Goal: Task Accomplishment & Management: Manage account settings

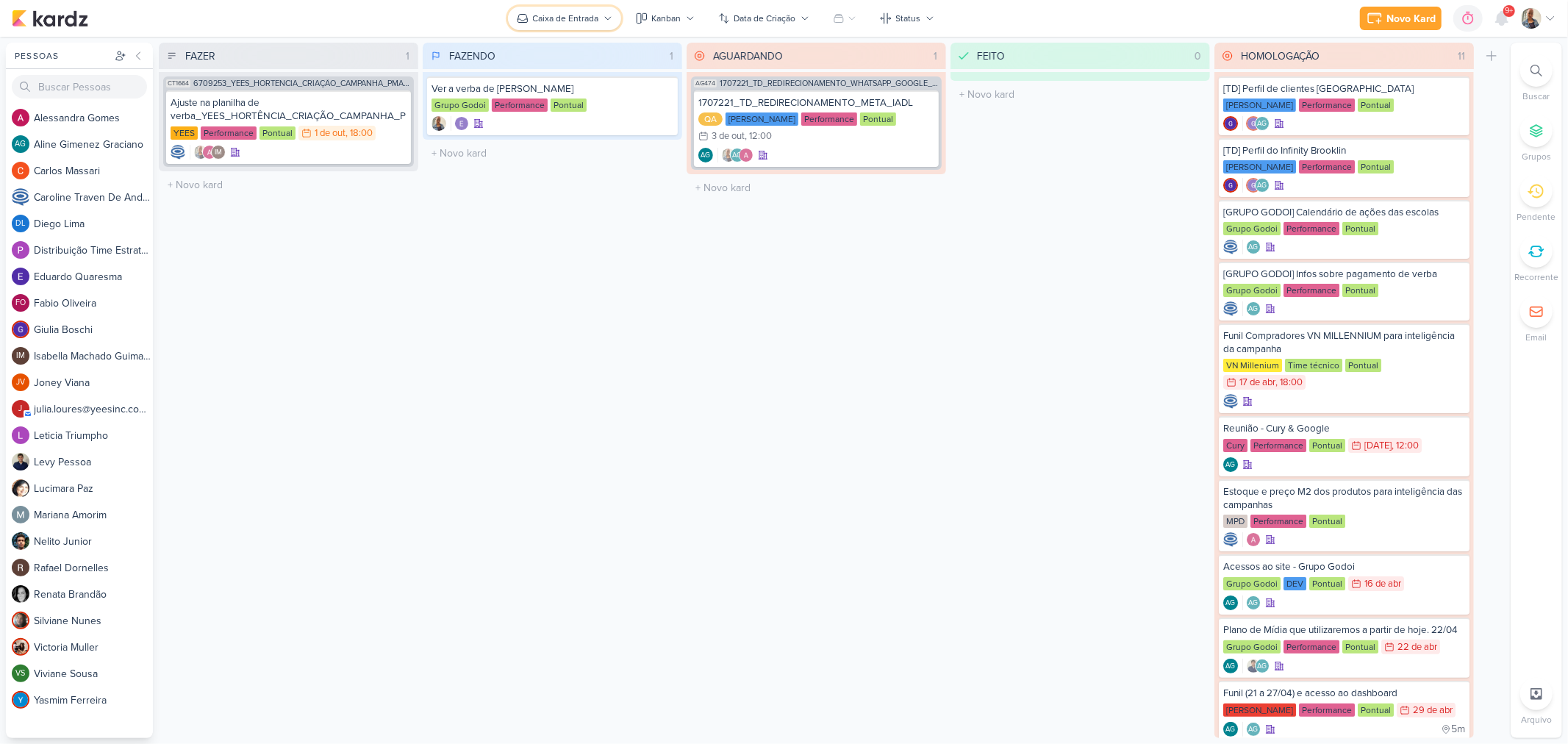
click at [567, 9] on button "Caixa de Entrada" at bounding box center [564, 18] width 113 height 23
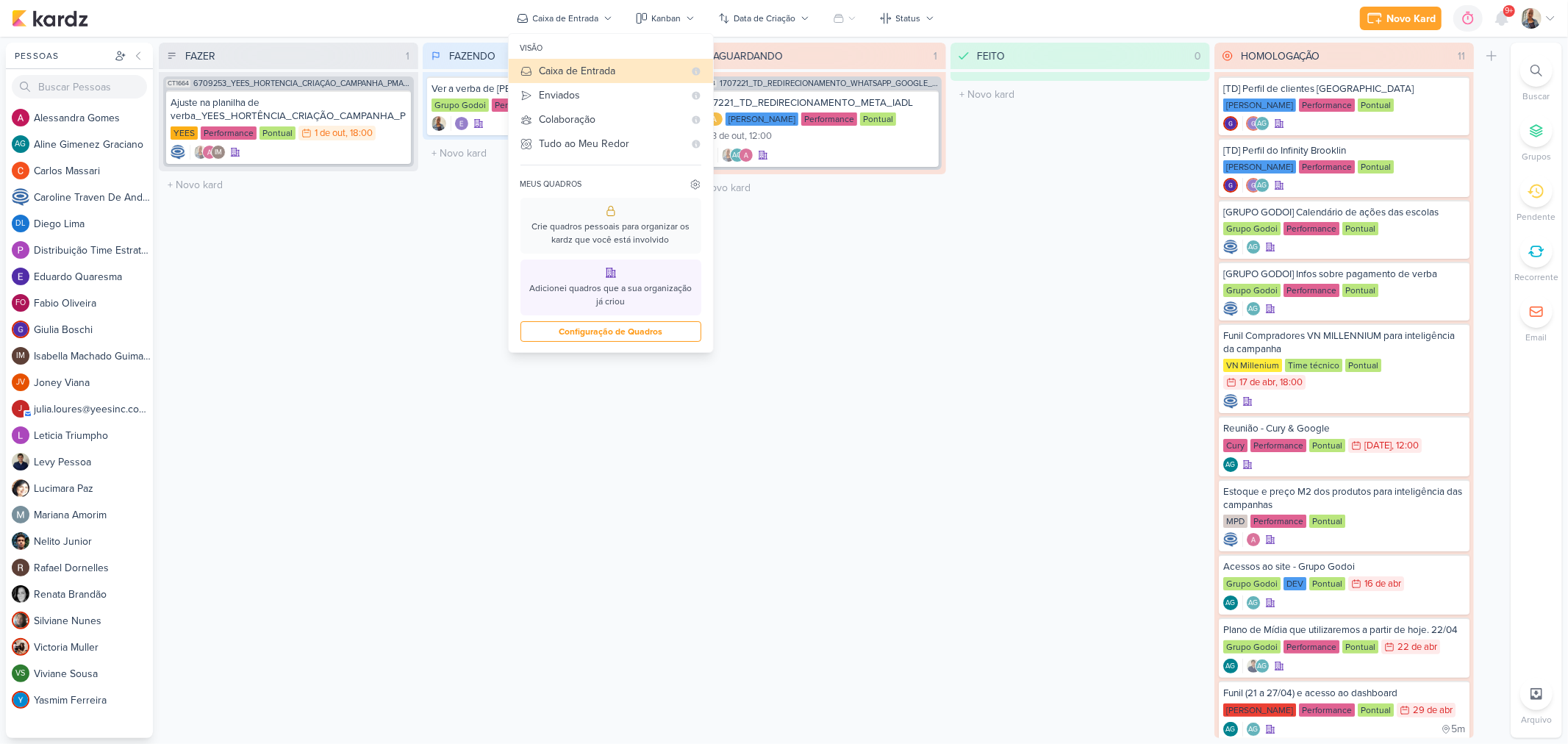
click at [1544, 20] on div at bounding box center [1539, 18] width 35 height 21
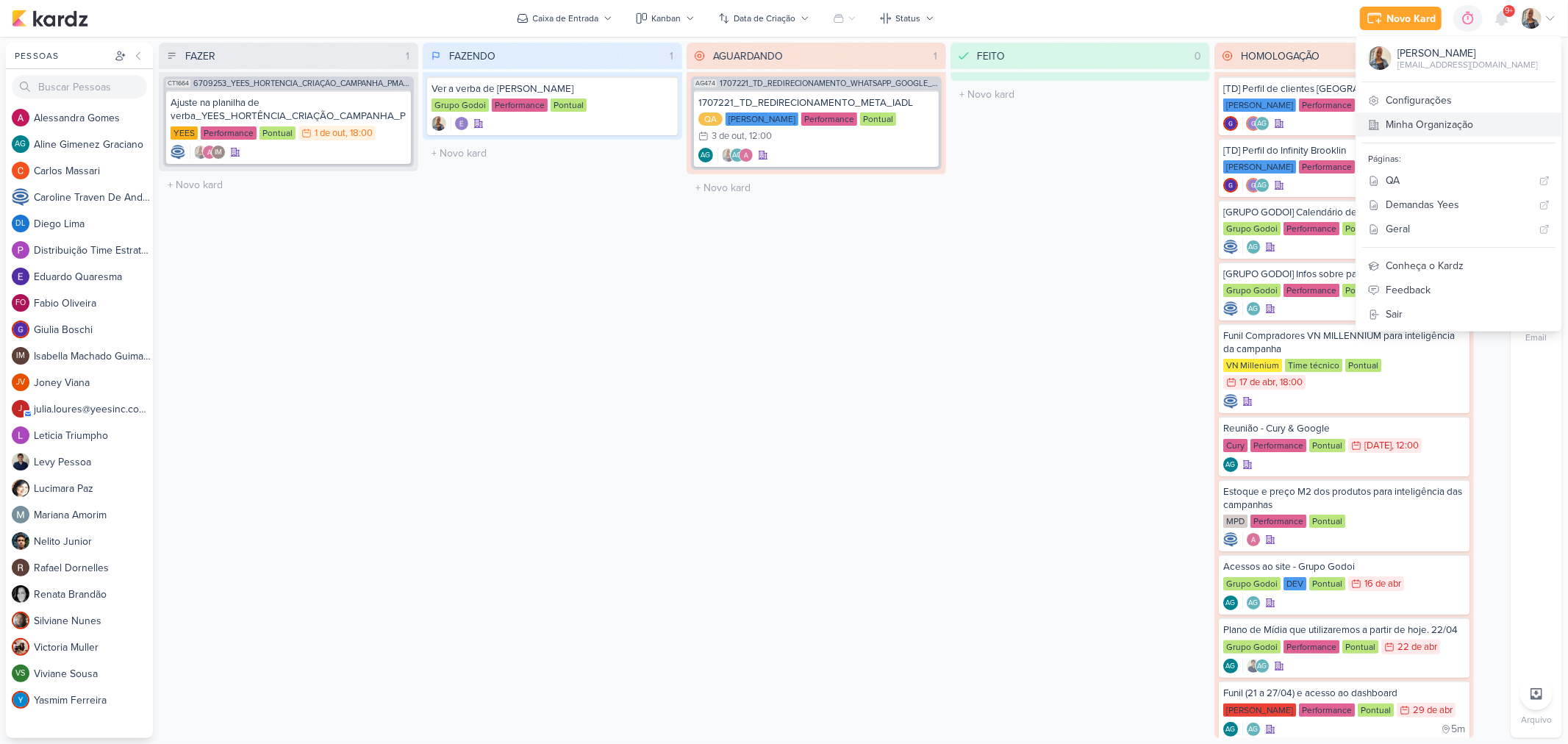
click at [1524, 118] on link "Minha Organização" at bounding box center [1458, 124] width 205 height 24
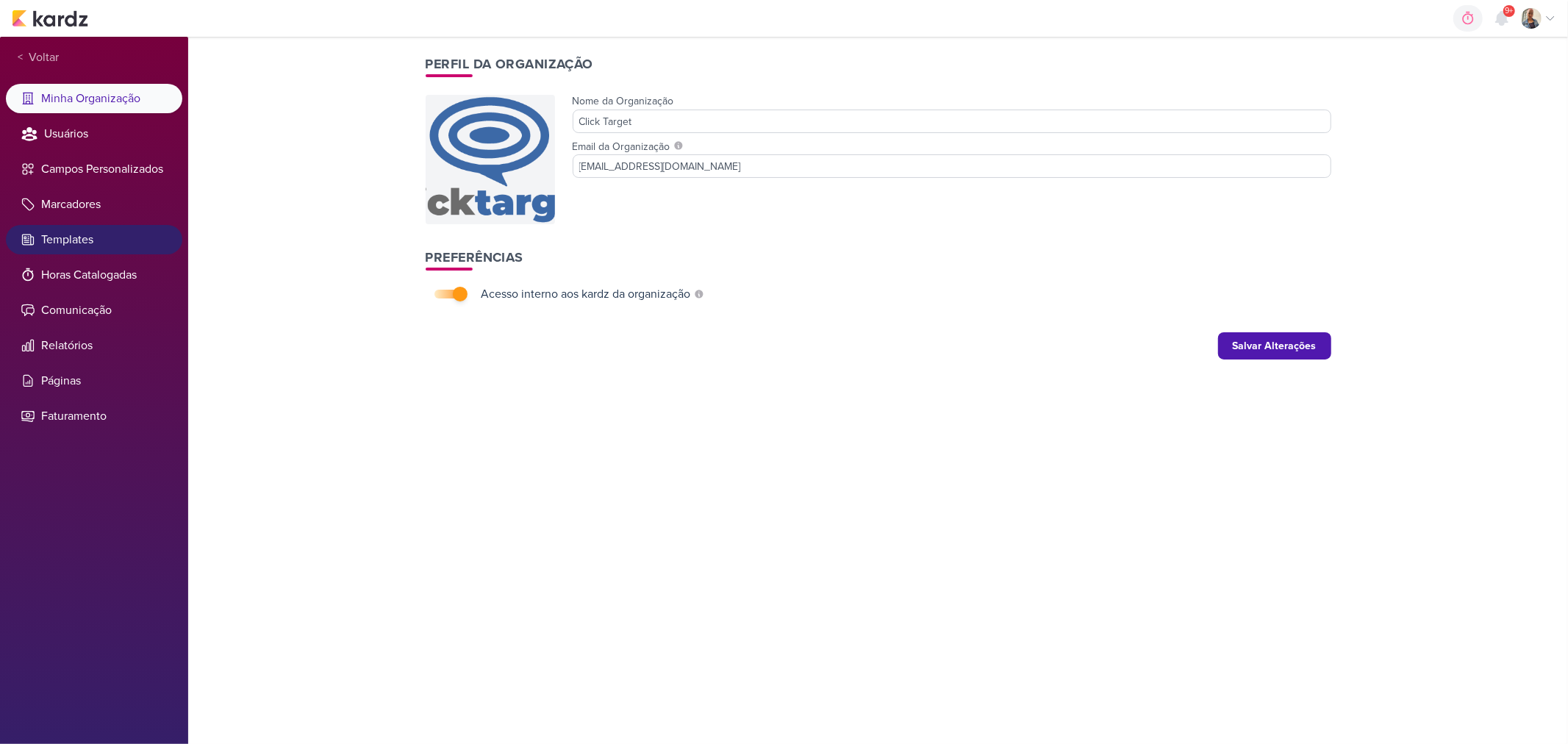
click at [166, 230] on li "Templates" at bounding box center [94, 239] width 177 height 29
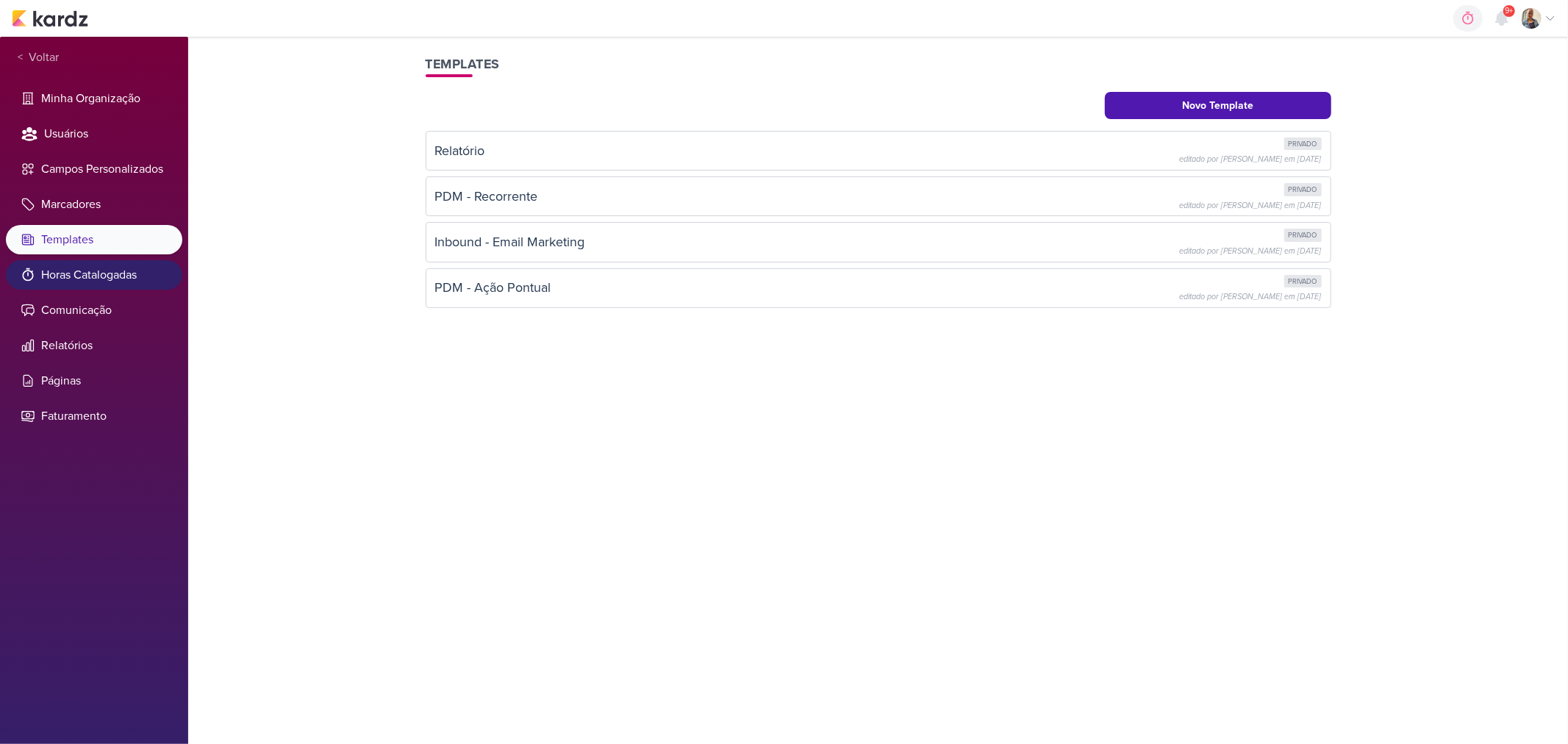
click at [152, 269] on li "Horas Catalogadas" at bounding box center [94, 275] width 177 height 29
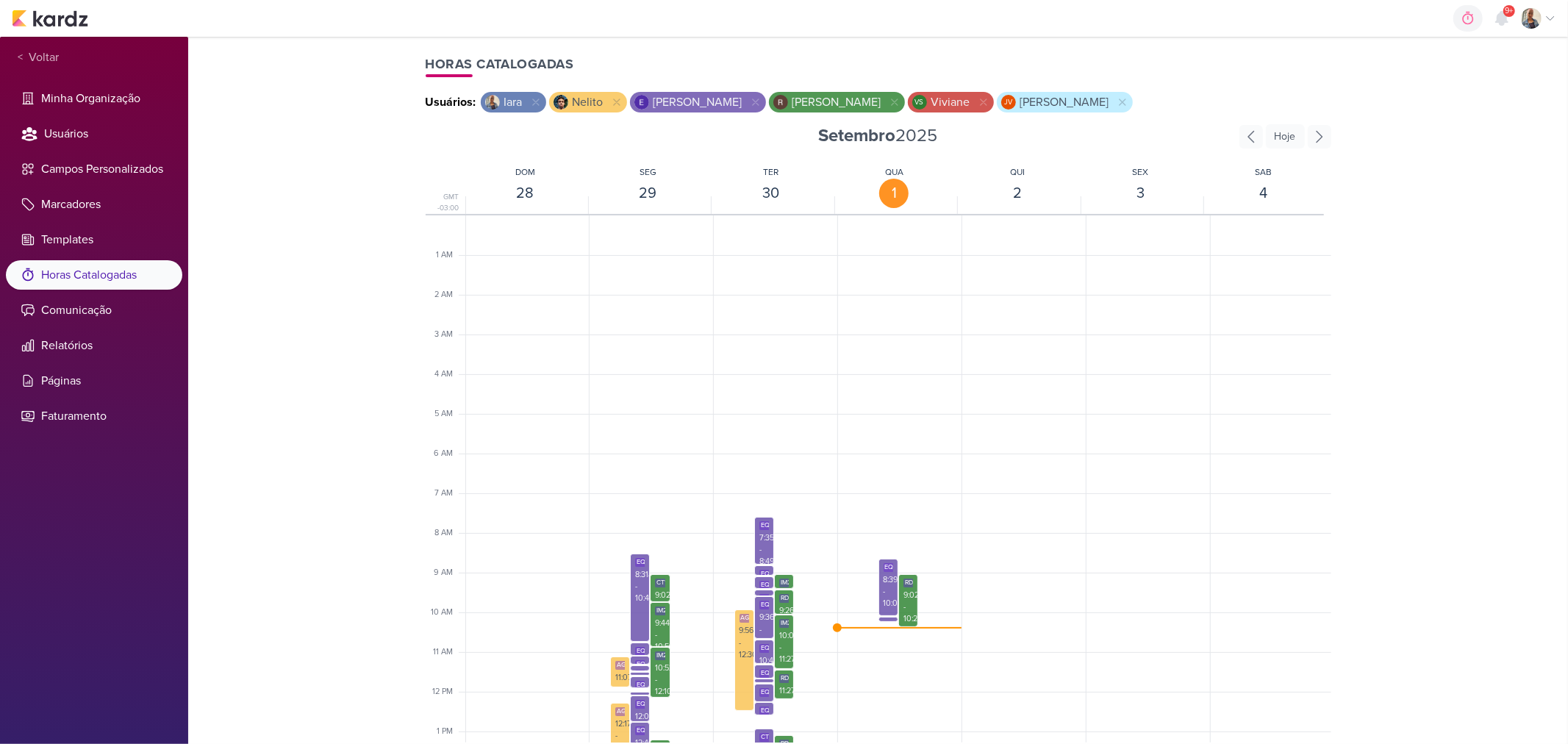
scroll to position [312, 0]
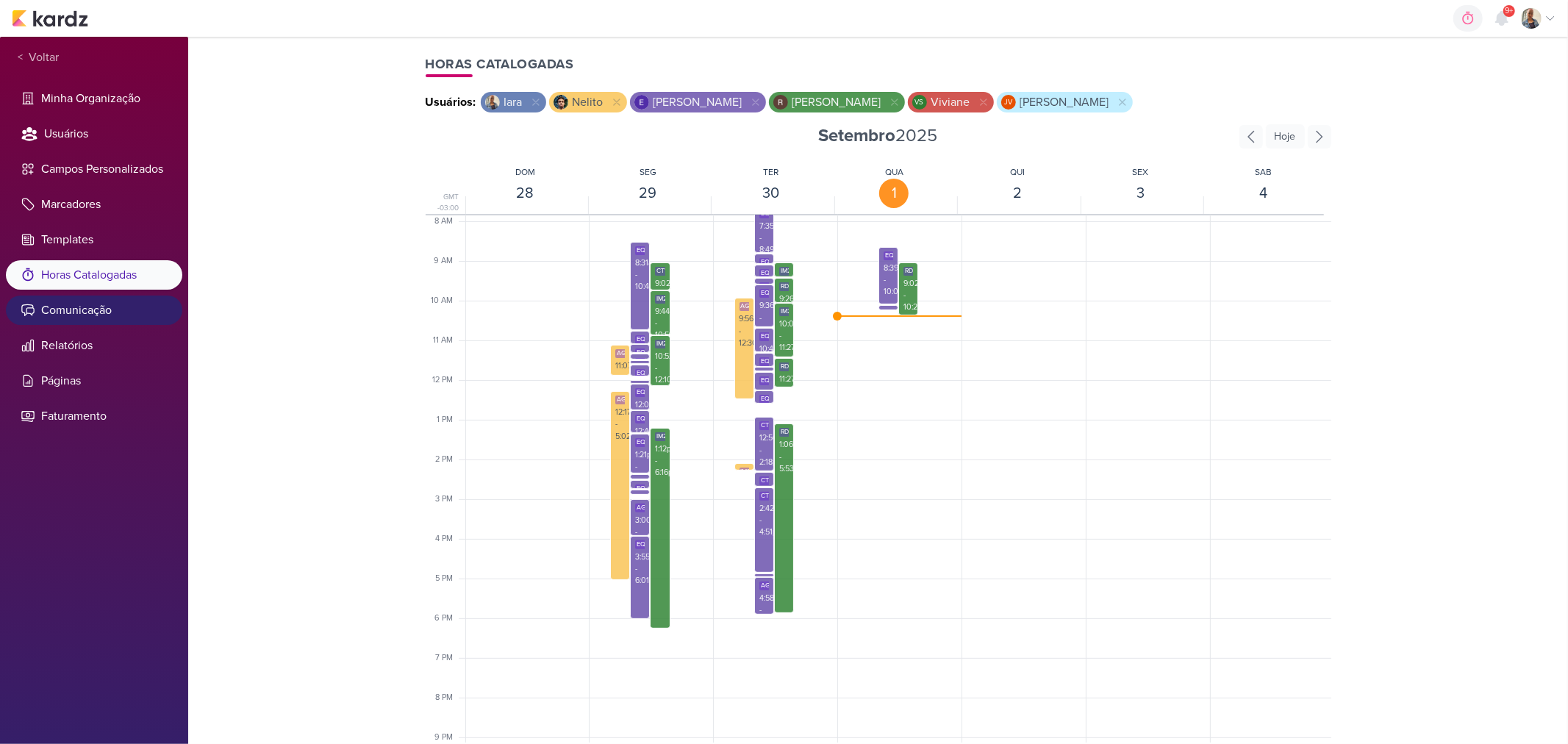
click at [136, 306] on li "Comunicação" at bounding box center [94, 310] width 177 height 29
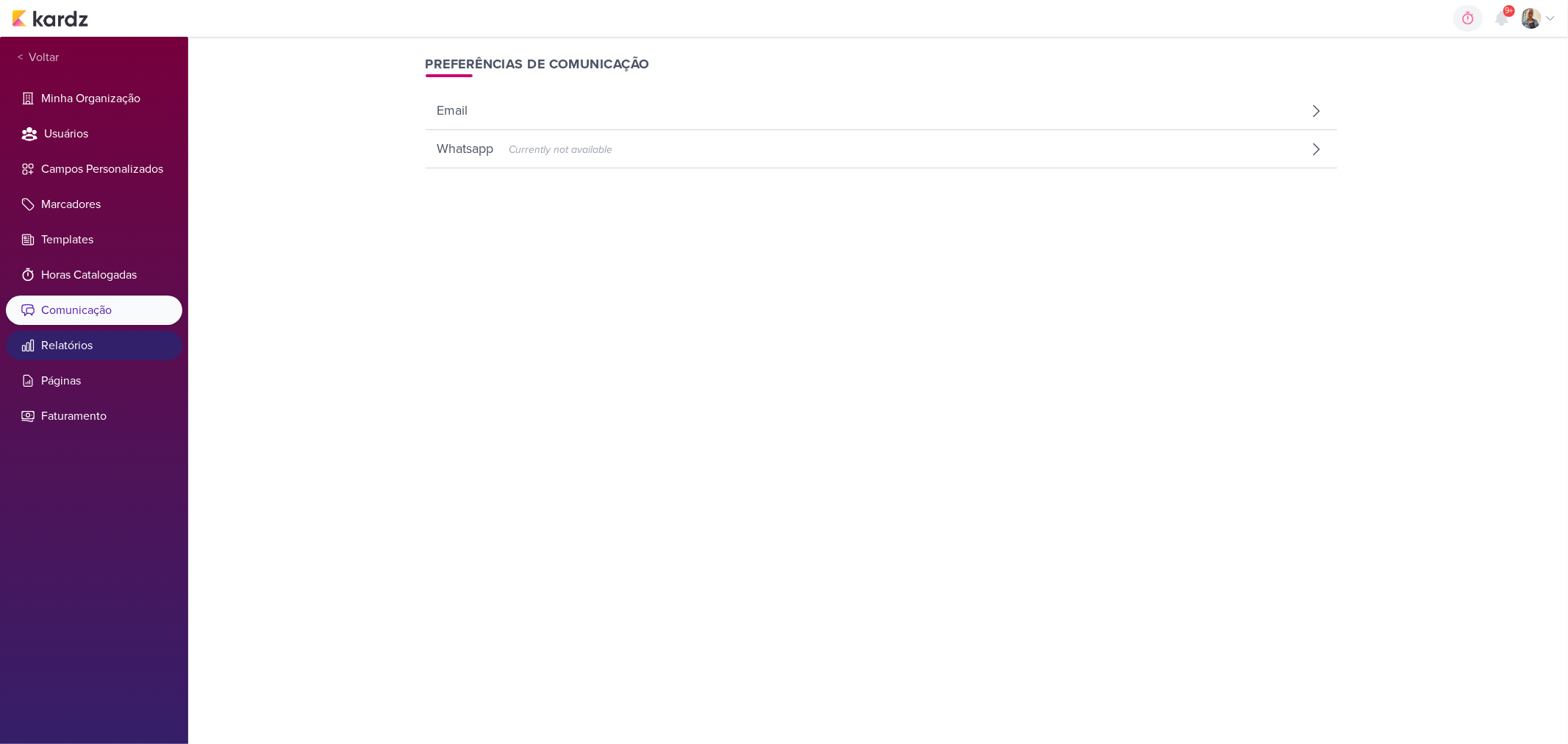
click at [128, 334] on li "Relatórios" at bounding box center [94, 345] width 177 height 29
select select "1389"
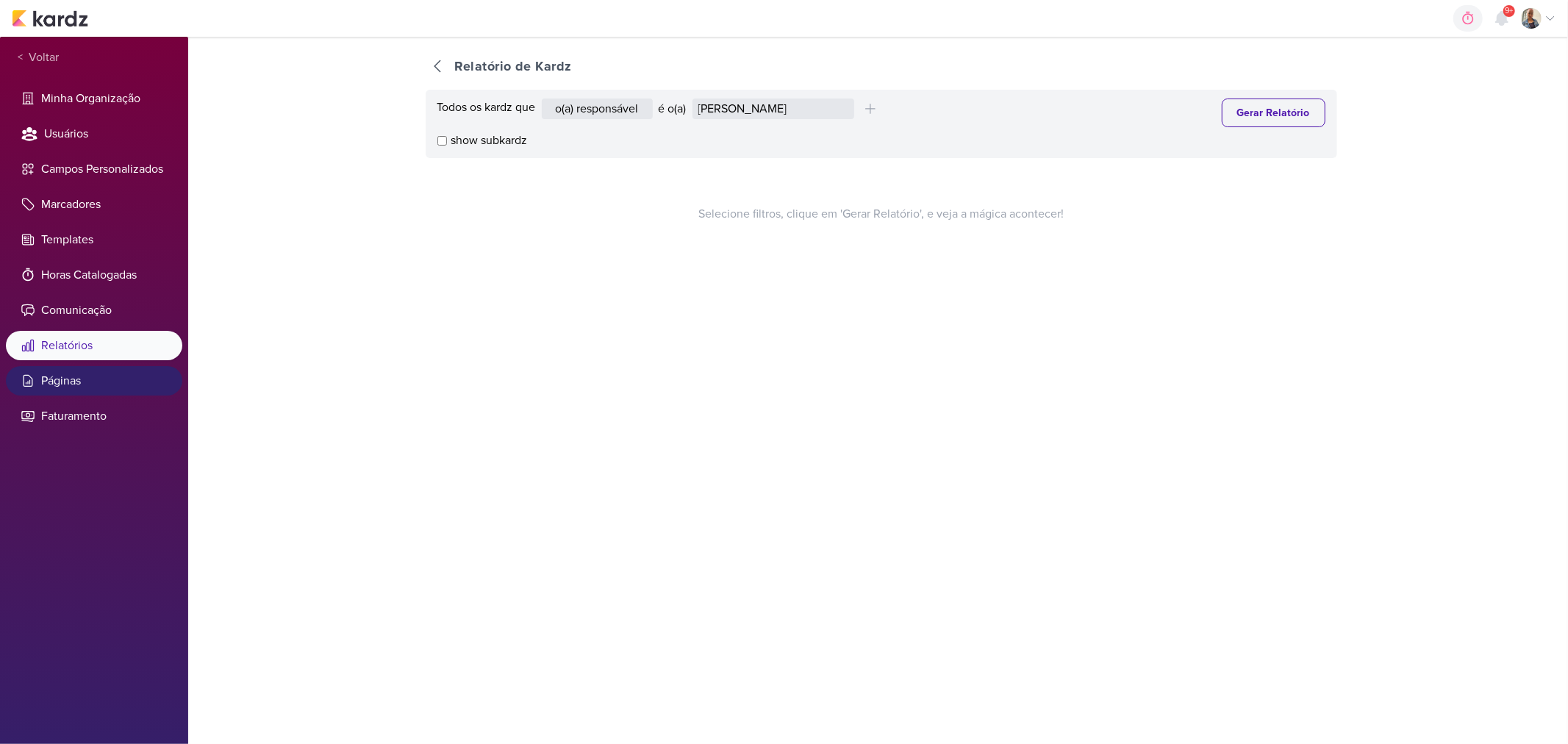
click at [106, 380] on li "Páginas" at bounding box center [94, 381] width 177 height 29
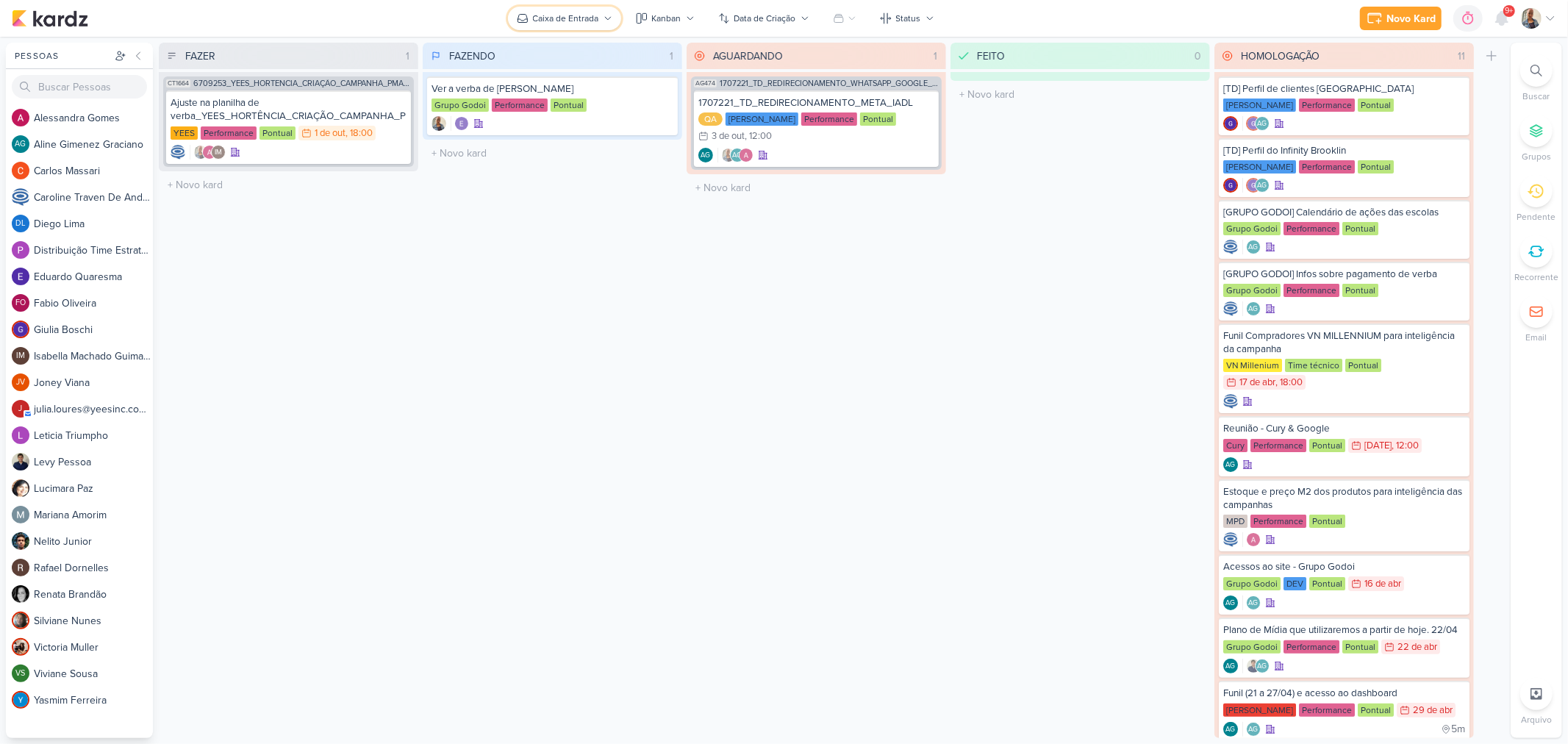
click at [587, 16] on div "Caixa de Entrada" at bounding box center [566, 18] width 66 height 13
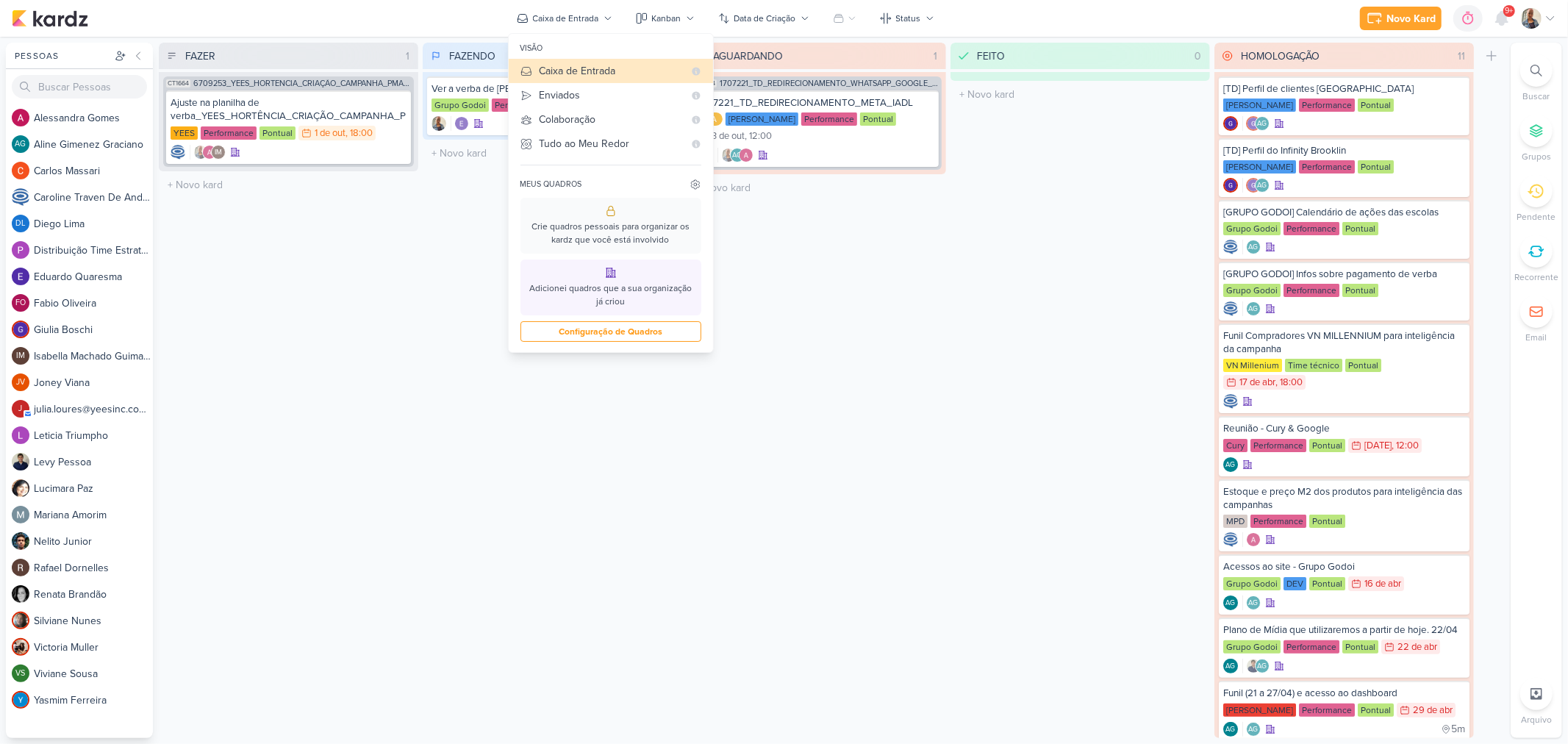
click at [615, 275] on icon at bounding box center [610, 273] width 9 height 9
click at [631, 336] on button "Configuração de Quadros" at bounding box center [611, 331] width 181 height 21
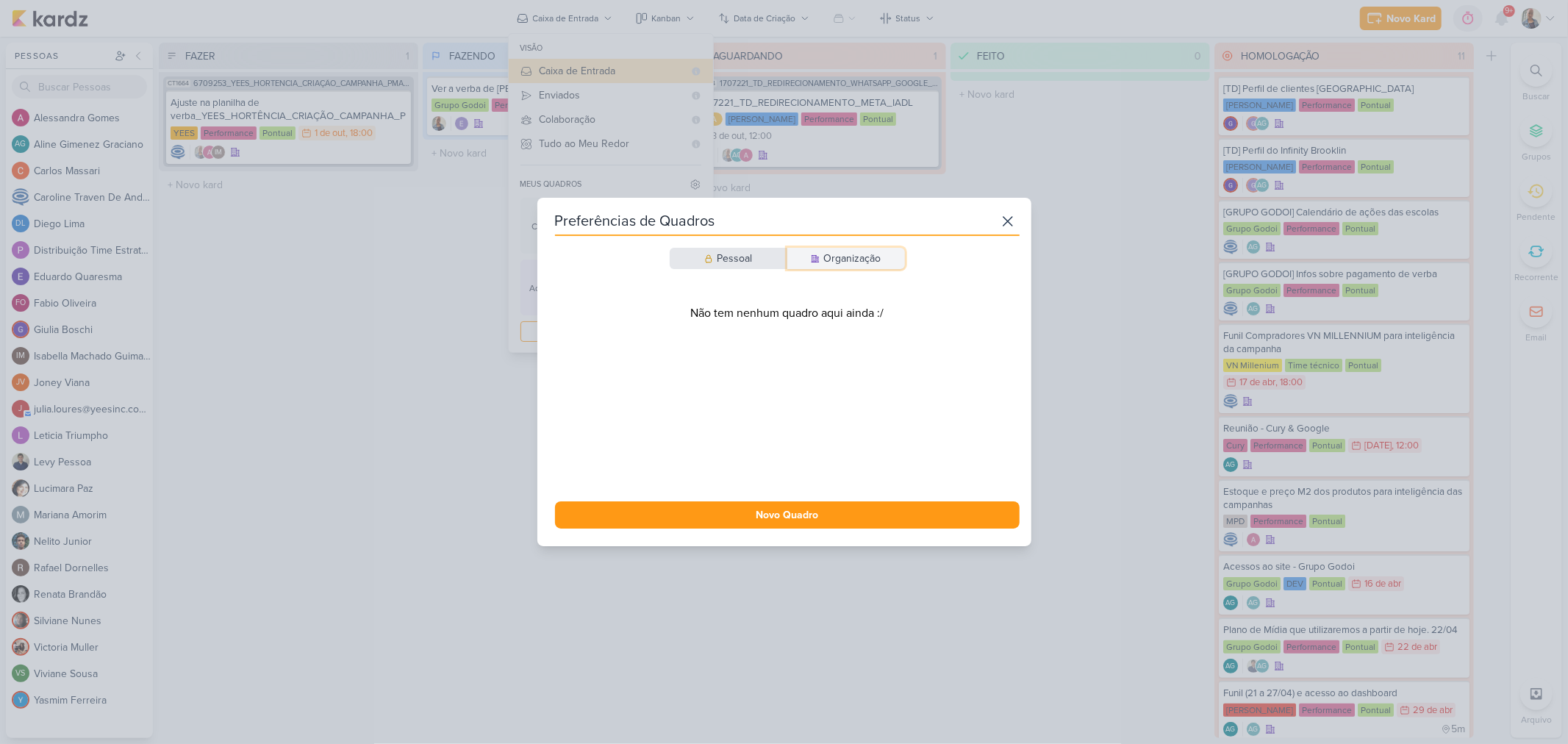
click at [858, 258] on div "Organização" at bounding box center [853, 259] width 58 height 15
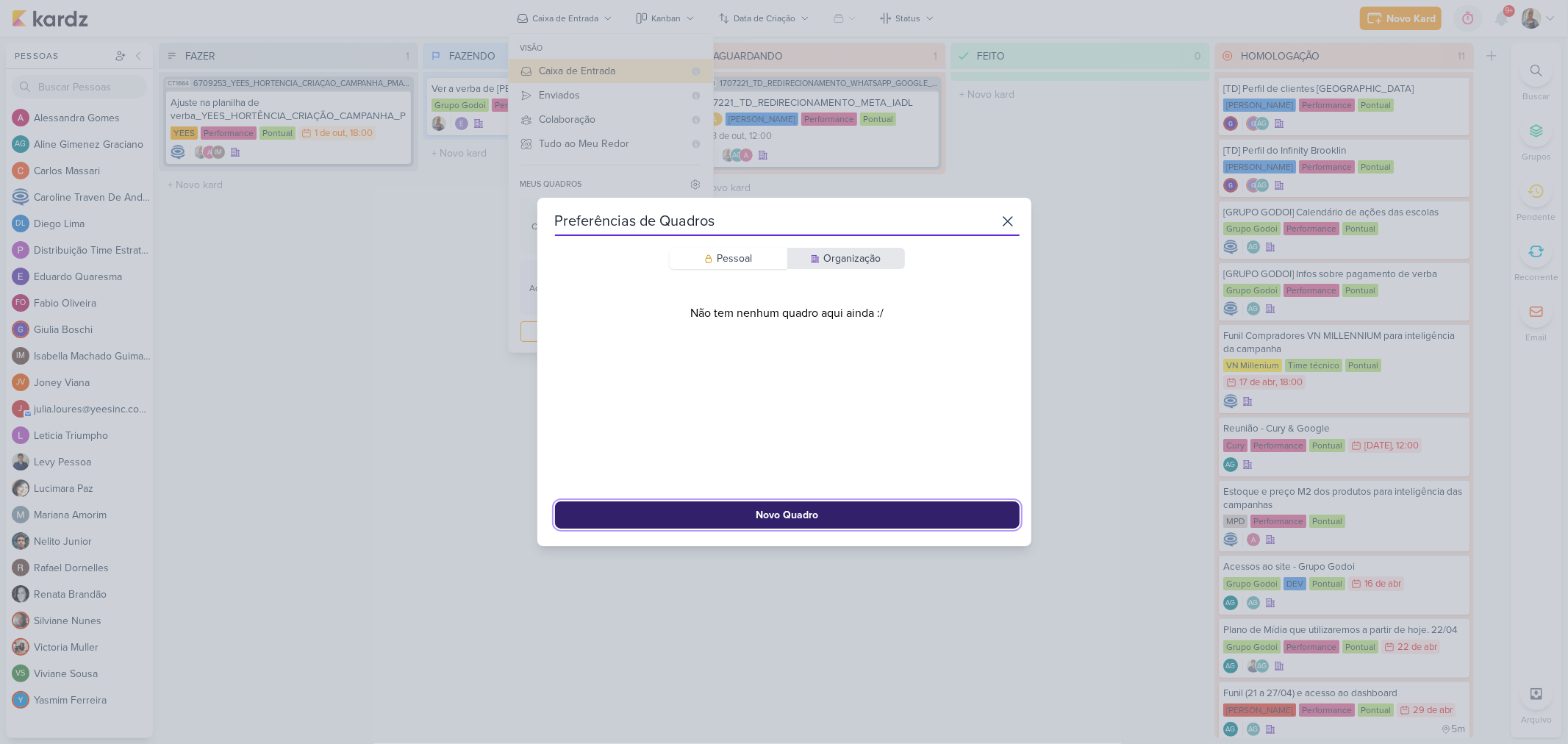
click at [802, 507] on button "Novo Quadro" at bounding box center [787, 515] width 464 height 28
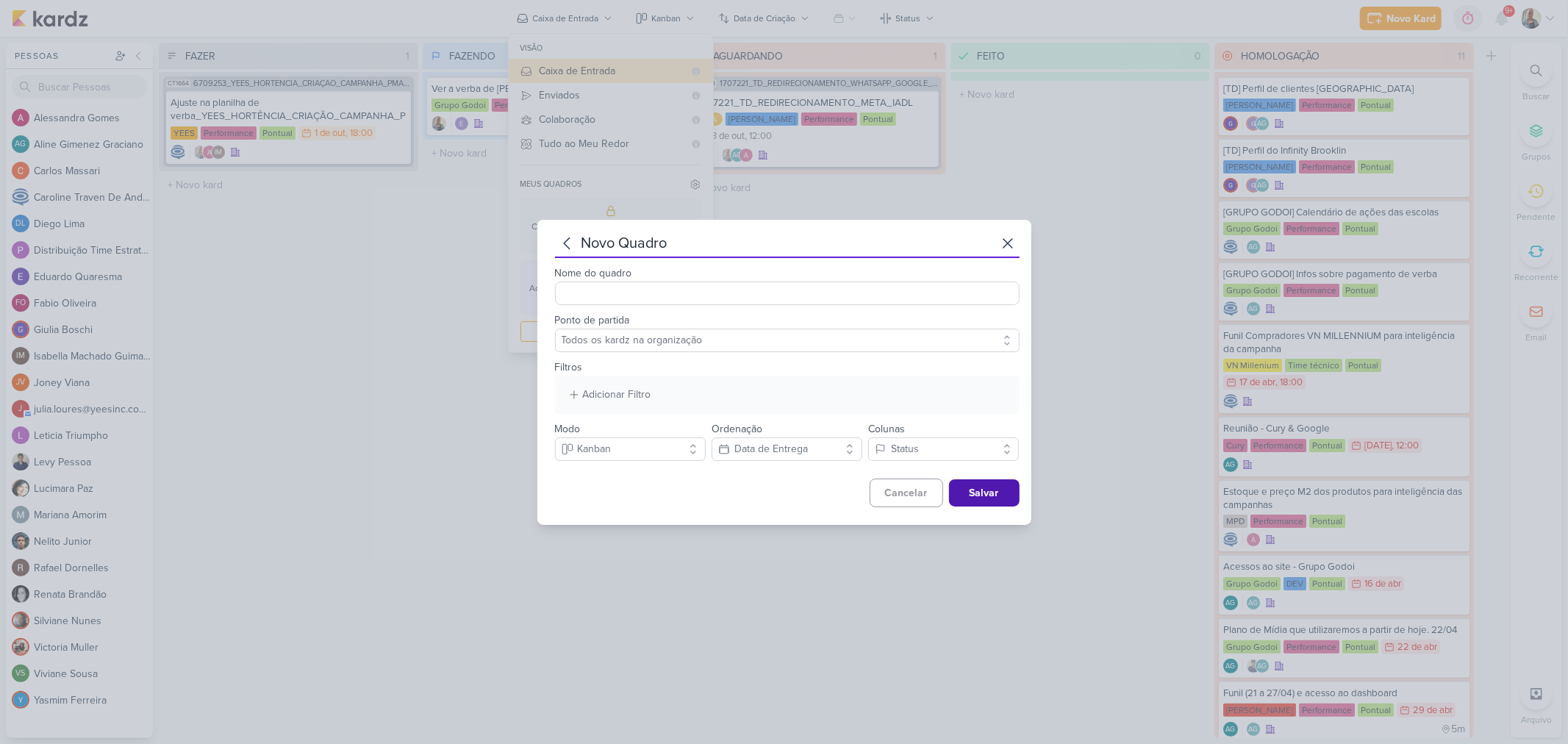
click at [688, 285] on input "Nome do quadro" at bounding box center [787, 294] width 464 height 23
type input "Kardz próximos ao vencimento"
click at [664, 331] on select "Todos os kardz na organização" at bounding box center [787, 341] width 464 height 23
click at [1018, 355] on div "novo quadro Nome do quadro Kardz próximos ao vencimento Ponto de partida Todos …" at bounding box center [784, 372] width 494 height 305
click at [751, 450] on div "Data de Entrega" at bounding box center [771, 449] width 74 height 15
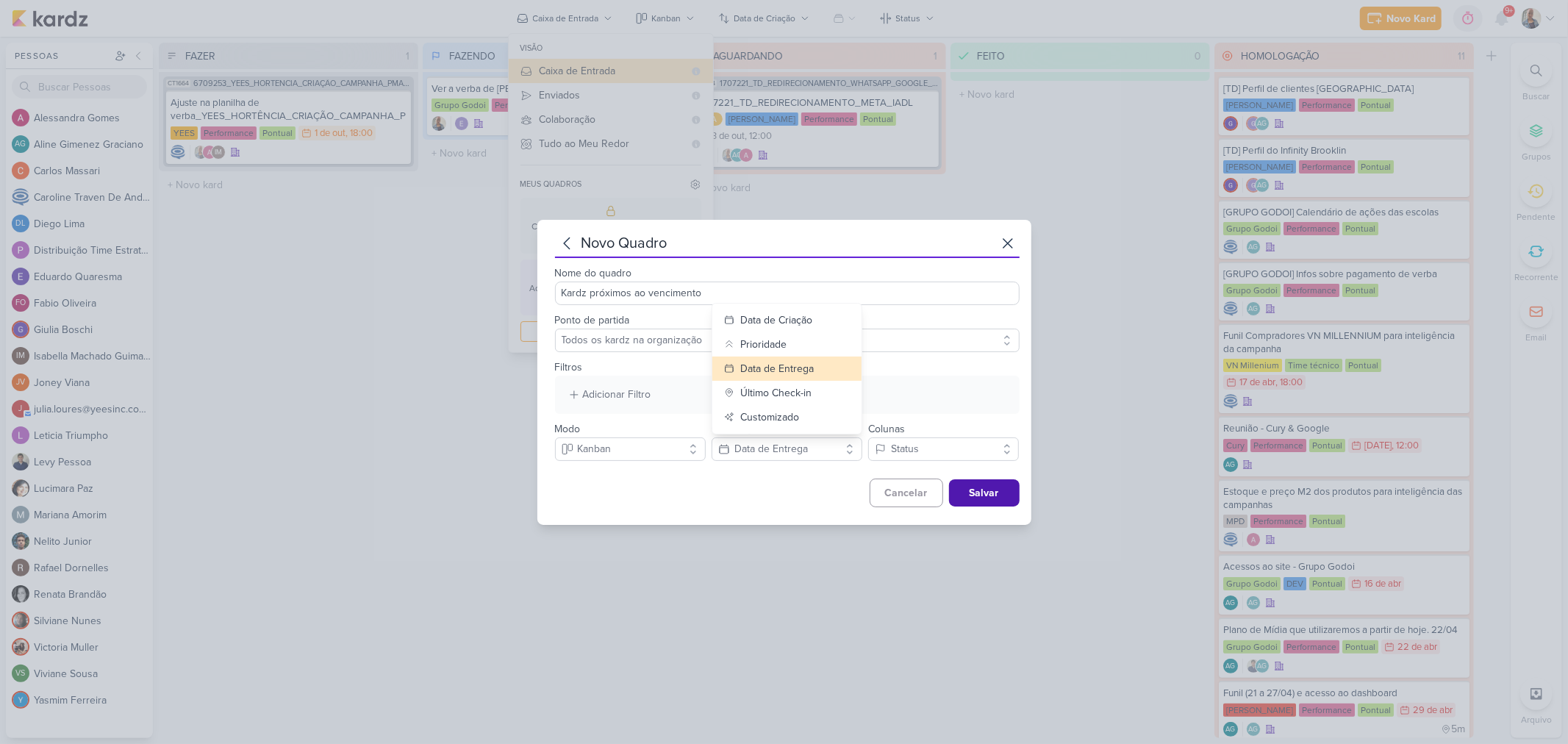
click at [803, 476] on div "Nome do quadro Kardz próximos ao vencimento Ponto de partida Todos os kardz na …" at bounding box center [787, 382] width 464 height 249
click at [926, 444] on button "Status" at bounding box center [944, 449] width 151 height 23
click at [741, 482] on div "Cancelar Salvar" at bounding box center [787, 493] width 464 height 28
click at [731, 480] on div "Cancelar Salvar" at bounding box center [787, 493] width 464 height 28
click at [767, 418] on div "Customizado" at bounding box center [770, 417] width 59 height 15
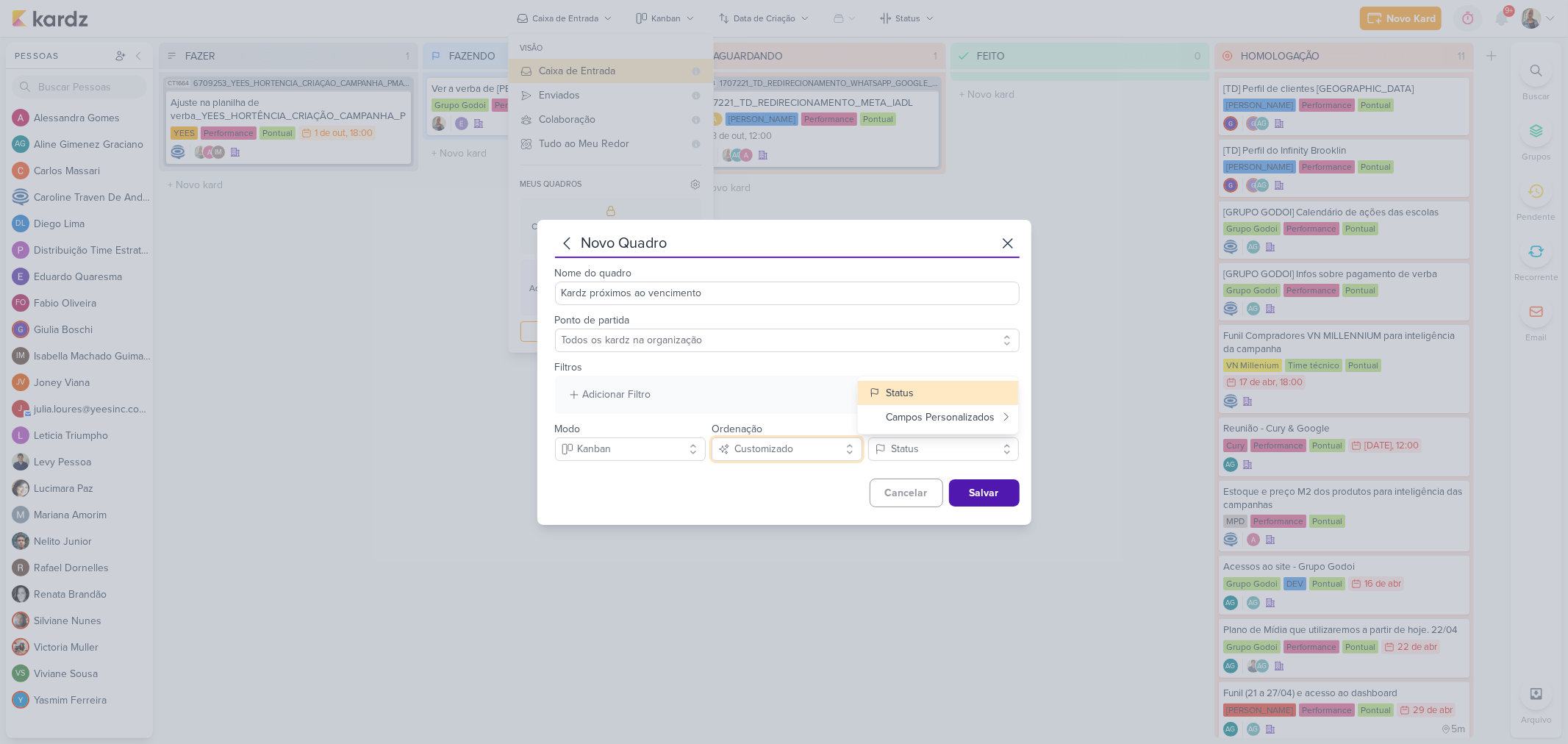
click at [787, 452] on div "Customizado" at bounding box center [764, 449] width 59 height 15
click at [798, 369] on div "Data de Entrega" at bounding box center [777, 368] width 74 height 15
click at [812, 486] on div "Cancelar Salvar" at bounding box center [787, 493] width 464 height 28
click at [992, 495] on button "Salvar" at bounding box center [984, 493] width 70 height 28
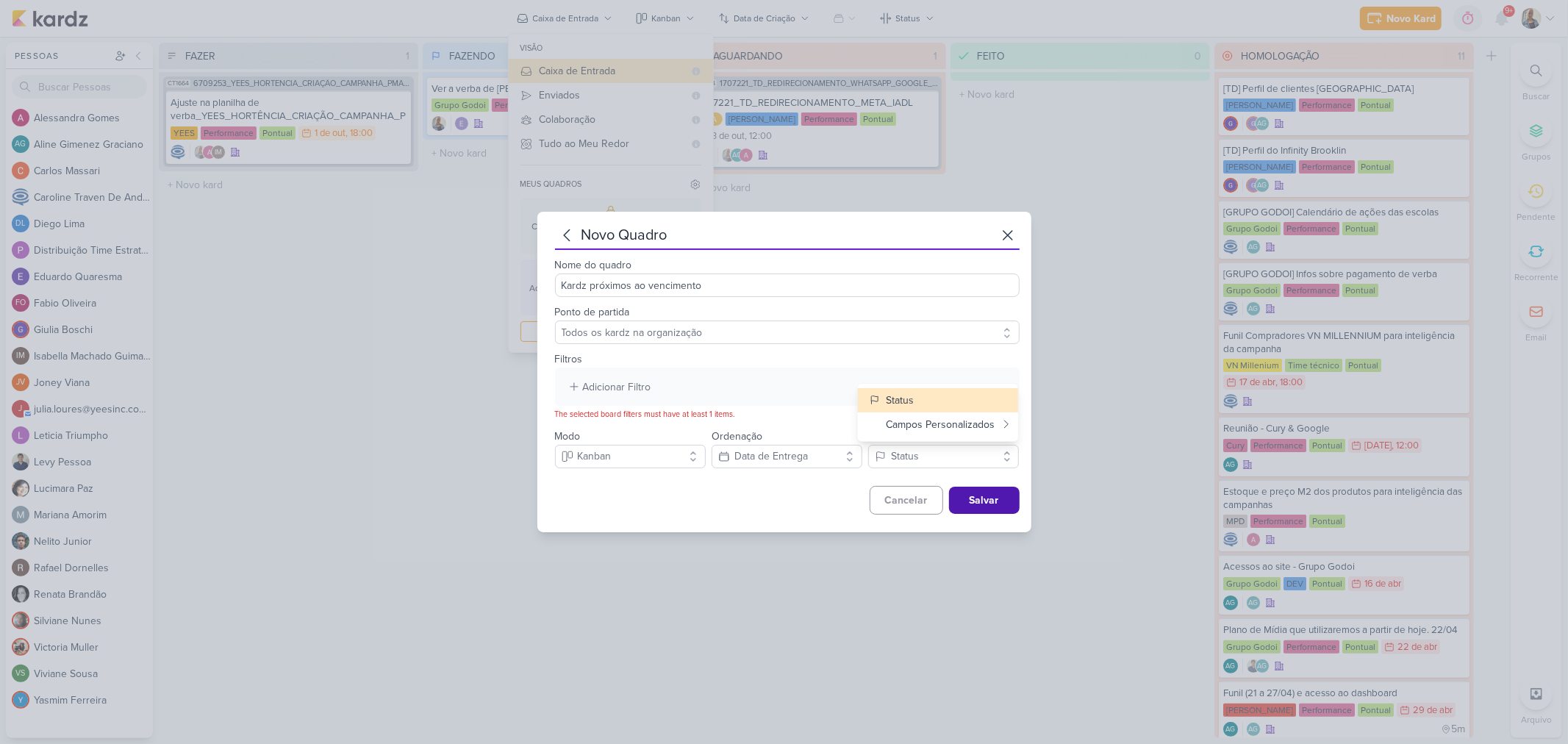
click at [670, 393] on div "Adicionar Filtro Responsável Marcador Campos Personalizados CLIENTES Time" at bounding box center [787, 387] width 464 height 38
click at [665, 385] on div "Adicionar Filtro Responsável Marcador Campos Personalizados CLIENTES Time" at bounding box center [787, 387] width 464 height 38
click at [607, 381] on div "Adicionar Filtro" at bounding box center [617, 387] width 69 height 15
click at [745, 458] on icon at bounding box center [742, 458] width 12 height 12
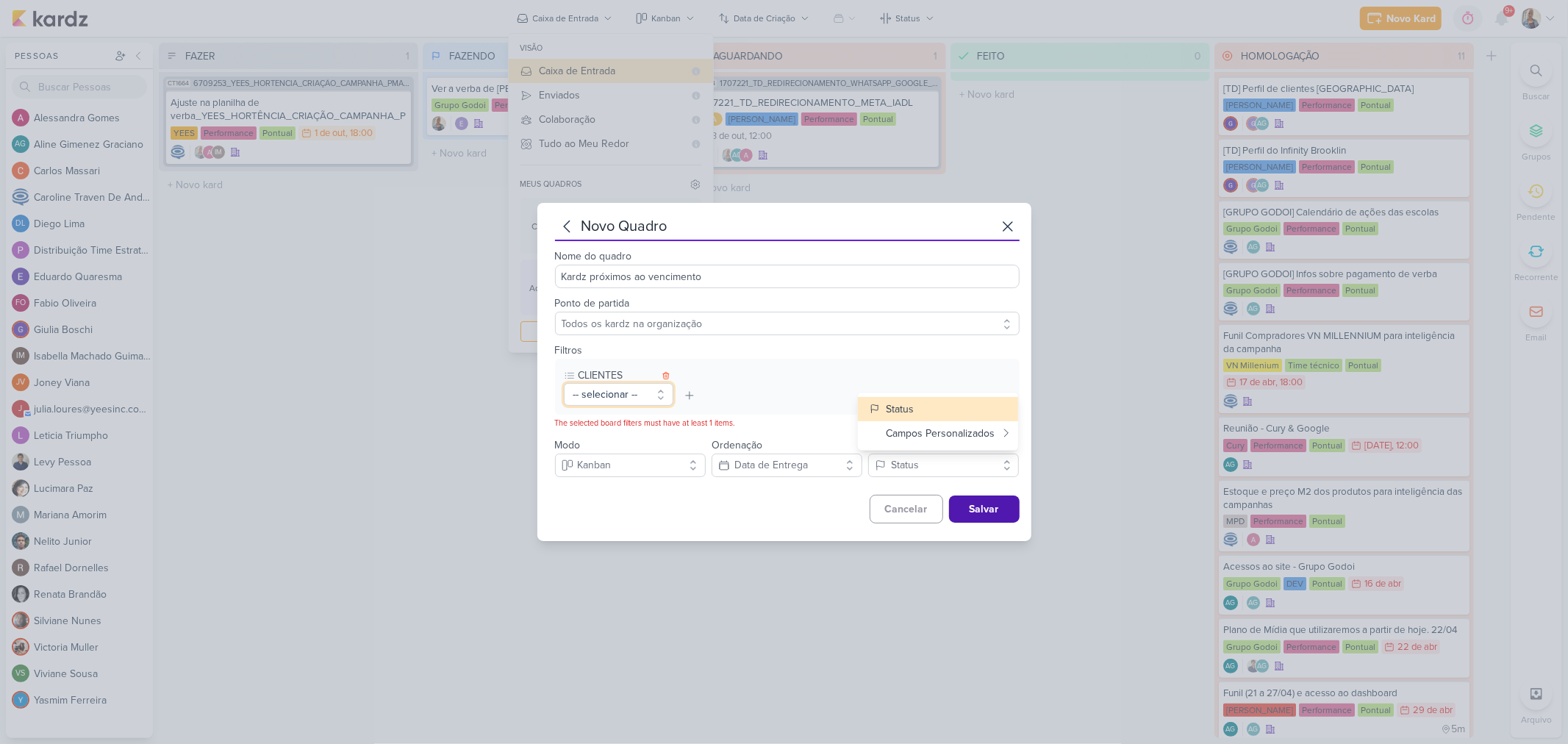
click at [633, 394] on button "-- selecionar --" at bounding box center [618, 394] width 110 height 23
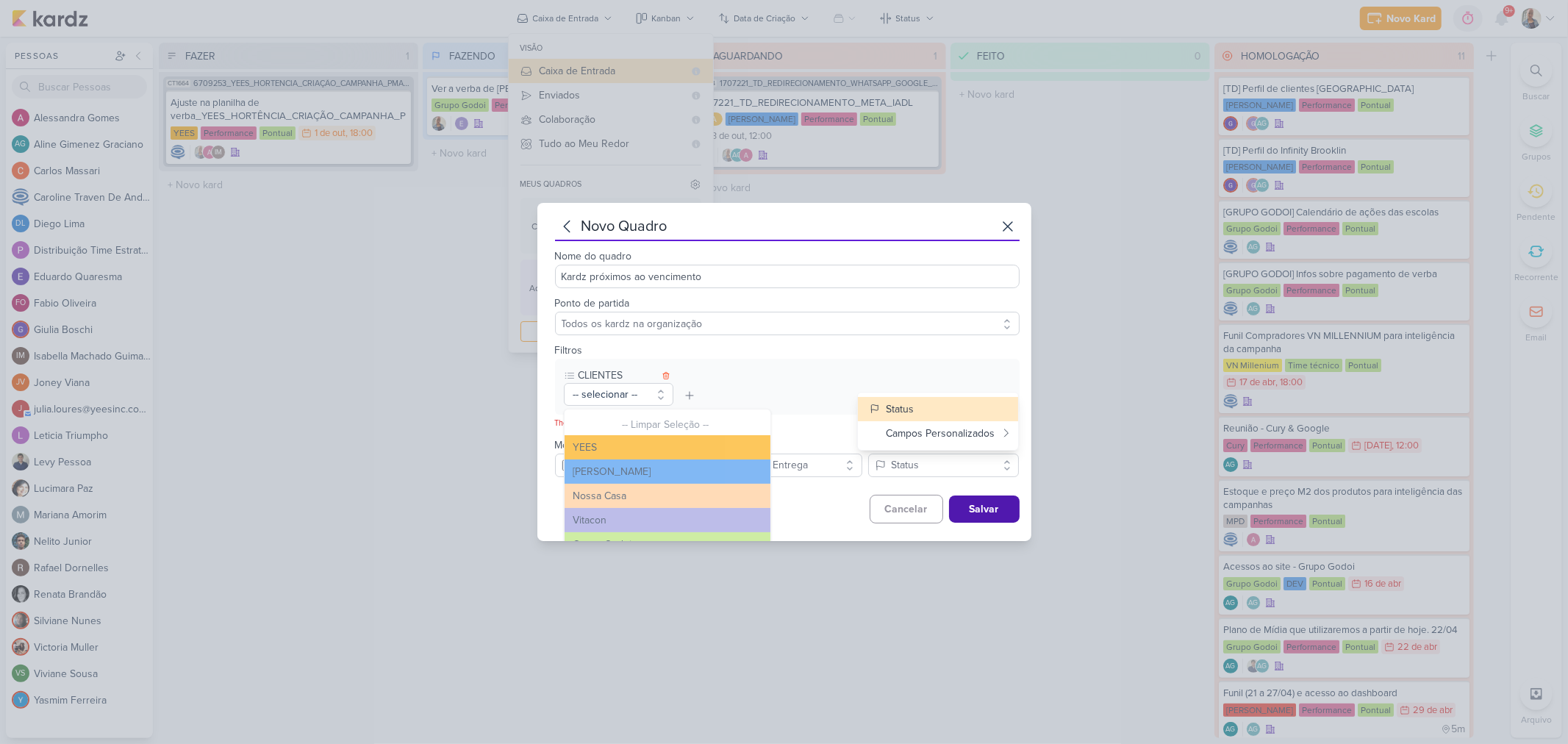
click at [817, 524] on div "novo quadro Nome do quadro Kardz próximos ao vencimento Ponto de partida Todos …" at bounding box center [784, 372] width 494 height 337
click at [987, 511] on button "Salvar" at bounding box center [984, 509] width 70 height 28
click at [638, 441] on button "YEES" at bounding box center [668, 447] width 206 height 24
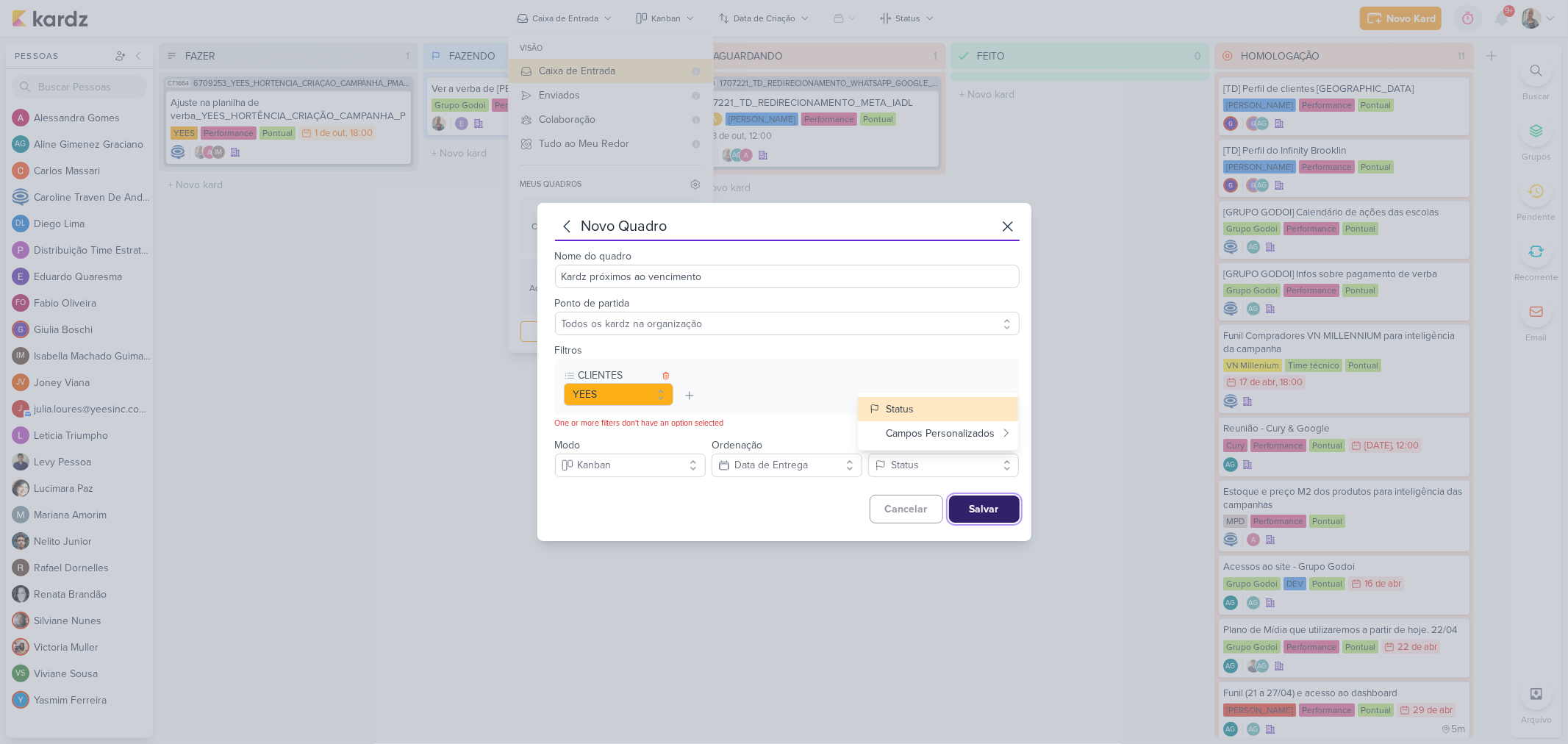
click at [965, 509] on button "Salvar" at bounding box center [984, 509] width 70 height 28
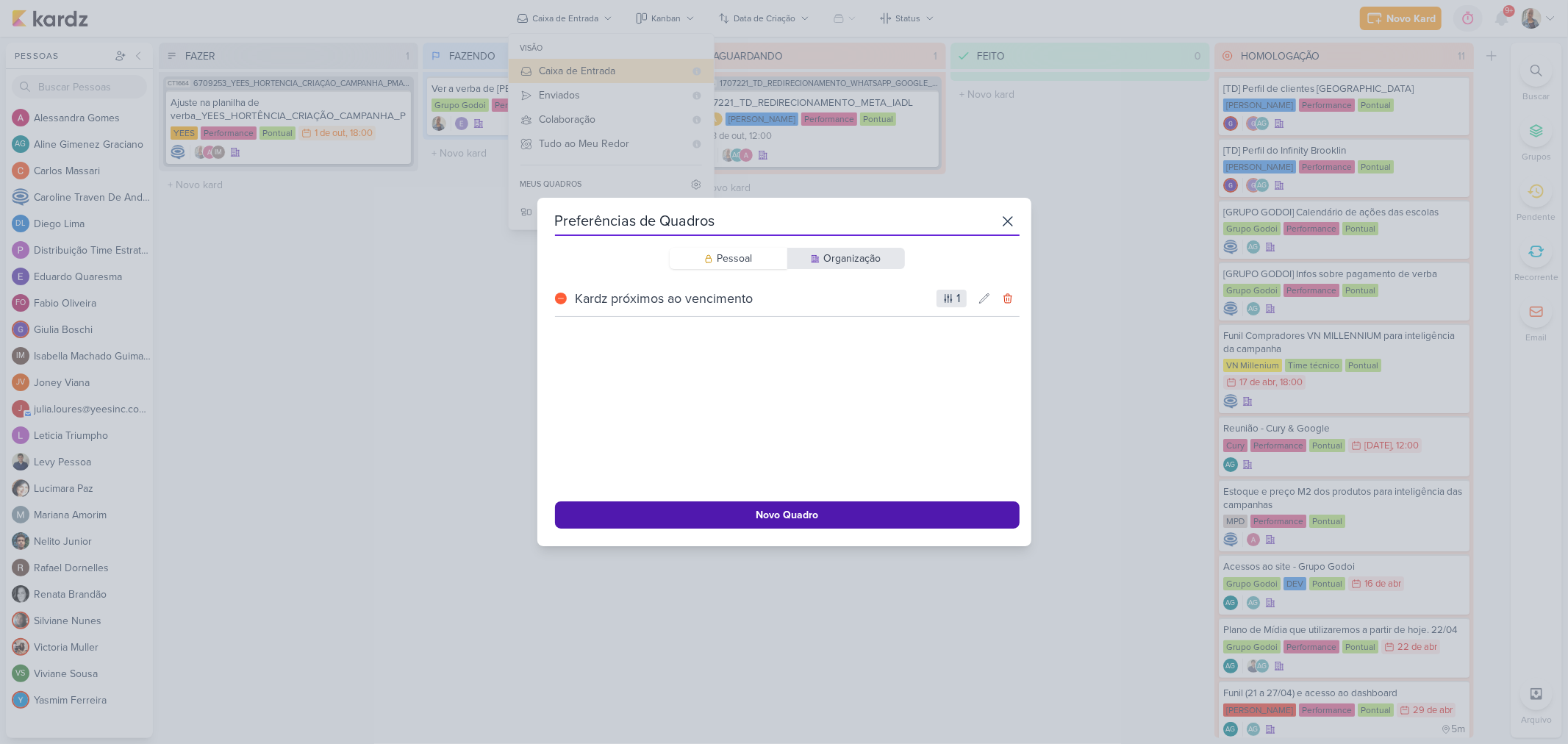
click at [666, 295] on div "Kardz próximos ao vencimento" at bounding box center [752, 299] width 358 height 20
click at [1004, 221] on icon at bounding box center [1007, 221] width 18 height 18
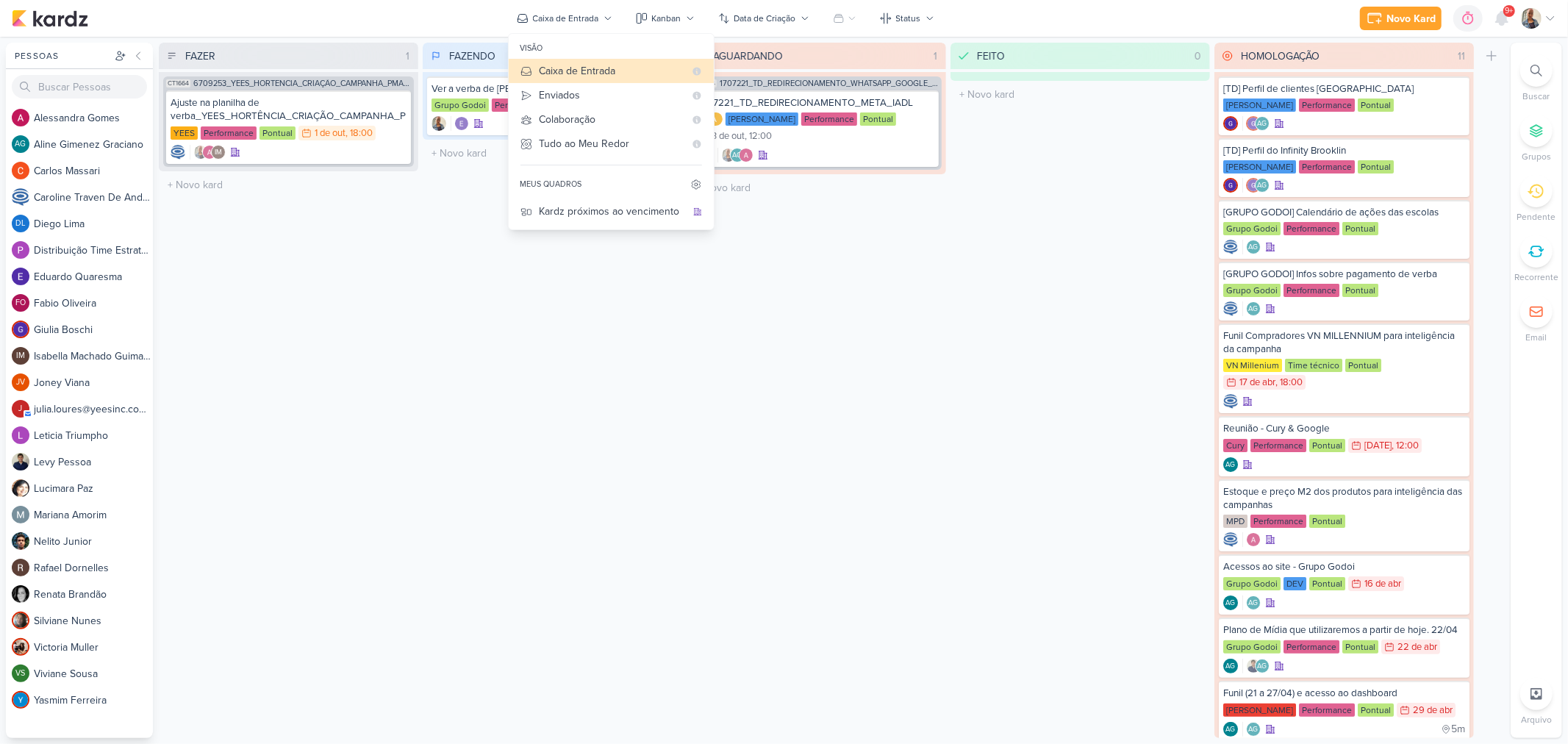
click at [557, 294] on div "FAZENDO 1 Mover Para Esquerda Mover Para Direita Deletar Ver a verba de Godoi G…" at bounding box center [552, 390] width 259 height 695
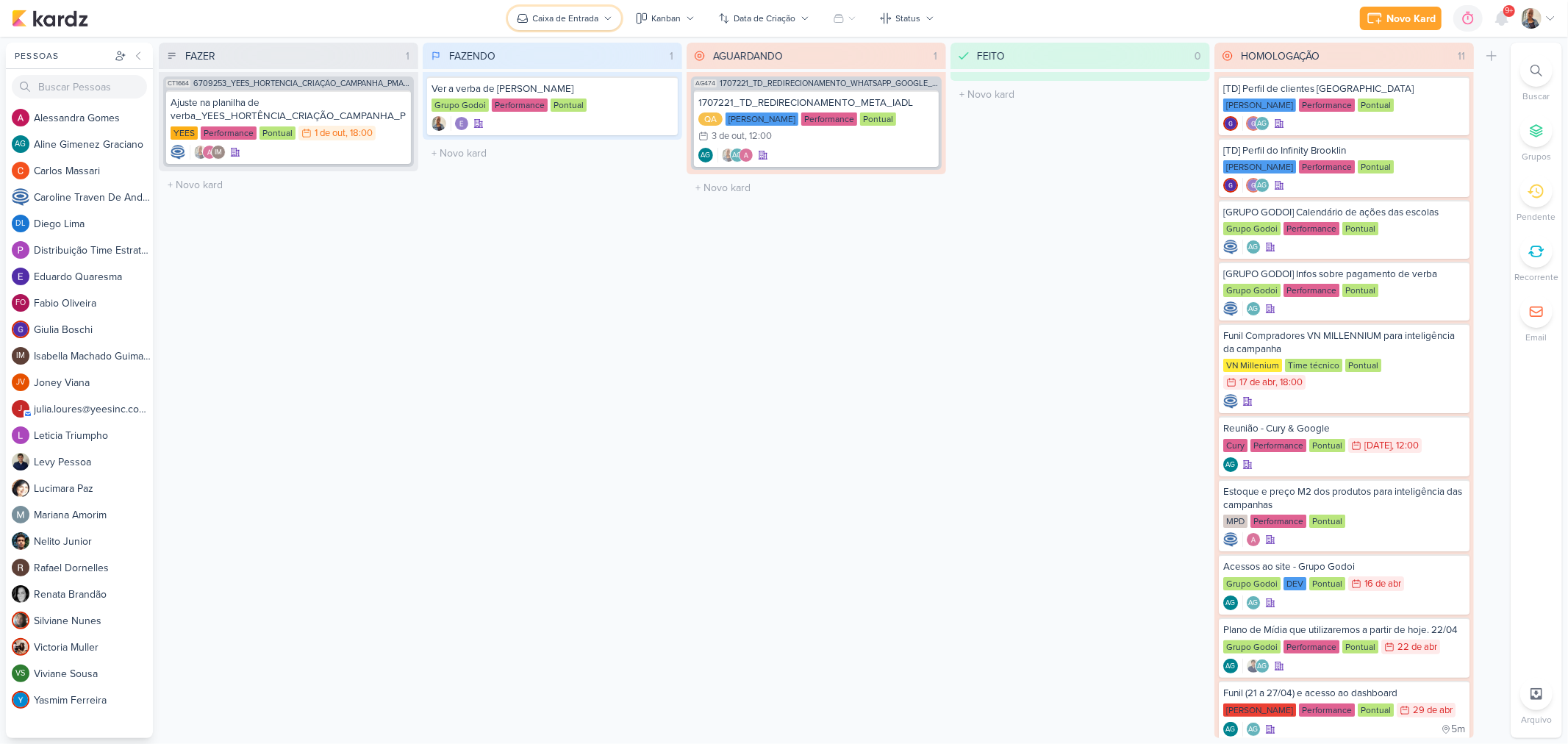
click at [572, 20] on div "Caixa de Entrada" at bounding box center [566, 18] width 66 height 13
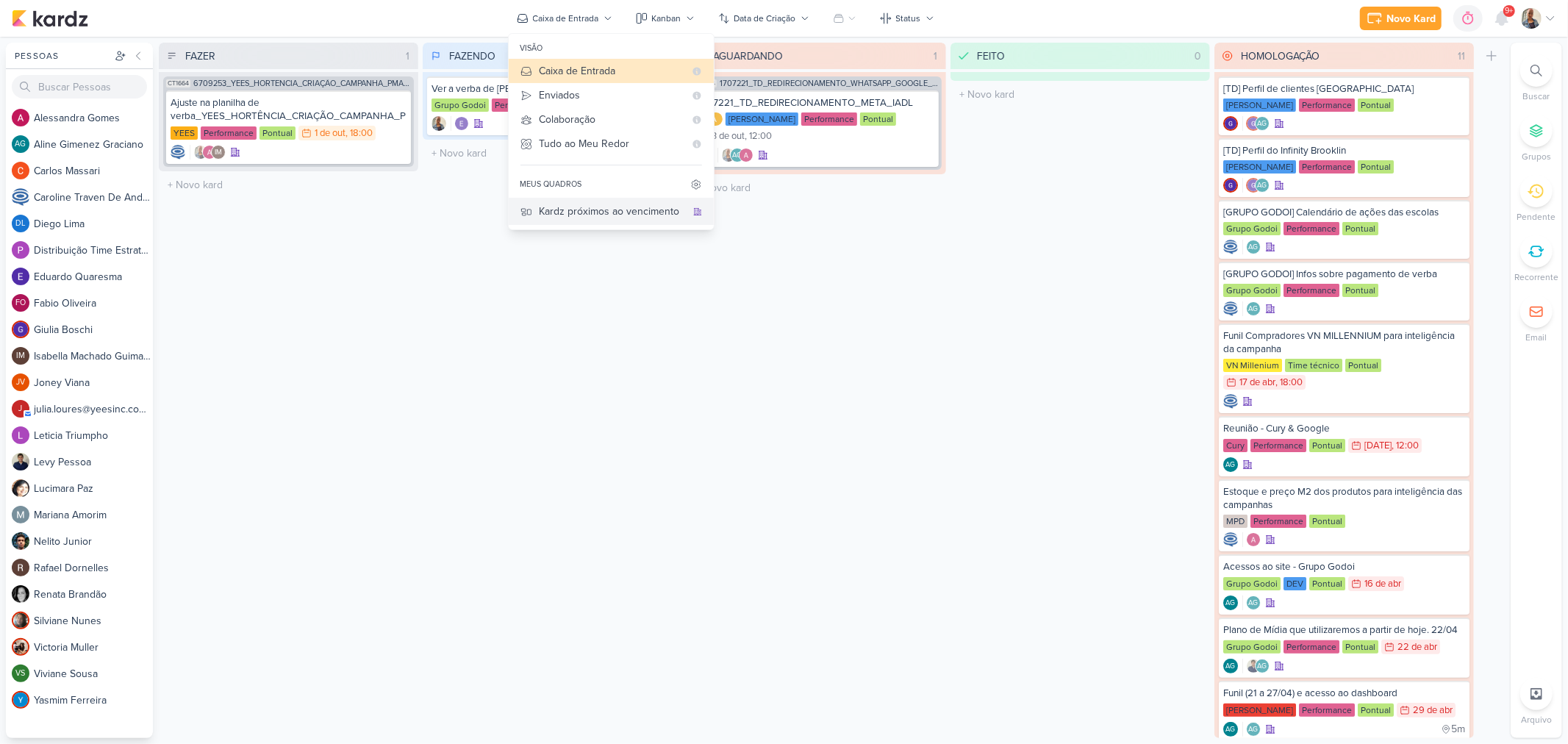
click at [592, 215] on div "Kardz próximos ao vencimento" at bounding box center [612, 211] width 146 height 15
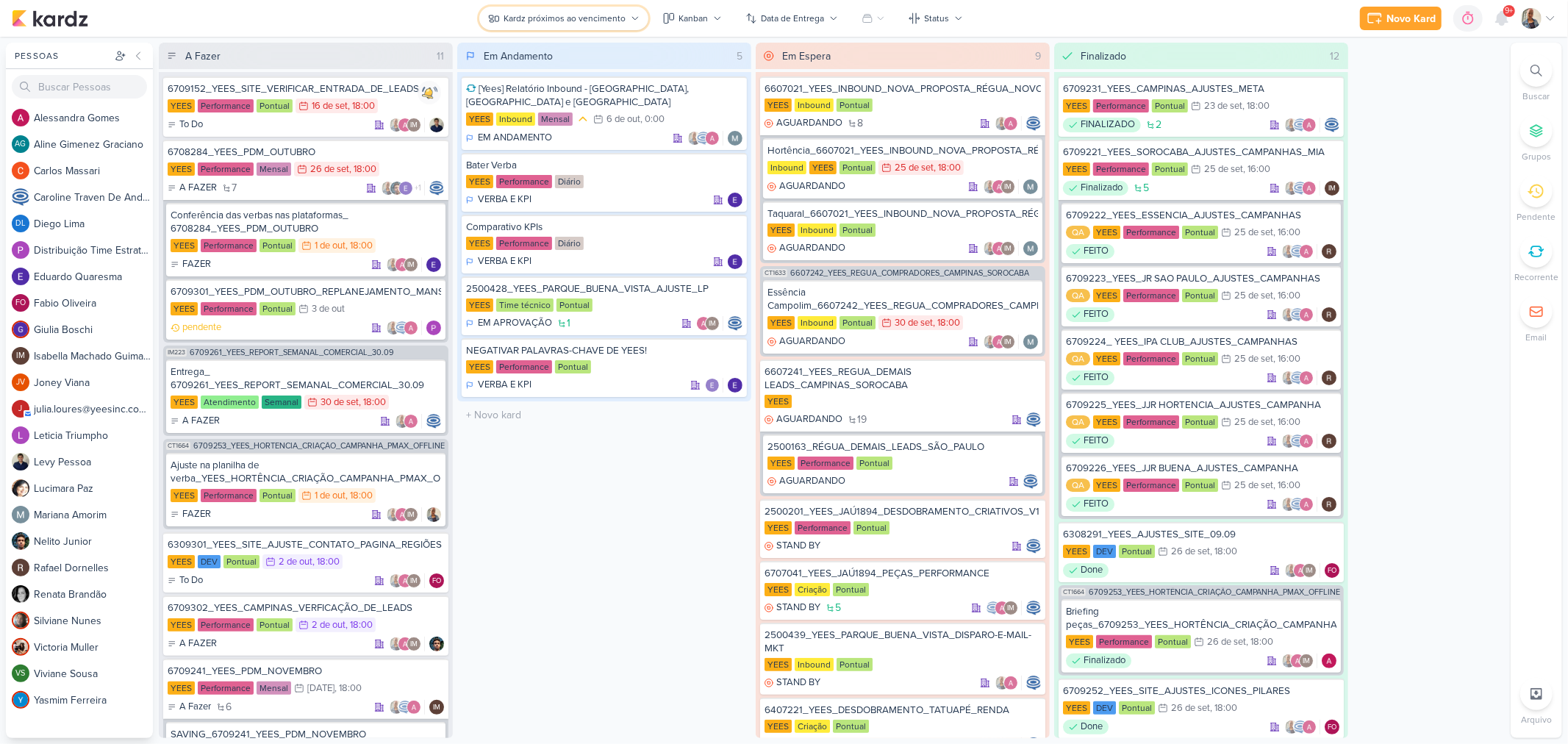
click at [566, 9] on button "Kardz próximos ao vencimento" at bounding box center [564, 18] width 169 height 23
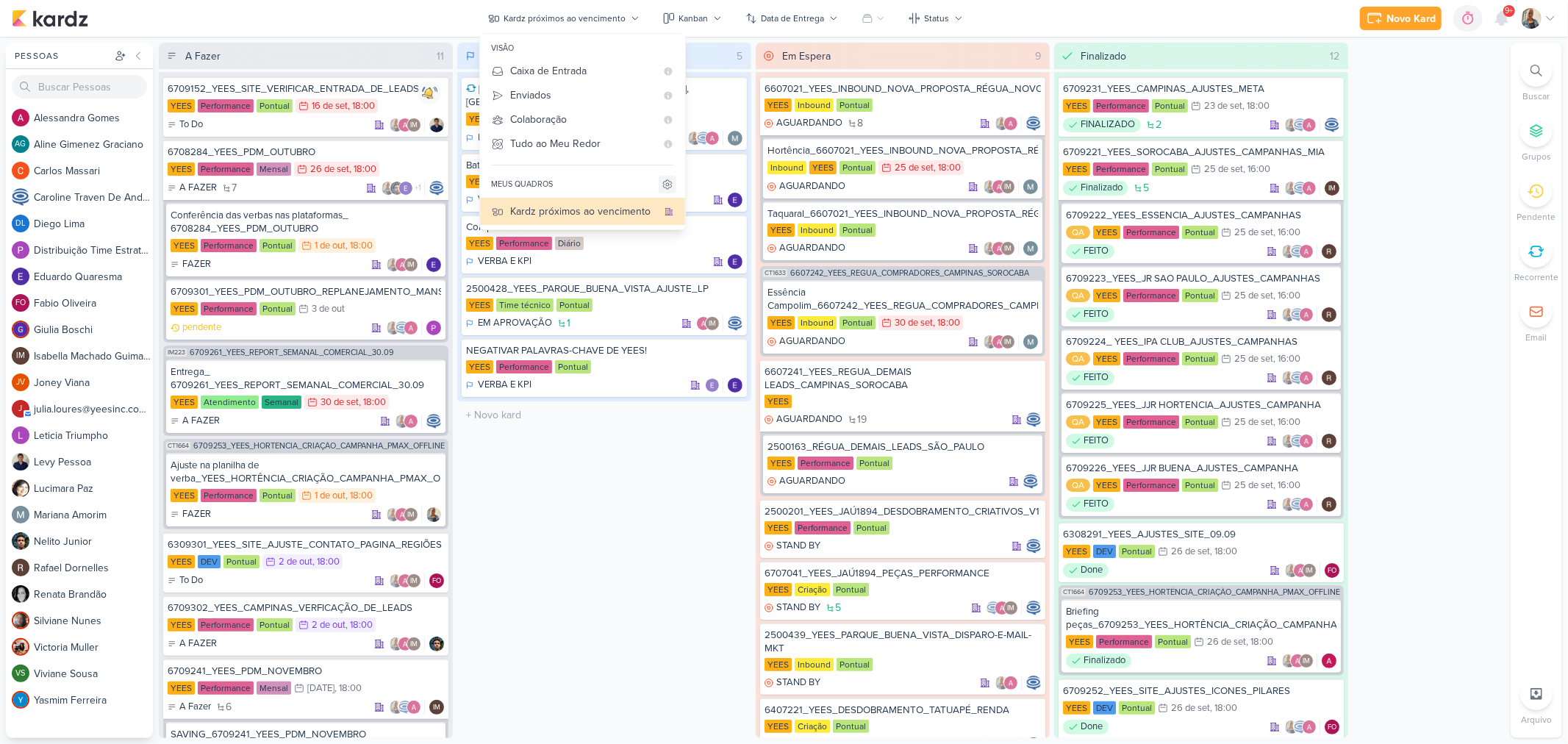
click at [676, 187] on button at bounding box center [667, 184] width 18 height 18
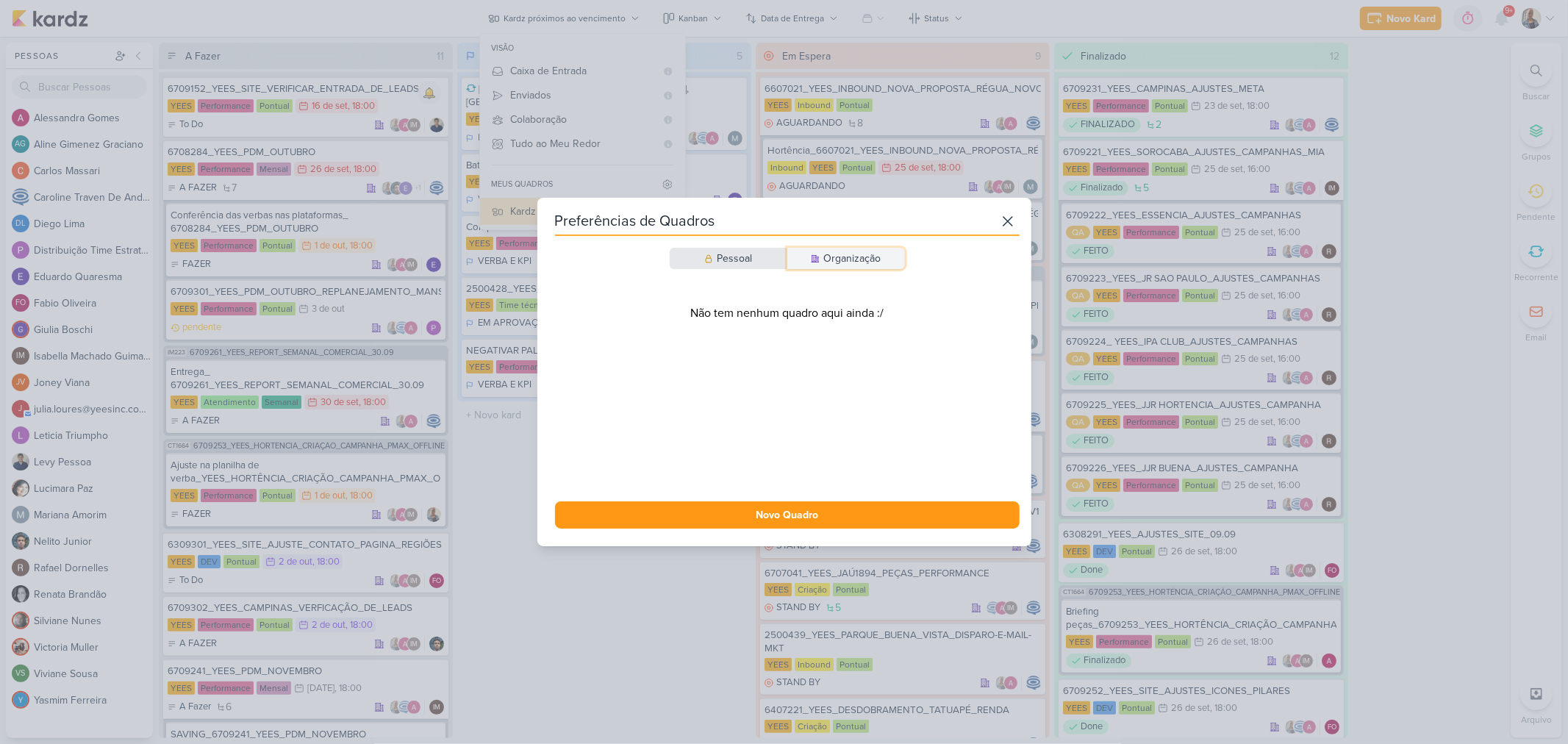
click at [827, 260] on div "Organização" at bounding box center [853, 259] width 58 height 15
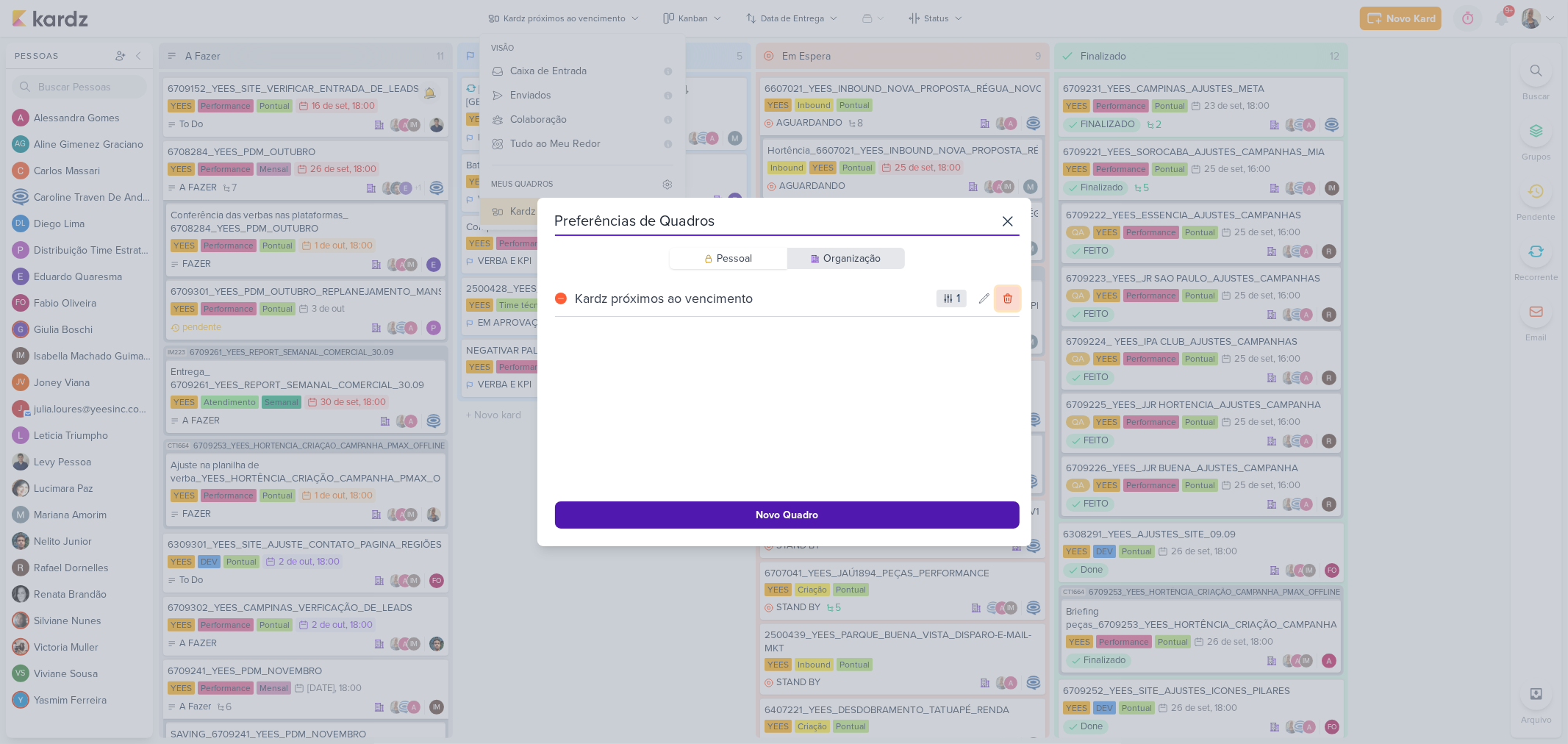
click at [997, 300] on button at bounding box center [1008, 299] width 23 height 23
click at [1011, 208] on div "Preferências de Quadros Pessoal Organização Não tem nenhum quadro aqui ainda :/…" at bounding box center [784, 372] width 494 height 349
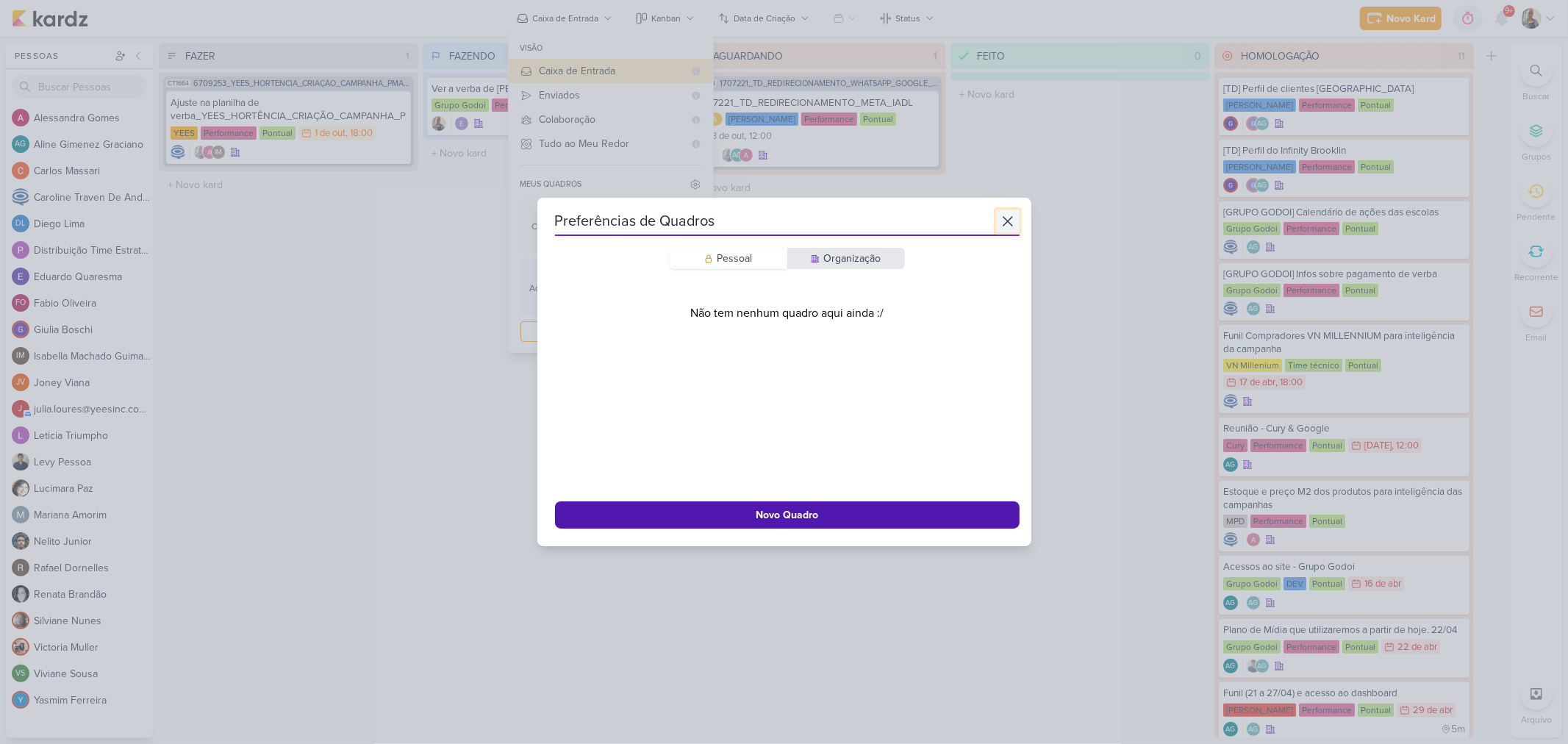
click at [1005, 221] on icon at bounding box center [1007, 221] width 18 height 18
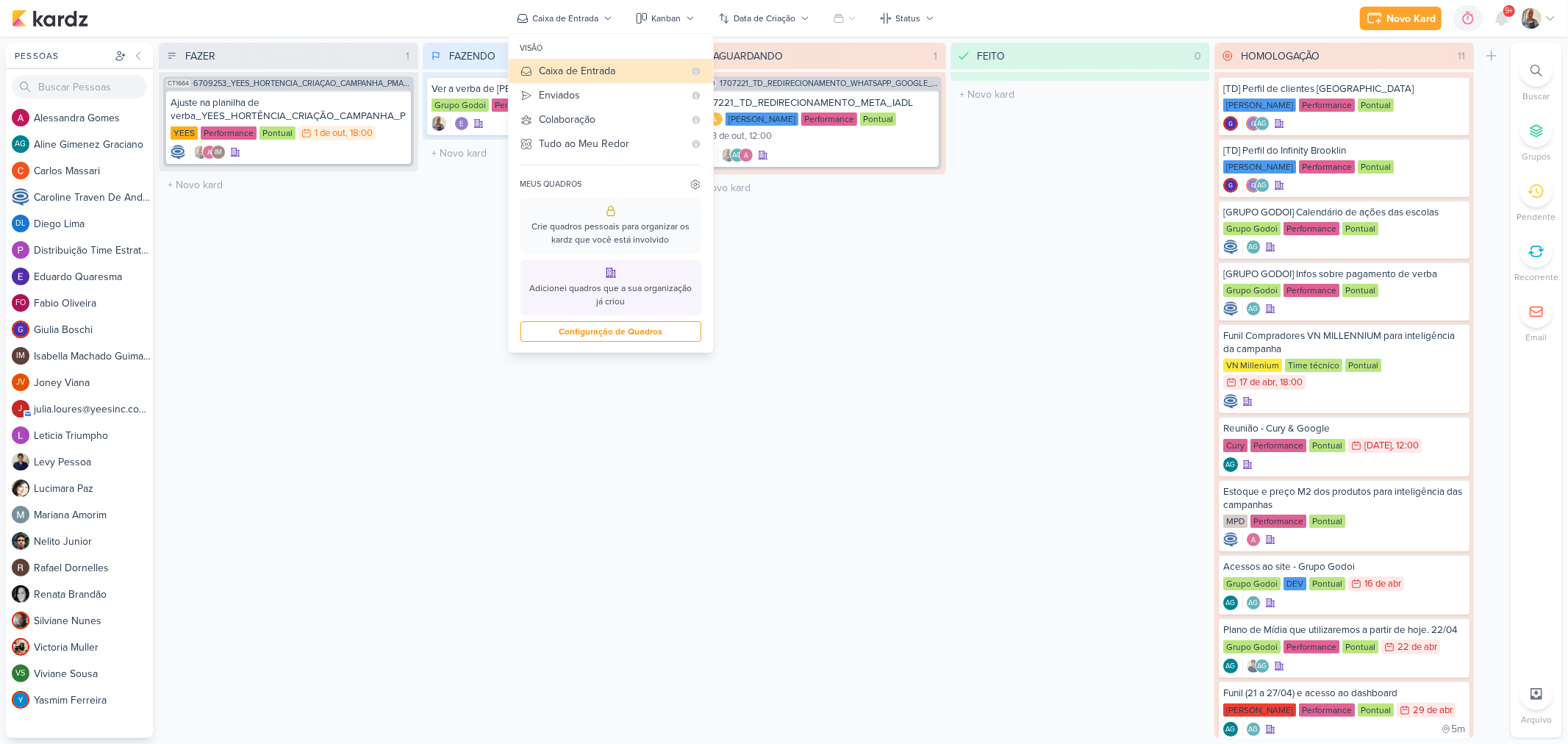
click at [1031, 250] on div "FEITO 0 Mover Para Esquerda Mover Para Direita Deletar O título do kard deve te…" at bounding box center [1080, 390] width 259 height 695
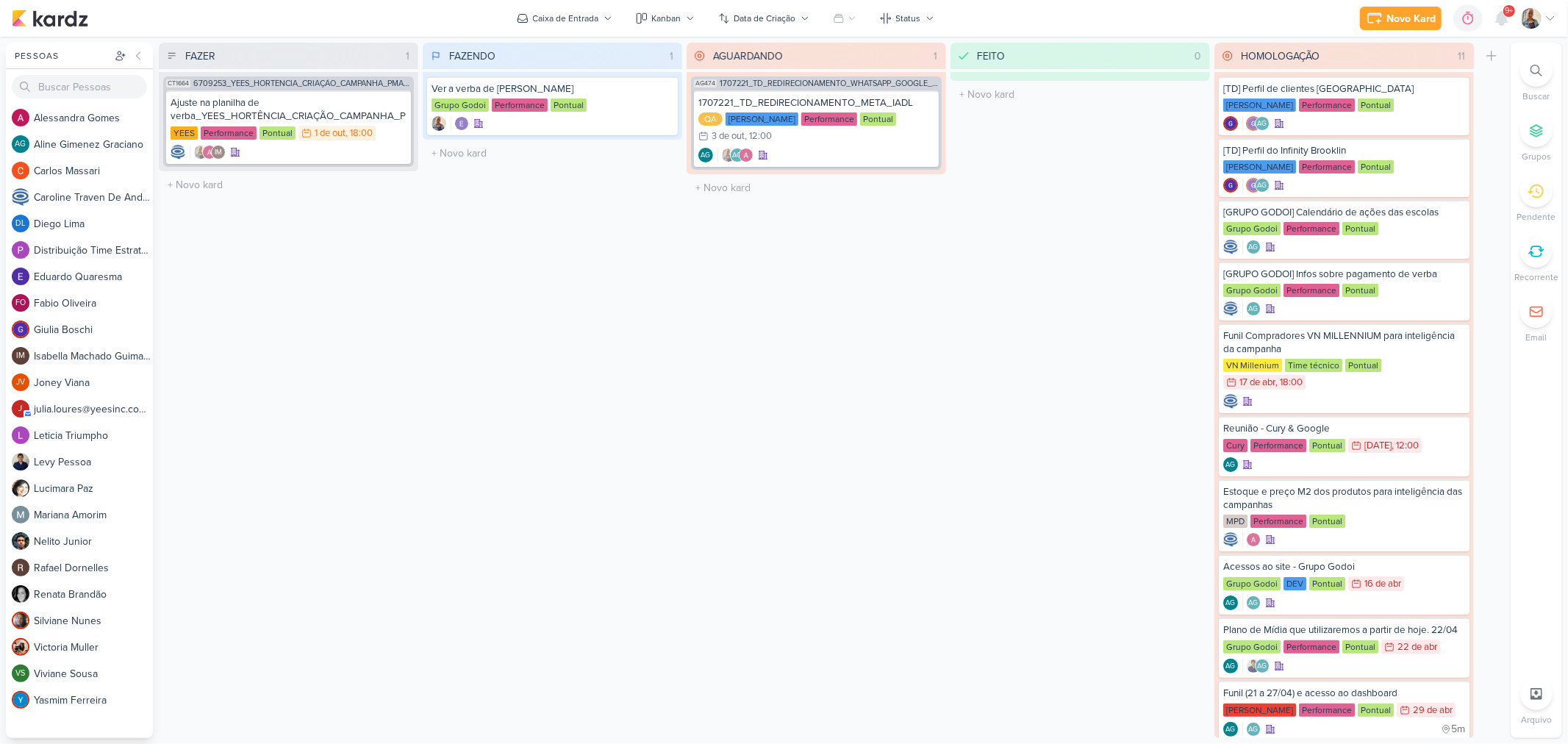
click at [1537, 13] on img at bounding box center [1531, 18] width 21 height 21
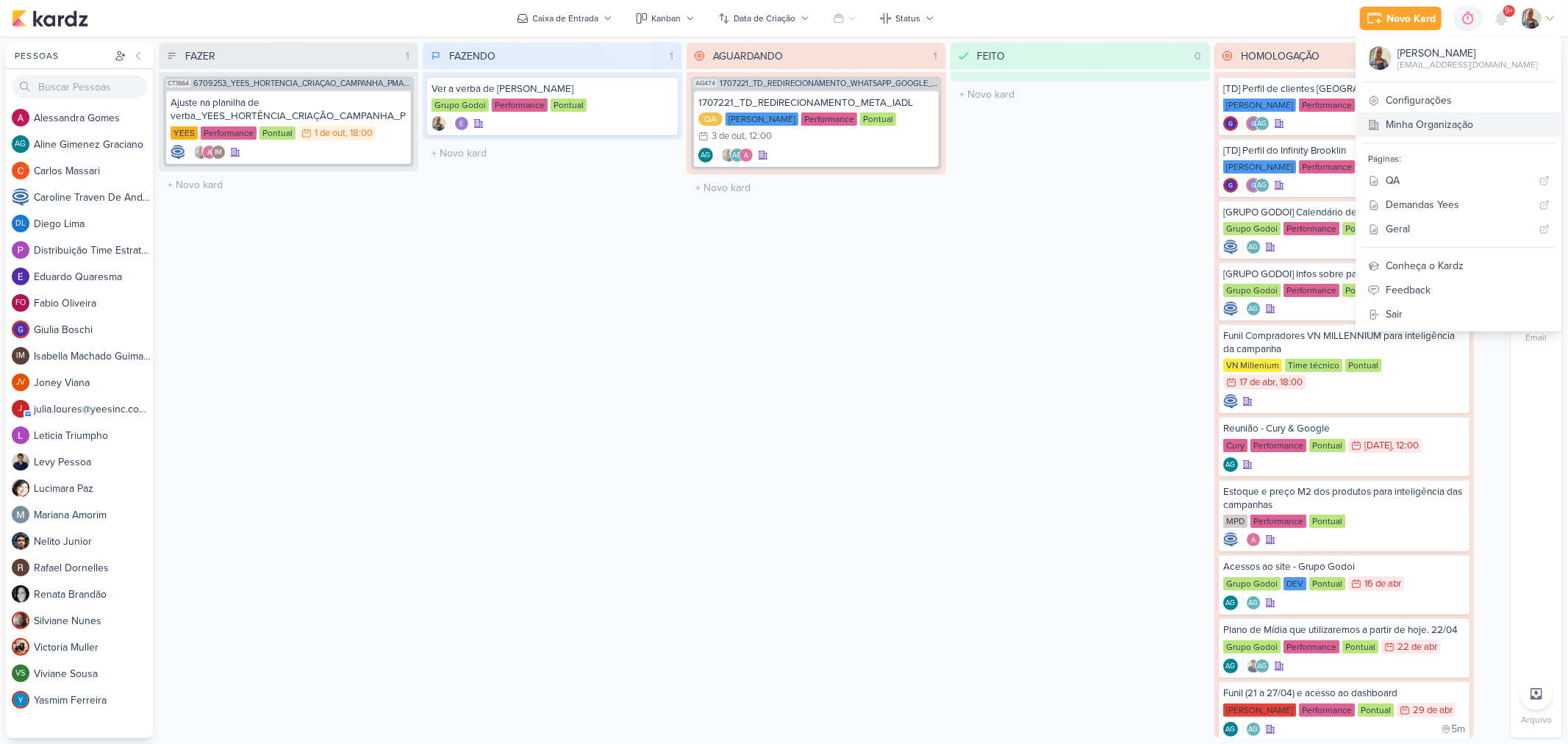
click at [1472, 118] on link "Minha Organização" at bounding box center [1458, 124] width 205 height 24
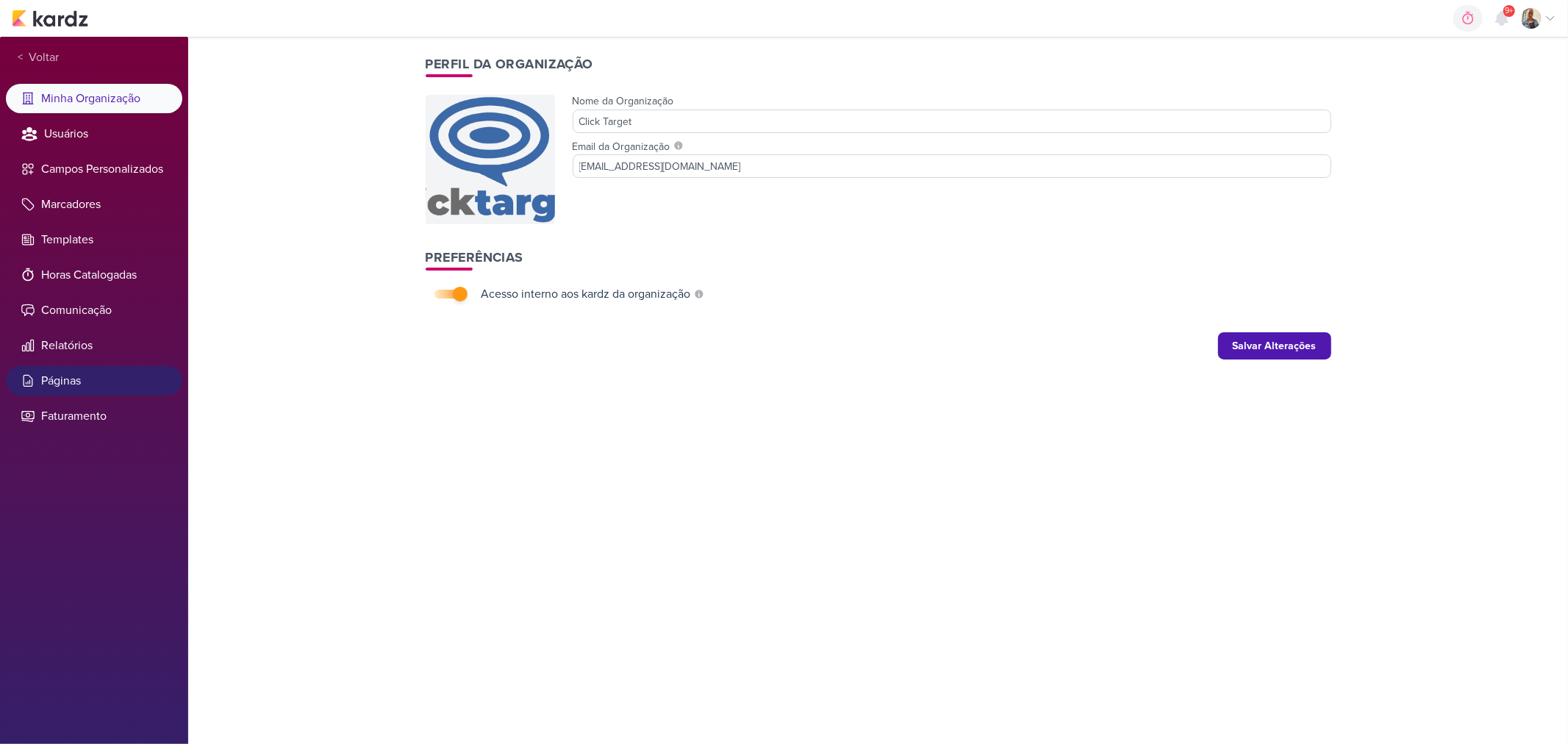
click at [61, 377] on li "Páginas" at bounding box center [94, 381] width 177 height 29
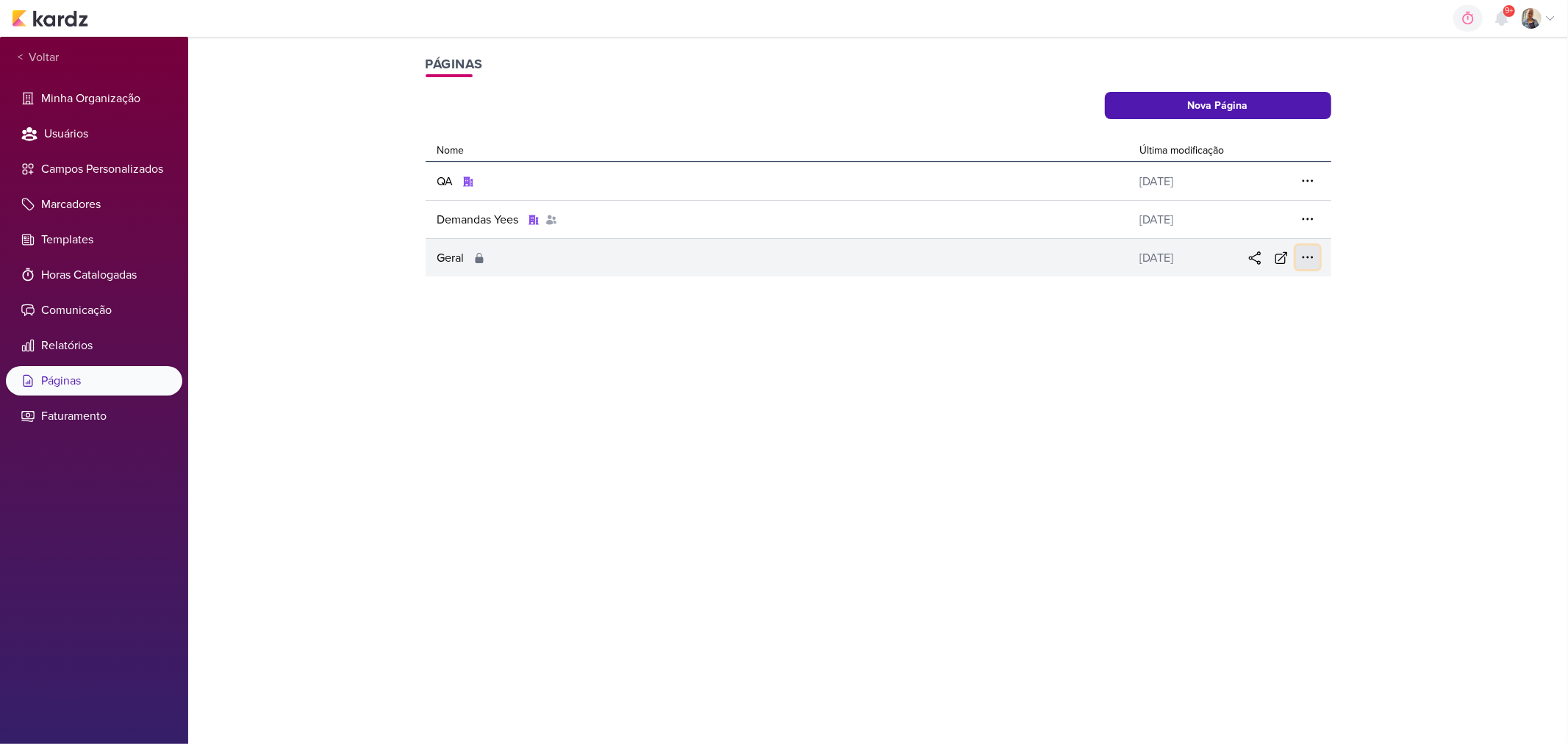
click at [1304, 255] on icon at bounding box center [1308, 258] width 15 height 15
click at [1253, 359] on button "Deletar" at bounding box center [1225, 362] width 187 height 24
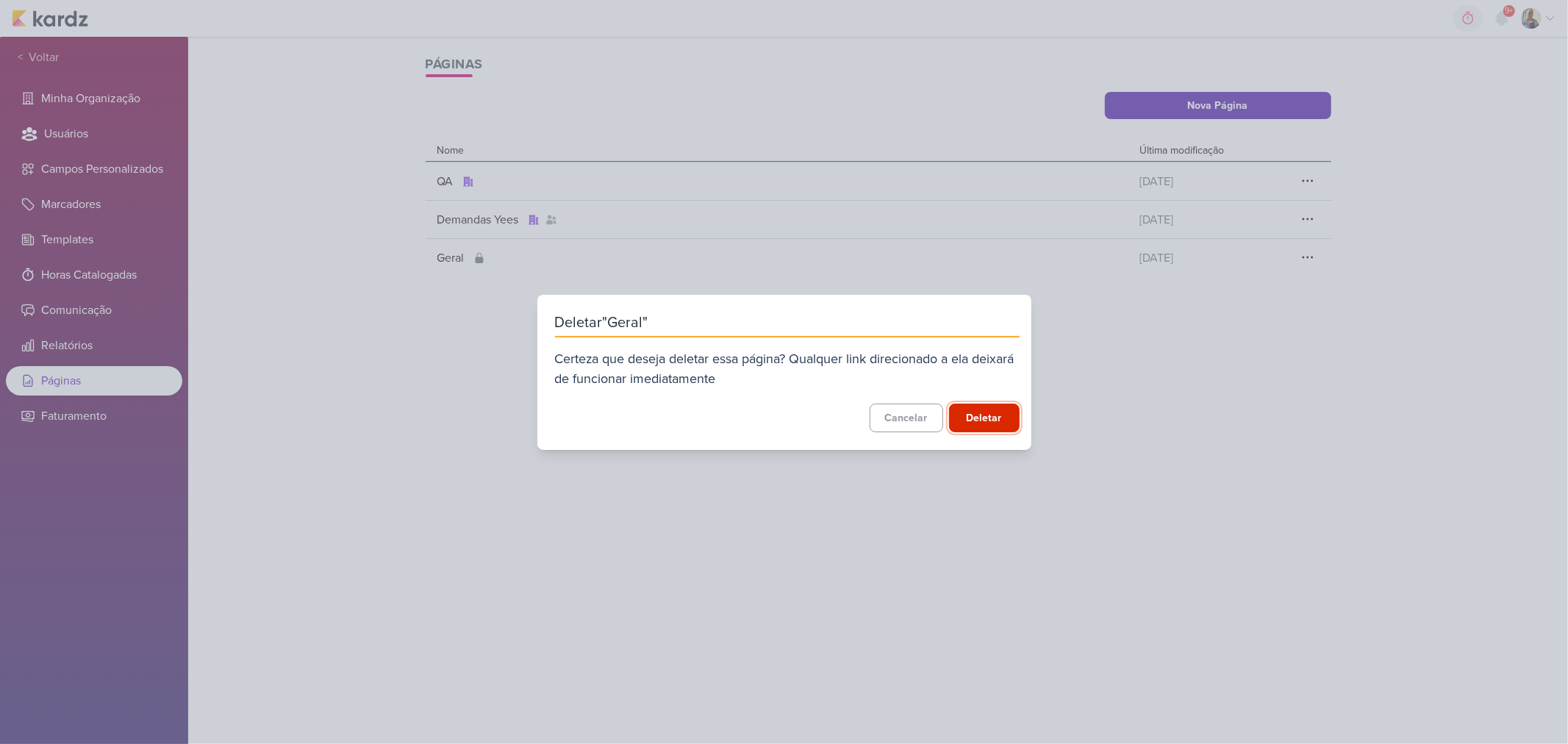
click at [984, 415] on button "Deletar" at bounding box center [984, 418] width 70 height 28
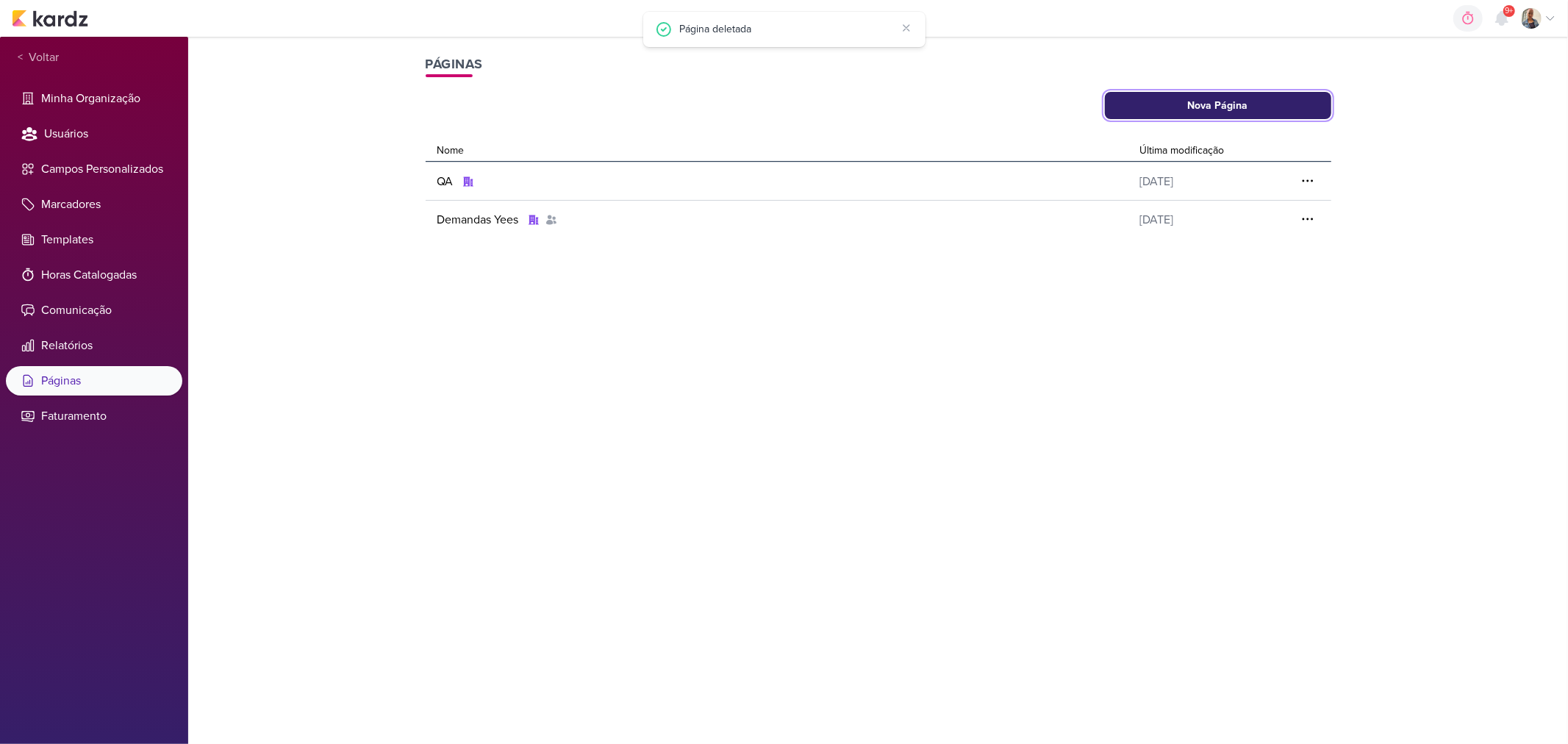
click at [1258, 99] on button "Nova Página" at bounding box center [1218, 105] width 227 height 28
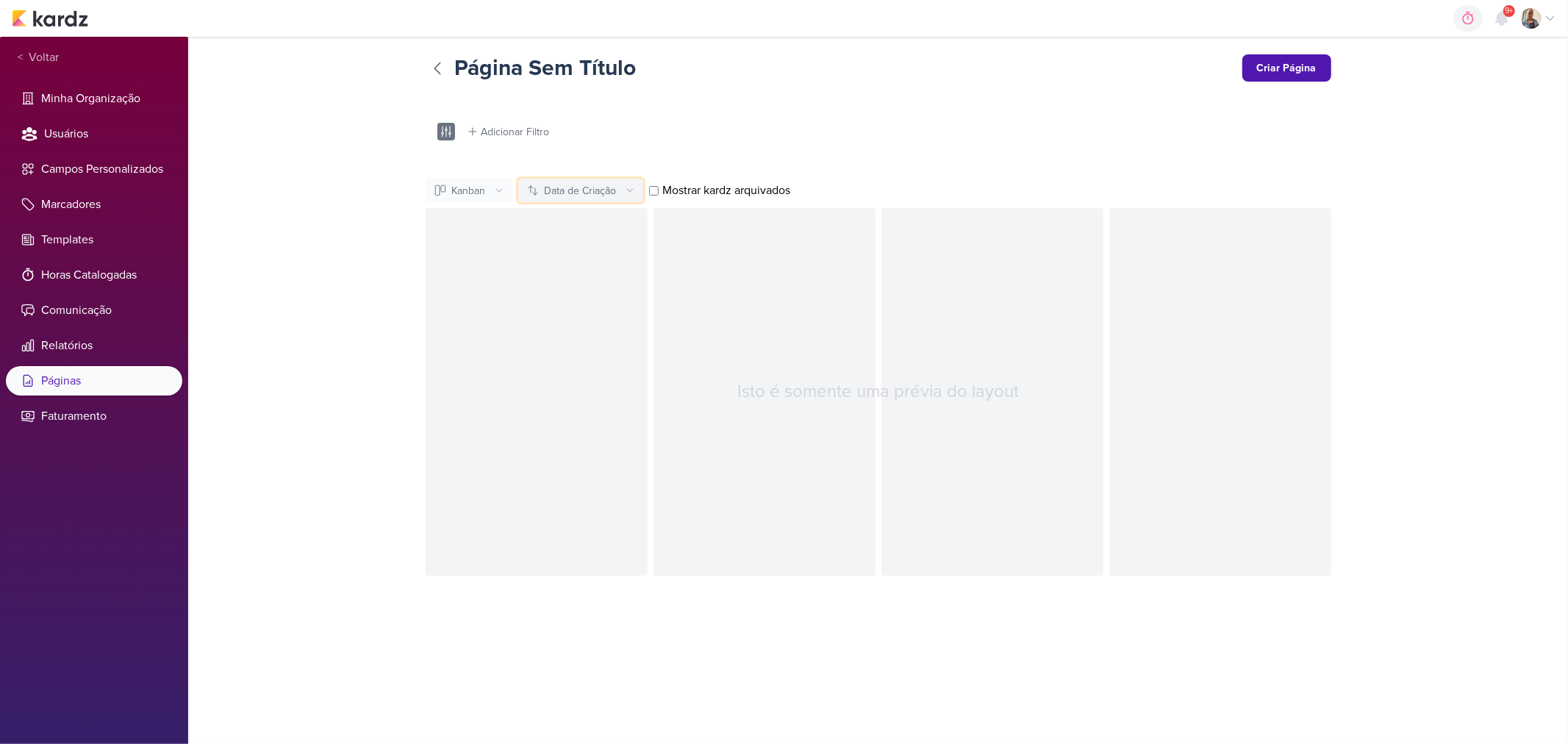
click at [573, 198] on button "Data de Criação" at bounding box center [581, 191] width 125 height 23
click at [576, 239] on div "Data de Entrega" at bounding box center [565, 247] width 74 height 15
click at [659, 188] on label "Mostrar kardz arquivados" at bounding box center [722, 190] width 142 height 18
click at [659, 188] on input "Mostrar kardz arquivados" at bounding box center [655, 190] width 9 height 9
checkbox input "true"
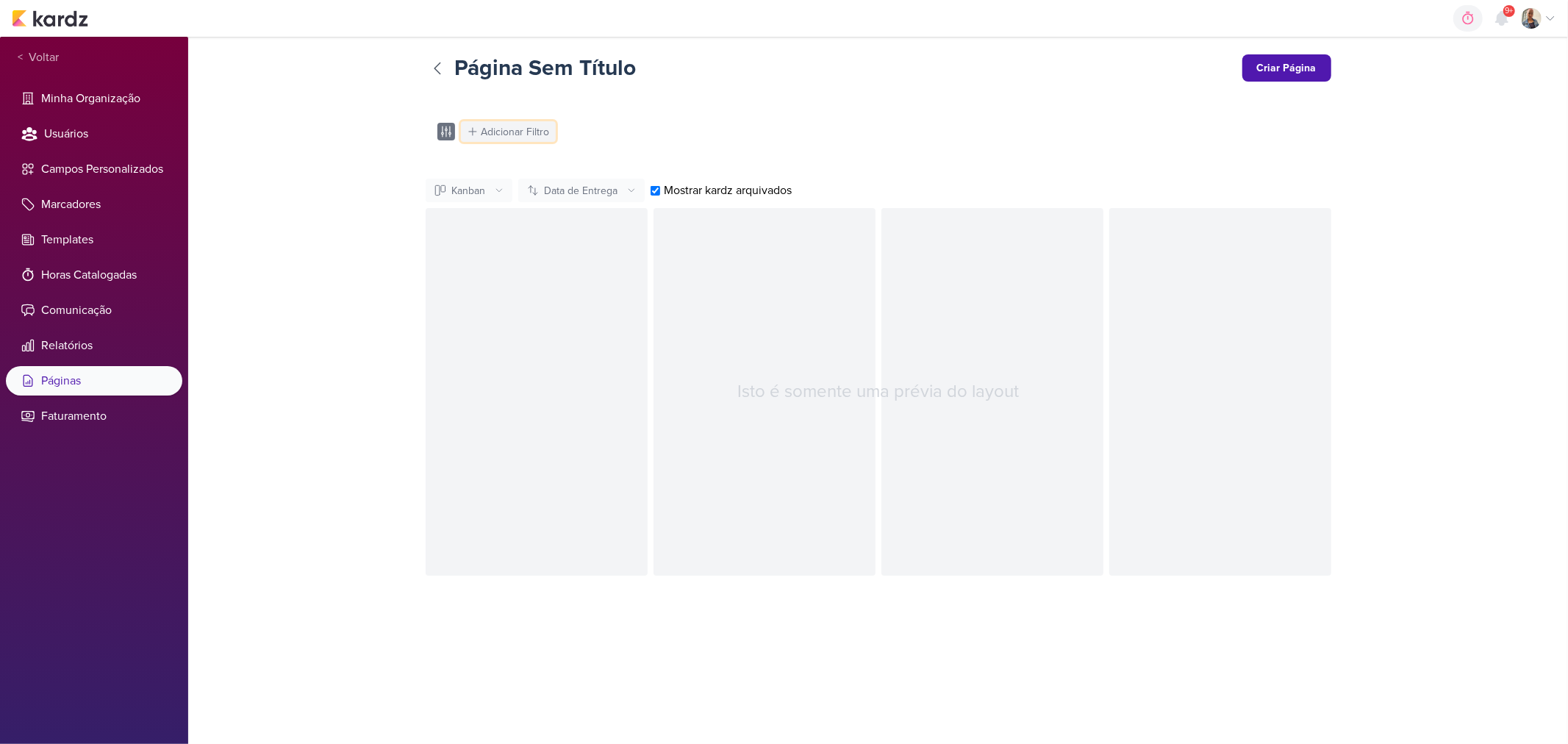
click at [519, 132] on div "Adicionar Filtro" at bounding box center [516, 132] width 69 height 15
click at [693, 218] on button "Time" at bounding box center [674, 223] width 100 height 21
click at [535, 63] on input "Página Sem Título" at bounding box center [843, 69] width 776 height 27
drag, startPoint x: 654, startPoint y: 68, endPoint x: 459, endPoint y: 72, distance: 195.0
click at [459, 72] on input "Página Sem Título" at bounding box center [843, 69] width 776 height 27
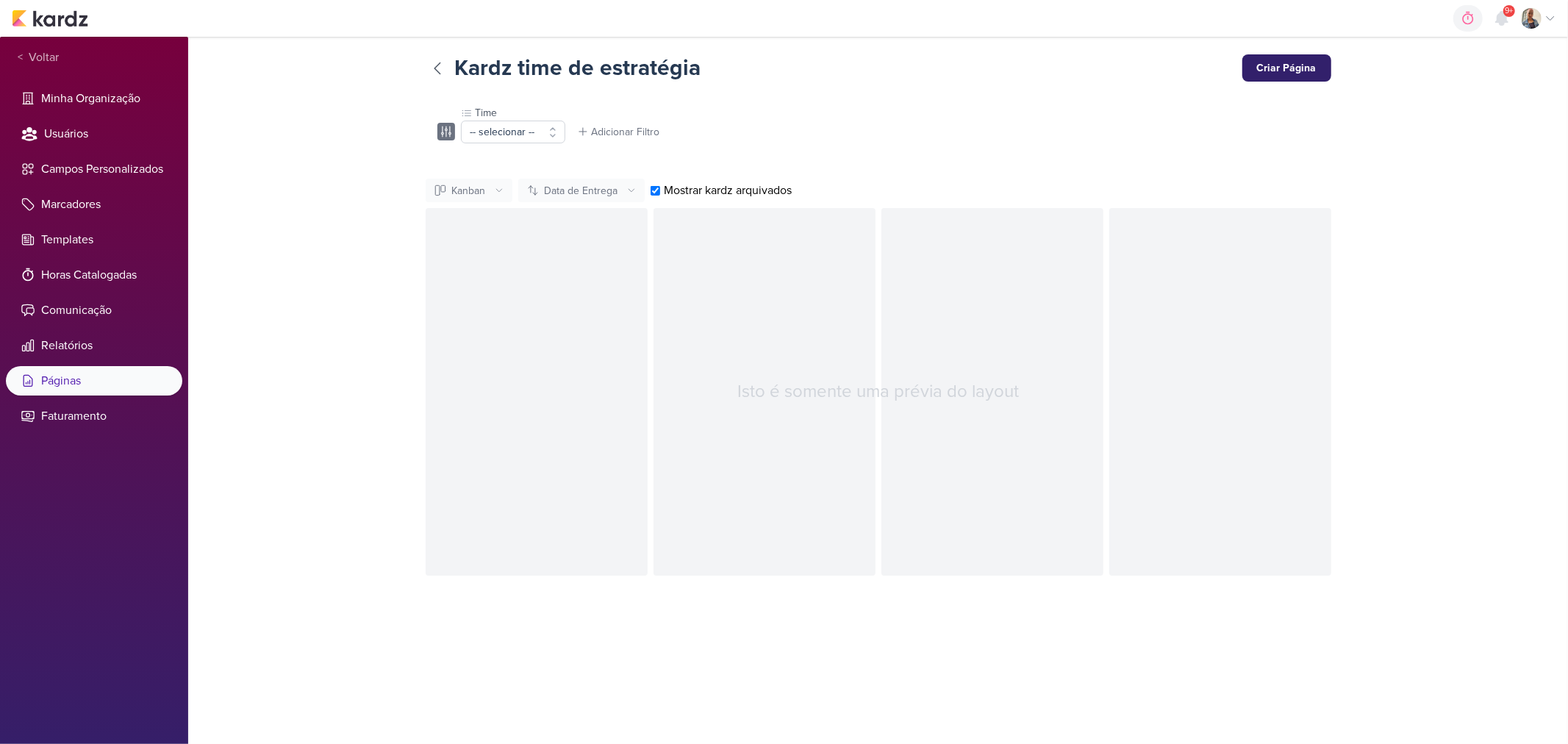
type input "Kardz time de estratégia"
click at [1248, 74] on button "Criar Página" at bounding box center [1287, 68] width 89 height 28
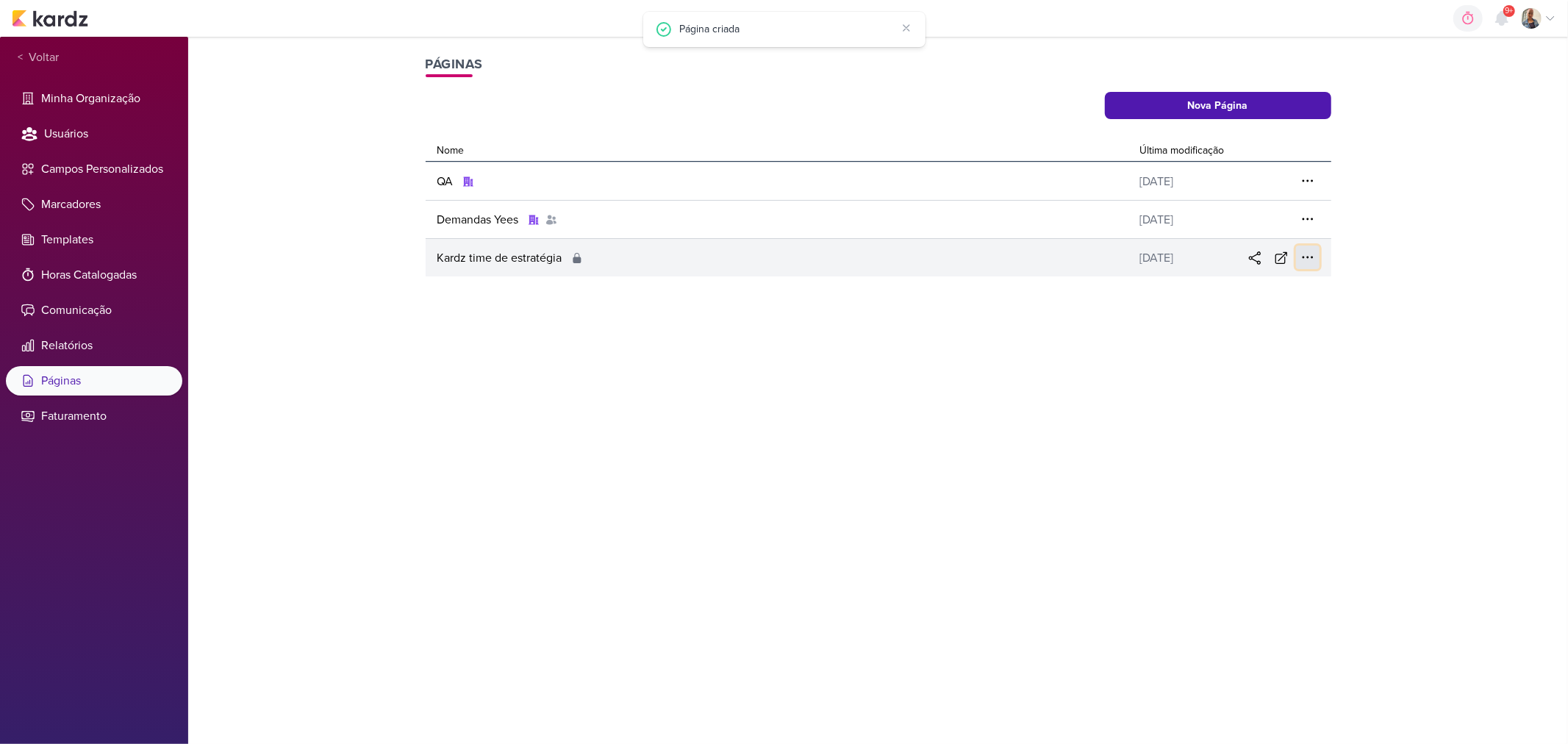
click at [1313, 252] on icon at bounding box center [1308, 258] width 15 height 15
click at [575, 258] on icon at bounding box center [577, 258] width 8 height 10
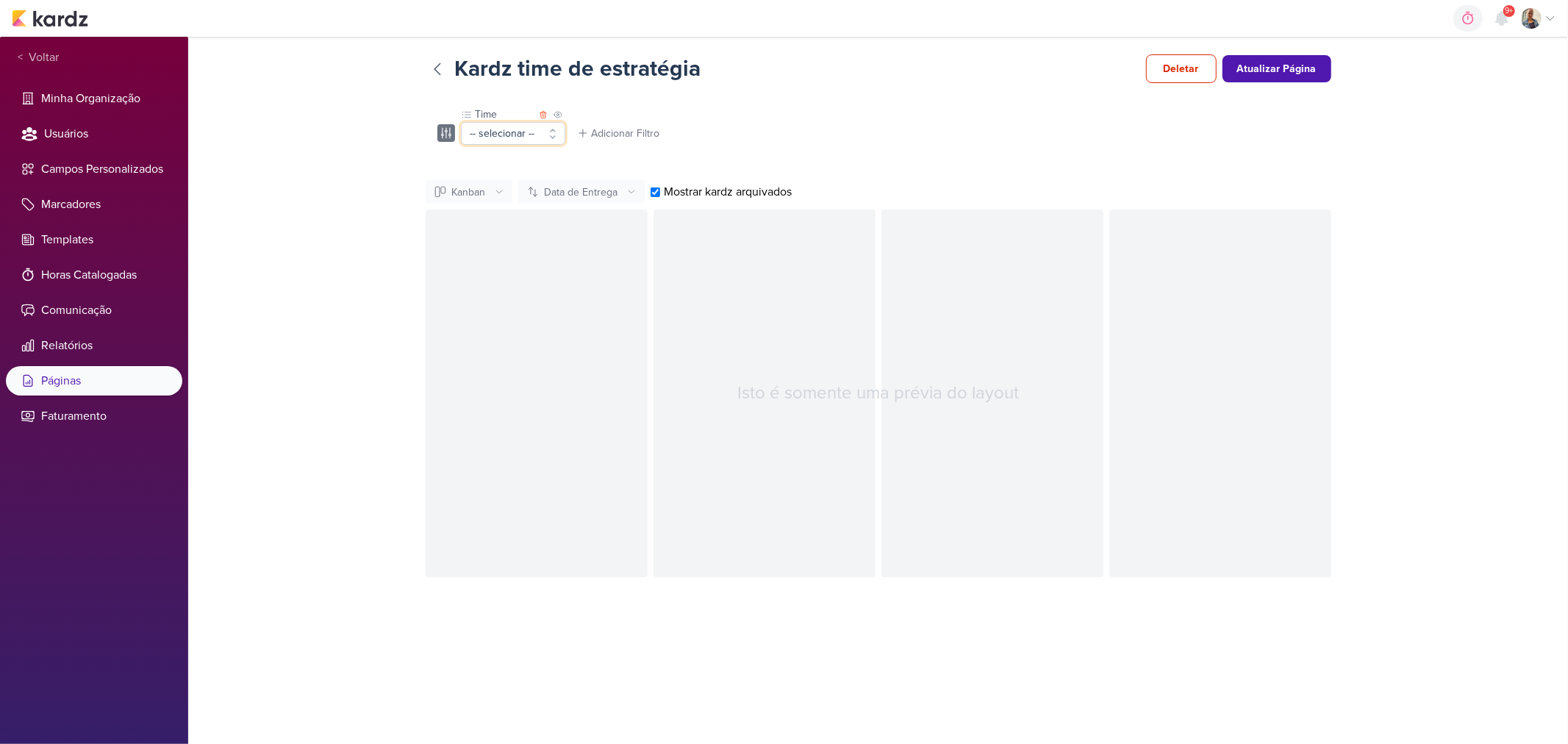
click at [511, 130] on button "-- selecionar --" at bounding box center [513, 133] width 105 height 23
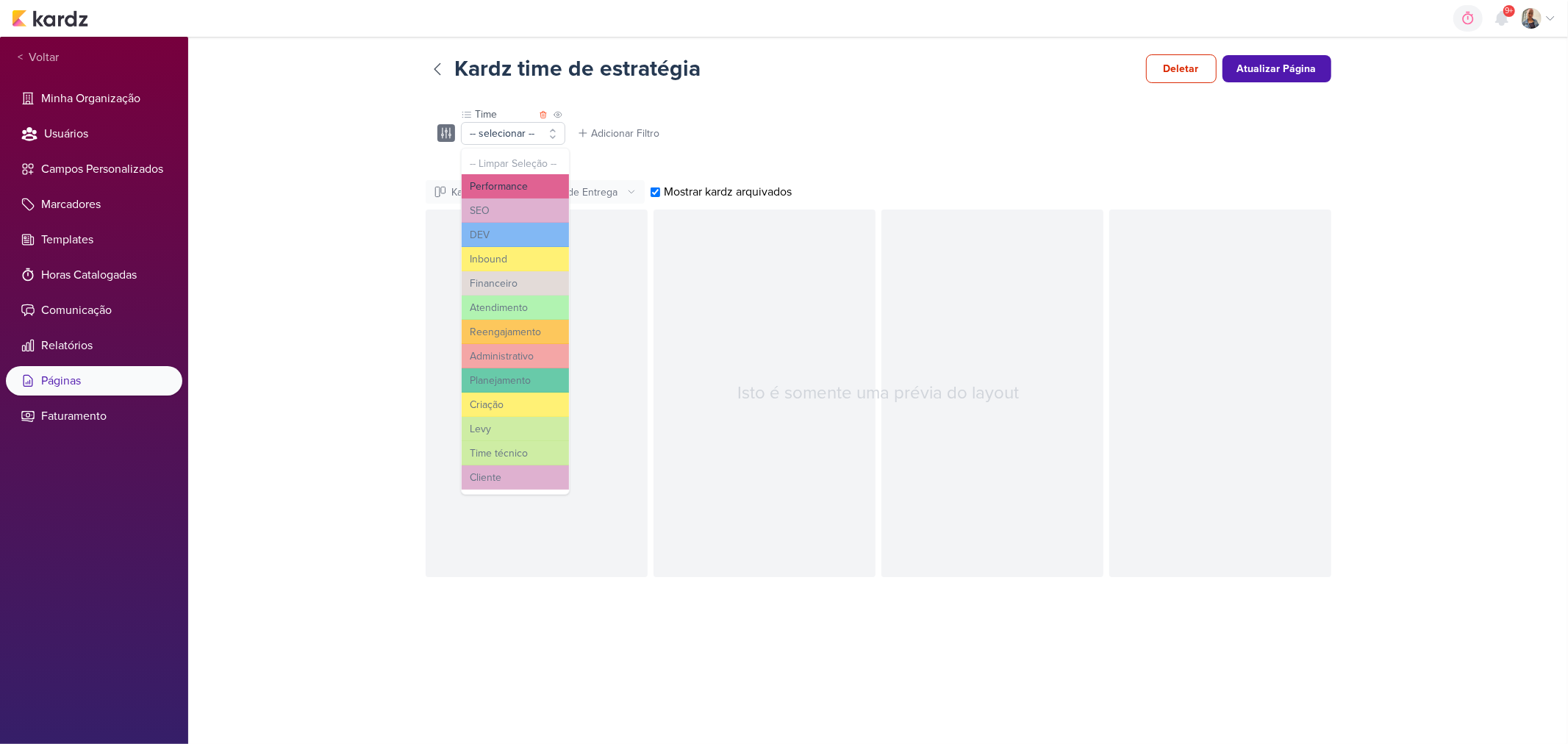
click at [516, 186] on button "Performance" at bounding box center [515, 186] width 107 height 24
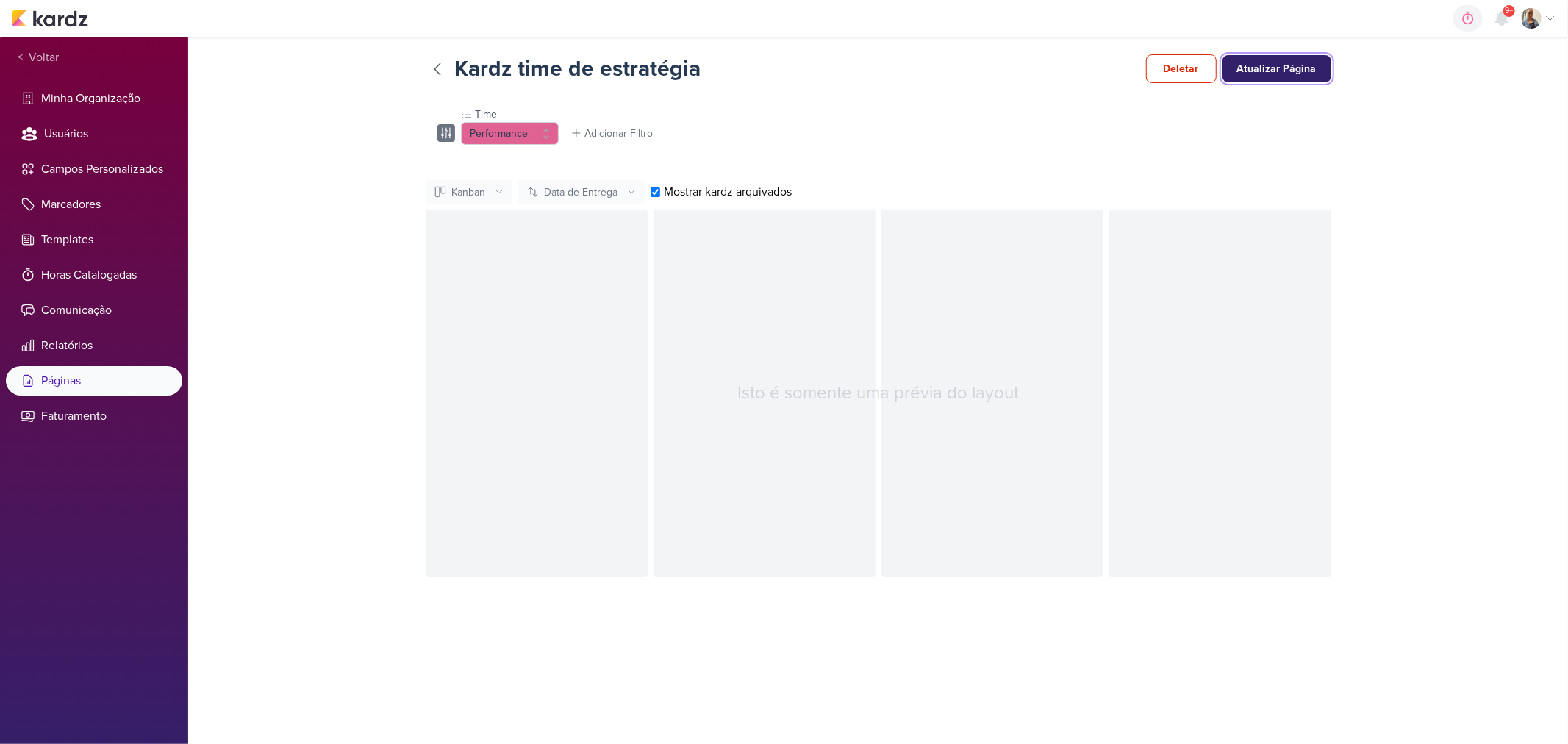
click at [1327, 69] on button "Atualizar Página" at bounding box center [1277, 69] width 109 height 28
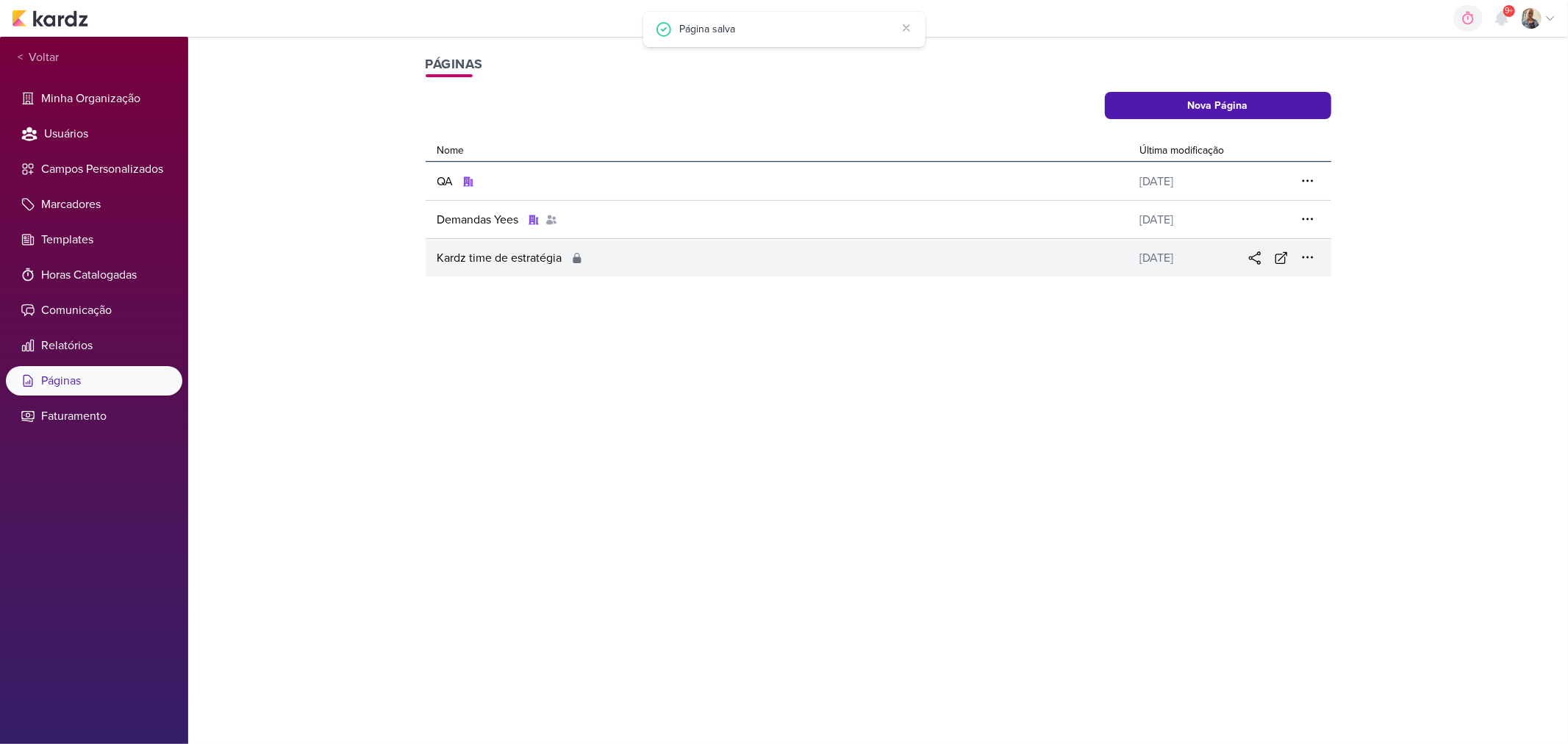
click at [629, 264] on div "Kardz time de estratégia" at bounding box center [780, 258] width 709 height 18
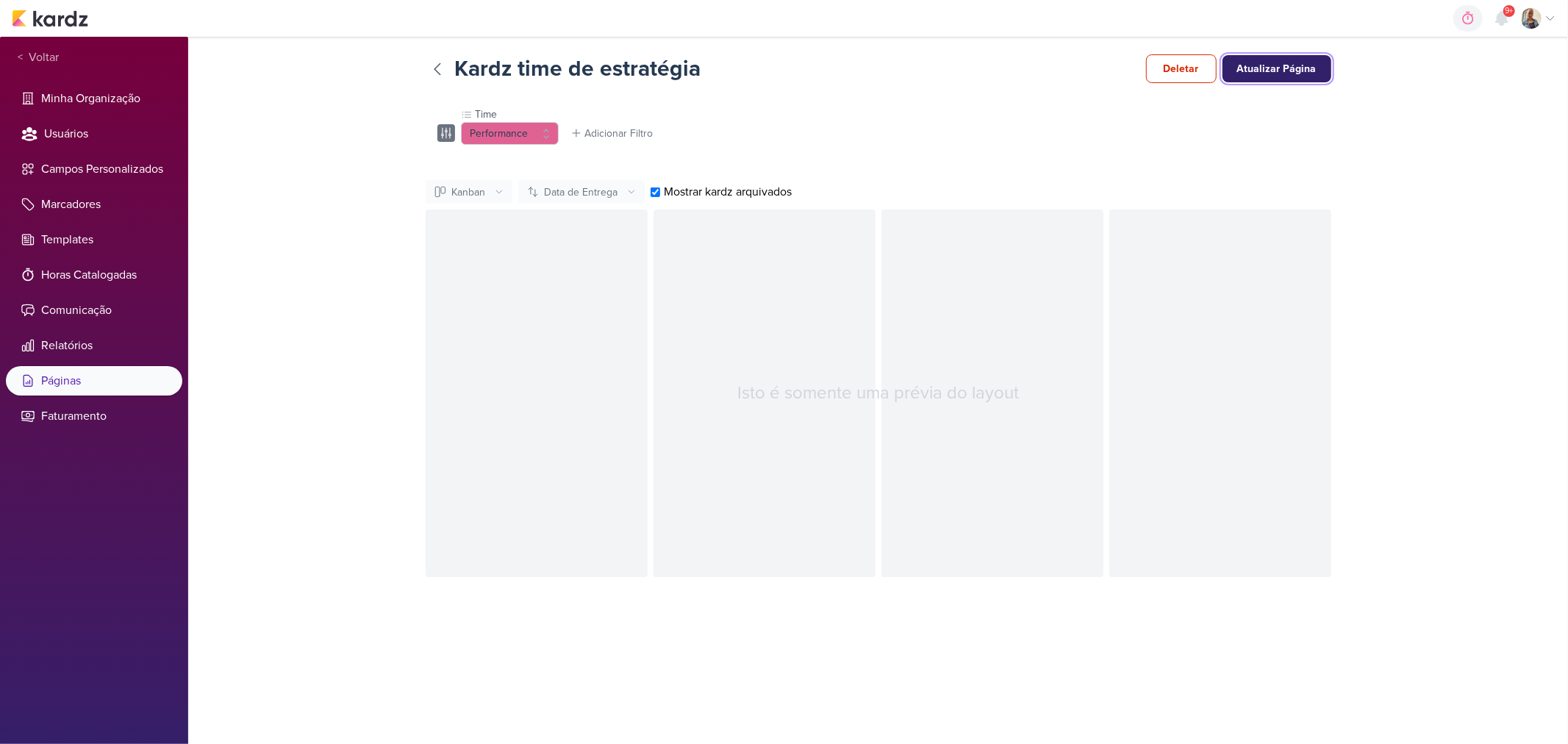
click at [1284, 74] on button "Atualizar Página" at bounding box center [1277, 69] width 109 height 28
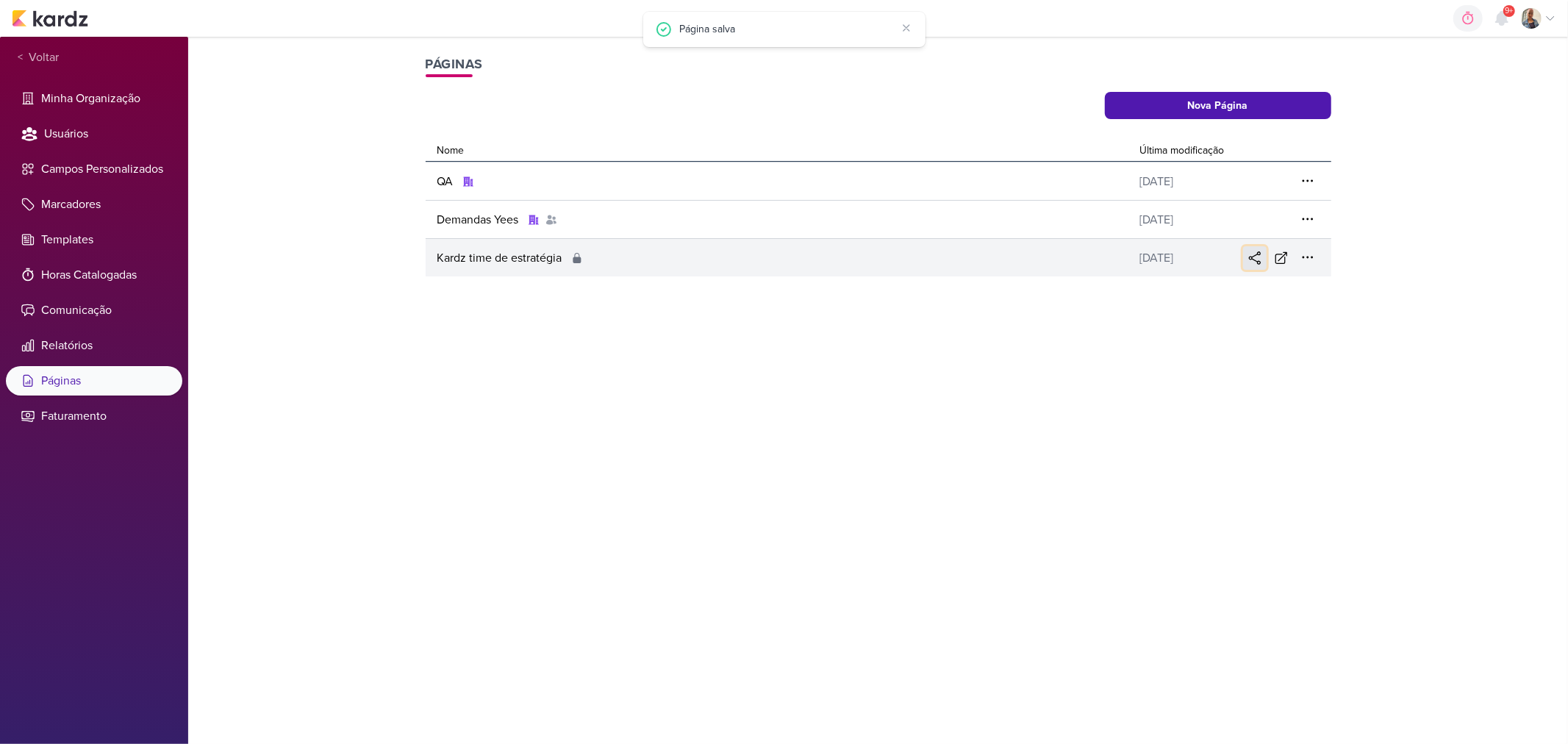
click at [1248, 258] on icon at bounding box center [1255, 259] width 15 height 15
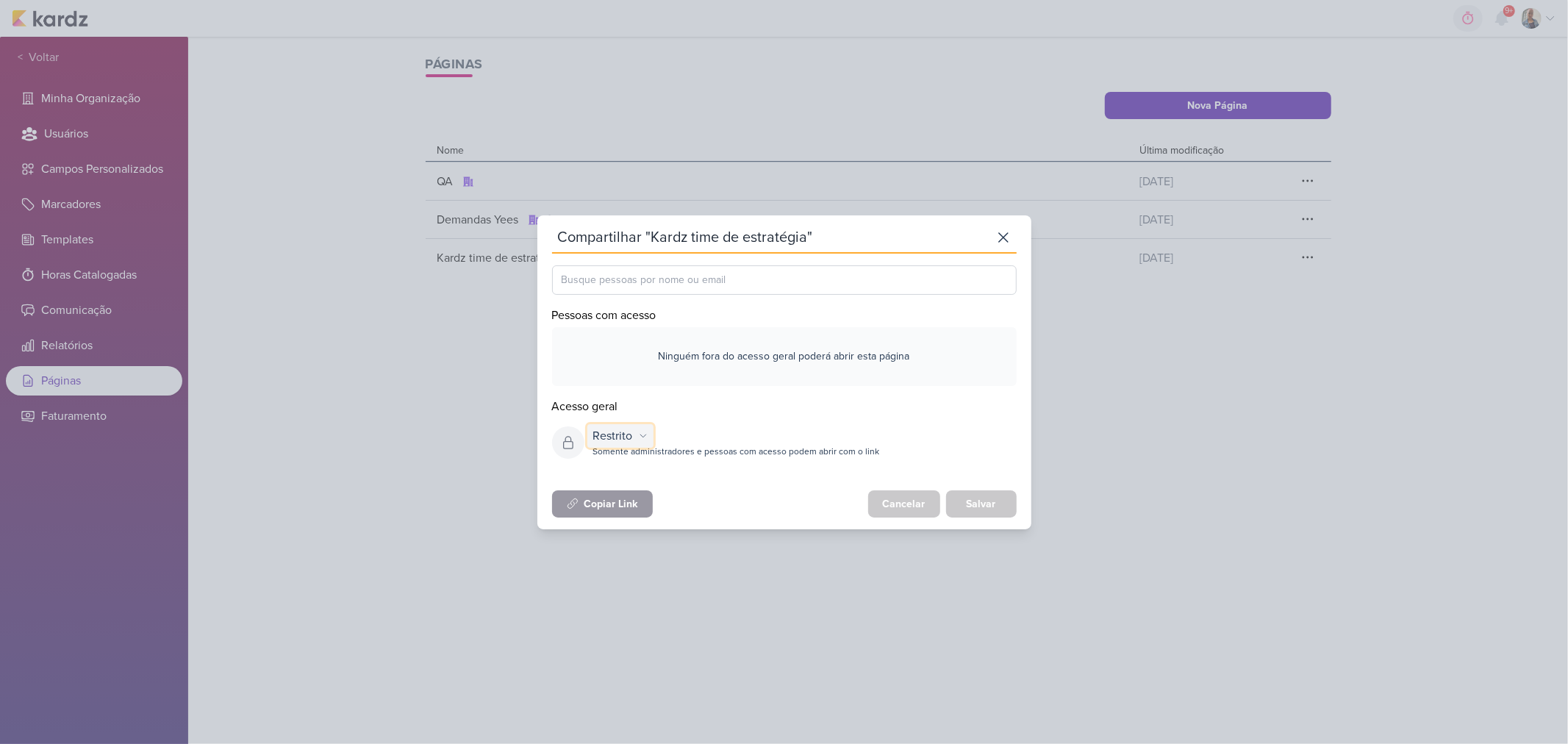
click at [625, 430] on div "Restrito" at bounding box center [612, 436] width 39 height 18
click at [638, 485] on div "Organização" at bounding box center [630, 490] width 84 height 24
click at [984, 439] on div "Limitado" at bounding box center [973, 441] width 38 height 15
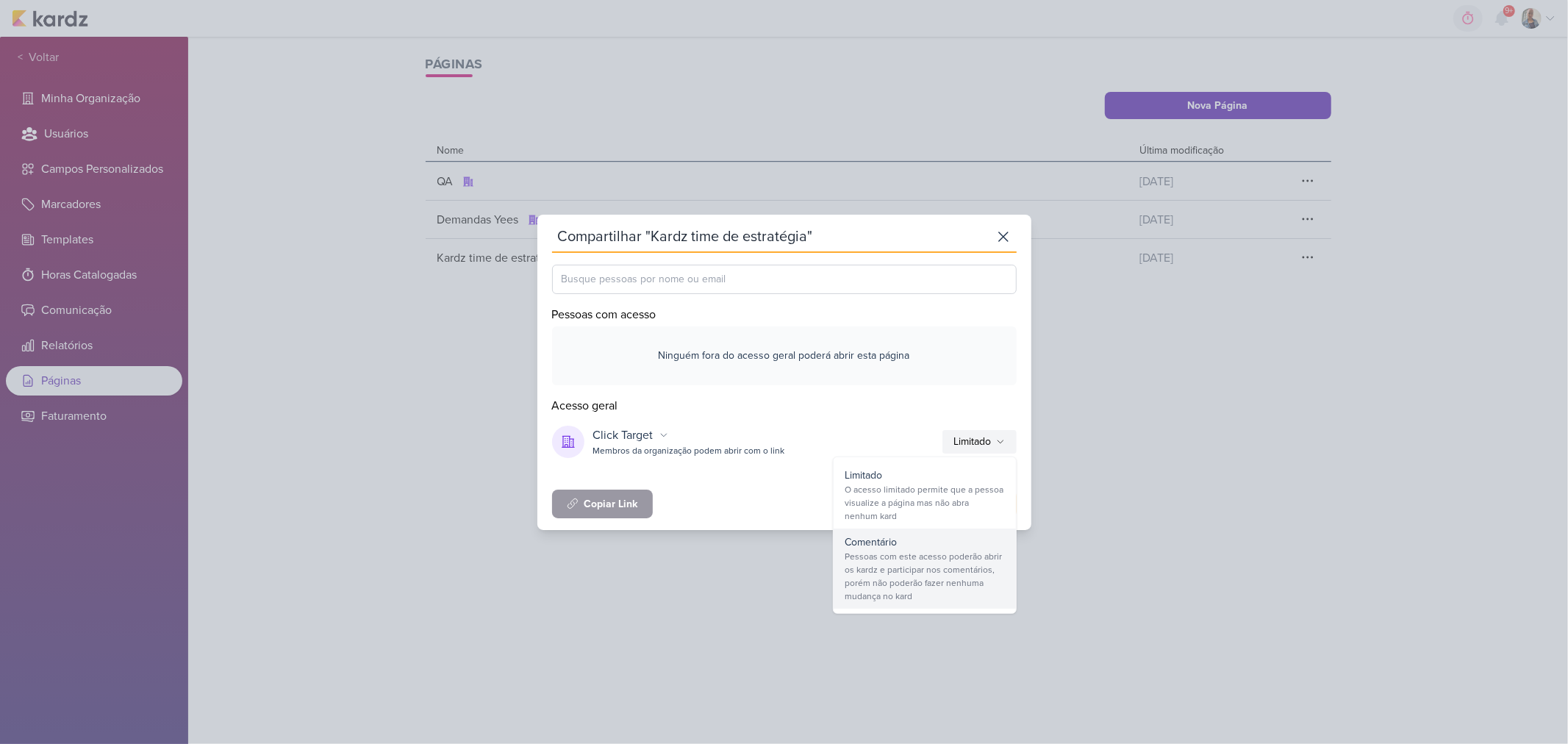
click at [980, 557] on div "Pessoas com este acesso poderão abrir os kardz e participar nos comentários, po…" at bounding box center [925, 576] width 159 height 53
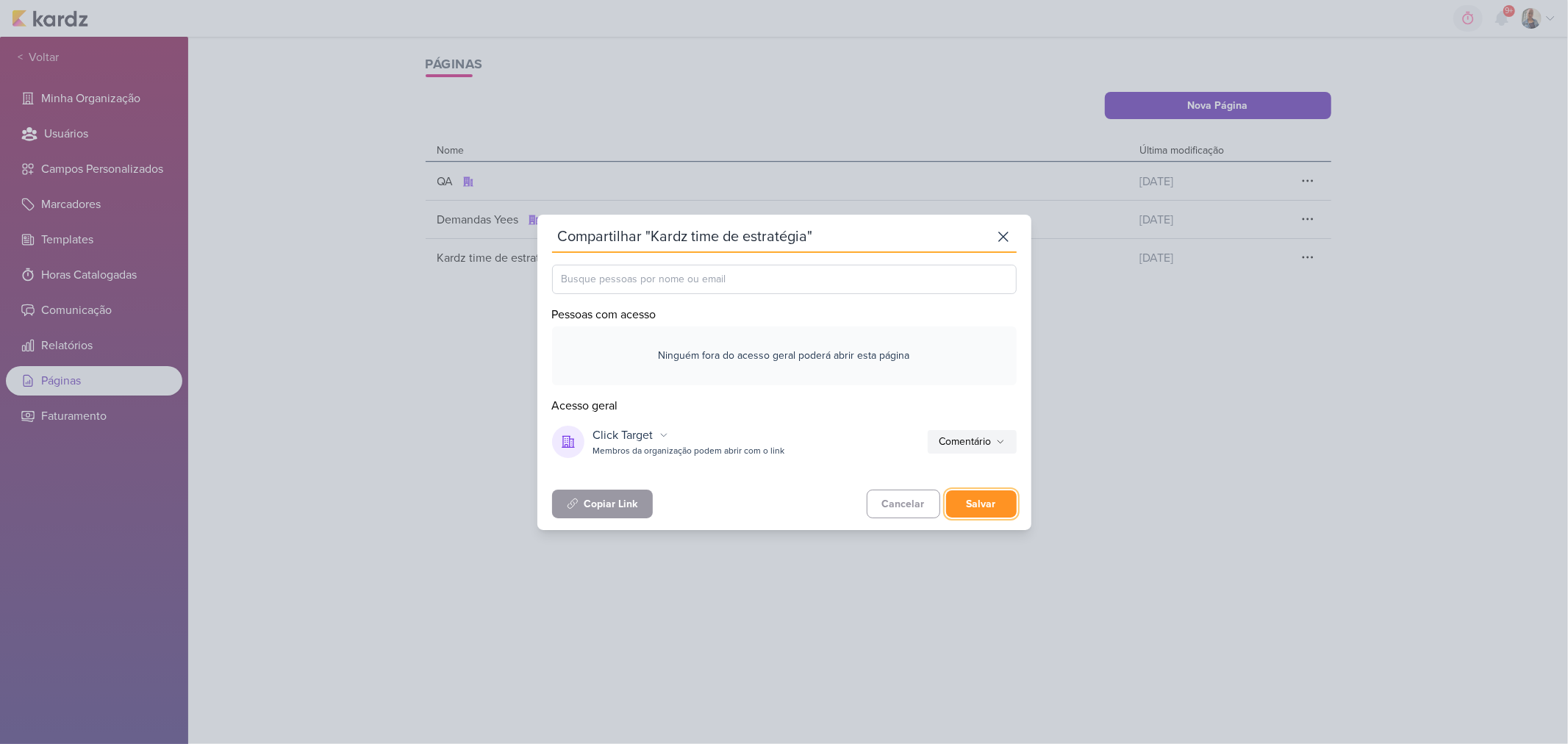
click at [987, 508] on button "Salvar" at bounding box center [981, 504] width 70 height 28
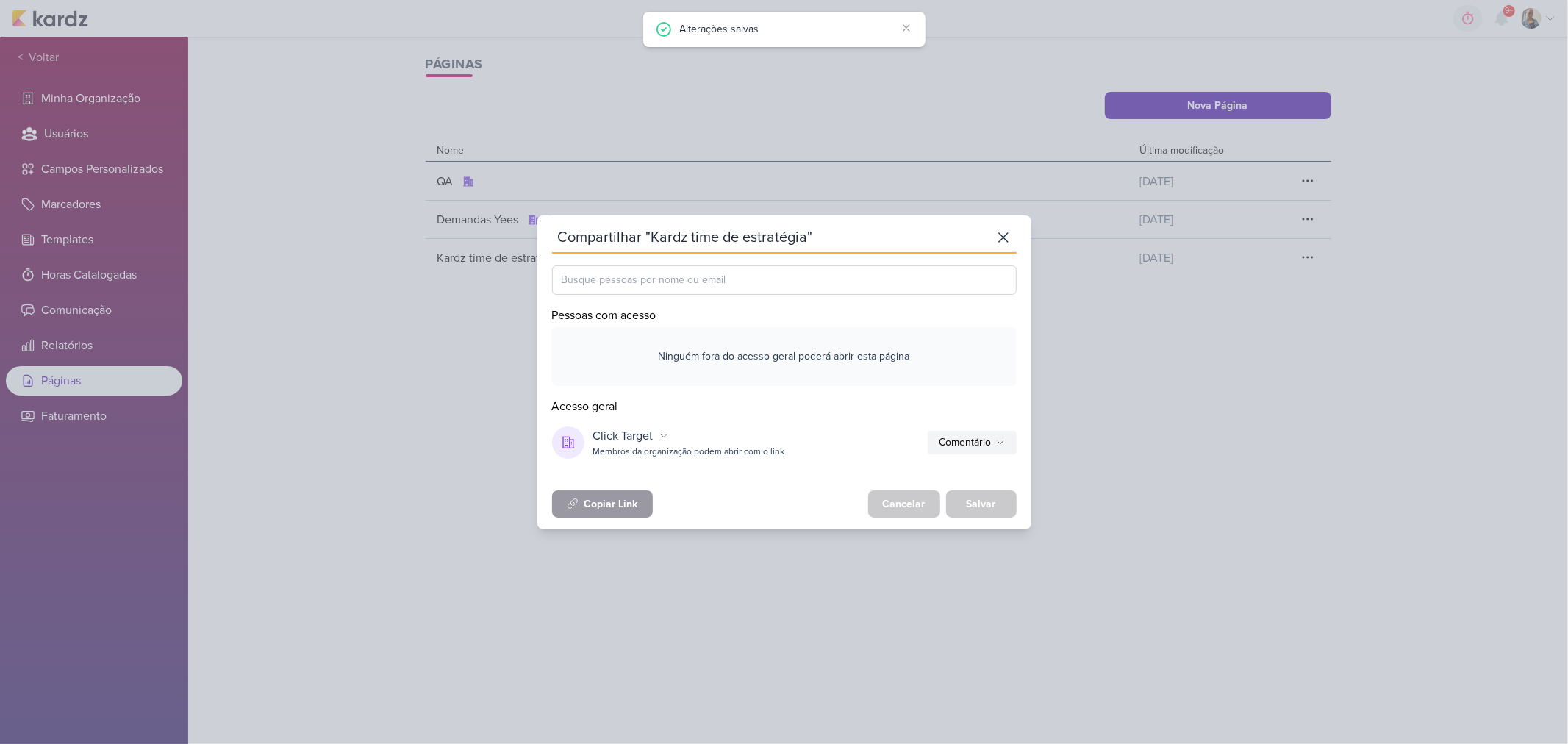
click at [978, 495] on div "Cancelar Salvar" at bounding box center [943, 504] width 149 height 28
click at [994, 501] on div "Cancelar Salvar" at bounding box center [943, 504] width 149 height 28
click at [996, 233] on icon at bounding box center [1003, 237] width 18 height 18
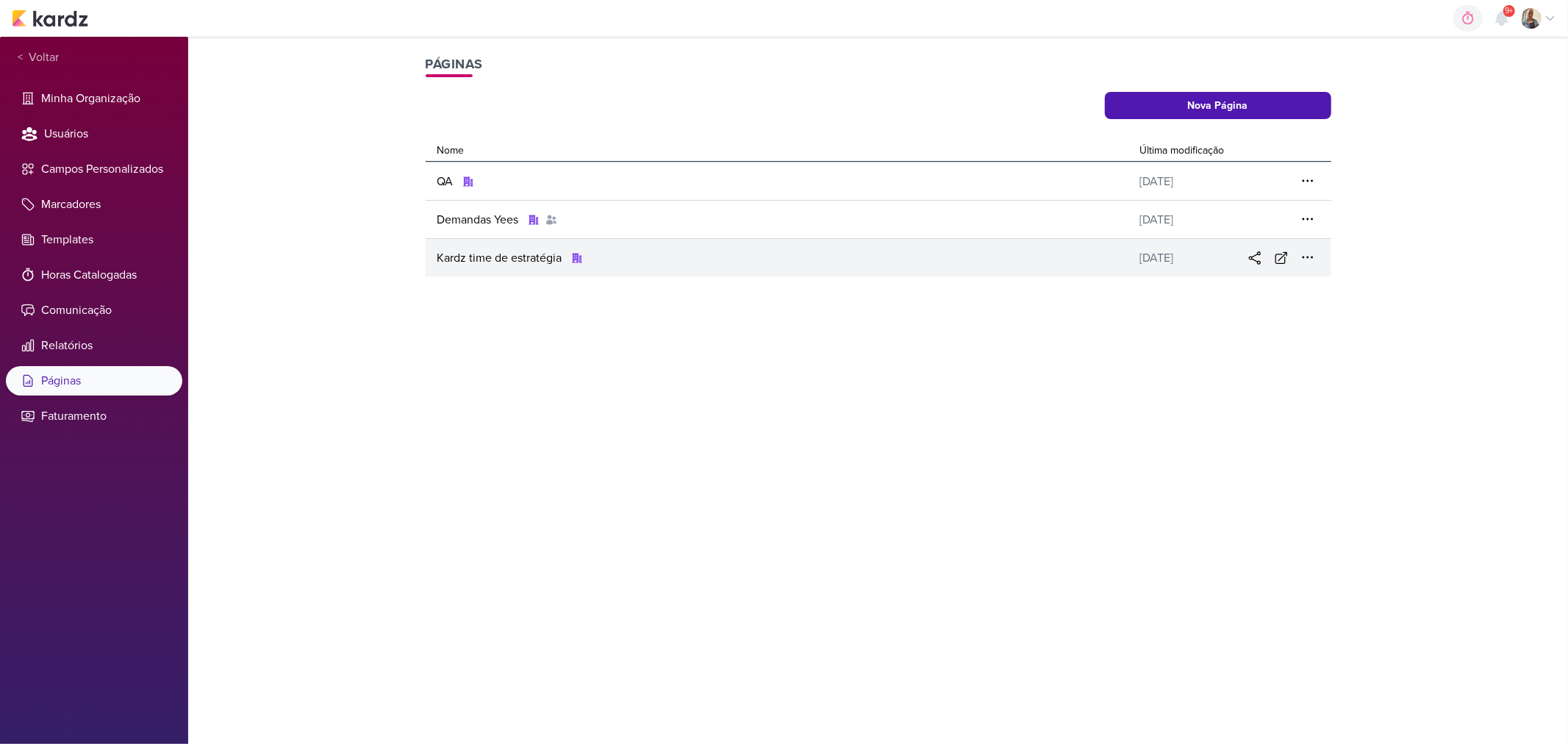
click at [525, 262] on div "Kardz time de estratégia" at bounding box center [501, 258] width 128 height 18
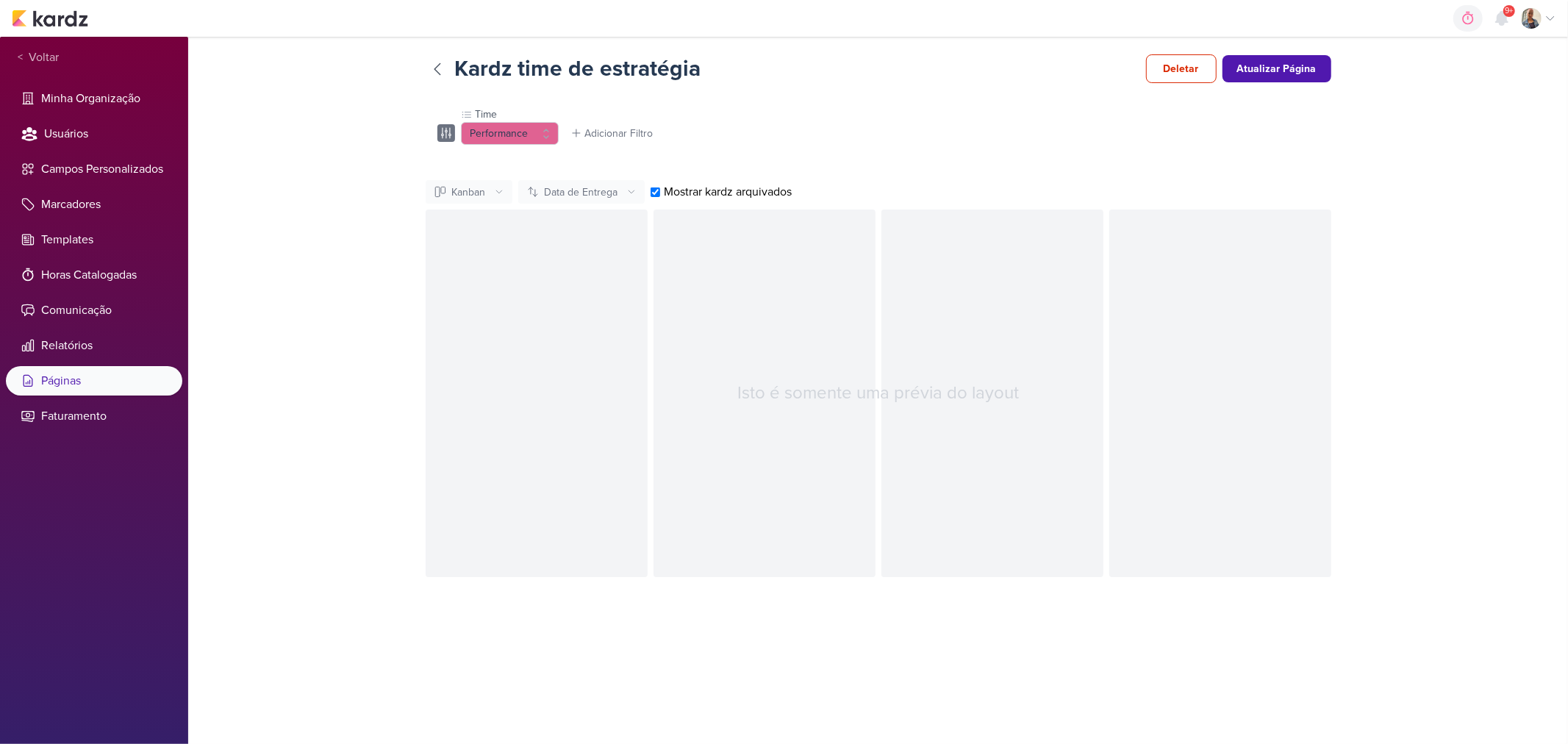
click at [452, 137] on icon at bounding box center [446, 133] width 18 height 18
click at [446, 136] on icon at bounding box center [445, 133] width 9 height 10
click at [593, 189] on div "Data de Entrega" at bounding box center [582, 192] width 74 height 15
click at [582, 254] on div "Data de Entrega" at bounding box center [565, 248] width 74 height 15
click at [482, 194] on div "Kanban" at bounding box center [469, 192] width 33 height 15
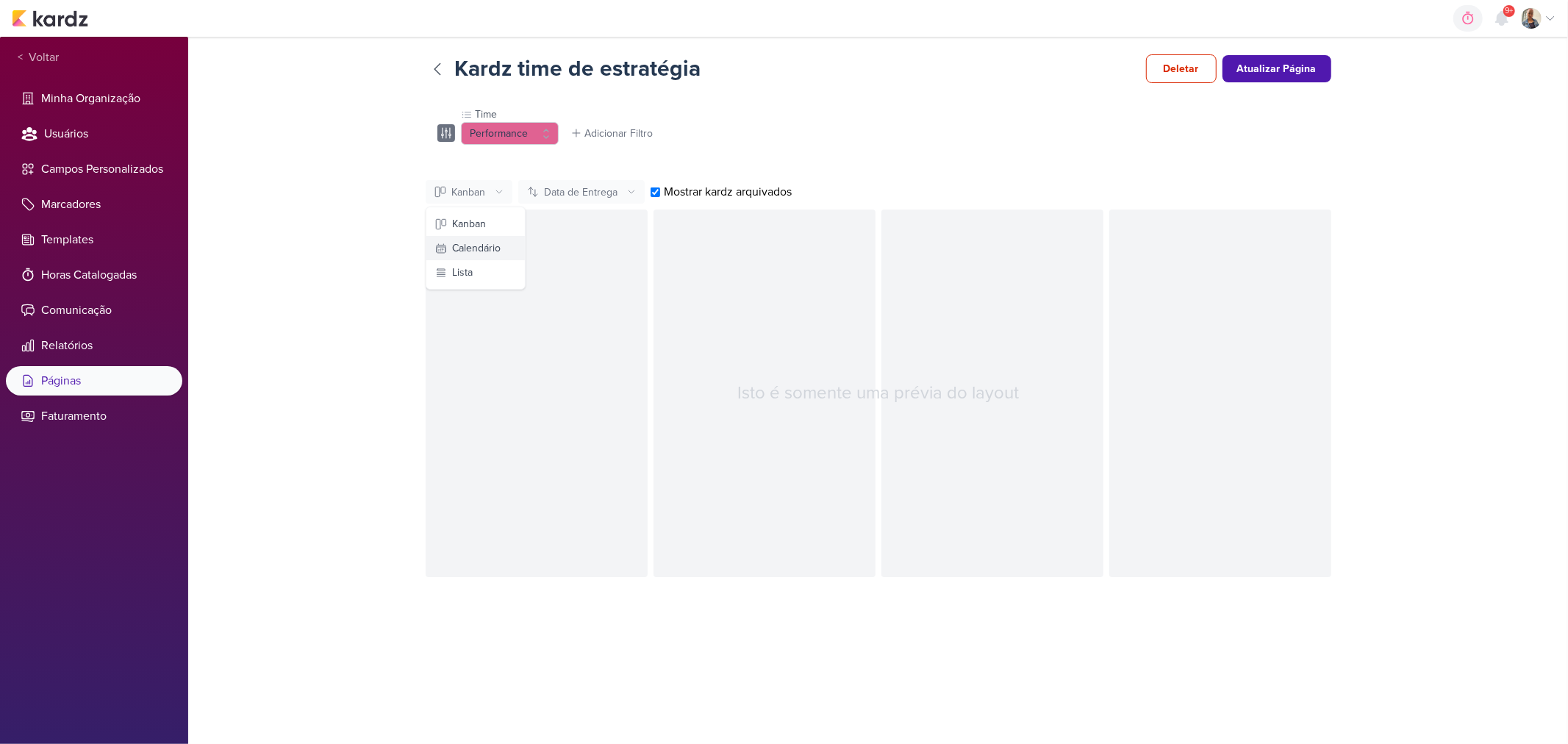
click at [488, 249] on div "Calendário" at bounding box center [477, 248] width 49 height 15
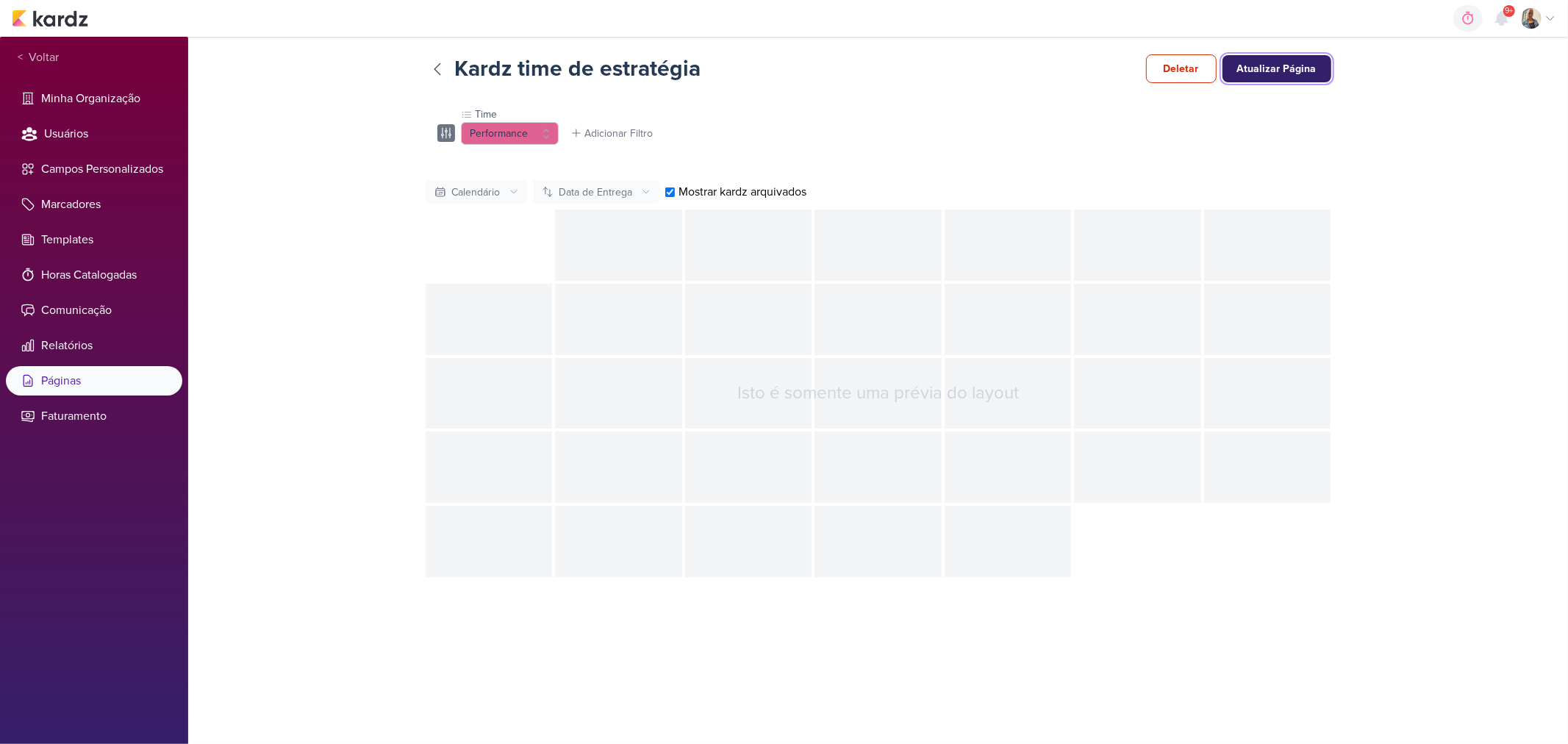
click at [1253, 69] on button "Atualizar Página" at bounding box center [1277, 69] width 109 height 28
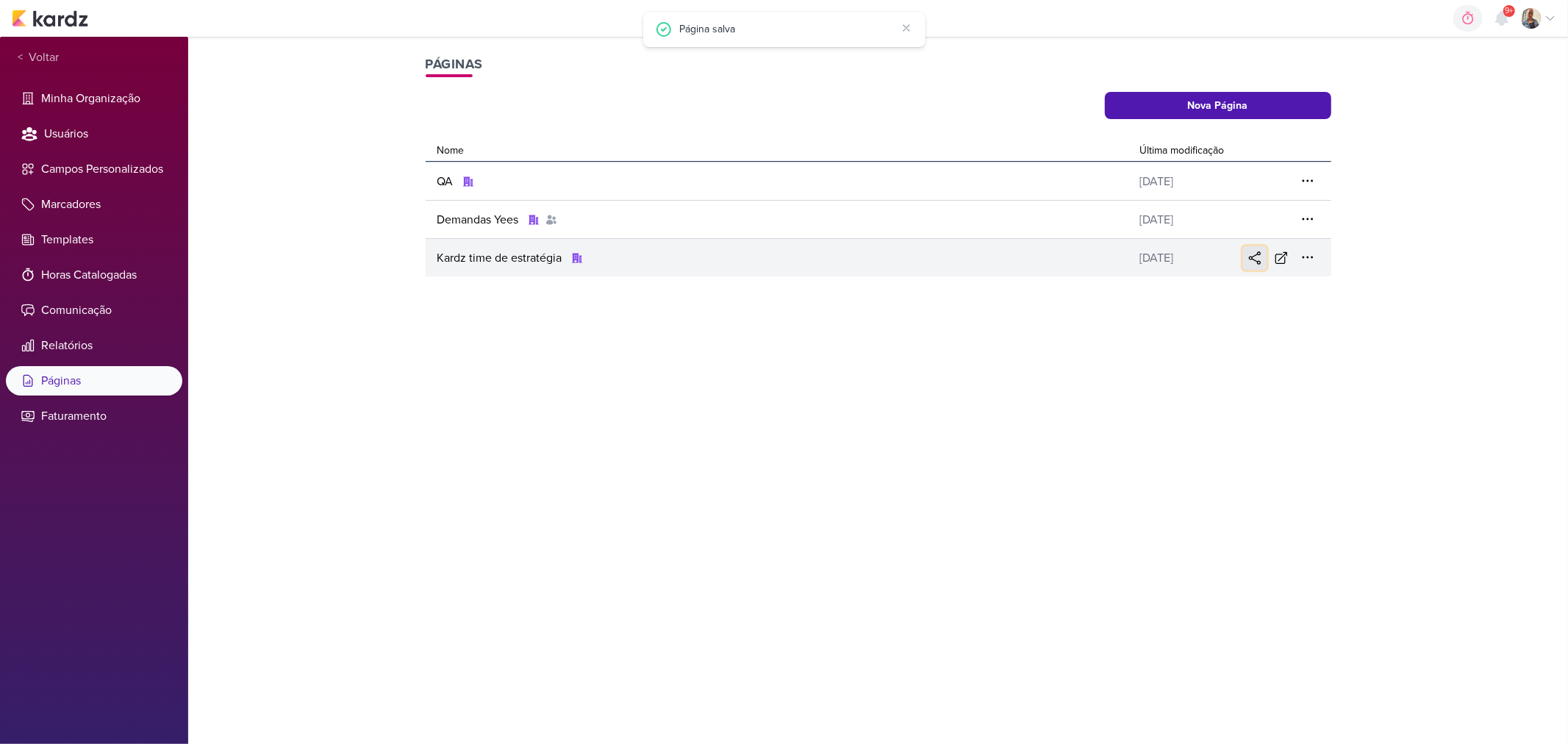
click at [1258, 259] on icon at bounding box center [1255, 259] width 15 height 15
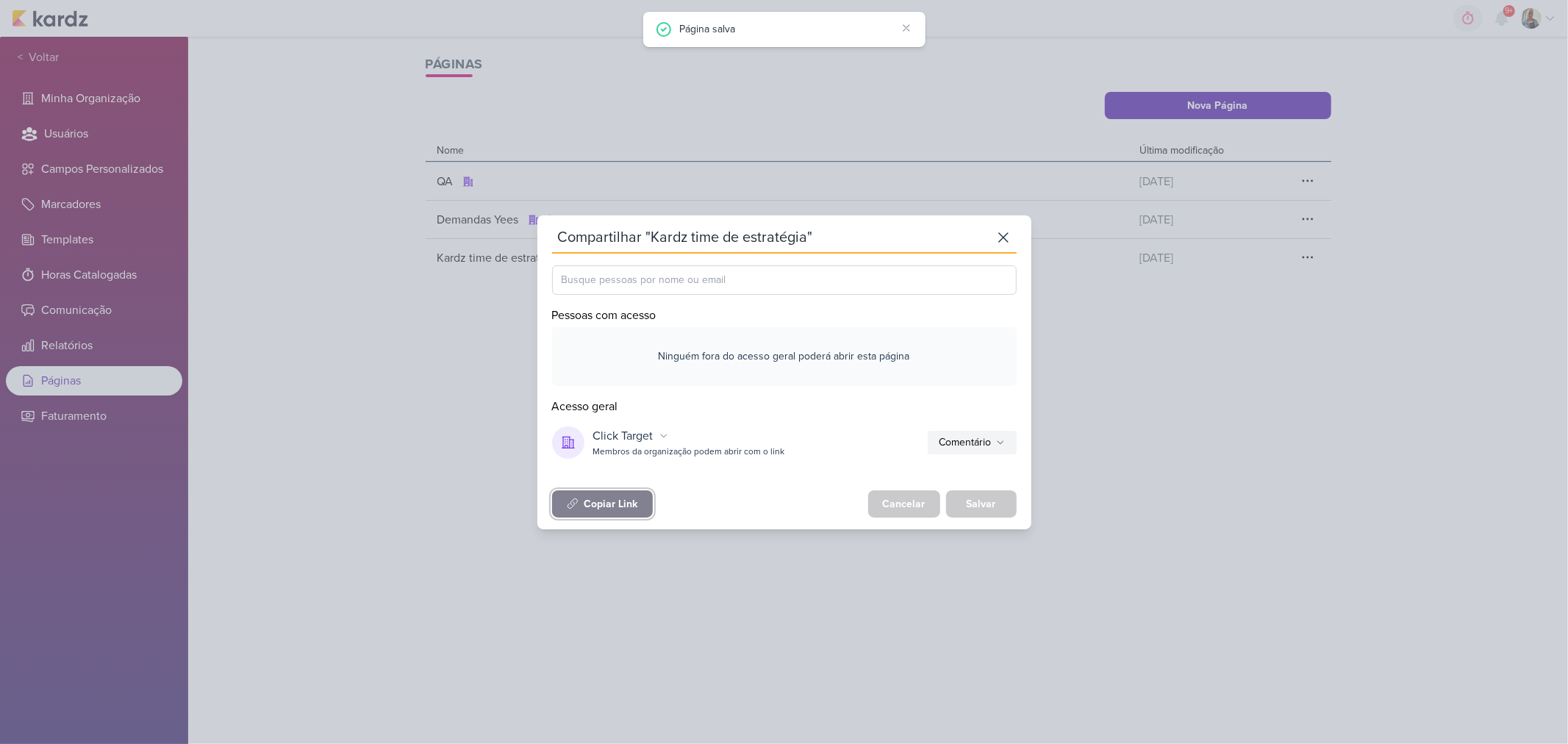
click at [628, 496] on div "Copiar Link" at bounding box center [612, 504] width 54 height 15
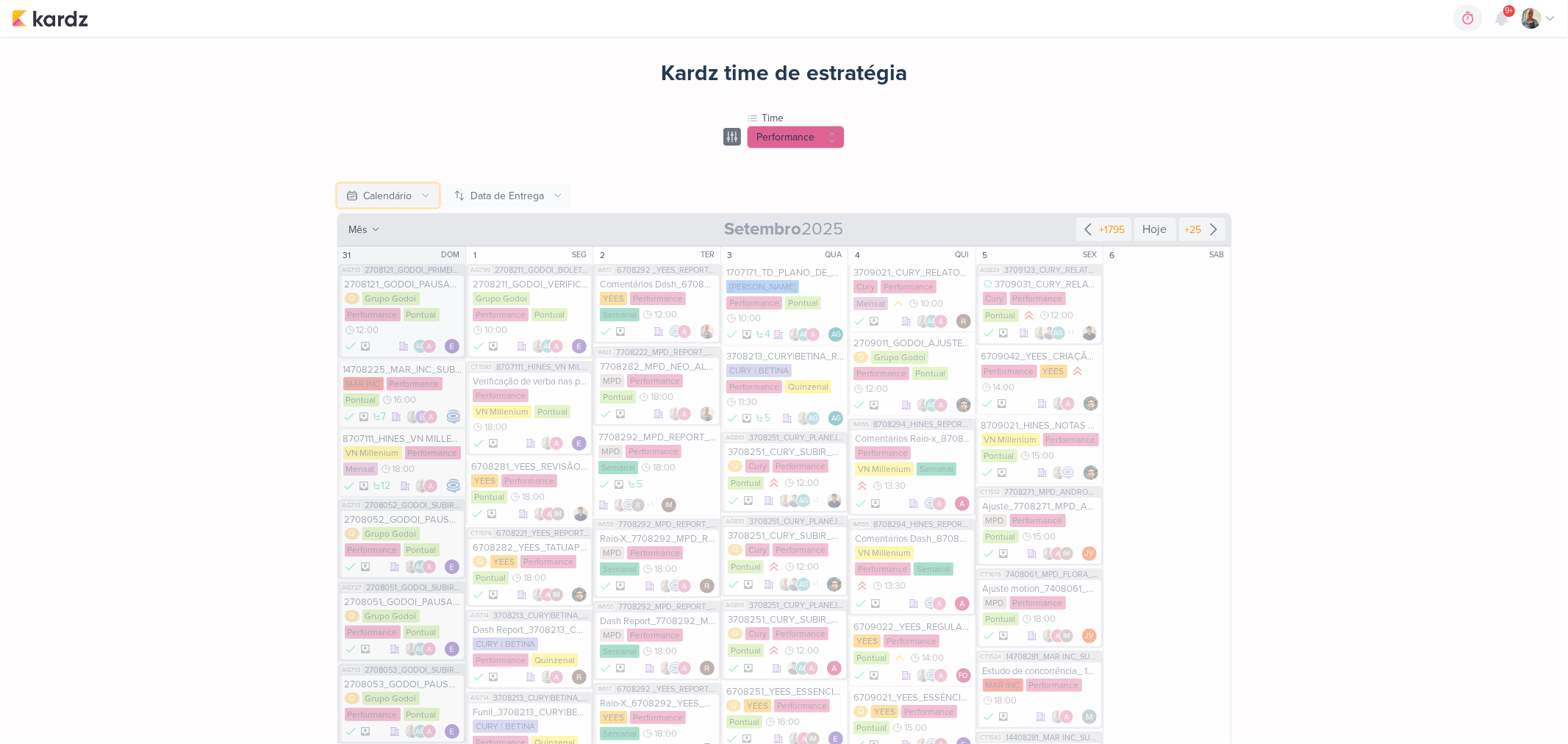
click at [370, 202] on div "Calendário" at bounding box center [388, 196] width 49 height 15
click at [393, 229] on div "Kanban" at bounding box center [382, 228] width 33 height 15
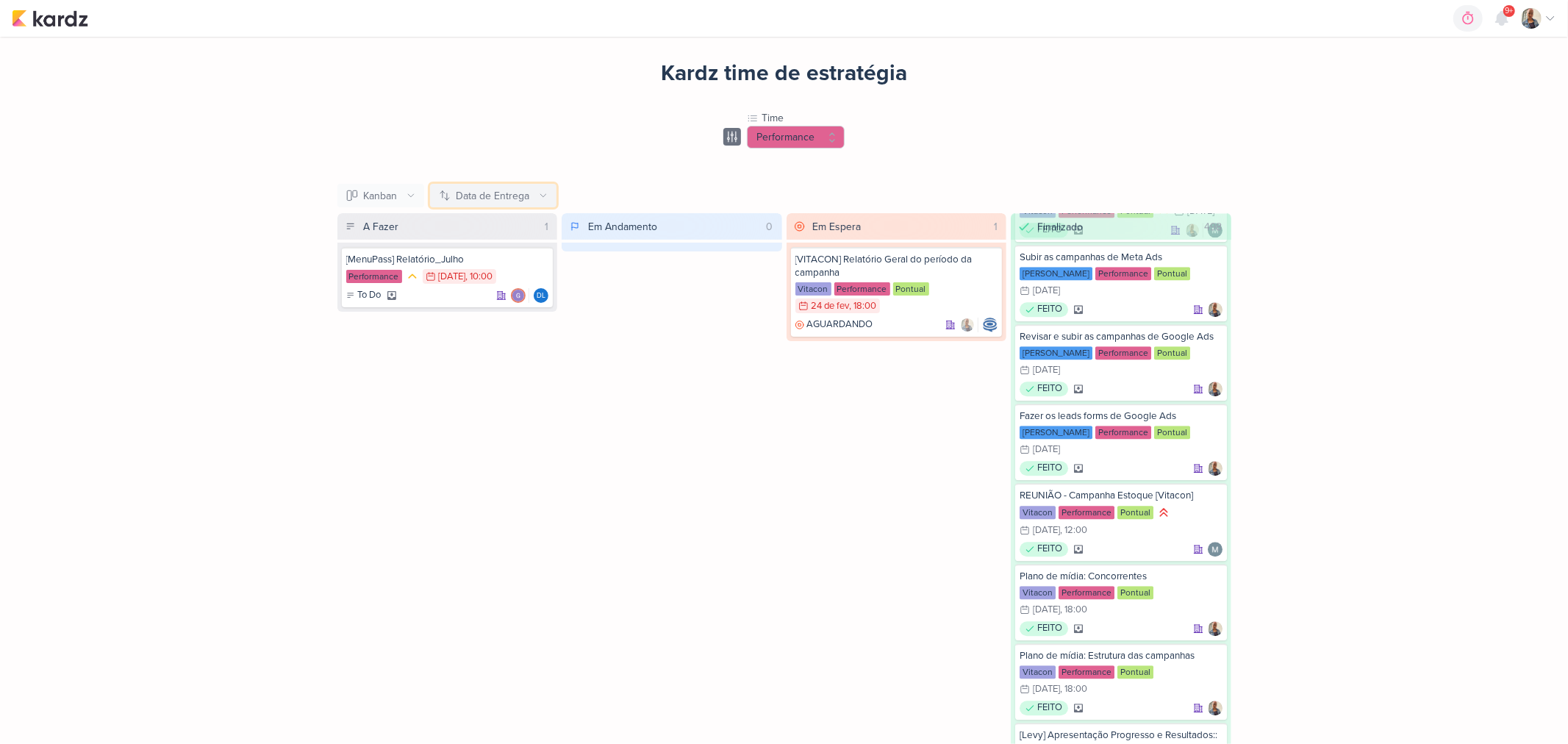
click at [476, 192] on div "Data de Entrega" at bounding box center [494, 196] width 74 height 15
click at [458, 293] on div "Último Check-in" at bounding box center [474, 300] width 71 height 15
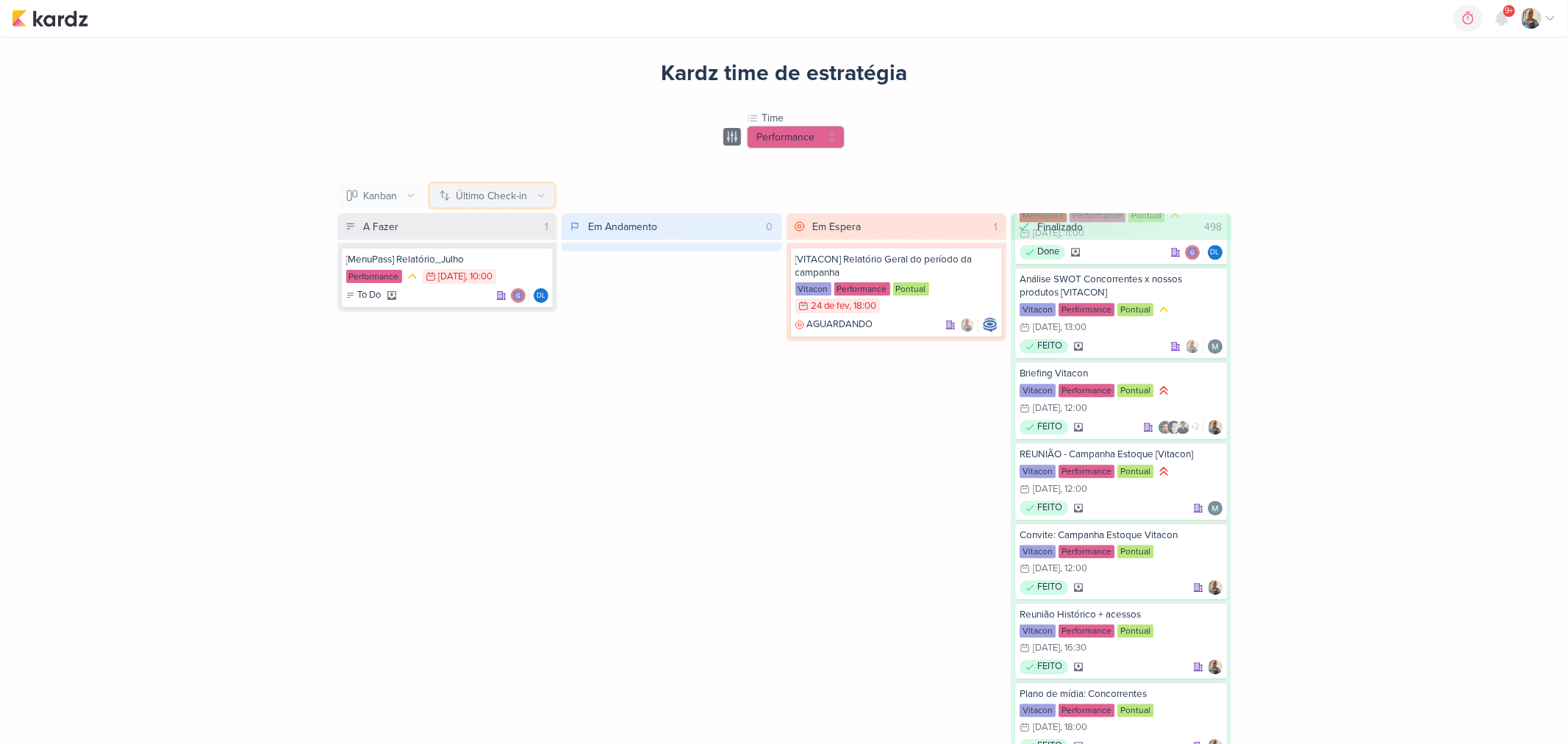
click at [519, 188] on div "Último Check-in" at bounding box center [492, 196] width 71 height 15
click at [499, 244] on div "Data de Entrega" at bounding box center [476, 252] width 74 height 15
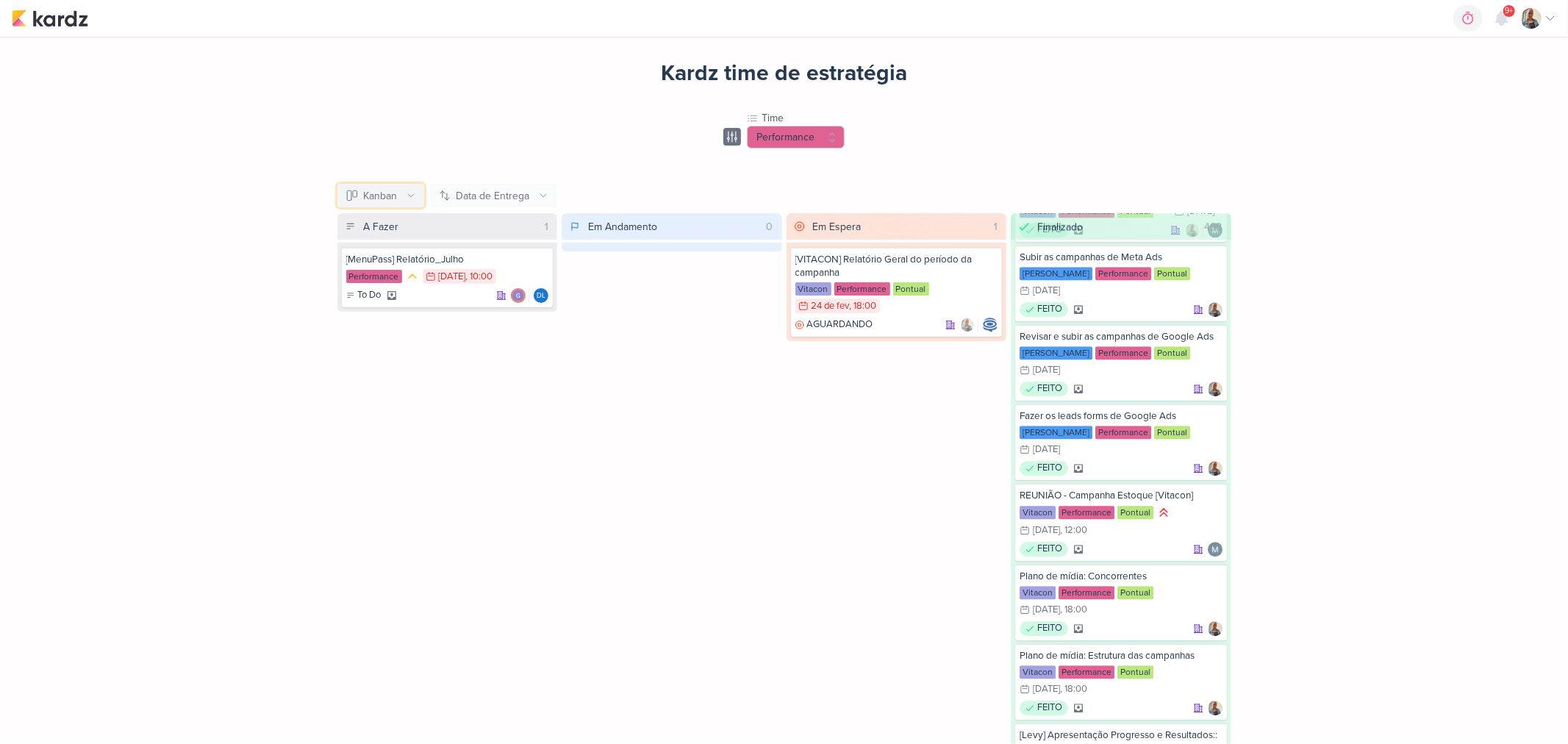
click at [385, 196] on div "Kanban" at bounding box center [381, 196] width 33 height 15
click at [408, 253] on div "Calendário" at bounding box center [389, 252] width 49 height 15
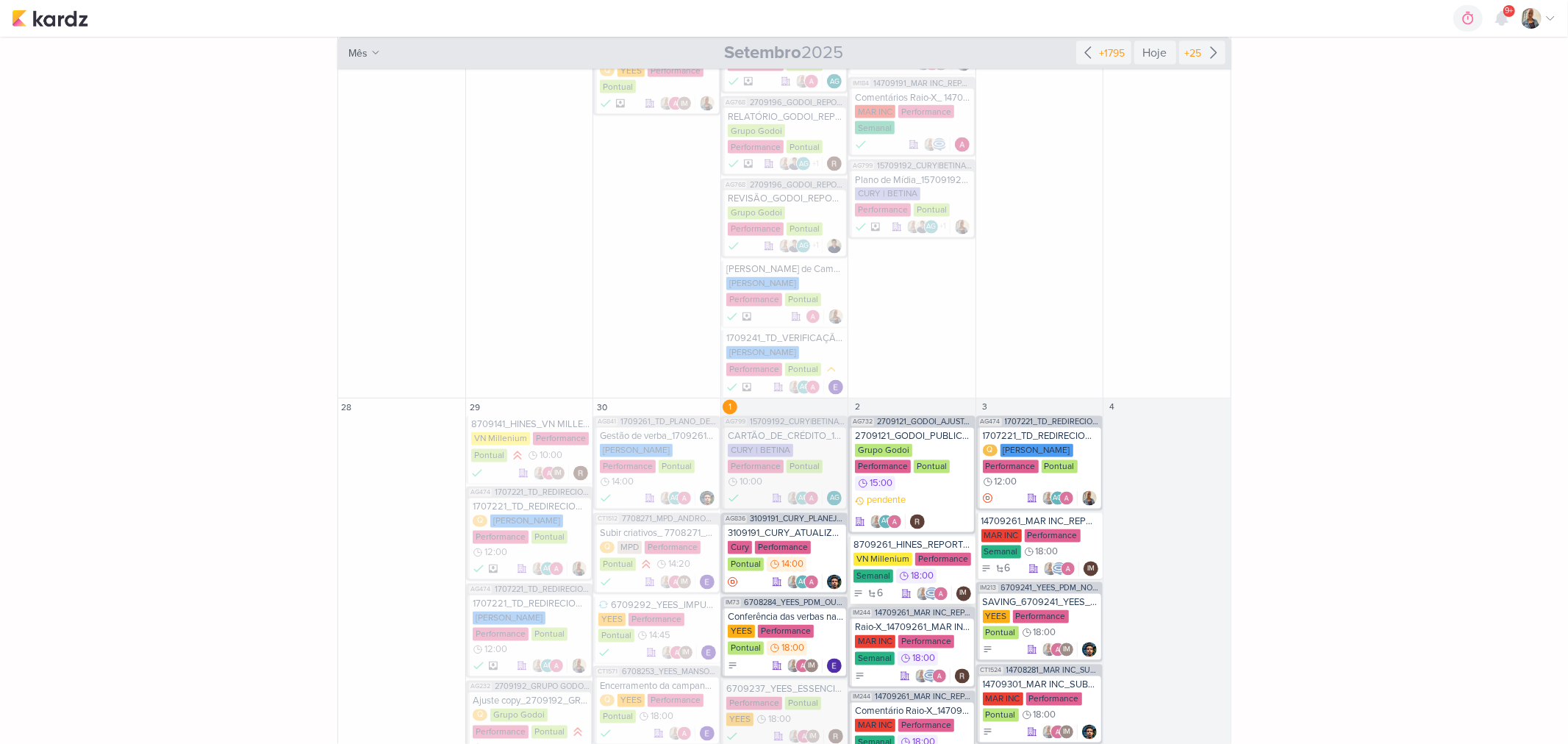
scroll to position [6981, 0]
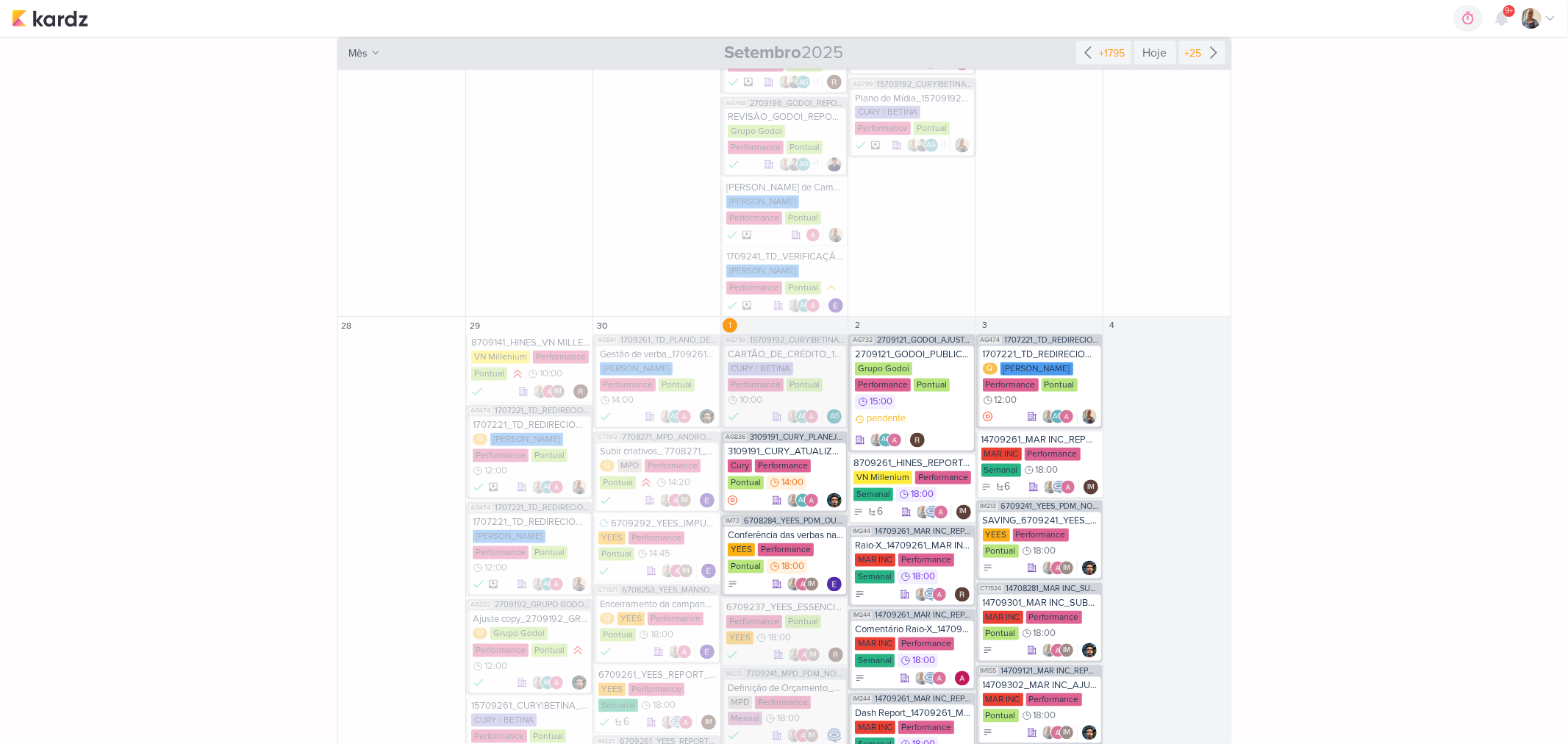
click at [822, 459] on div "Cury Performance Pontual 14:00" at bounding box center [786, 475] width 115 height 33
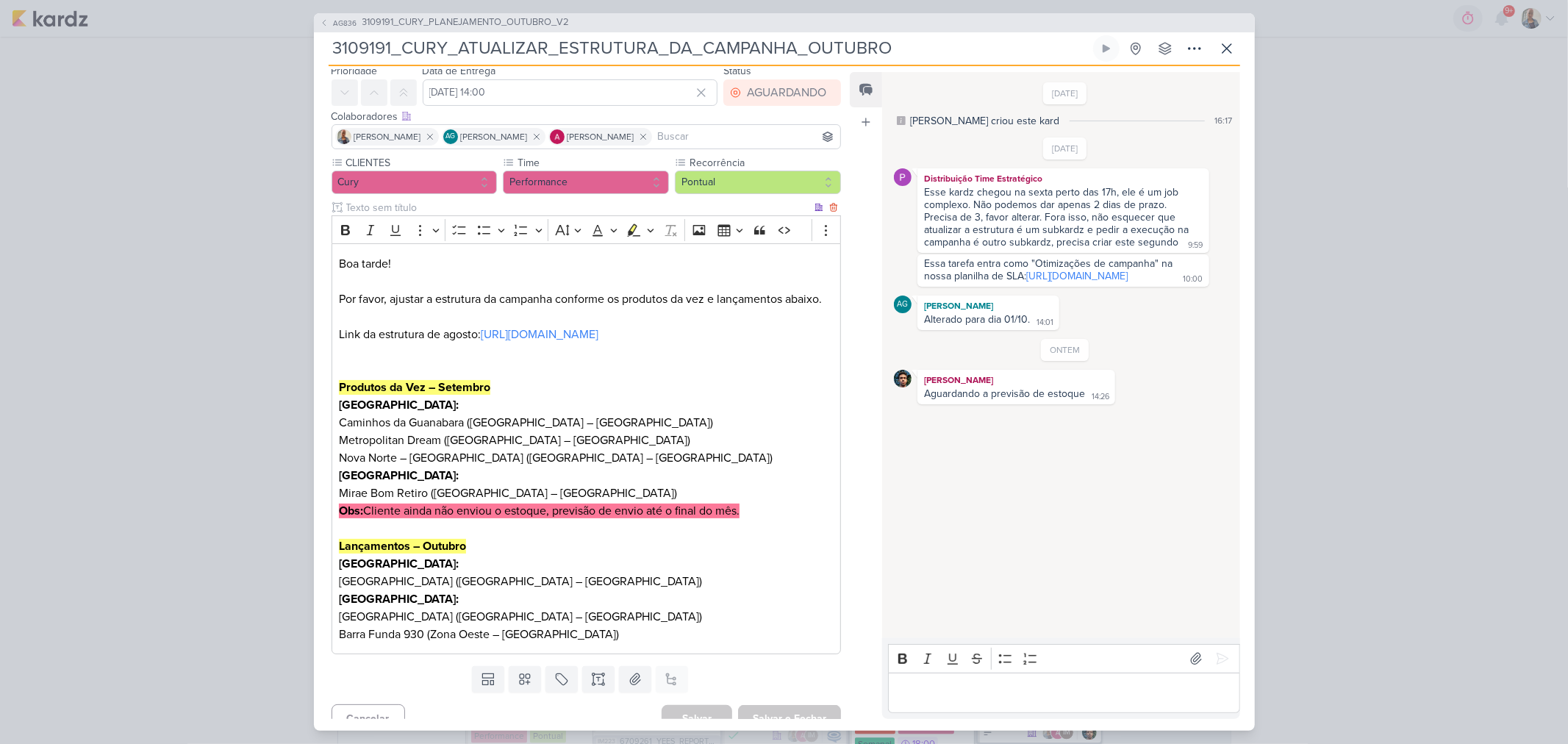
scroll to position [105, 0]
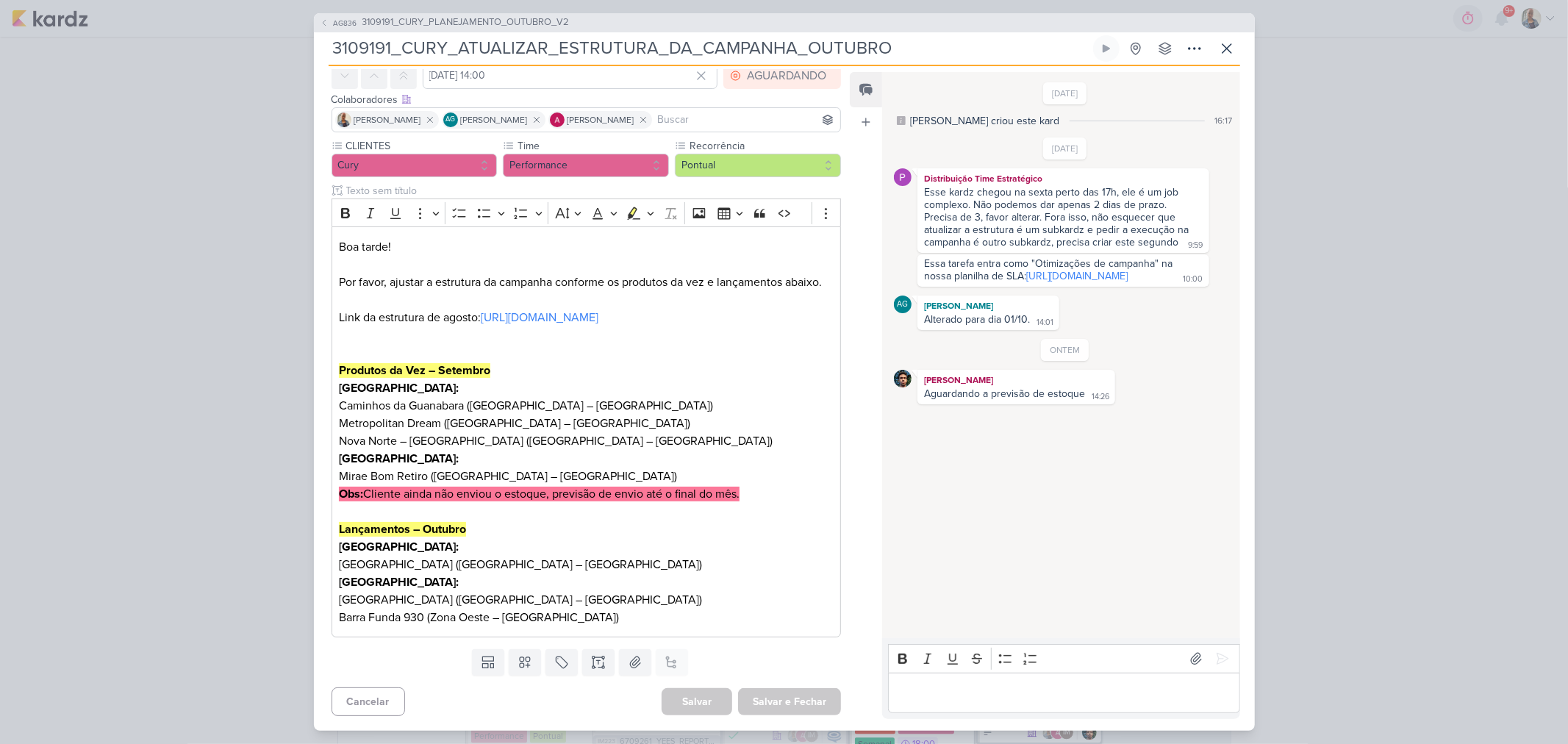
click at [1259, 525] on div "AG836 3109191_CURY_PLANEJAMENTO_OUTUBRO_V2 3109191_CURY_ATUALIZAR_ESTRUTURA_DA_…" at bounding box center [784, 372] width 1568 height 744
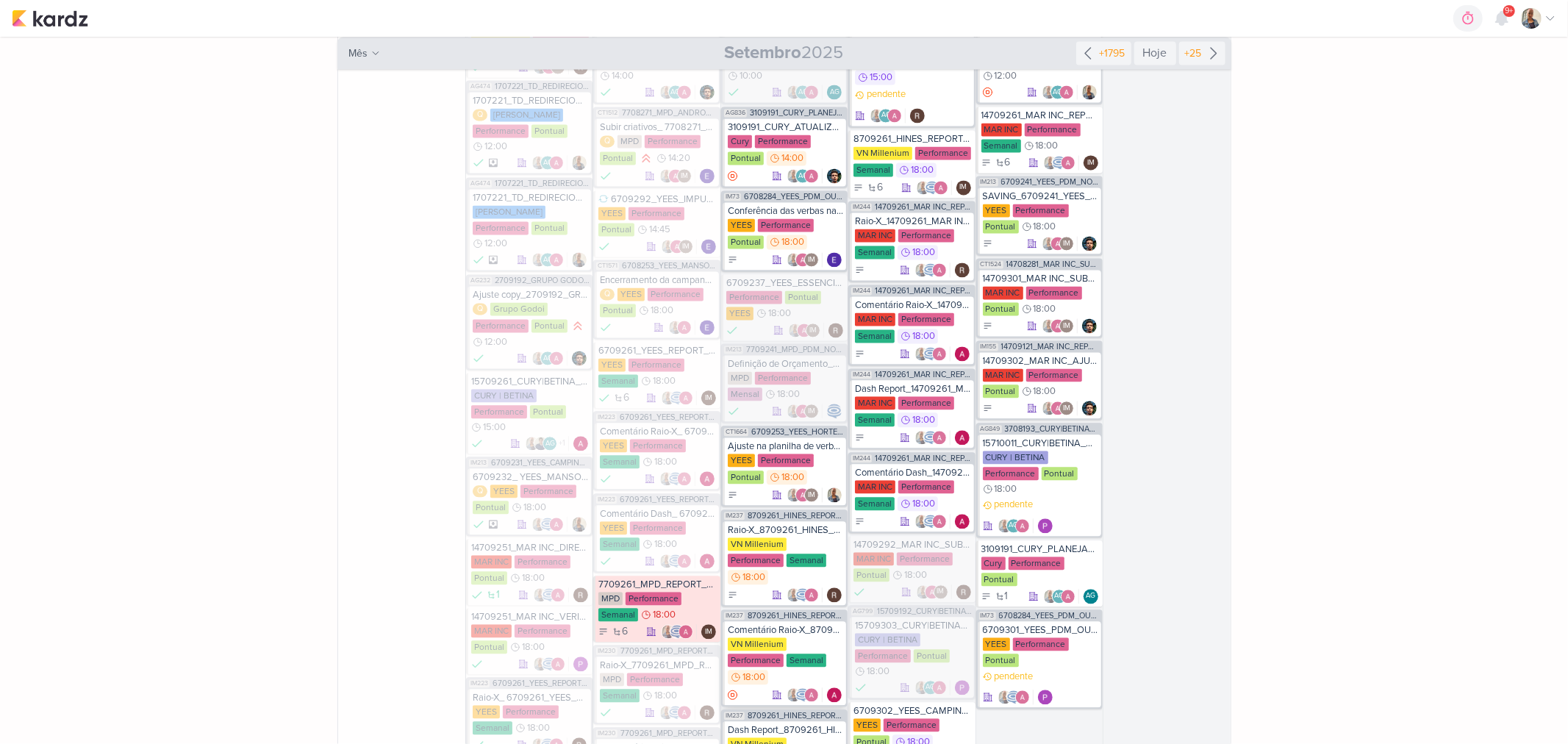
scroll to position [7307, 0]
click at [678, 577] on div "7709261_MPD_REPORT_SEMANAL_01.10" at bounding box center [657, 583] width 118 height 12
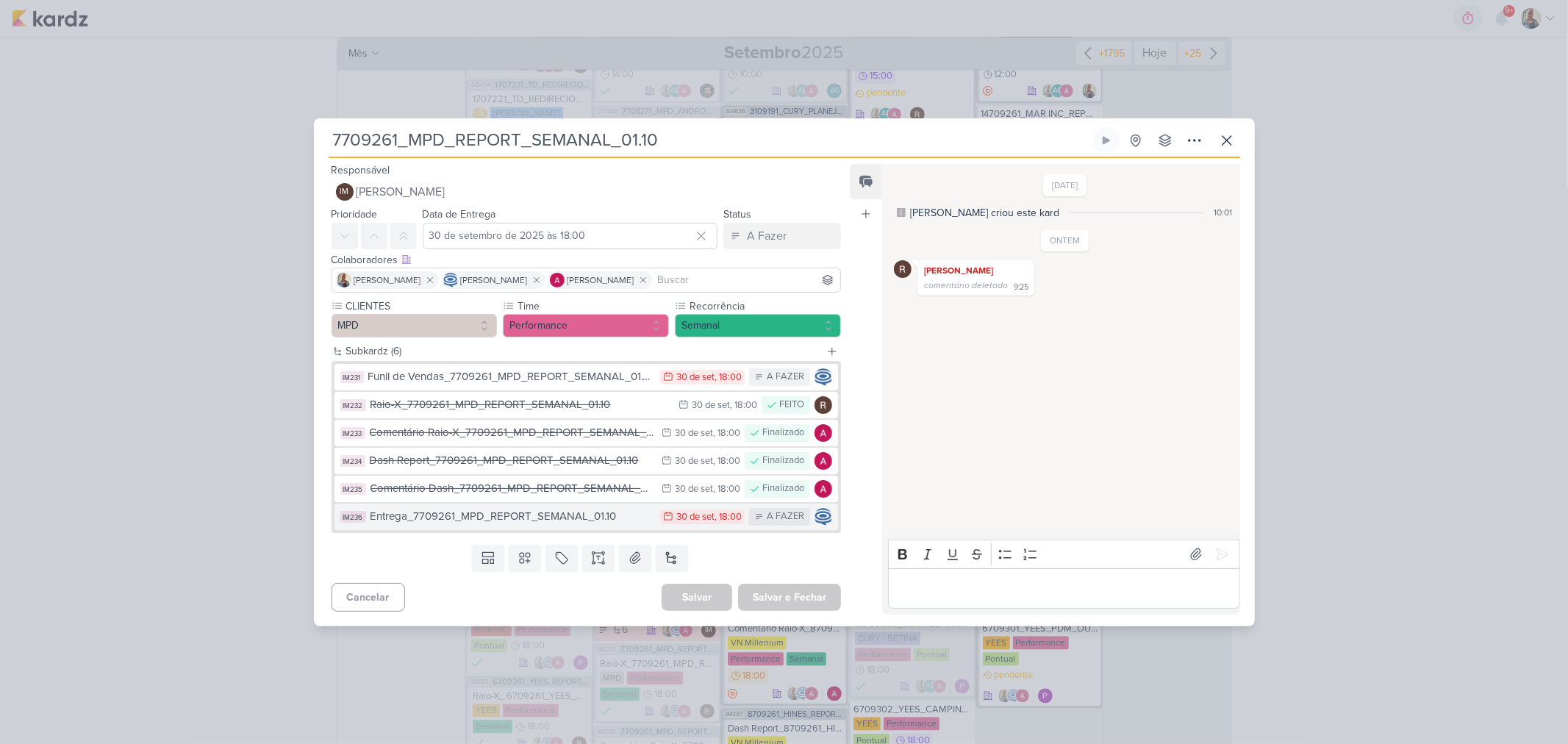
click at [453, 517] on div "Entrega_7709261_MPD_REPORT_SEMANAL_01.10" at bounding box center [512, 516] width 283 height 17
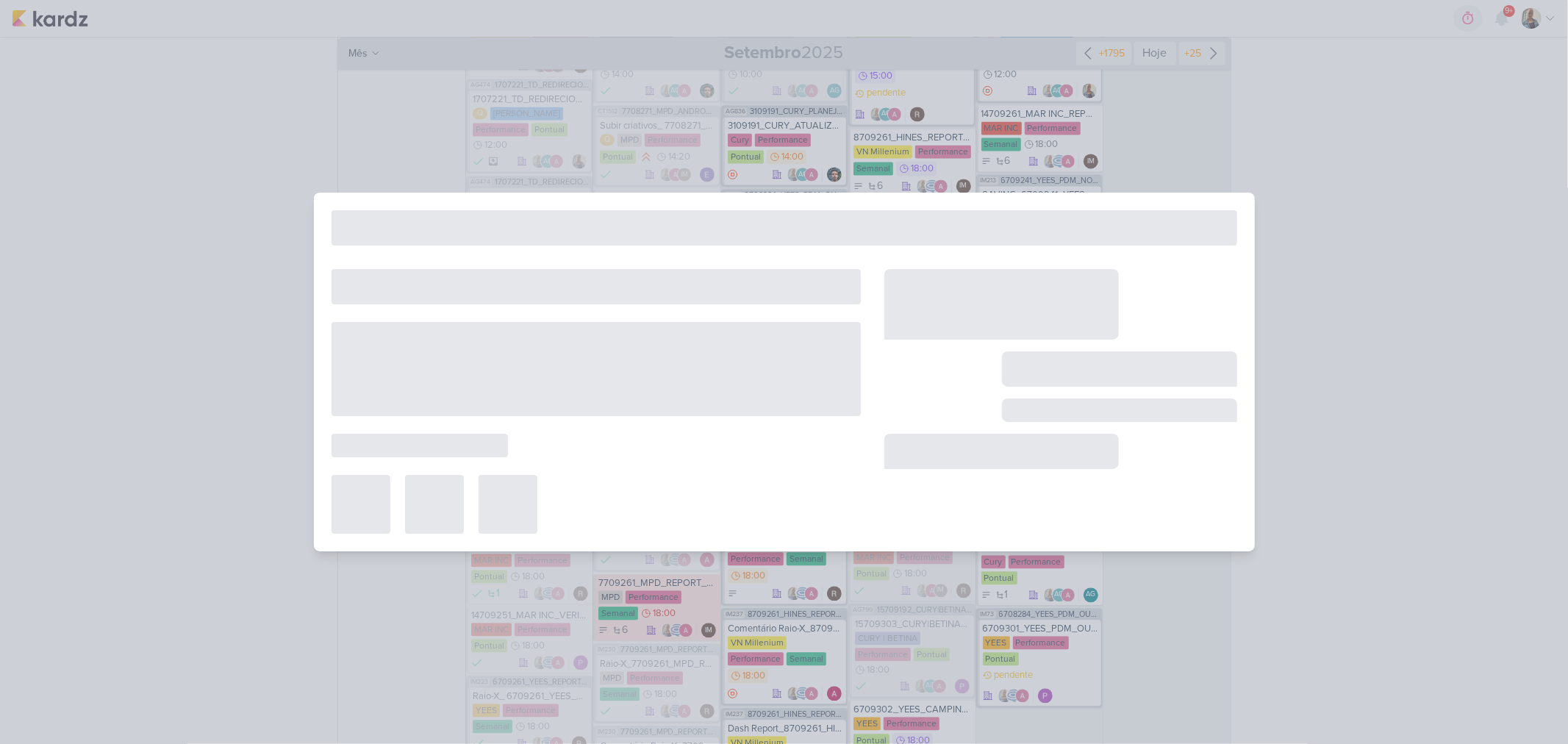
type input "Entrega_7709261_MPD_REPORT_SEMANAL_01.10"
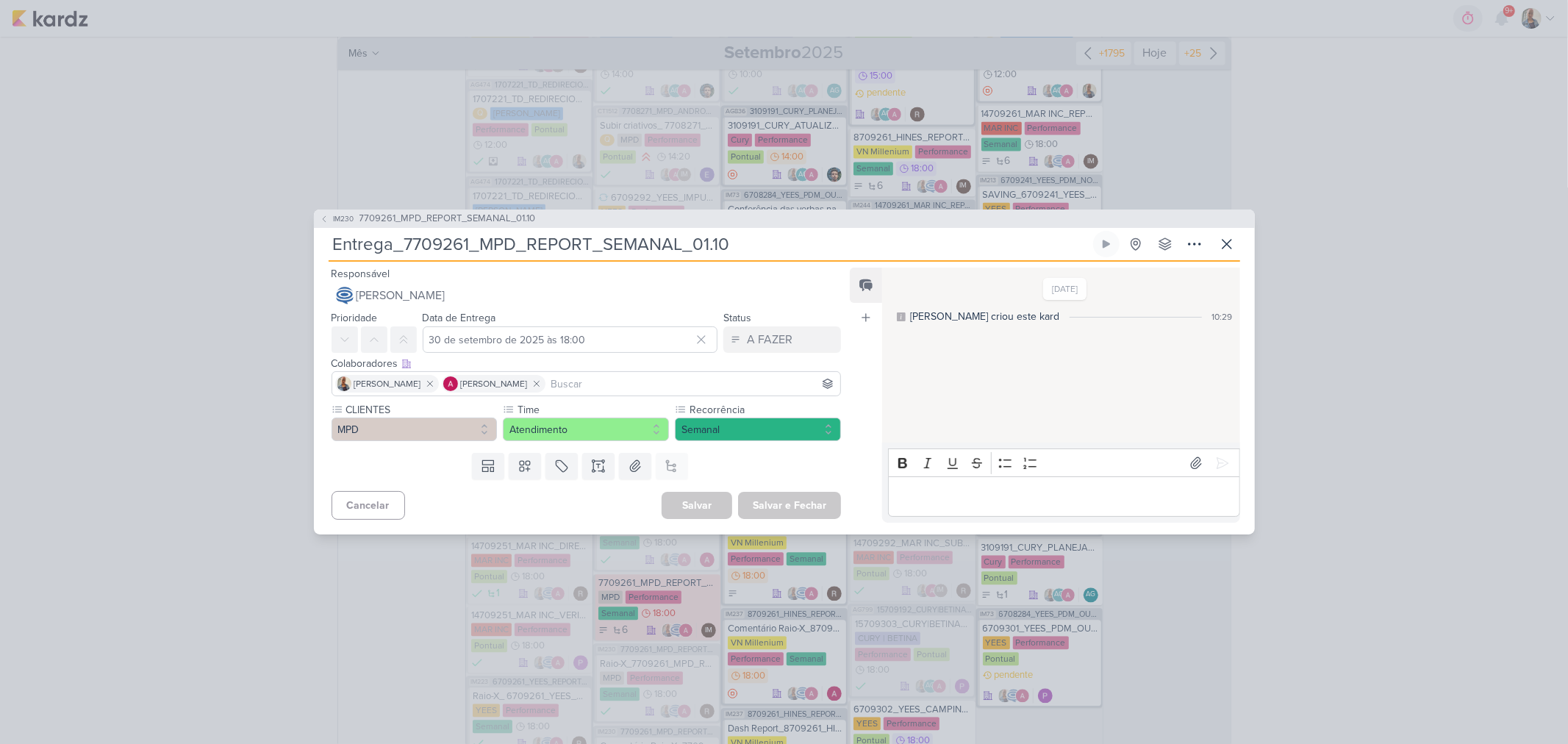
click at [330, 221] on button "IM230 7709261_MPD_REPORT_SEMANAL_01.10" at bounding box center [428, 219] width 216 height 15
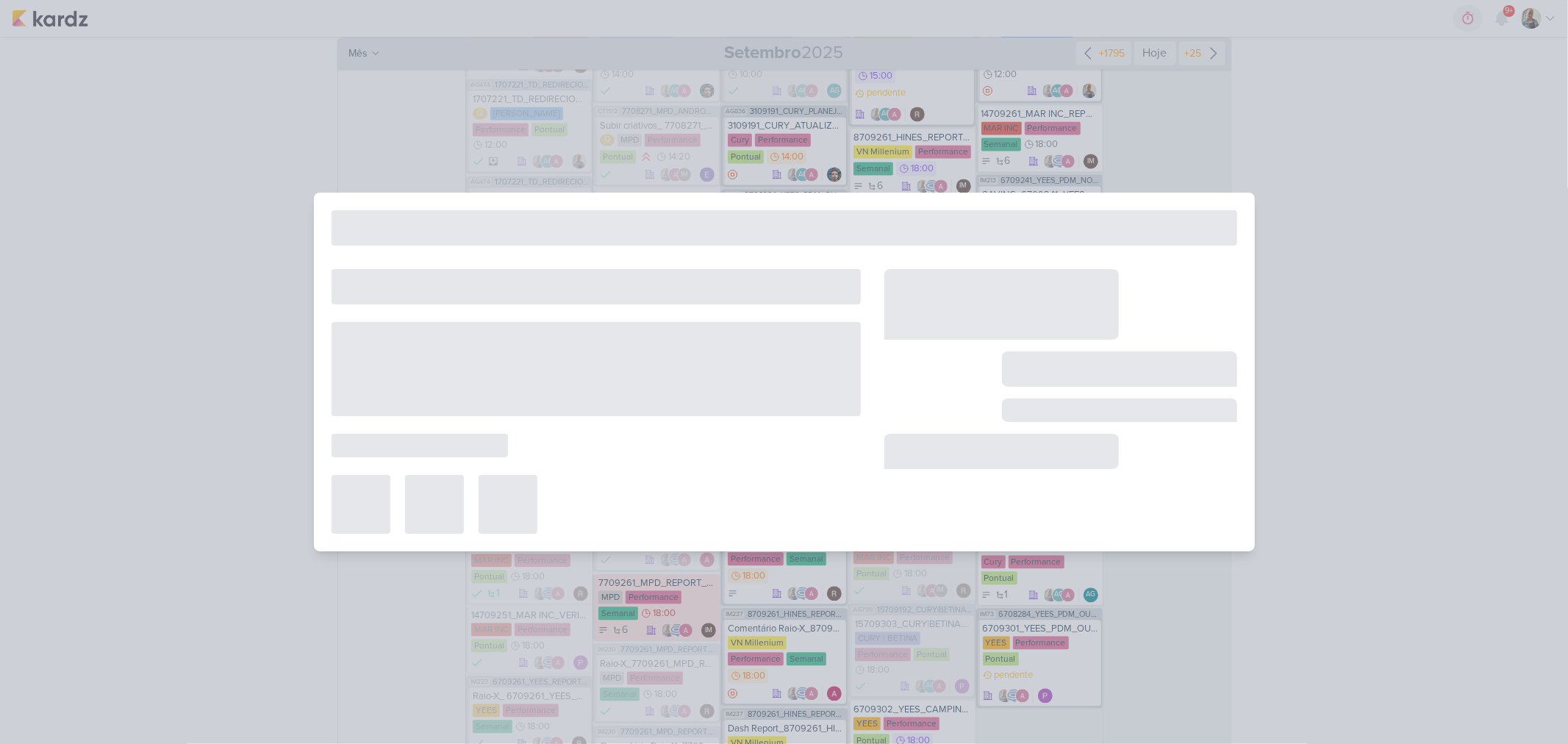
type input "7709261_MPD_REPORT_SEMANAL_01.10"
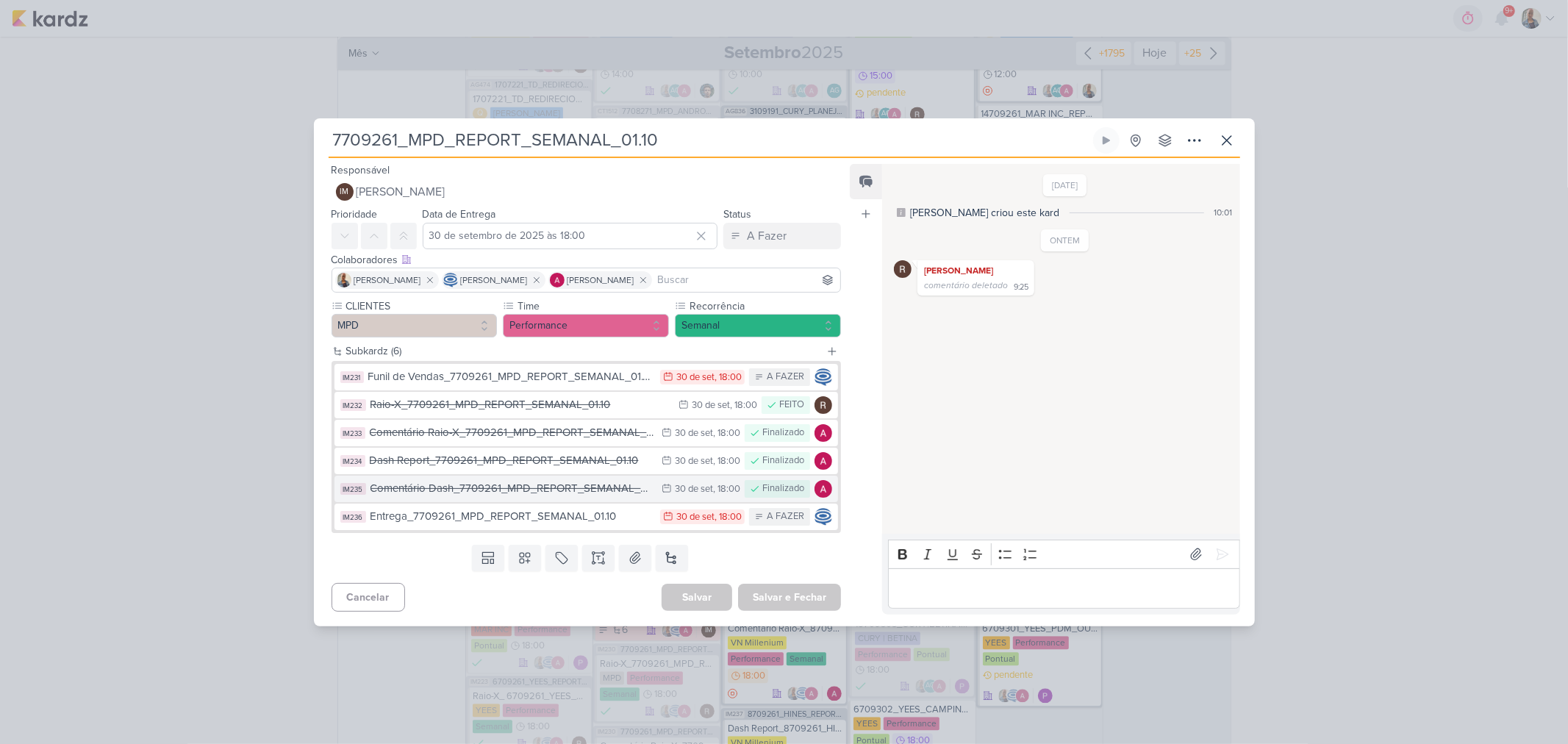
click at [597, 494] on div "Comentário Dash_7709261_MPD_REPORT_SEMANAL_01.10" at bounding box center [513, 489] width 284 height 17
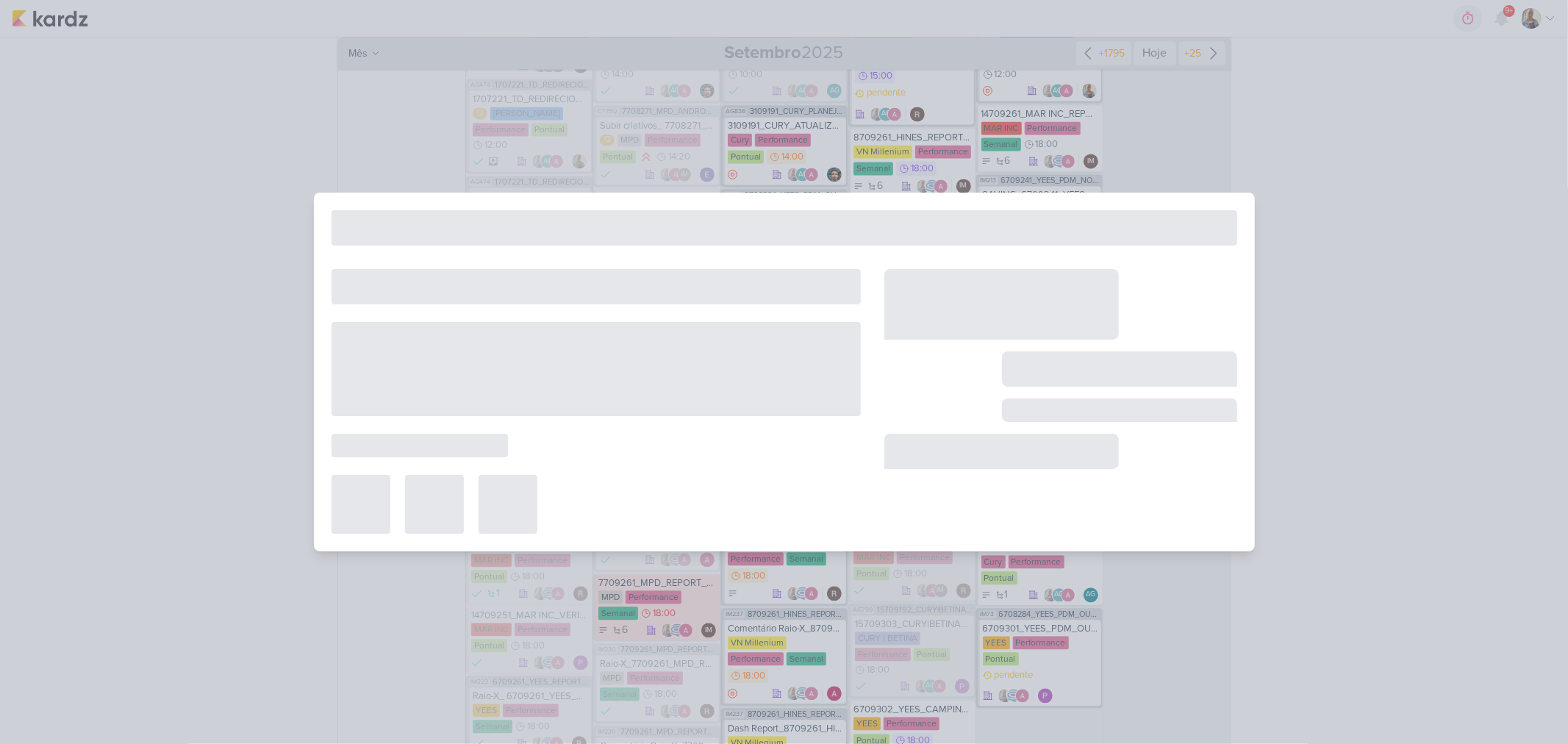
type input "Comentário Dash_7709261_MPD_REPORT_SEMANAL_01.10"
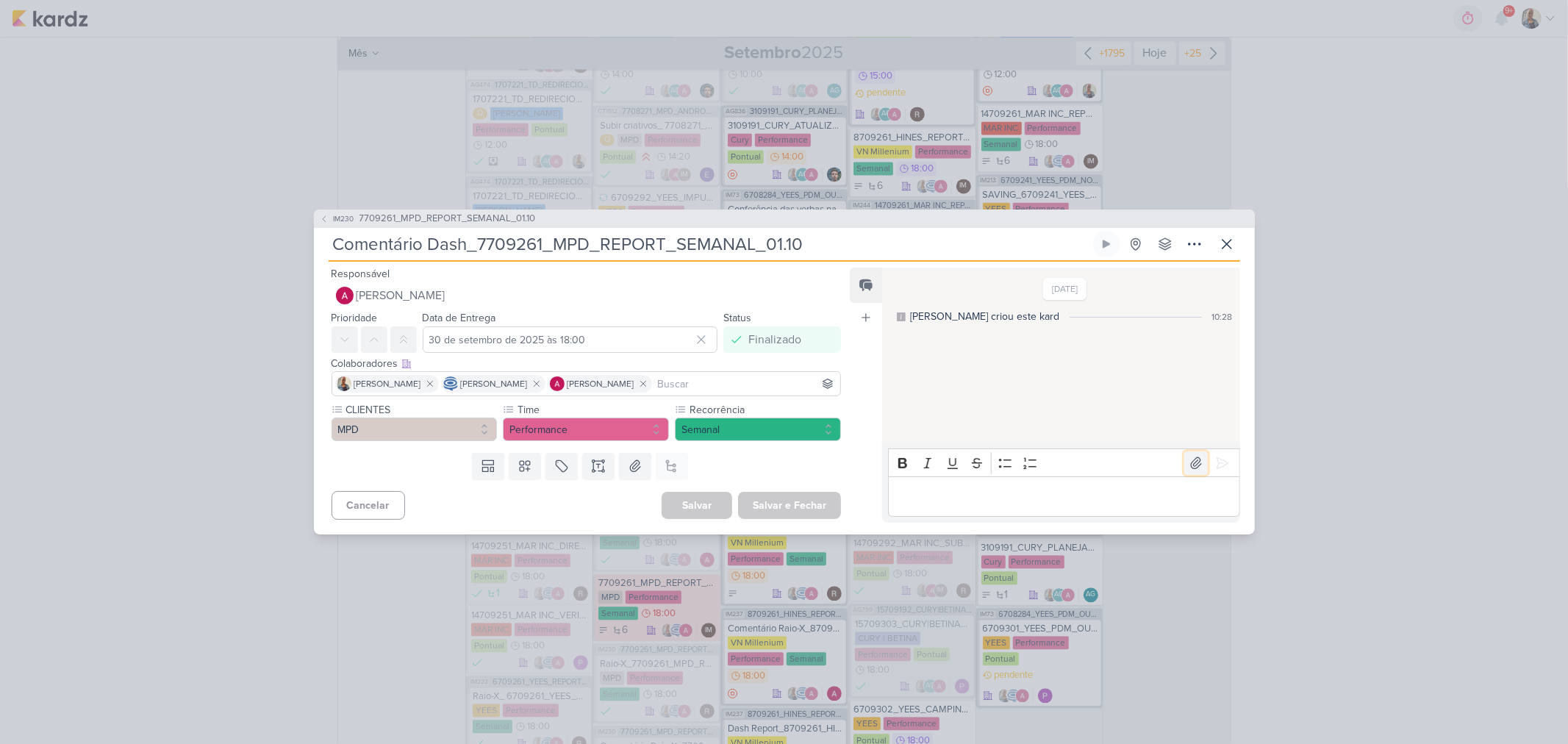
click at [1189, 464] on icon at bounding box center [1196, 464] width 15 height 15
click at [1224, 464] on button at bounding box center [1222, 464] width 23 height 23
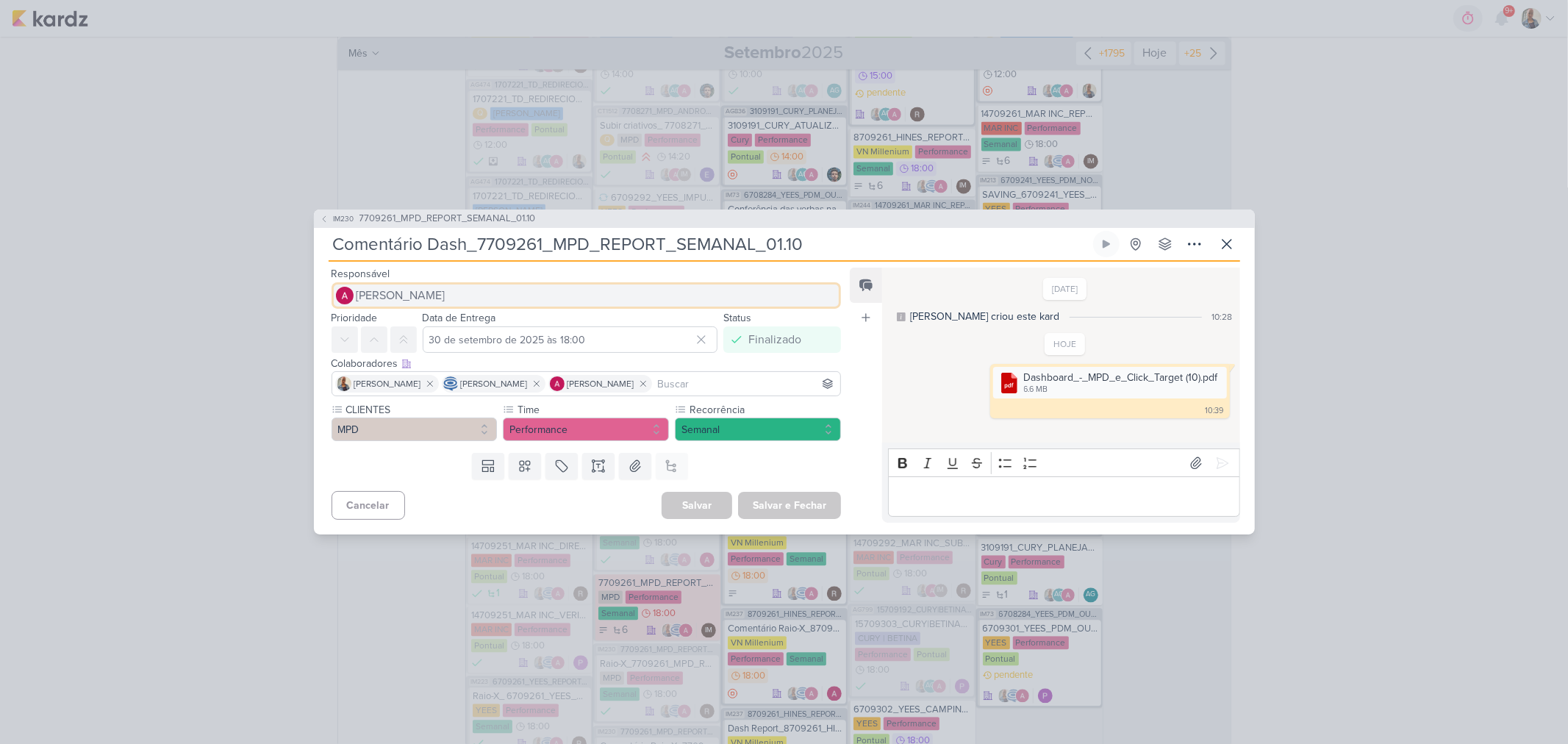
click at [402, 294] on span "[PERSON_NAME]" at bounding box center [401, 295] width 89 height 18
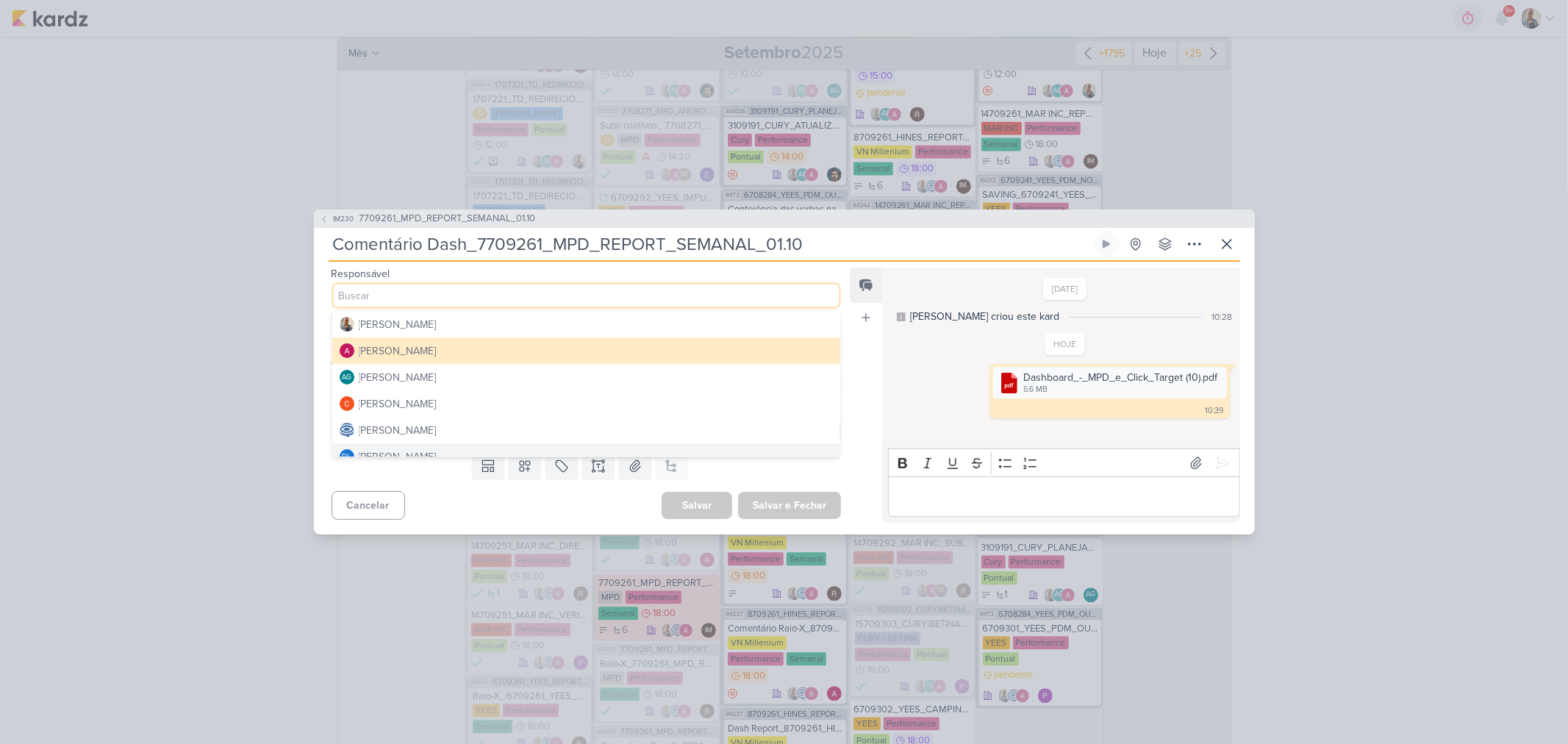
click at [863, 484] on div "Feed Atrelar email Solte o email para atrelar ao kard" at bounding box center [866, 395] width 33 height 255
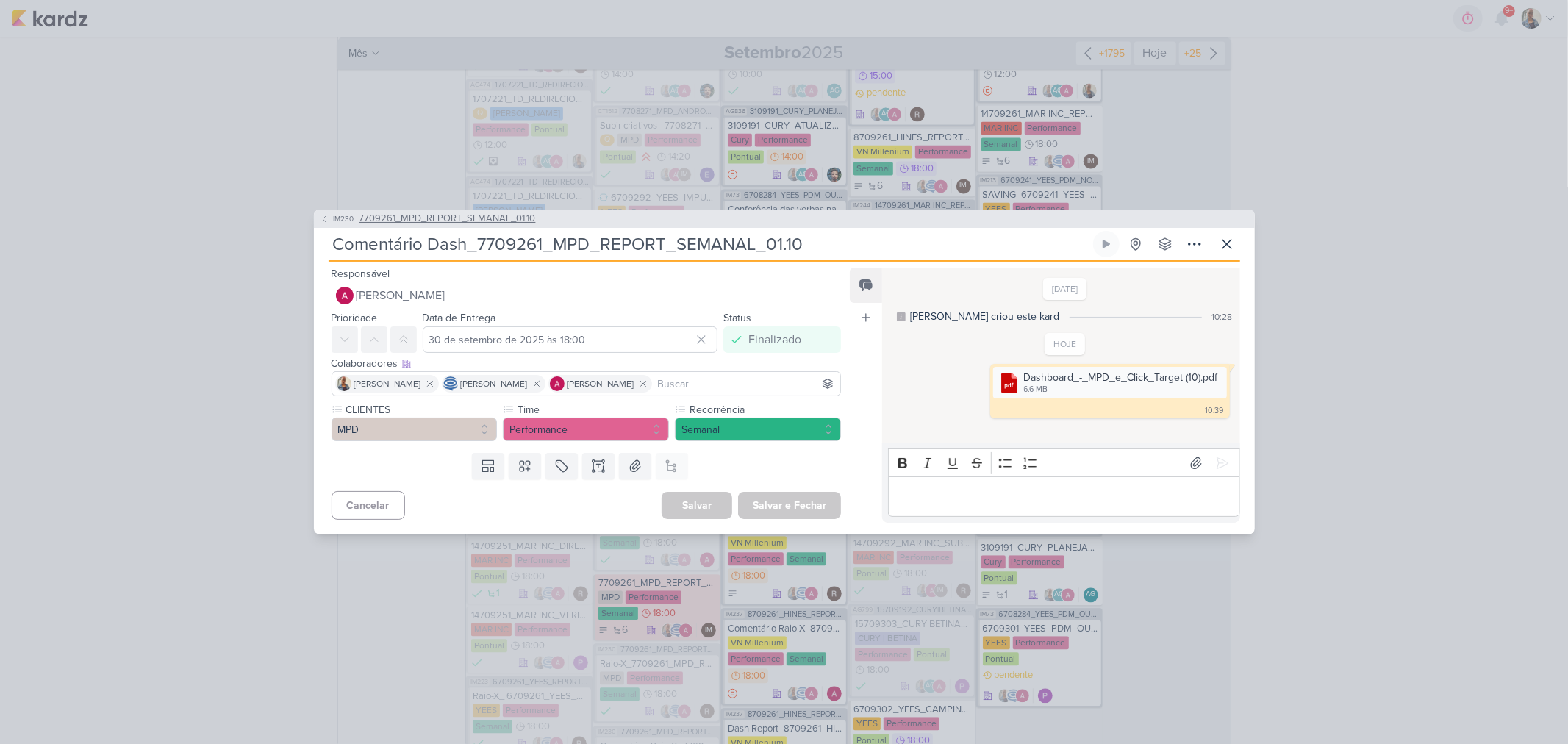
click at [325, 223] on icon at bounding box center [324, 219] width 9 height 9
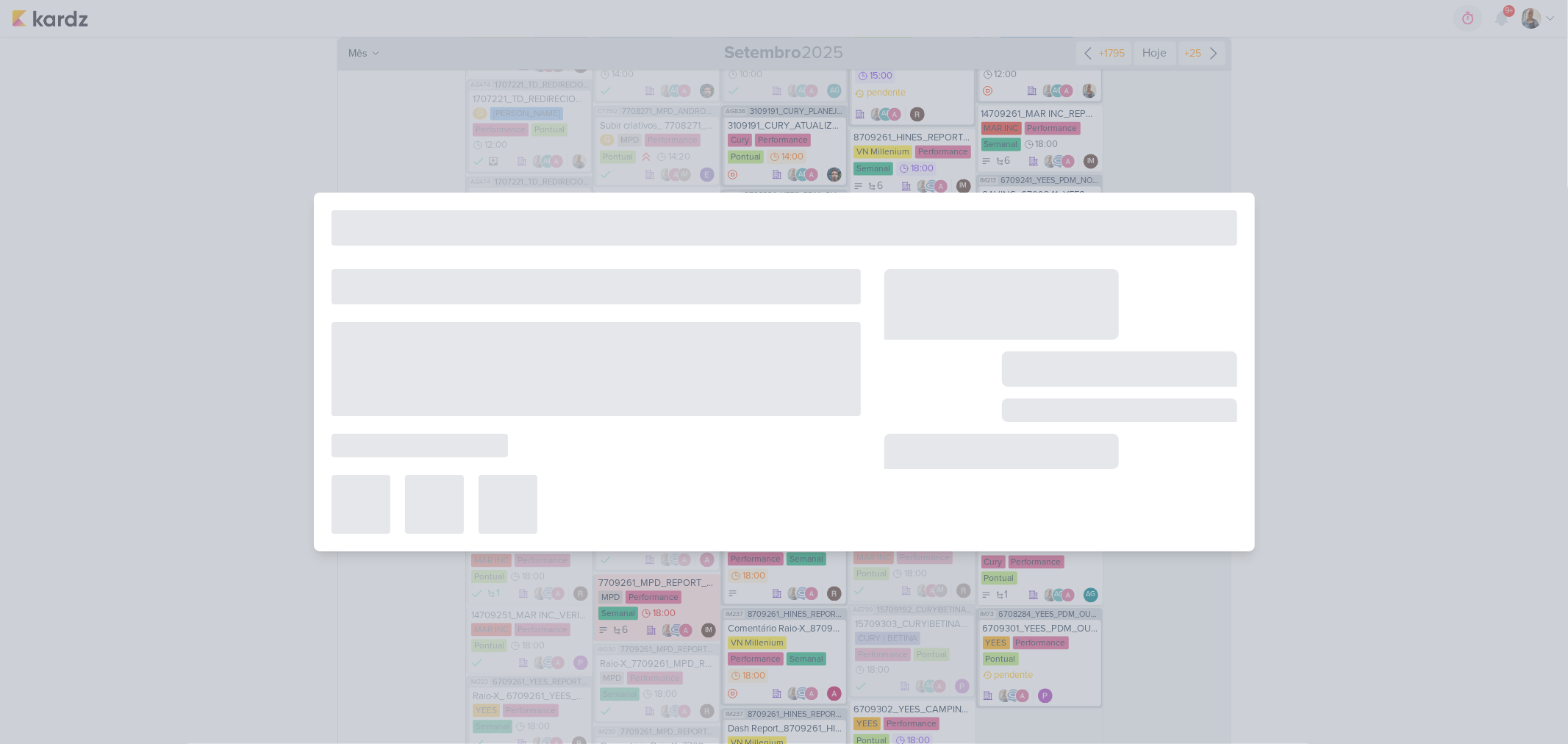
type input "7709261_MPD_REPORT_SEMANAL_01.10"
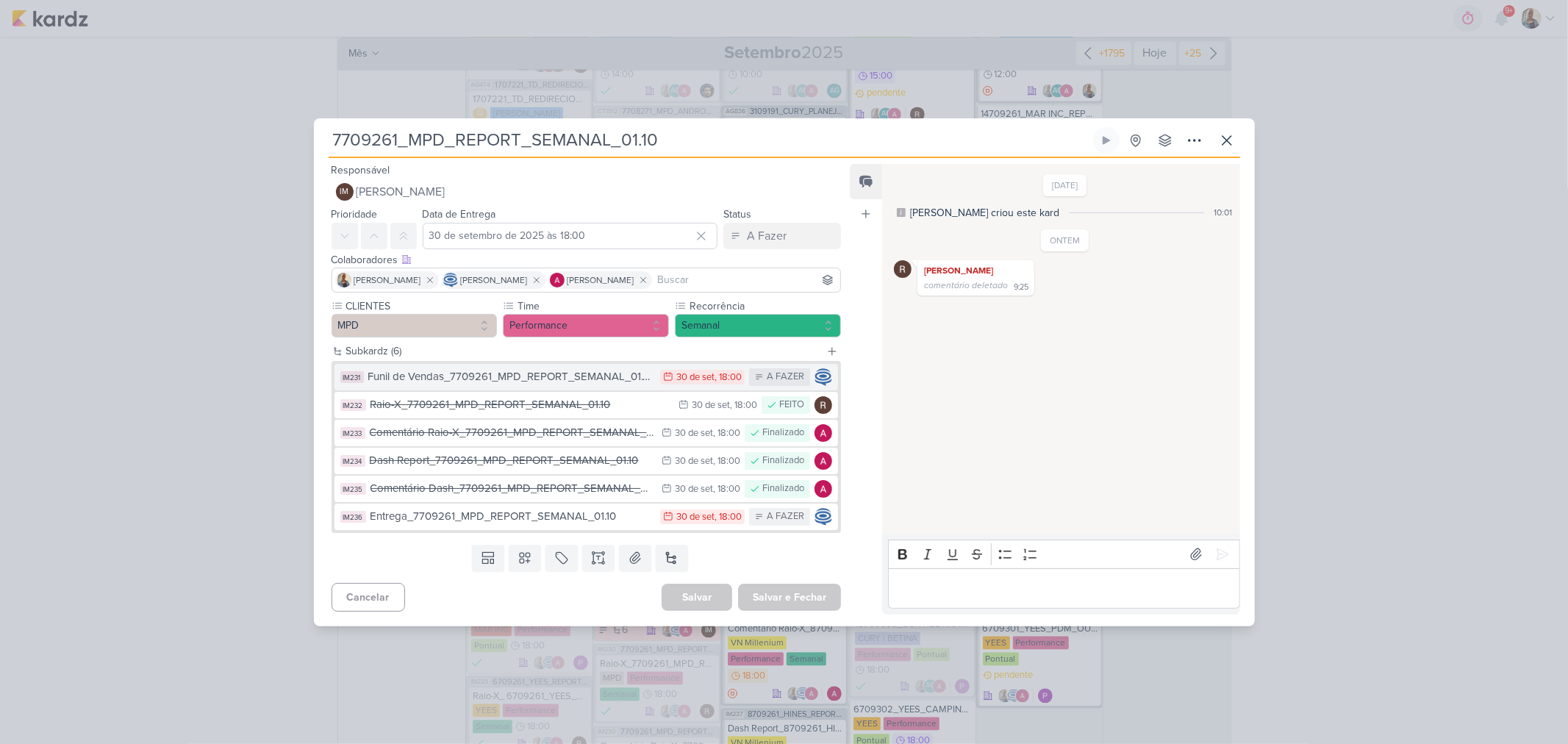
click at [494, 381] on div "Funil de Vendas_7709261_MPD_REPORT_SEMANAL_01.10" at bounding box center [510, 377] width 285 height 17
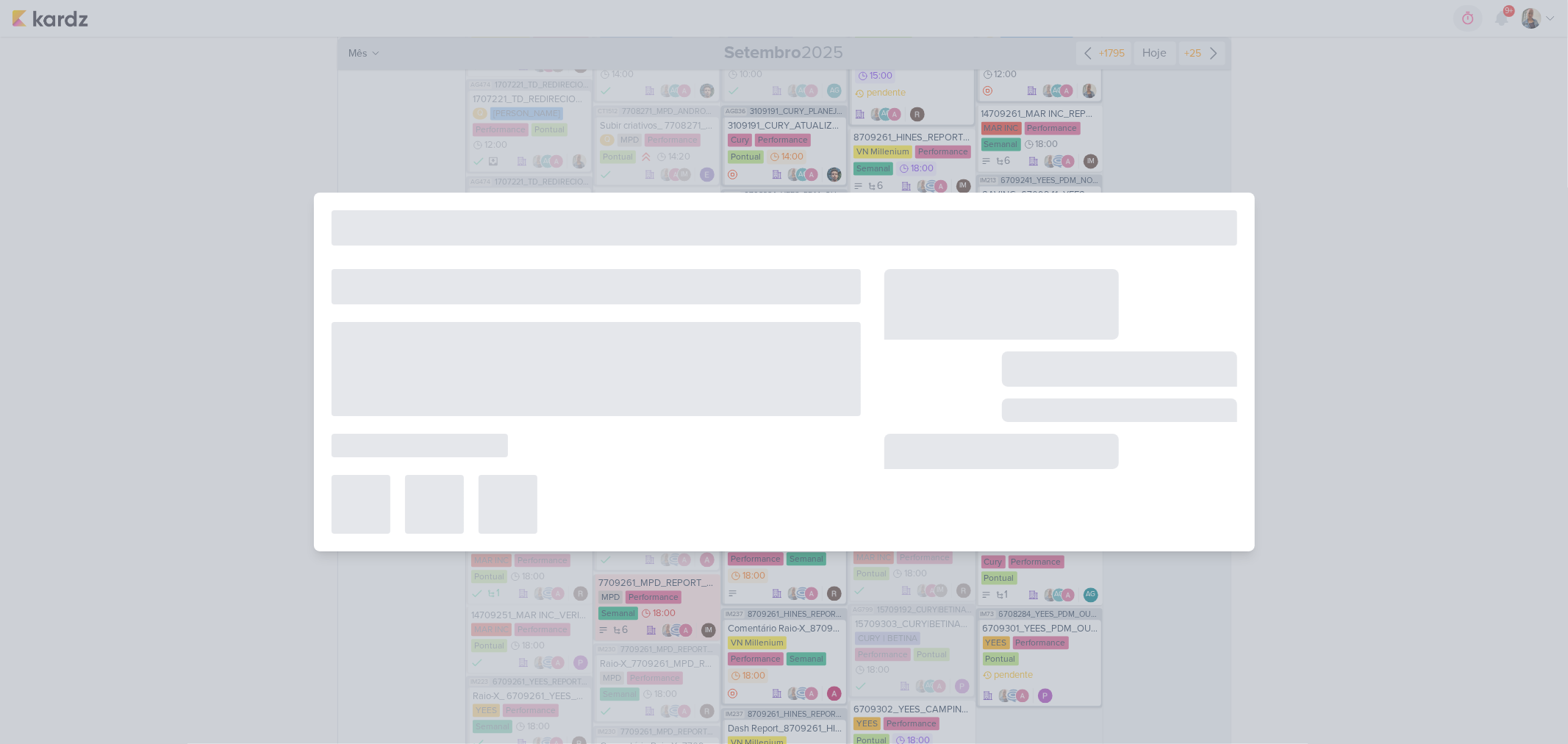
type input "Funil de Vendas_7709261_MPD_REPORT_SEMANAL_01.10"
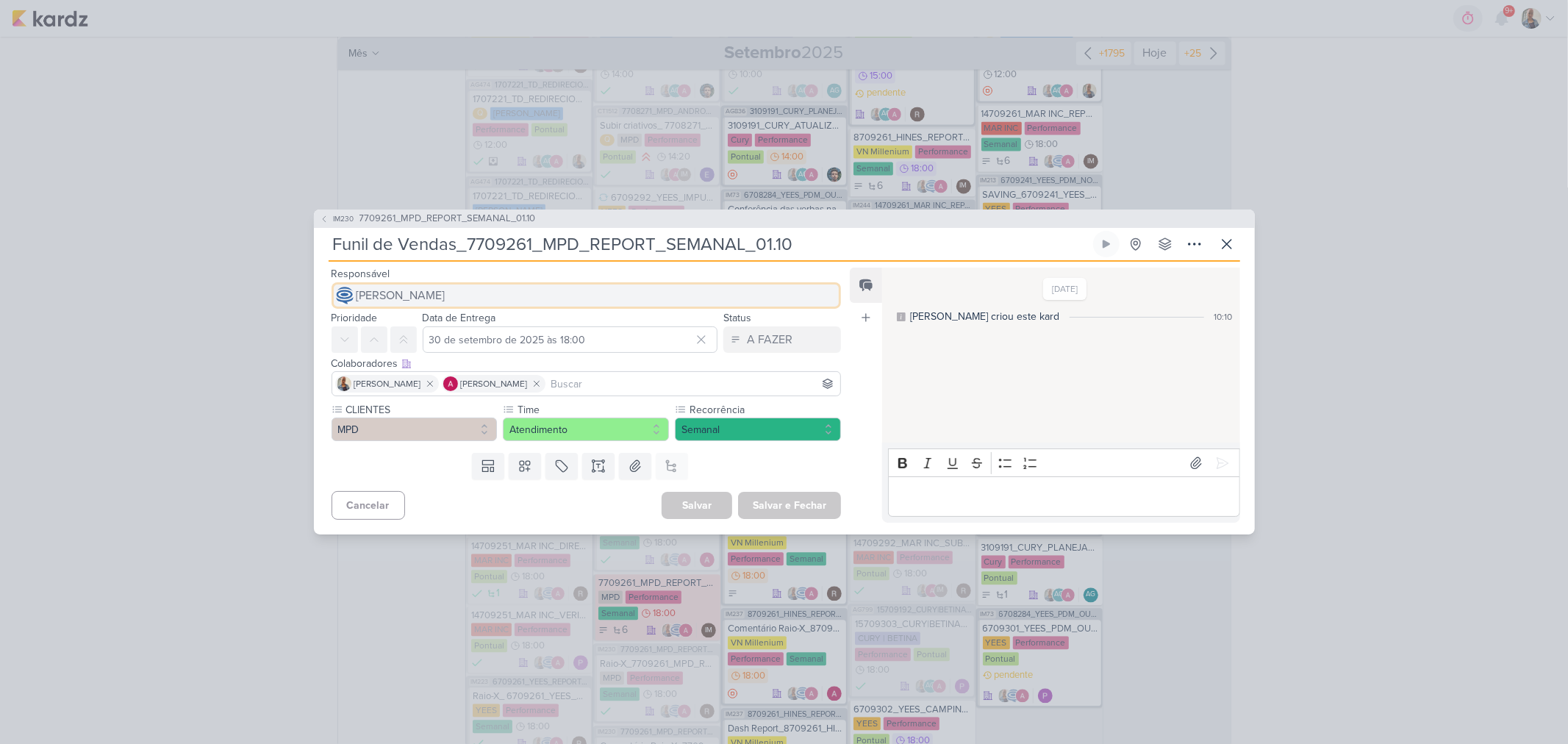
click at [421, 301] on span "[PERSON_NAME]" at bounding box center [401, 295] width 89 height 18
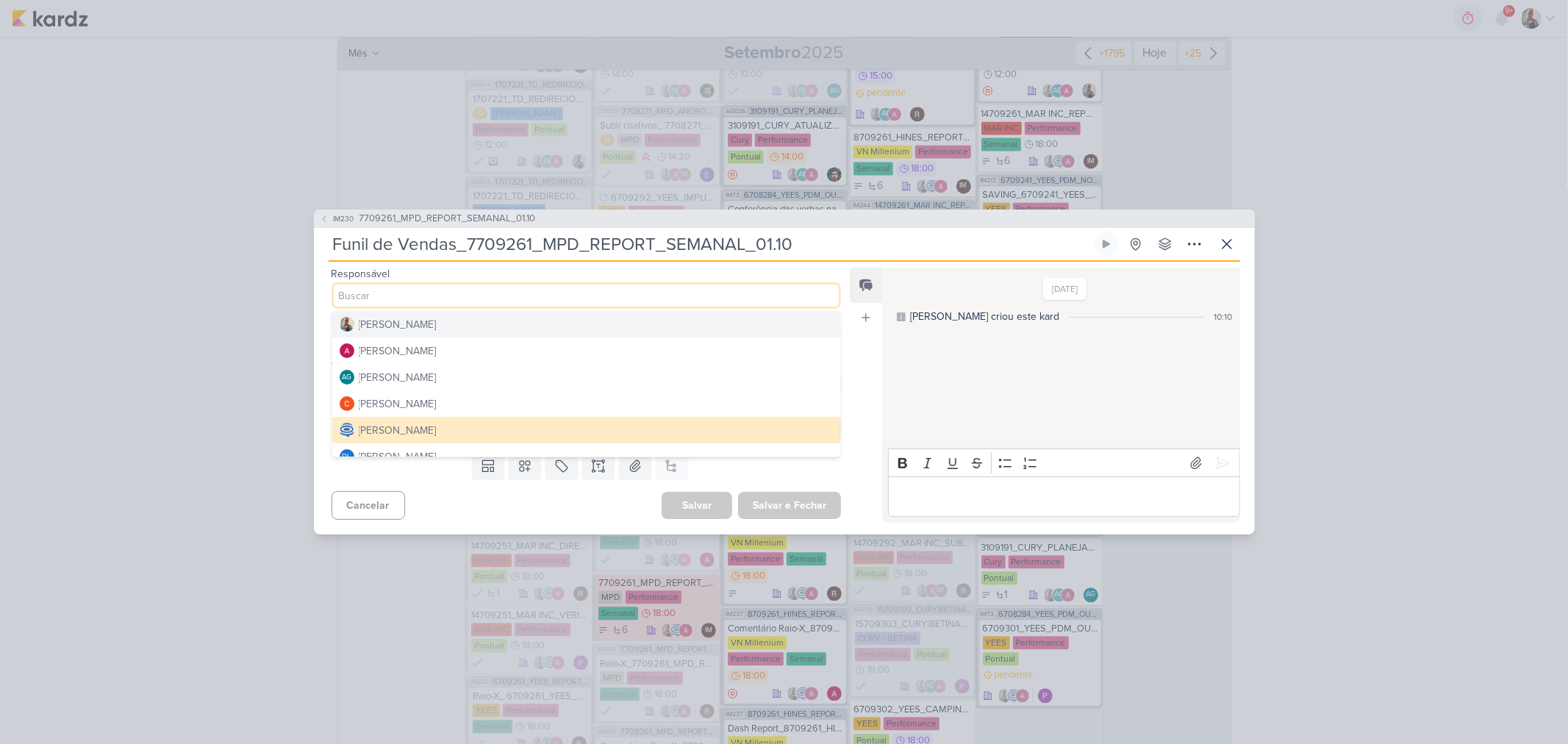
click at [415, 326] on button "[PERSON_NAME]" at bounding box center [587, 325] width 509 height 27
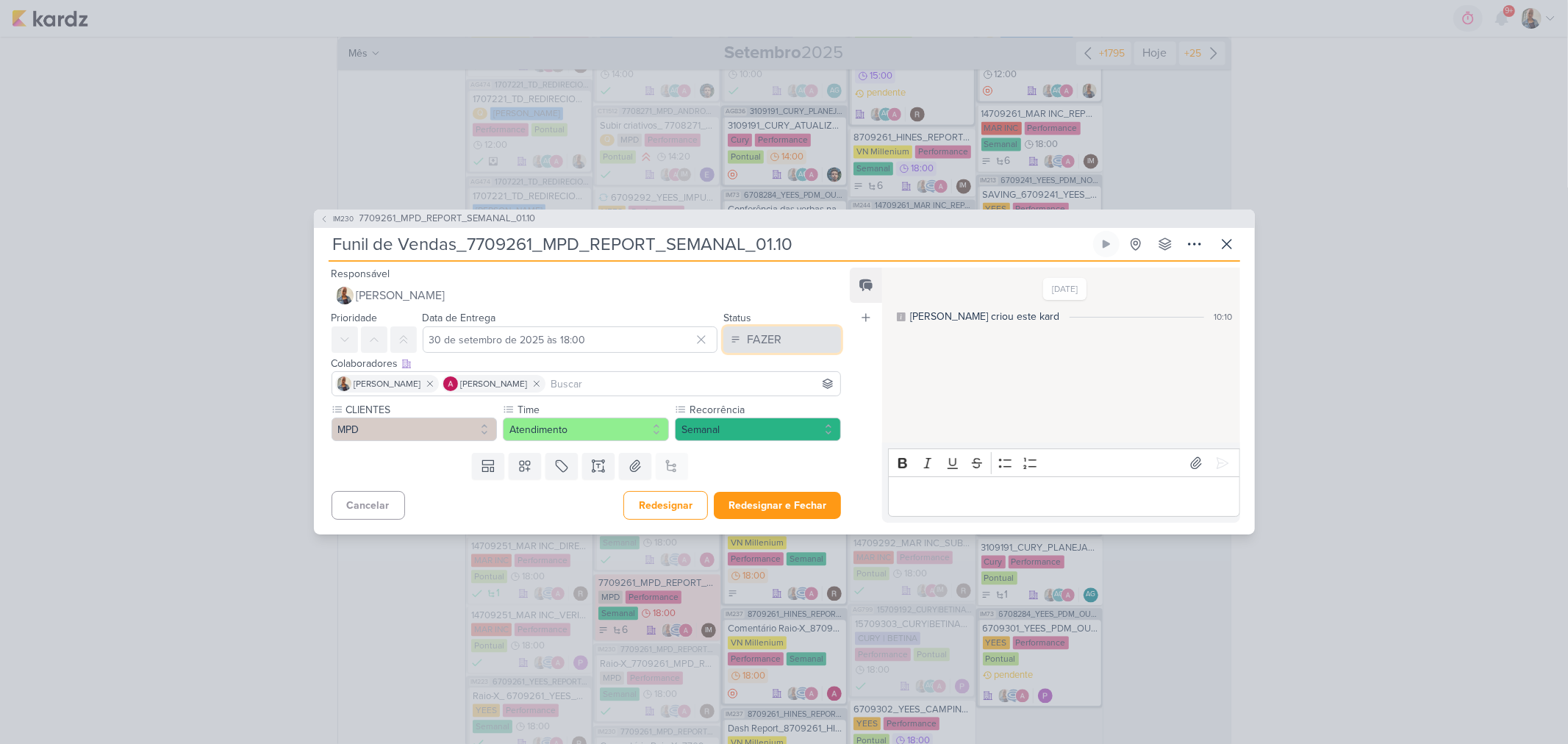
click at [792, 346] on button "FAZER" at bounding box center [782, 340] width 118 height 27
click at [758, 443] on div "FEITO" at bounding box center [752, 446] width 28 height 15
click at [768, 496] on button "Redesignar e Fechar" at bounding box center [777, 505] width 127 height 28
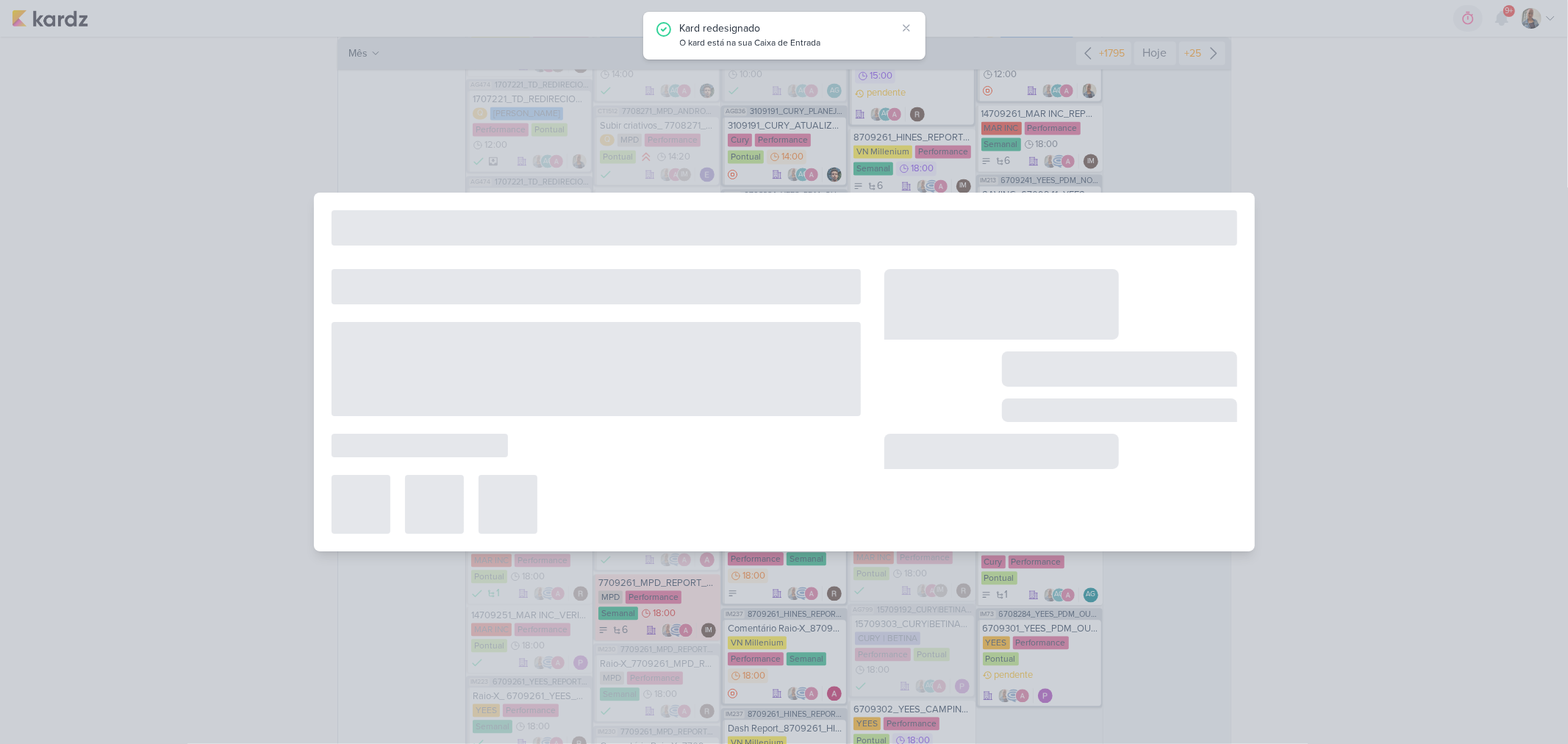
type input "7709261_MPD_REPORT_SEMANAL_01.10"
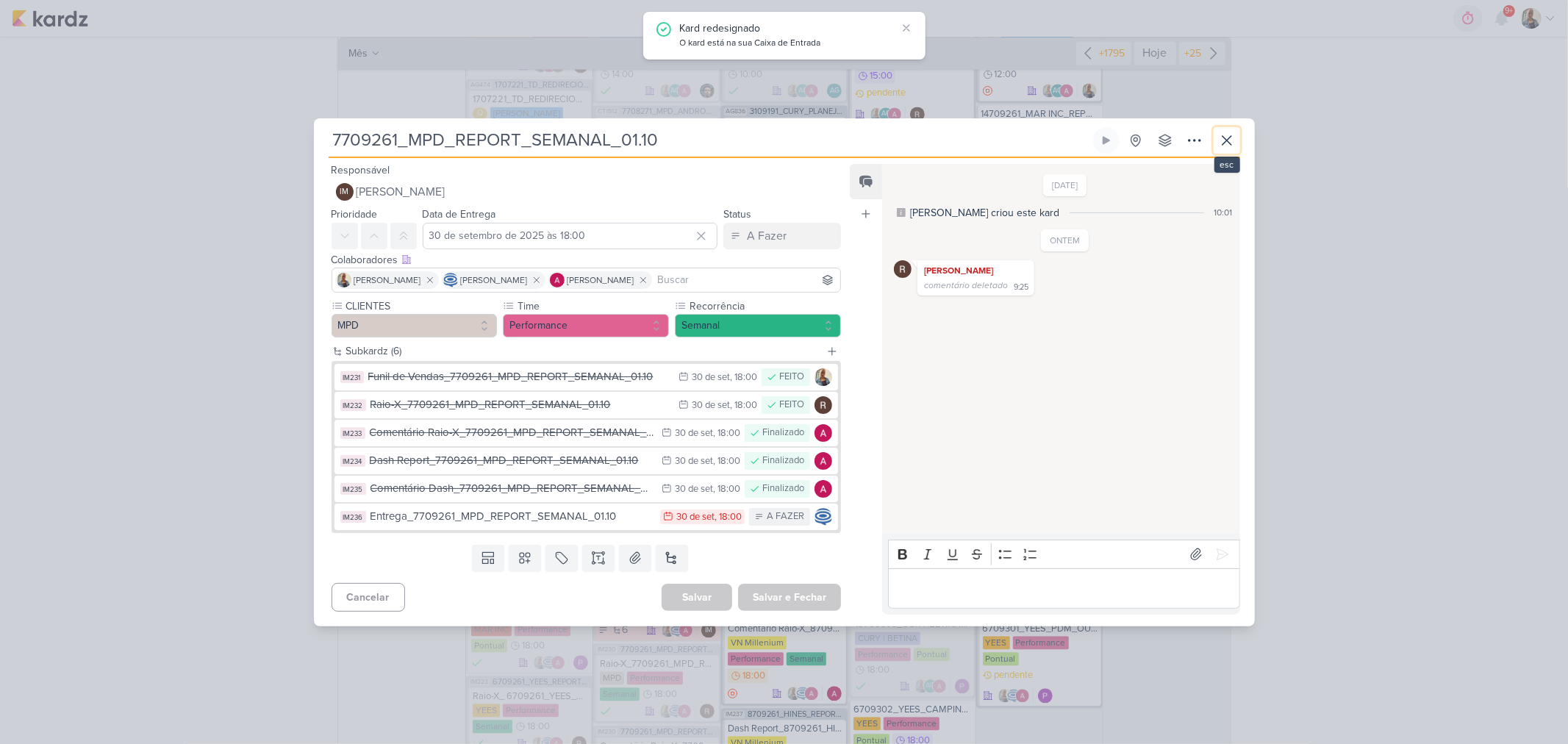
drag, startPoint x: 1223, startPoint y: 134, endPoint x: 1224, endPoint y: 124, distance: 10.0
click at [1222, 147] on icon at bounding box center [1227, 140] width 18 height 18
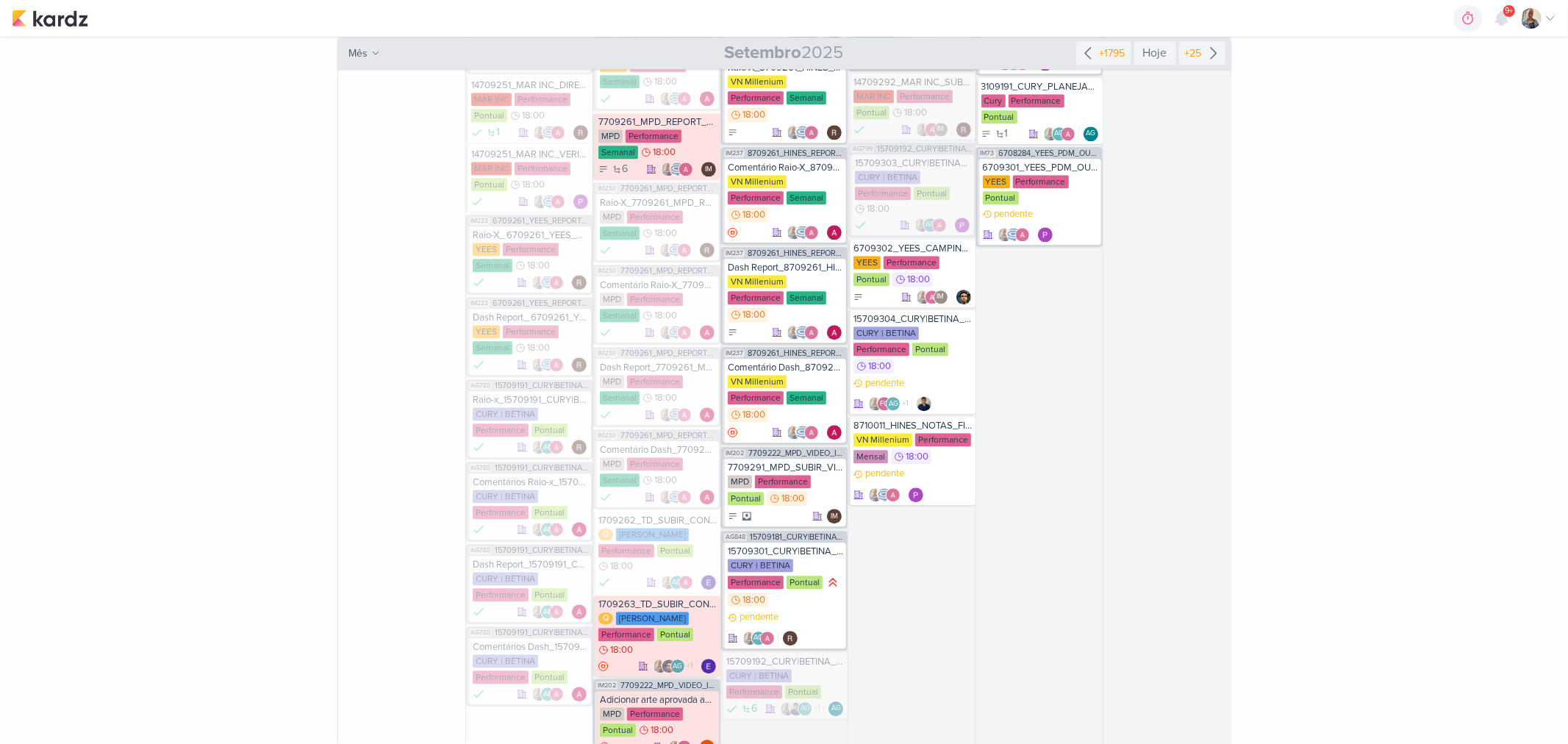
scroll to position [7797, 0]
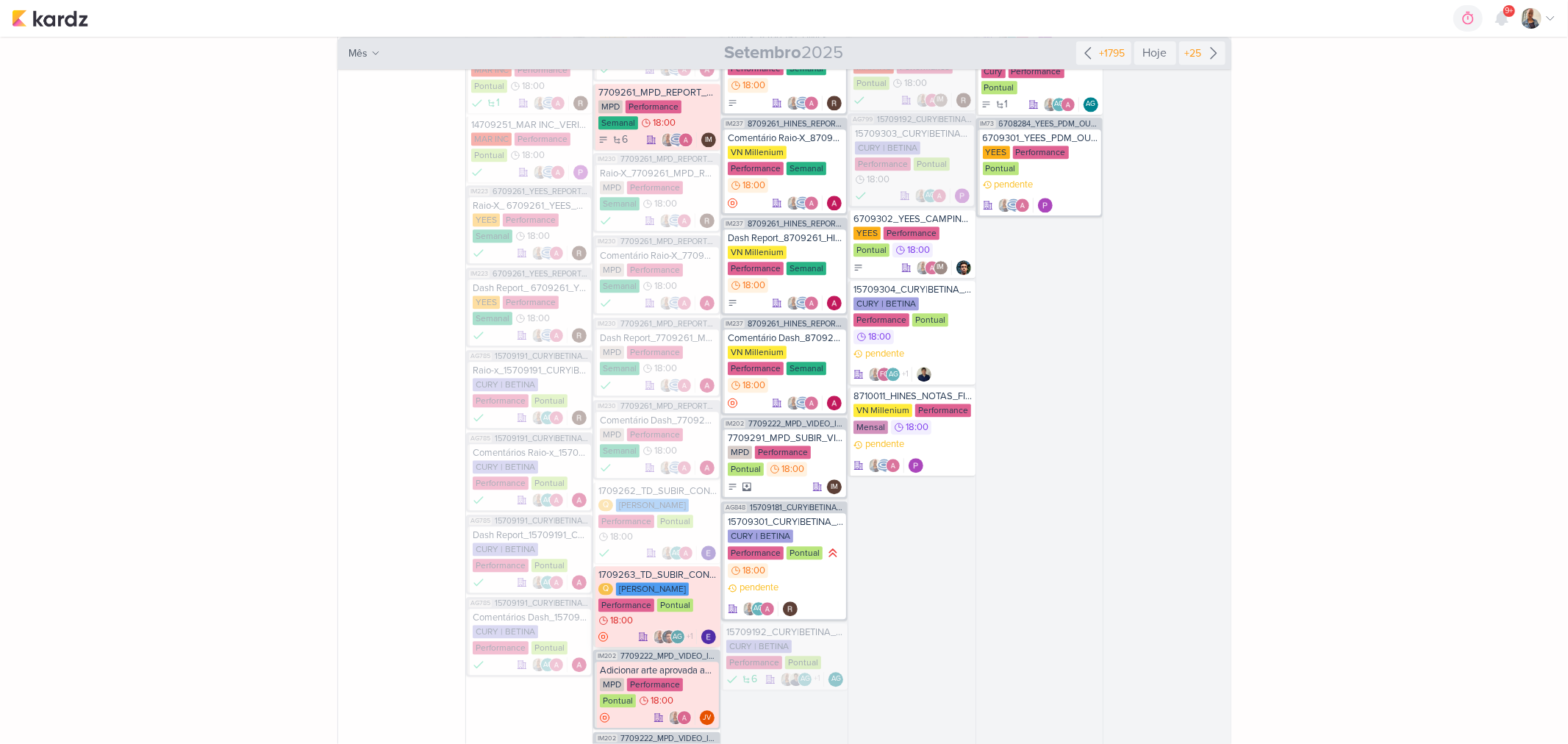
click at [651, 582] on div "Q Teixeira Duarte Performance Pontual 18:00" at bounding box center [657, 605] width 118 height 45
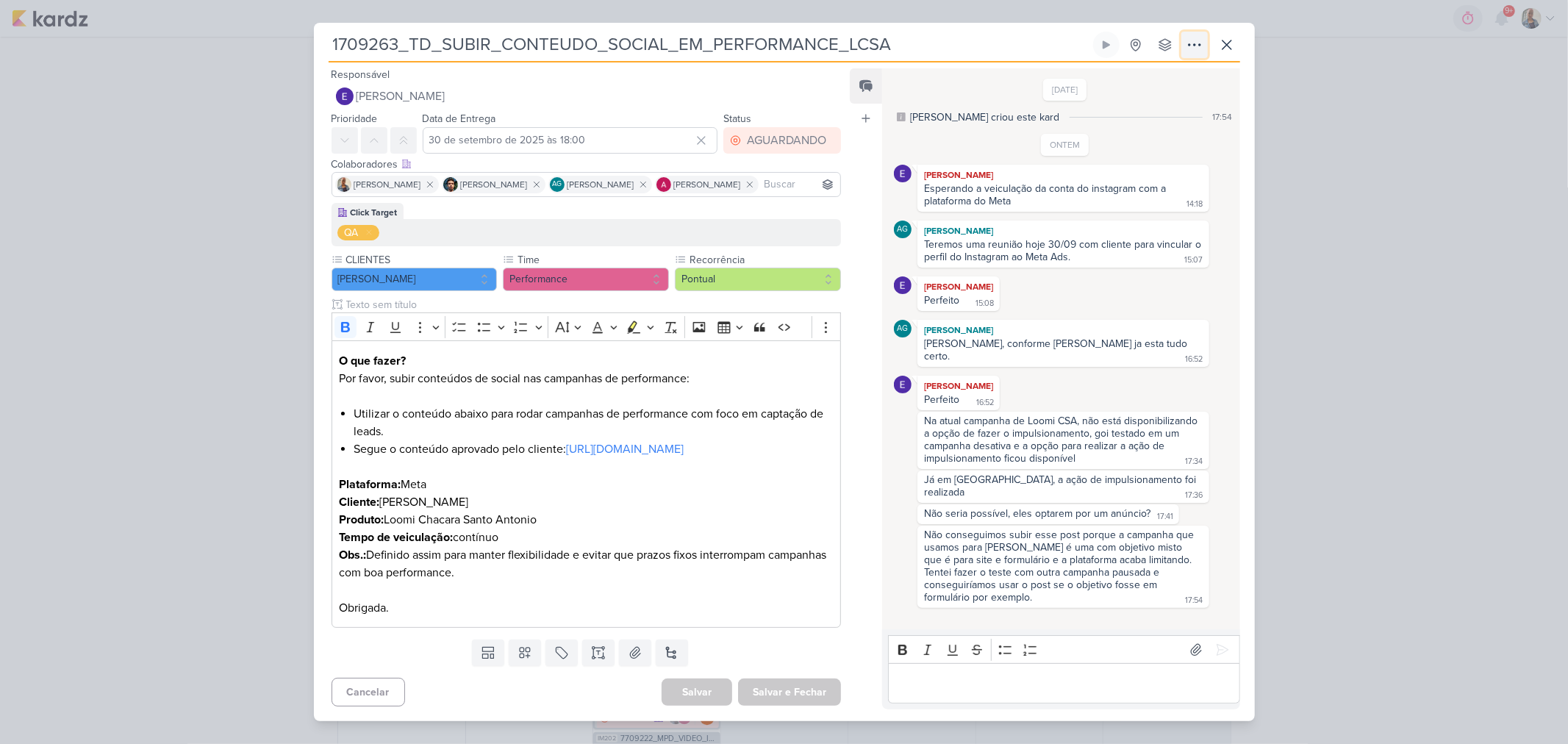
click at [1198, 36] on icon at bounding box center [1194, 44] width 18 height 18
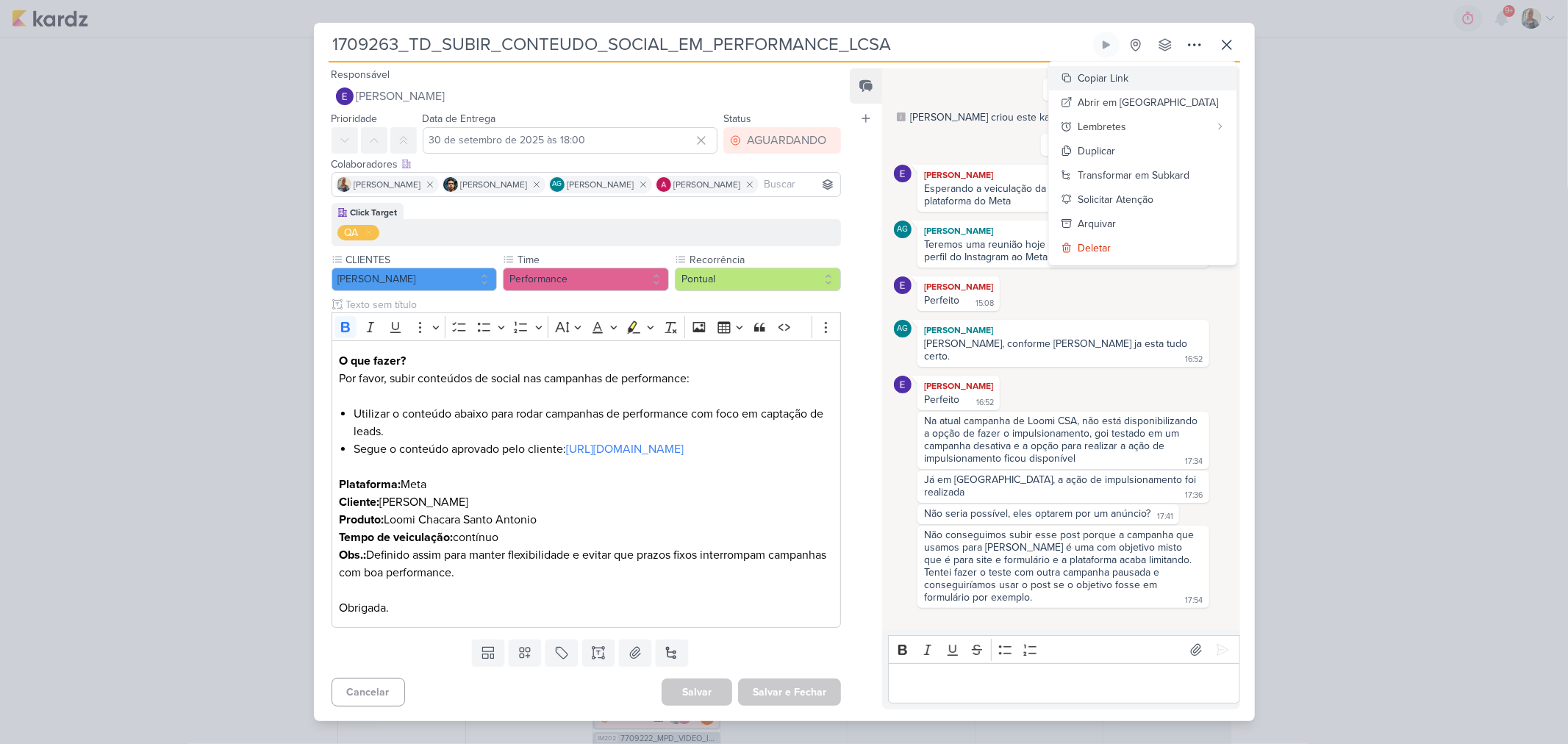
click at [1130, 75] on div "Copiar Link" at bounding box center [1104, 78] width 51 height 15
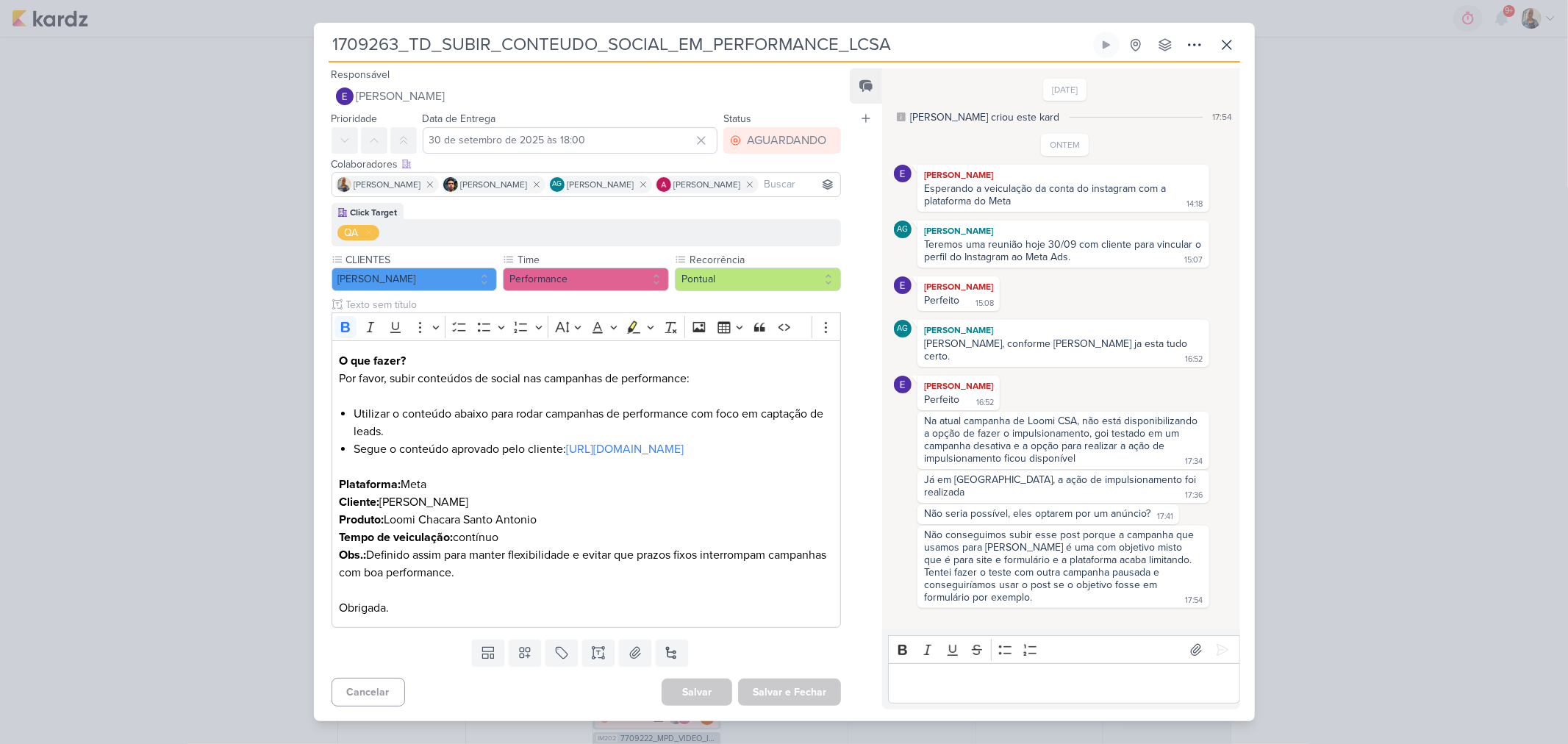
click at [953, 693] on p "Editor editing area: main" at bounding box center [1064, 684] width 336 height 18
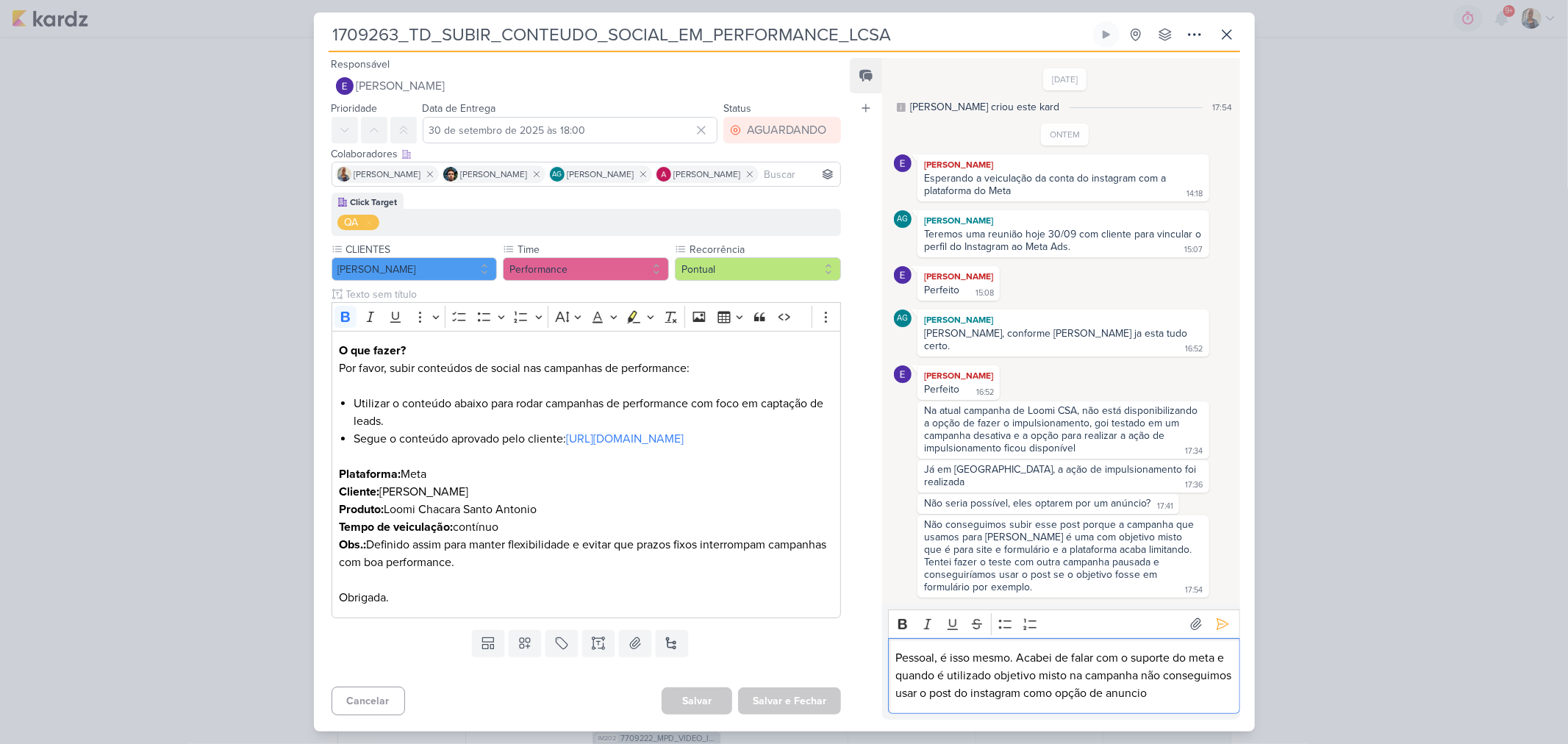
click at [894, 655] on div "Pessoal, é isso mesmo. Acabei de falar com o suporte do meta e quando é utiliza…" at bounding box center [1064, 676] width 351 height 76
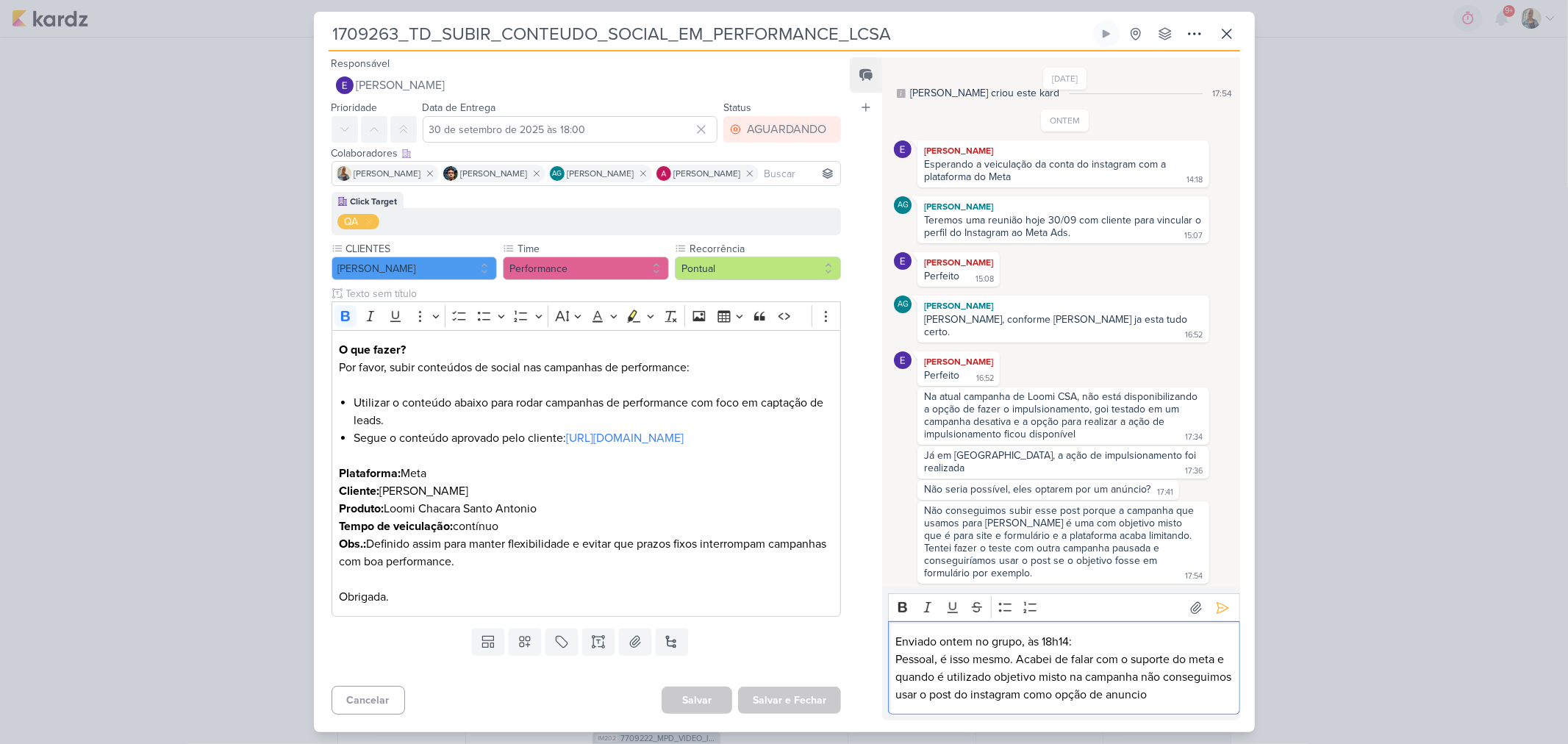
scroll to position [32, 0]
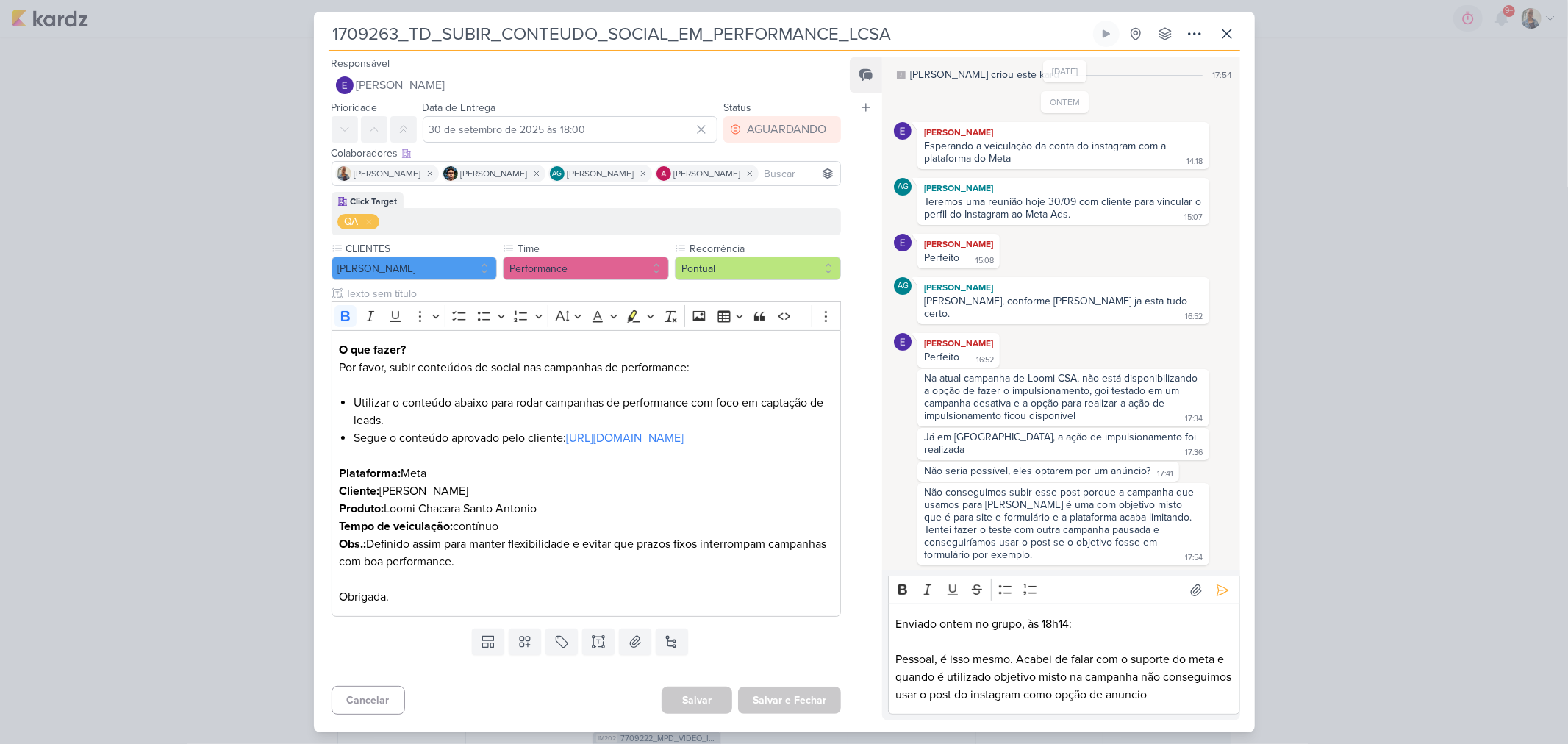
drag, startPoint x: 1135, startPoint y: 719, endPoint x: 1194, endPoint y: 716, distance: 59.1
click at [1194, 716] on div "Rich Text Editor Bold Italic Underline Strikethrough Bulleted List Numbered Lis…" at bounding box center [1060, 645] width 357 height 151
click at [1222, 695] on p "Pessoal, é isso mesmo. Acabei de falar com o suporte do meta e quando é utiliza…" at bounding box center [1064, 677] width 336 height 53
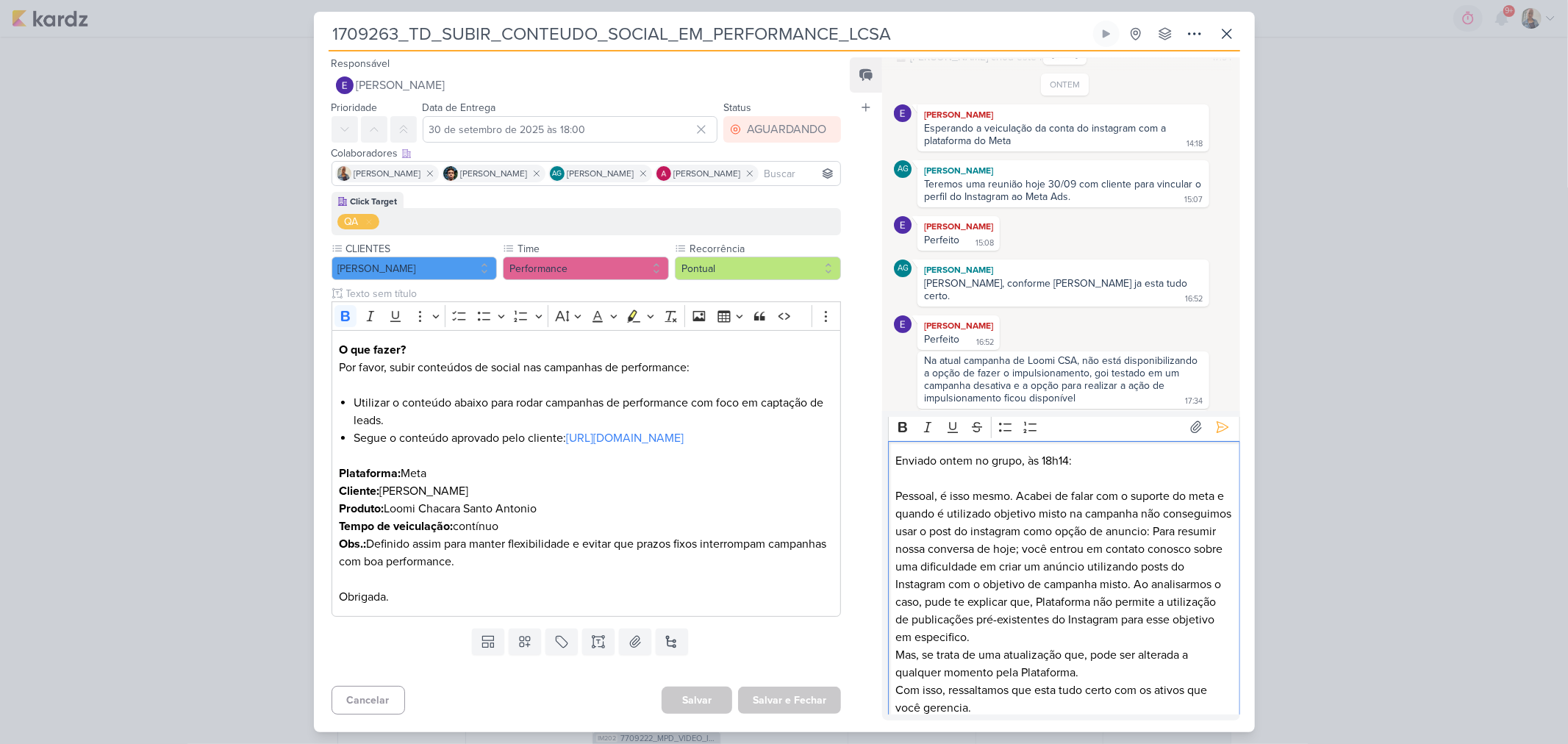
scroll to position [190, 0]
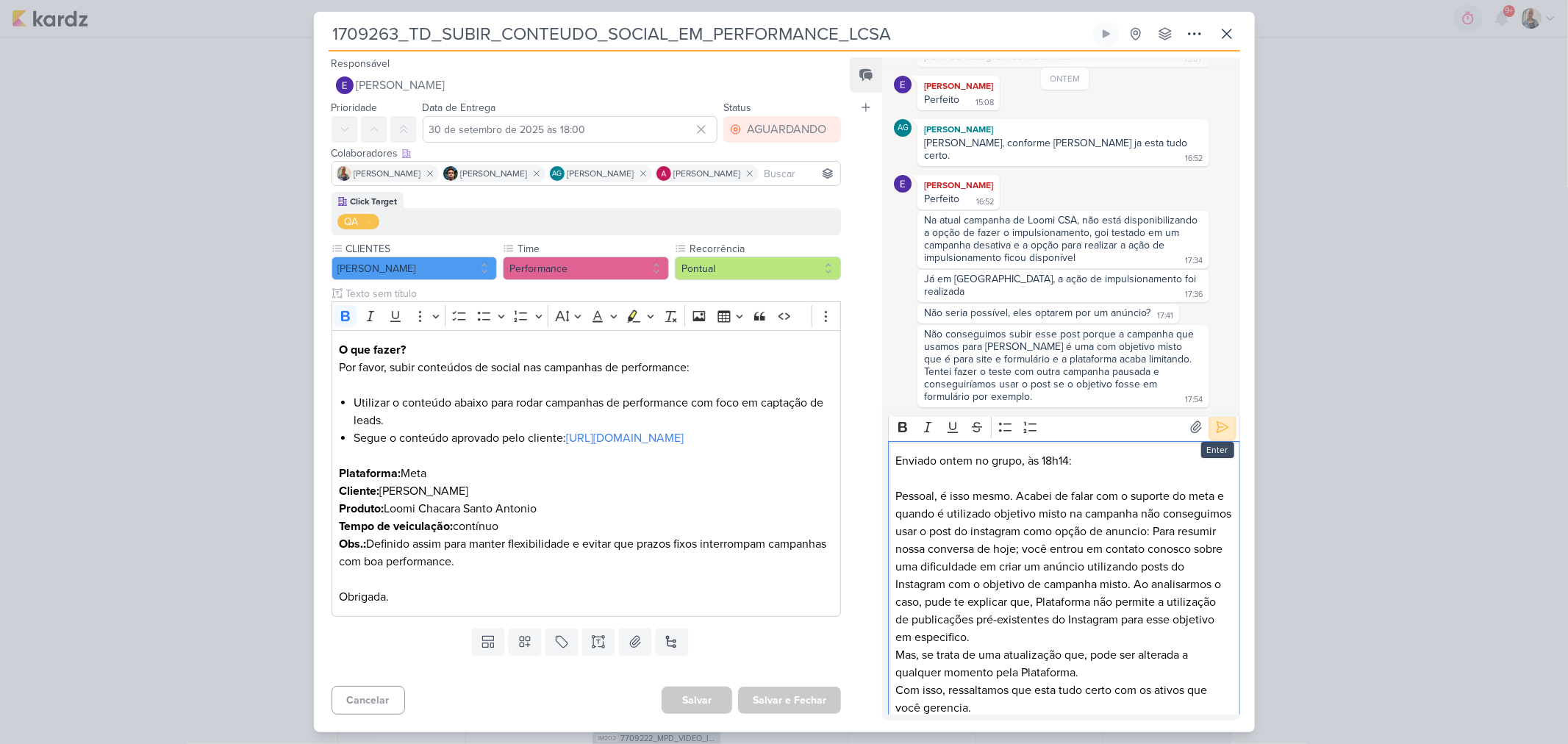
click at [1222, 427] on icon at bounding box center [1223, 428] width 15 height 15
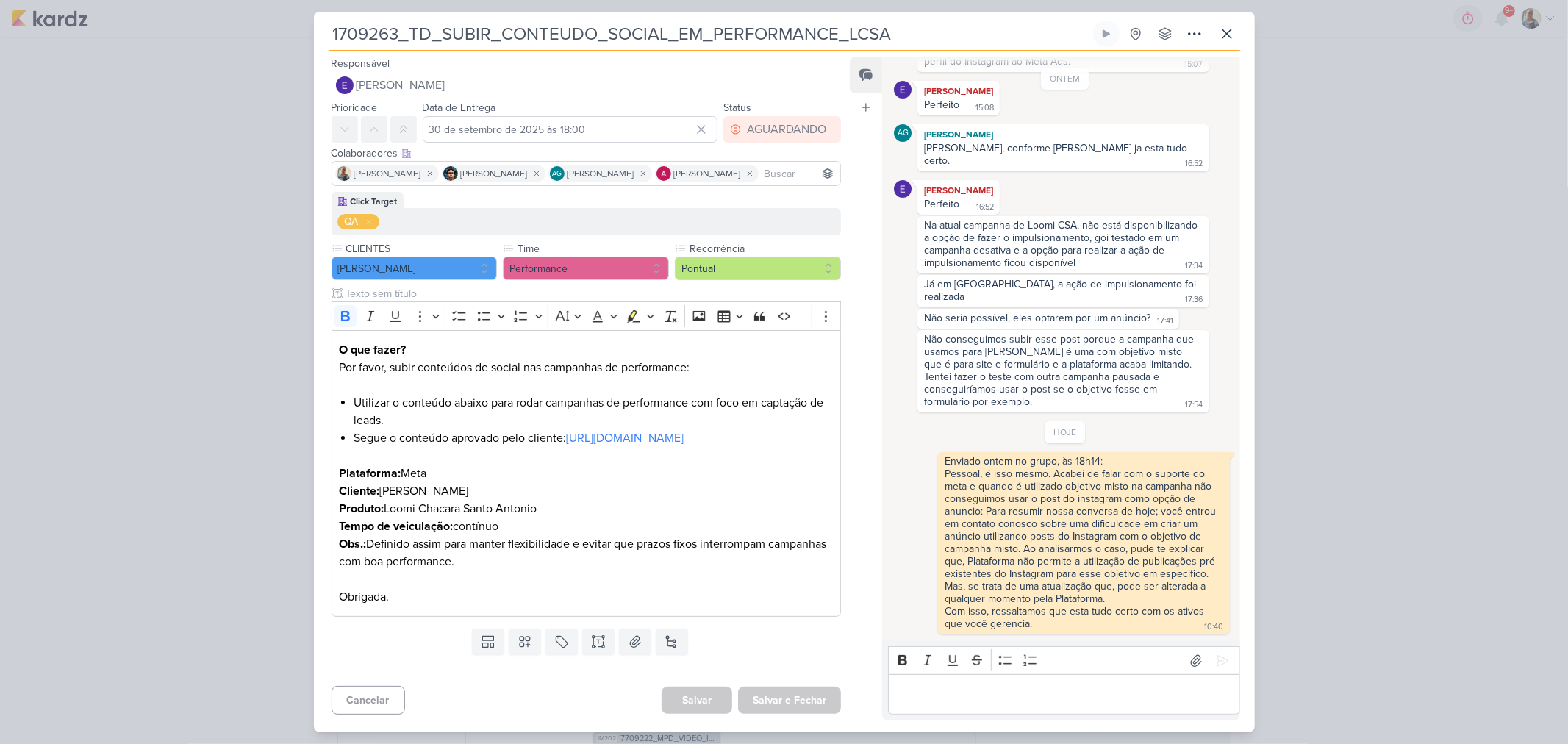
scroll to position [192, 0]
click at [1000, 690] on p "Editor editing area: main" at bounding box center [1064, 695] width 336 height 18
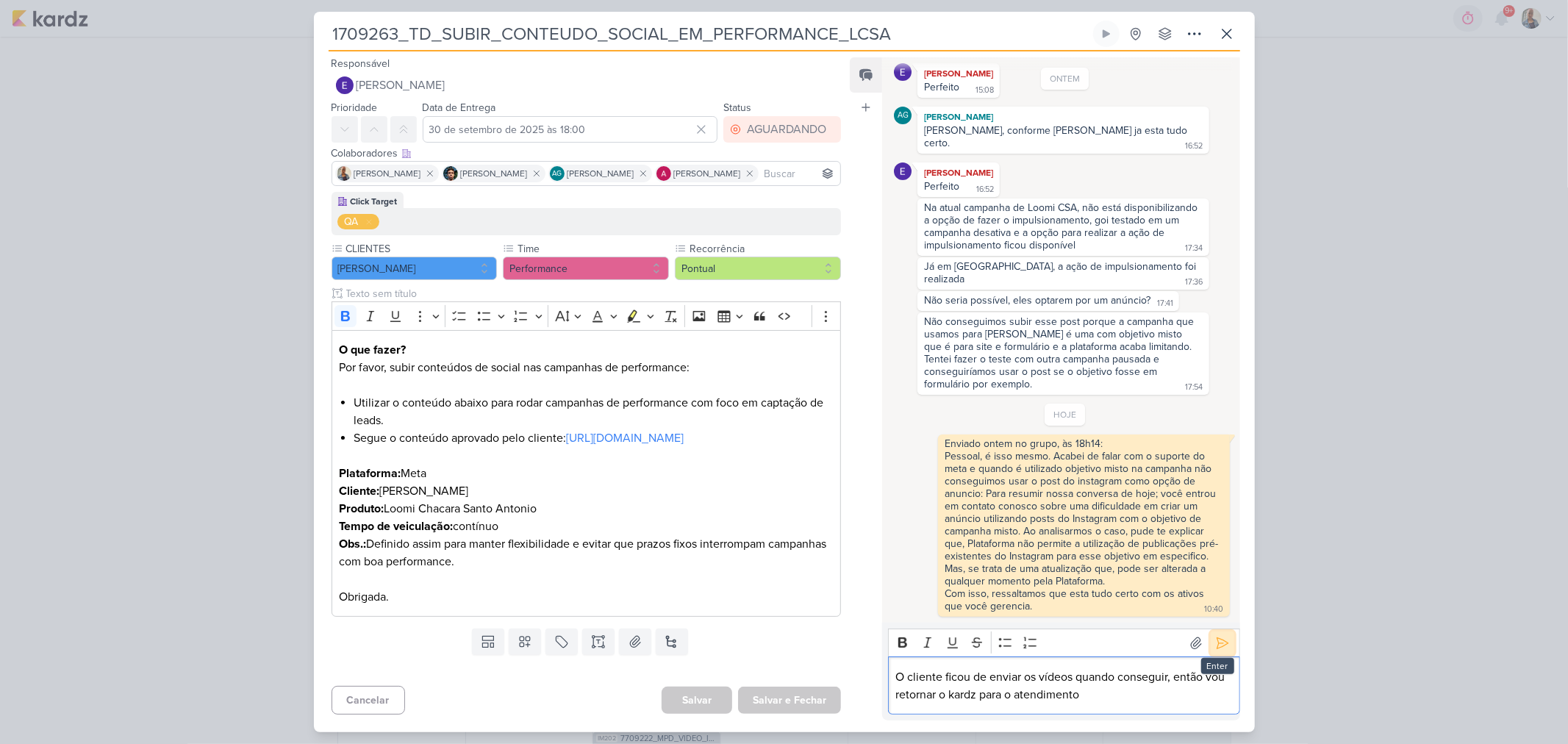
click at [1227, 649] on button at bounding box center [1222, 644] width 23 height 23
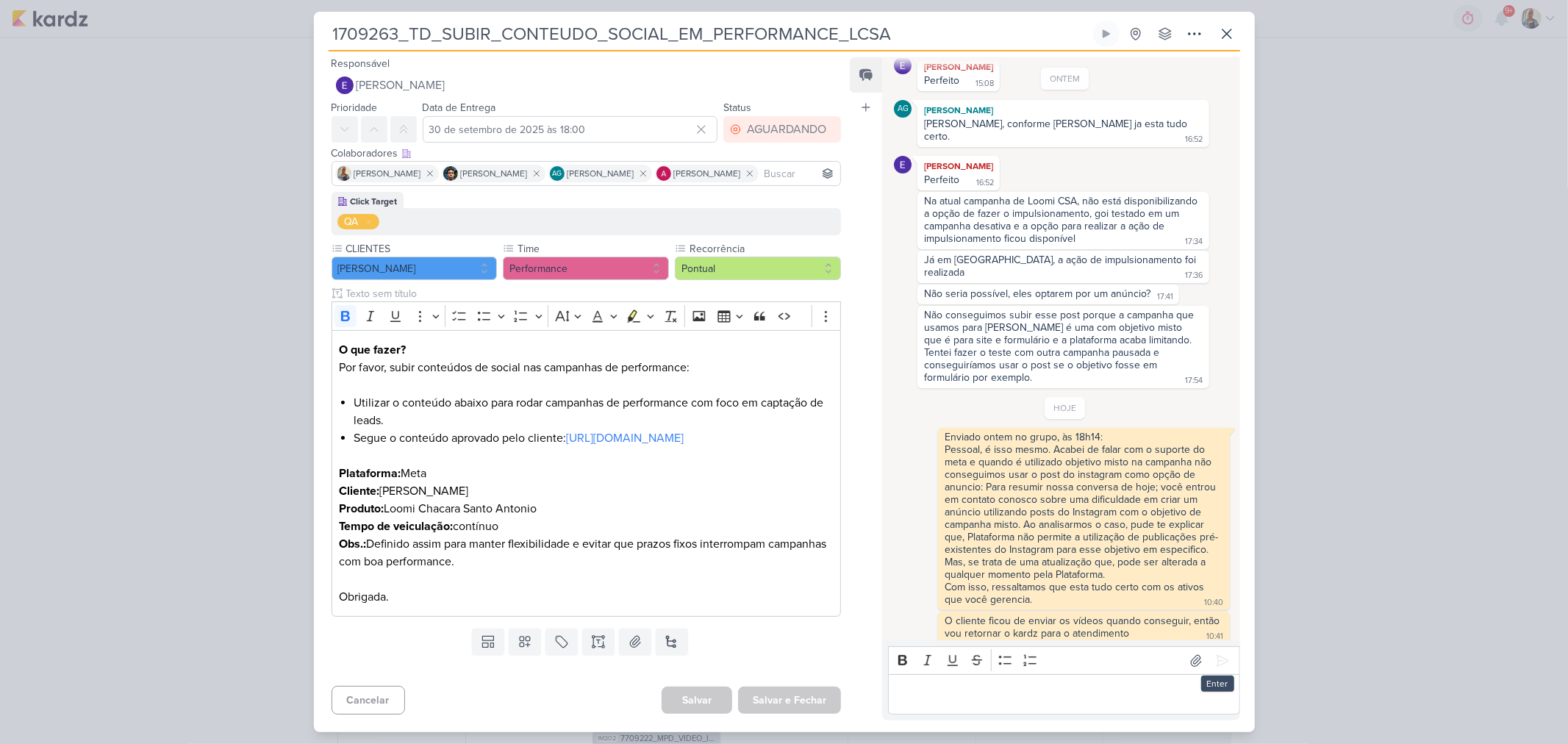
scroll to position [227, 0]
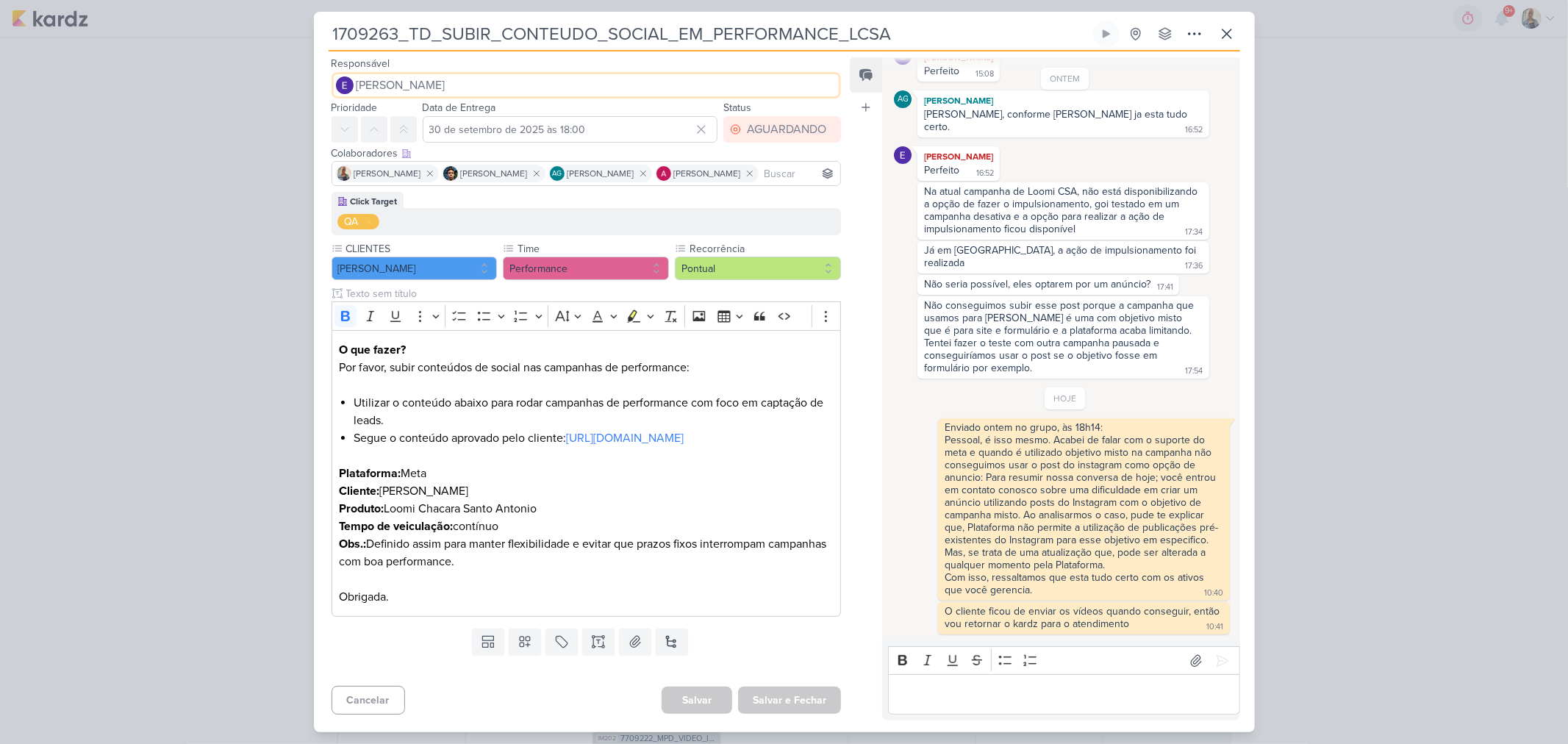
click at [428, 83] on span "[PERSON_NAME]" at bounding box center [401, 85] width 89 height 18
type input "alin"
click at [422, 107] on div "[PERSON_NAME]" at bounding box center [397, 114] width 78 height 15
click at [773, 692] on button "Redesignar e Fechar" at bounding box center [777, 700] width 127 height 28
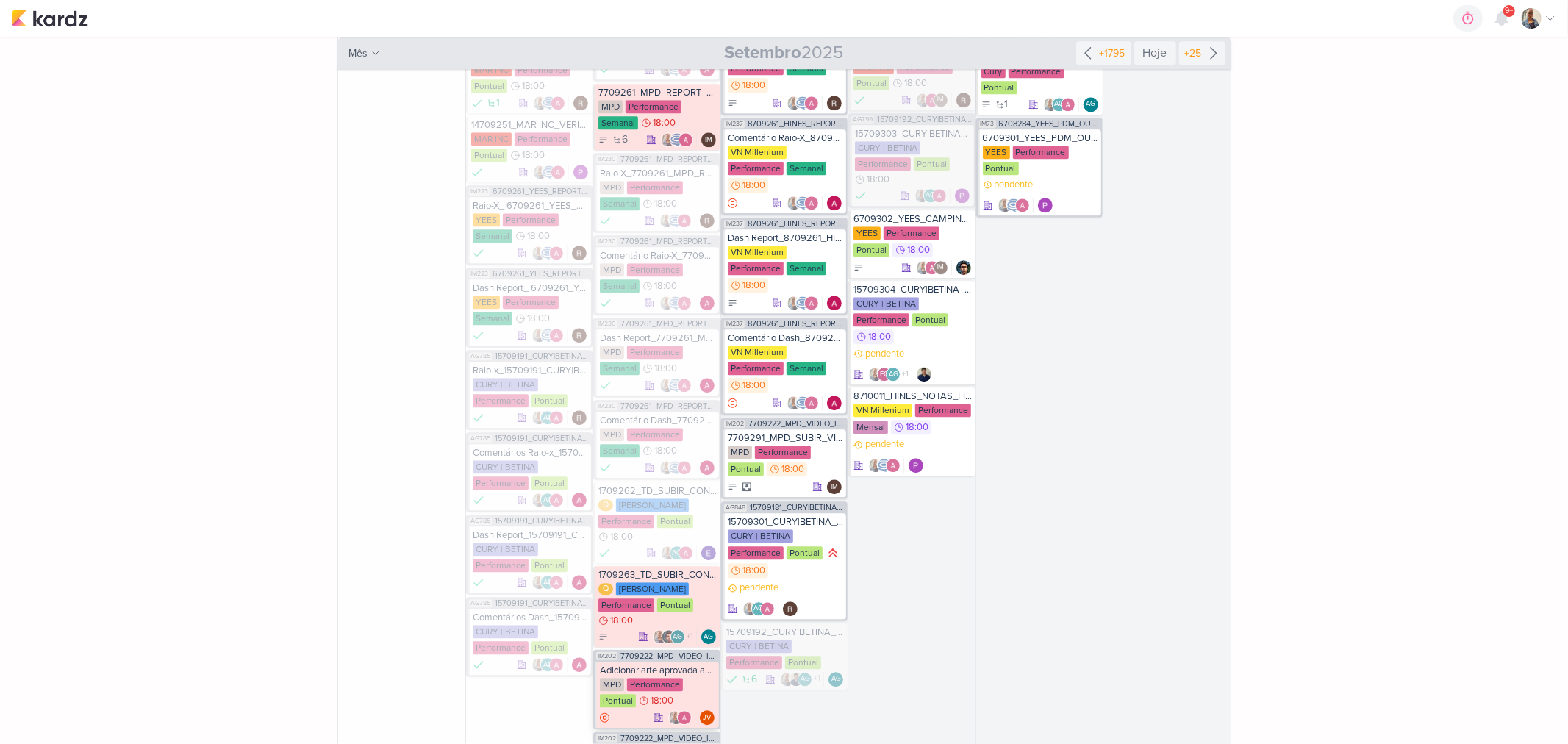
click at [691, 678] on div "MPD Performance Pontual 18:00" at bounding box center [658, 693] width 115 height 31
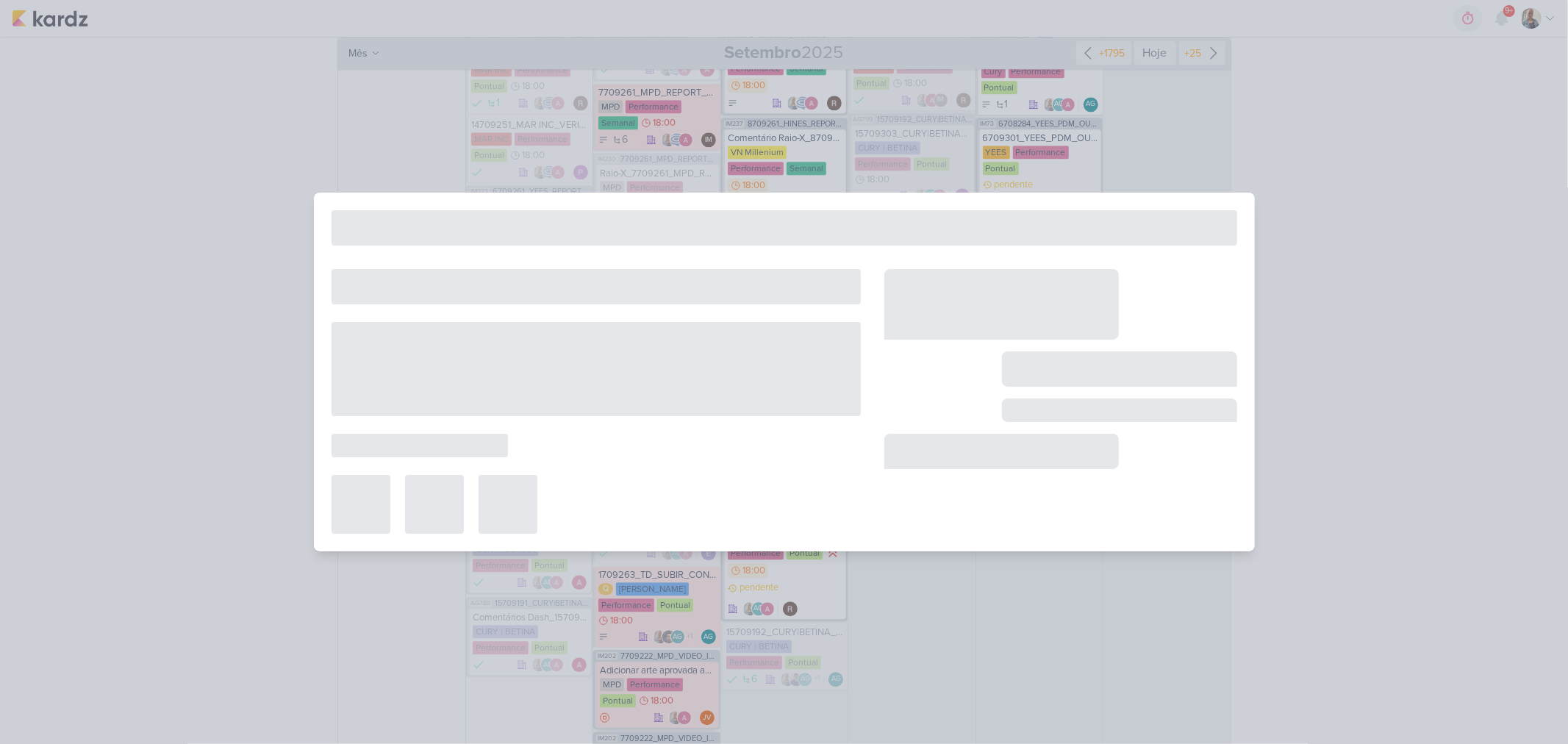
type input "Adicionar arte aprovada ao vídeo_7709224_MPD_FLORÀ_VIDEO_INFLUENCER_DECORADO"
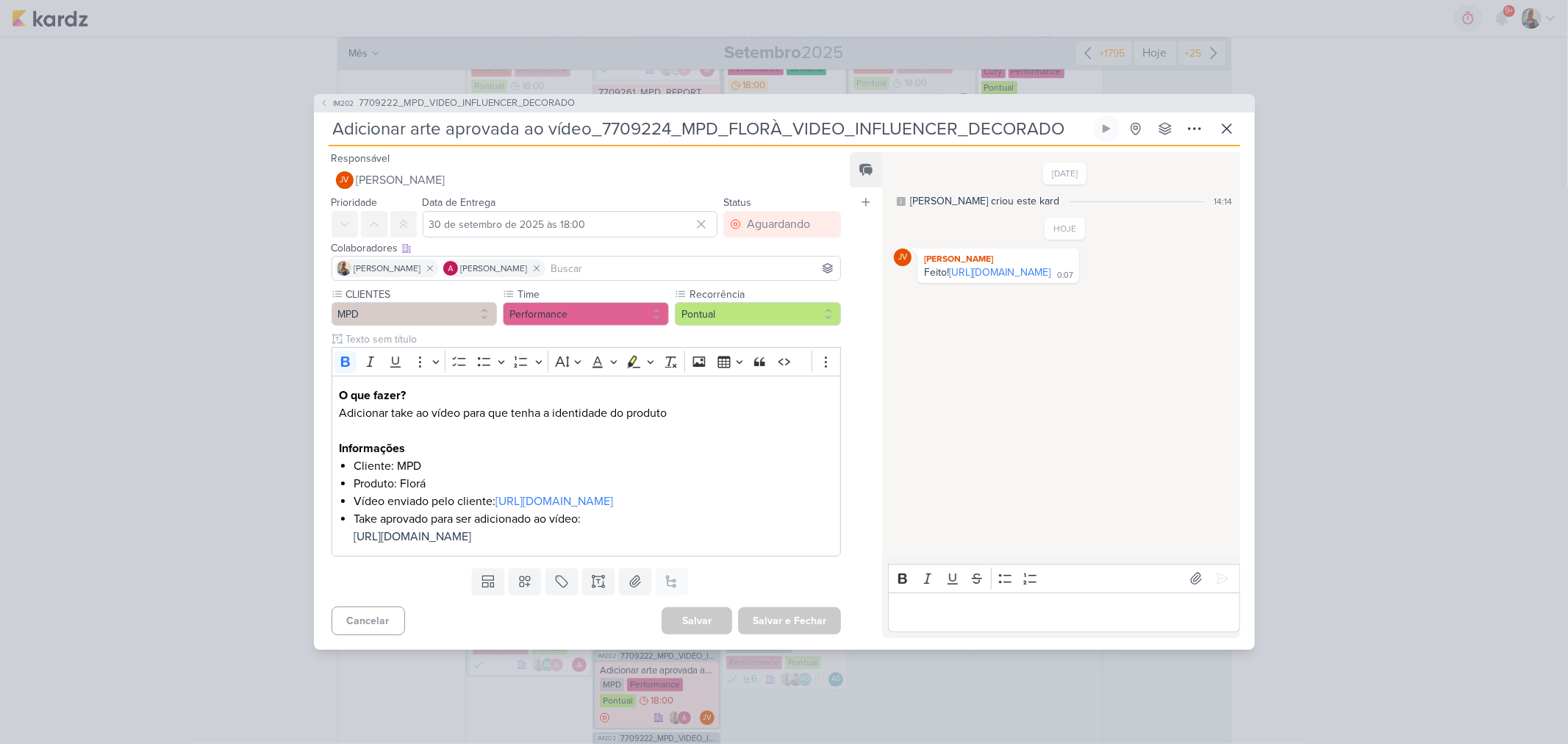
drag, startPoint x: 955, startPoint y: 267, endPoint x: 828, endPoint y: 72, distance: 232.7
click at [955, 267] on link "https://drive.google.com/drive/folders/1MMT8OTYQ1bsNSCAW5JwnGxEN7DuEDVAv?usp=sh…" at bounding box center [999, 272] width 101 height 13
click at [994, 622] on p "Editor editing area: main" at bounding box center [1064, 612] width 336 height 18
click at [1217, 585] on icon at bounding box center [1222, 578] width 11 height 11
click at [1188, 120] on icon at bounding box center [1194, 128] width 18 height 18
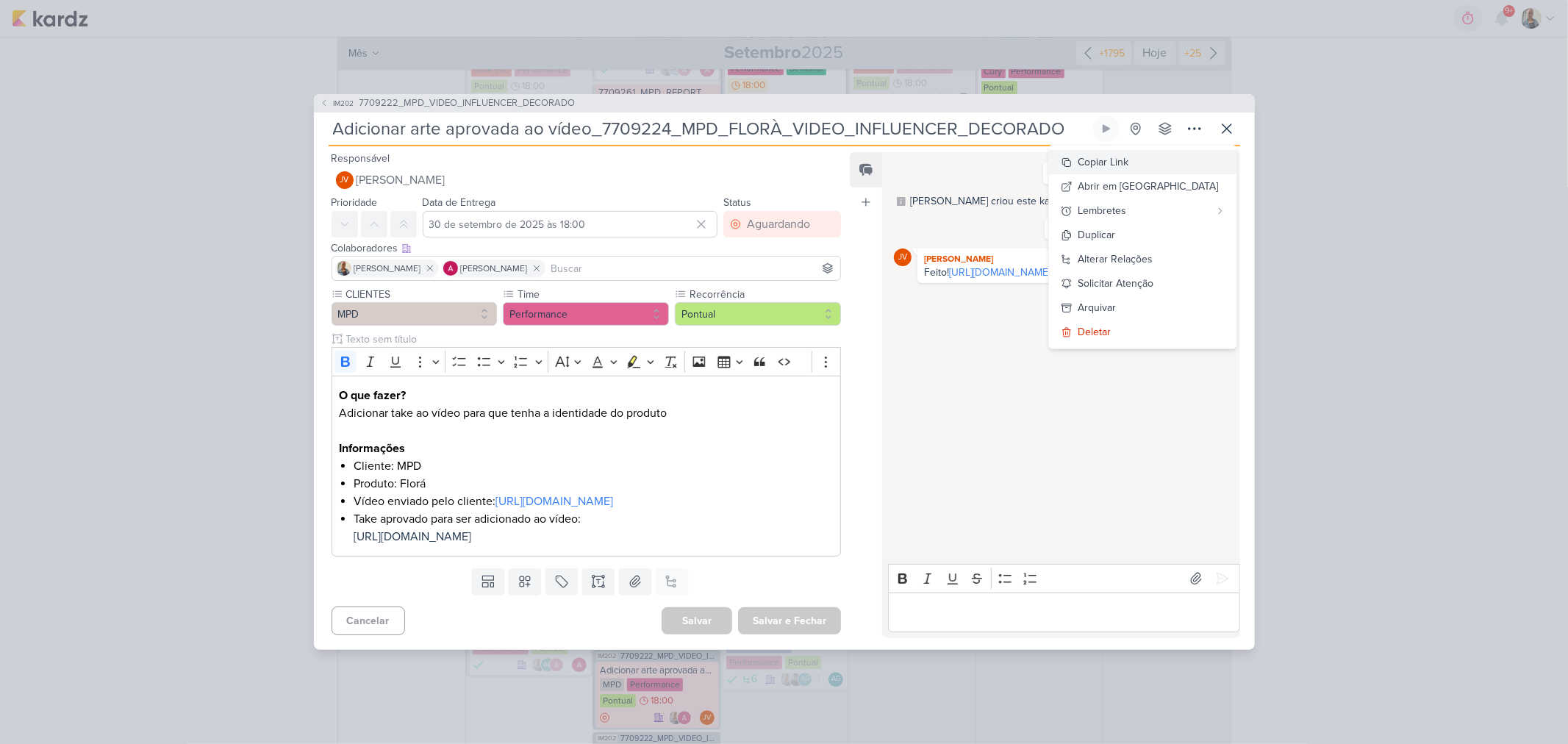
click at [1130, 155] on div "Copiar Link" at bounding box center [1104, 162] width 51 height 15
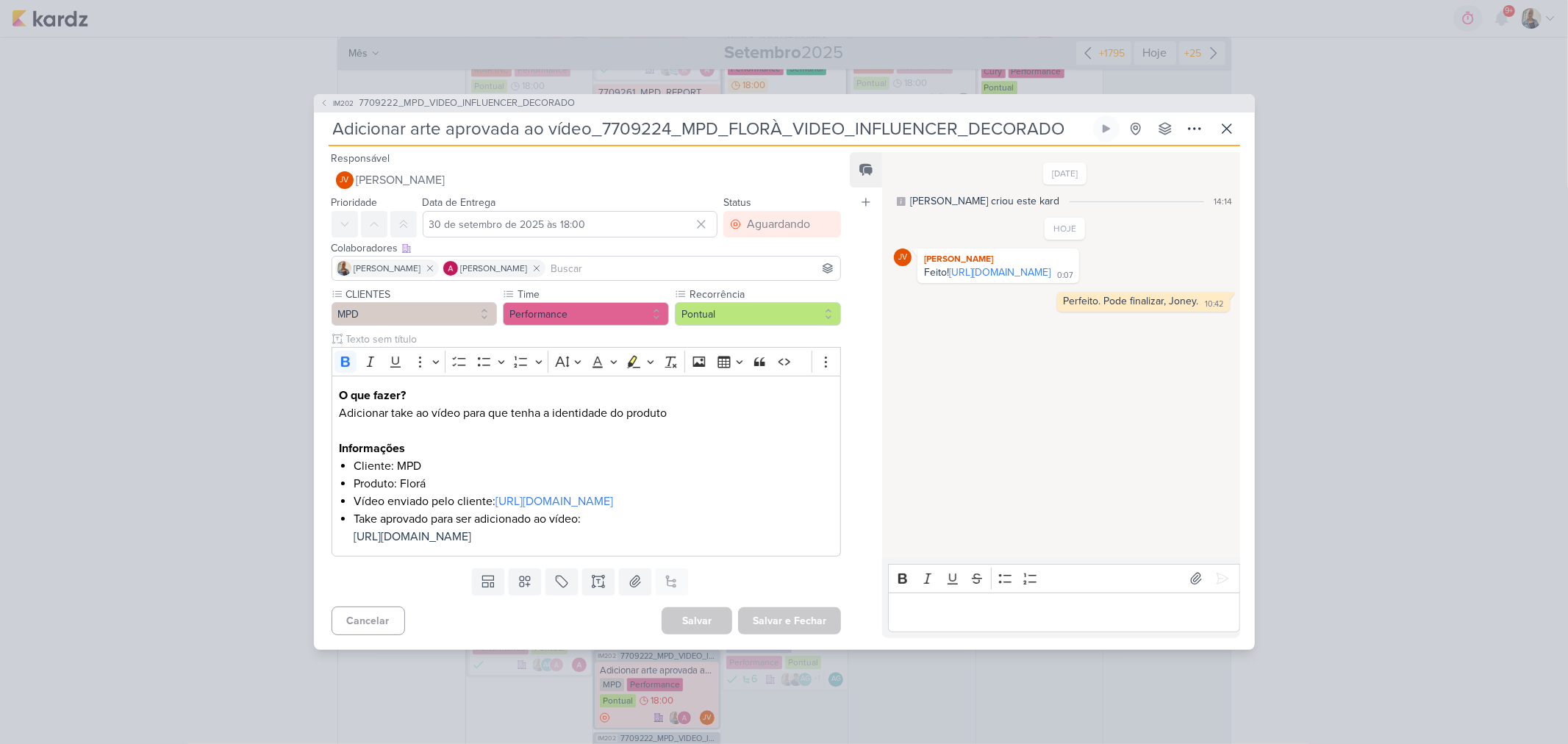
click at [1191, 367] on div "29/9/25 Caroline criou este kard 14:14 HOJE JV 0:07" at bounding box center [1059, 356] width 356 height 404
drag, startPoint x: 1063, startPoint y: 307, endPoint x: 1181, endPoint y: 319, distance: 118.6
click at [1173, 309] on div "Perfeito. Pode finalizar, Joney. 10:42" at bounding box center [1143, 301] width 167 height 14
drag, startPoint x: 1193, startPoint y: 313, endPoint x: 1052, endPoint y: 310, distance: 141.0
click at [1052, 310] on div "Perfeito. Pode finalizar, Joney. 10:42 10:42 Deletar" at bounding box center [1065, 302] width 341 height 20
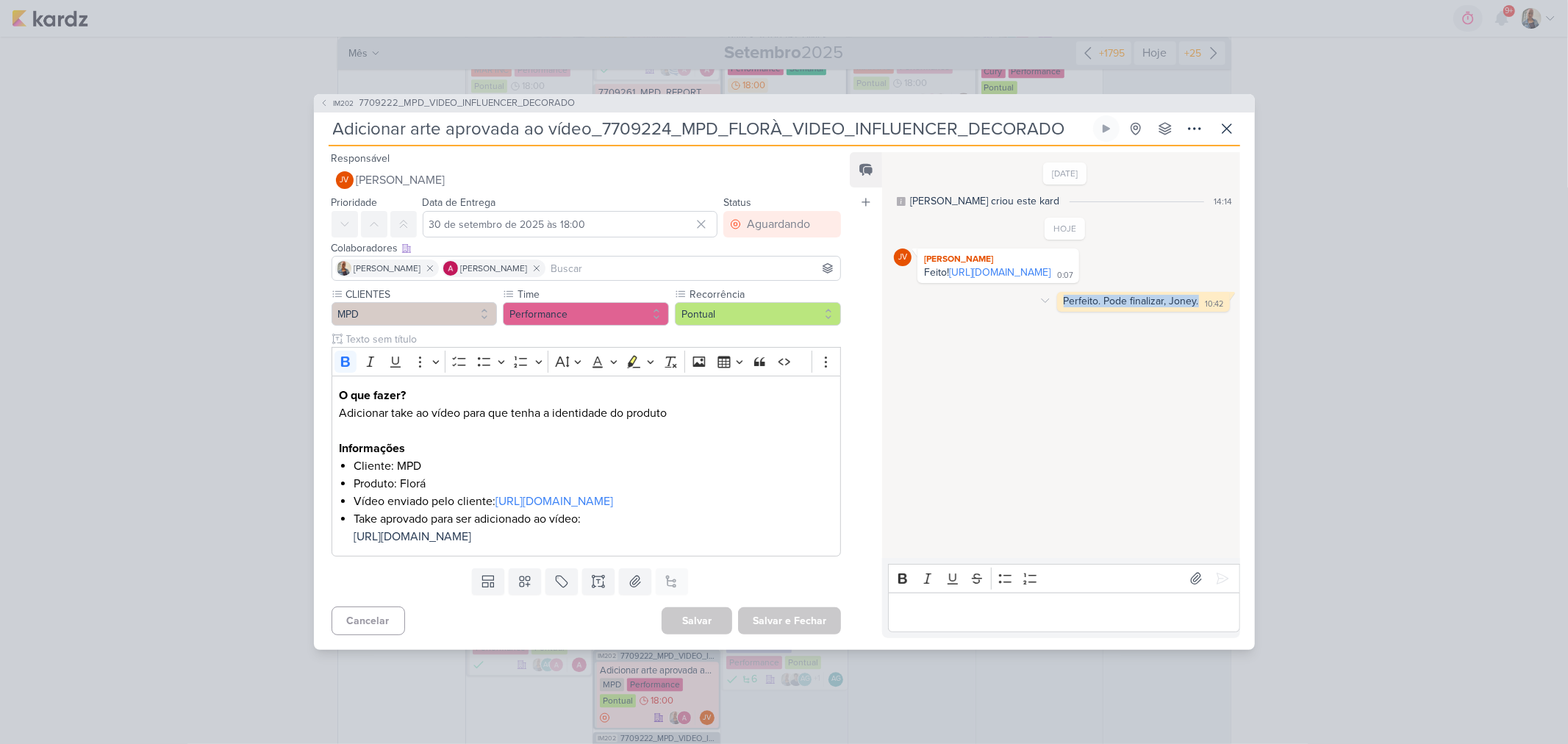
copy div "Perfeito. Pode finalizar, Joney."
click at [1228, 125] on icon at bounding box center [1227, 129] width 9 height 9
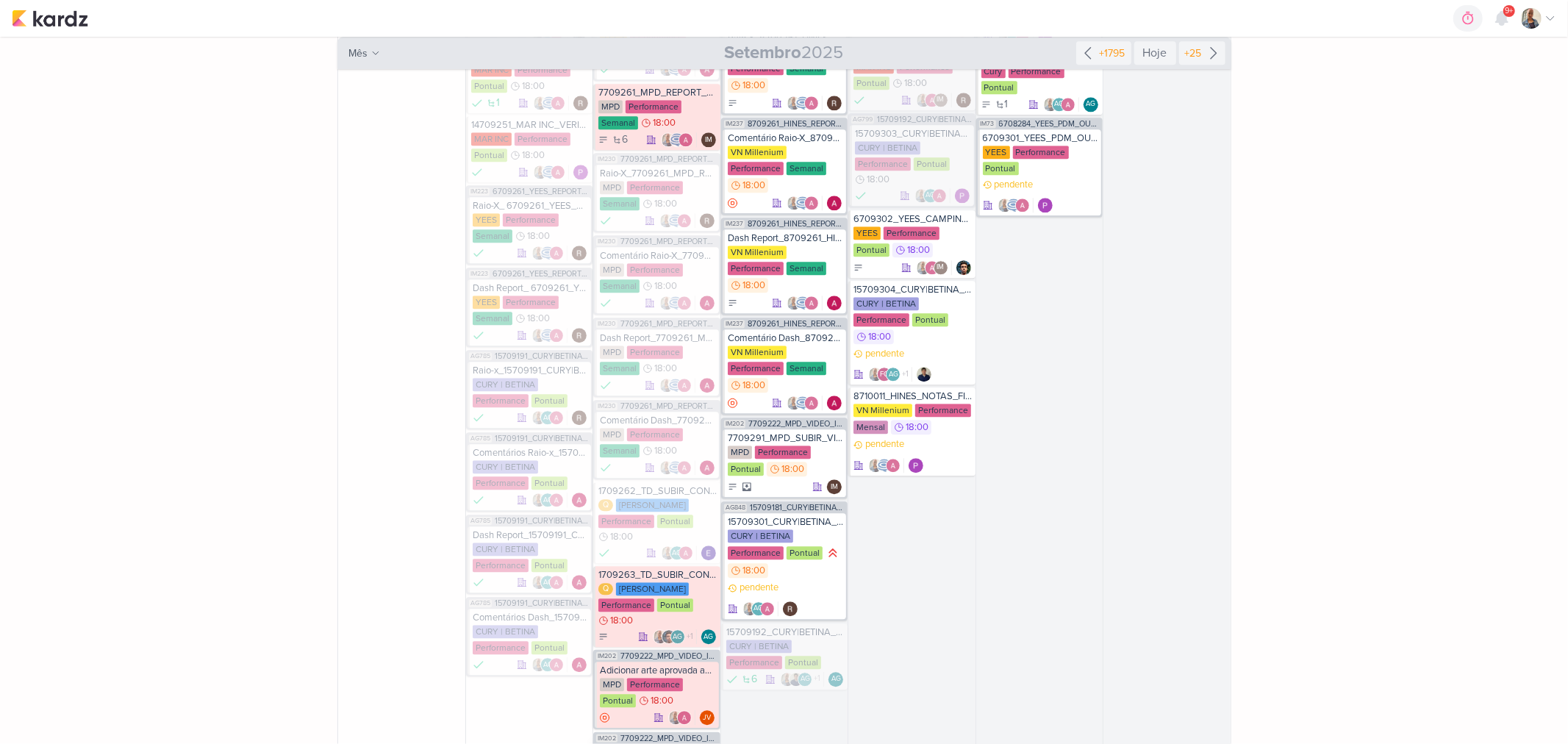
click at [670, 743] on div "Adicionar take final aprovado ao vídeo_7709224_MPD_NEO ALPHAVILLE_VIDEO_INFLUEN…" at bounding box center [658, 753] width 115 height 12
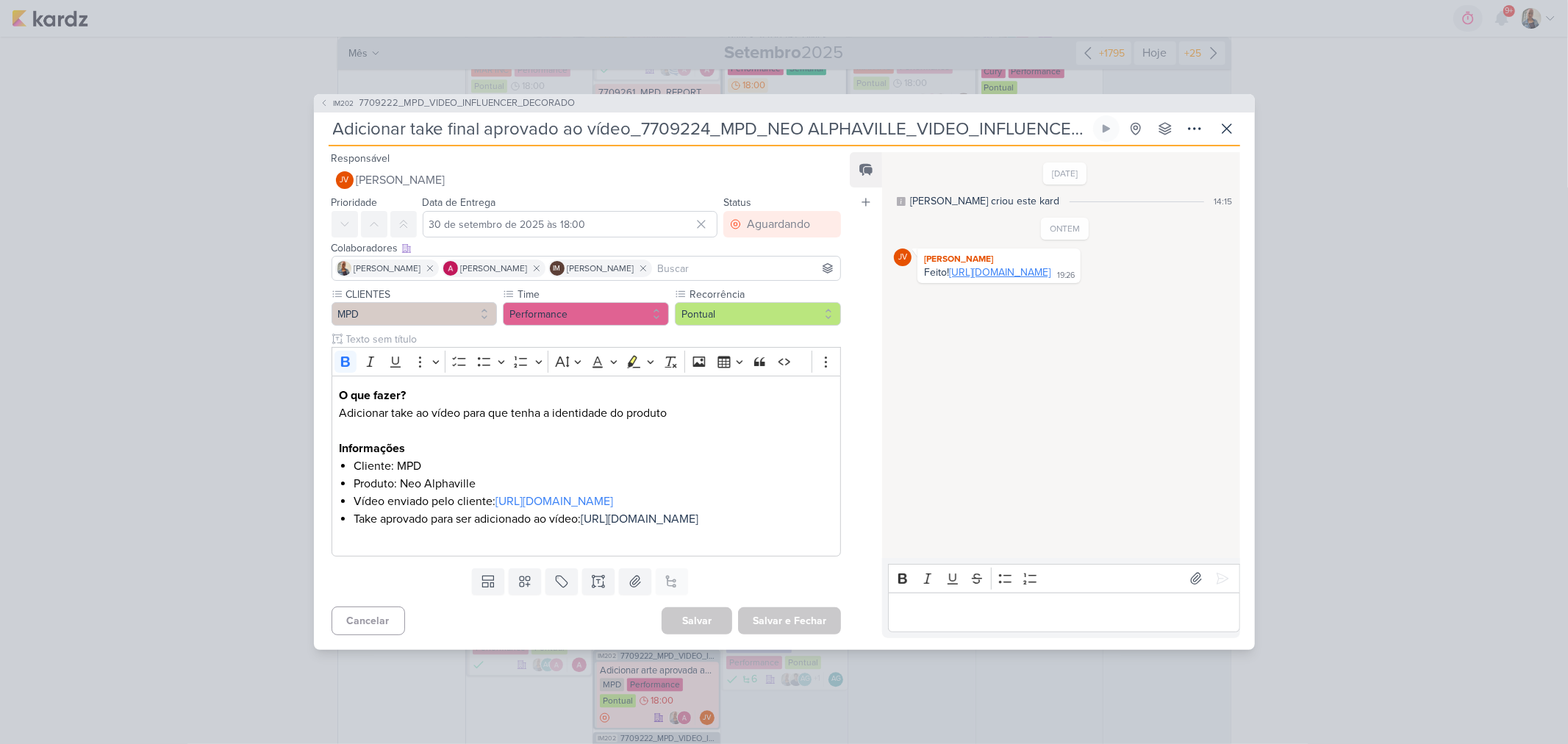
click at [966, 267] on link "https://drive.google.com/drive/folders/1m9oE1YhZ34XdNDkgmfWhVuPwrslyAG49?usp=sh…" at bounding box center [999, 272] width 101 height 13
click at [935, 639] on div "Rich Text Editor Bold Italic Underline Strikethrough Bulleted List Numbered Lis…" at bounding box center [1060, 598] width 357 height 80
click at [955, 622] on p "Editor editing area: main" at bounding box center [1064, 612] width 336 height 18
click at [1216, 586] on icon at bounding box center [1223, 579] width 15 height 15
click at [1186, 120] on icon at bounding box center [1194, 128] width 18 height 18
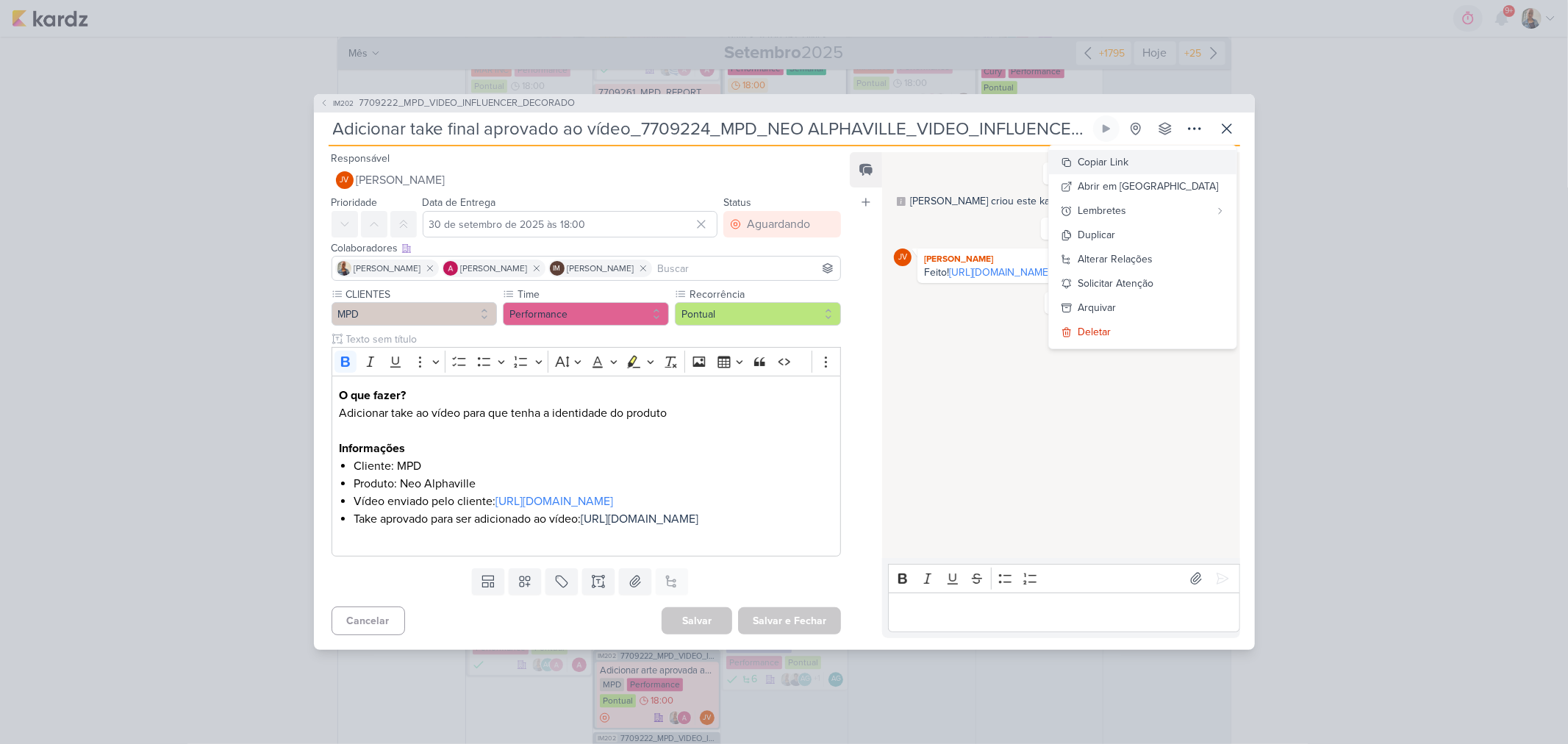
click at [1130, 155] on div "Copiar Link" at bounding box center [1104, 162] width 51 height 15
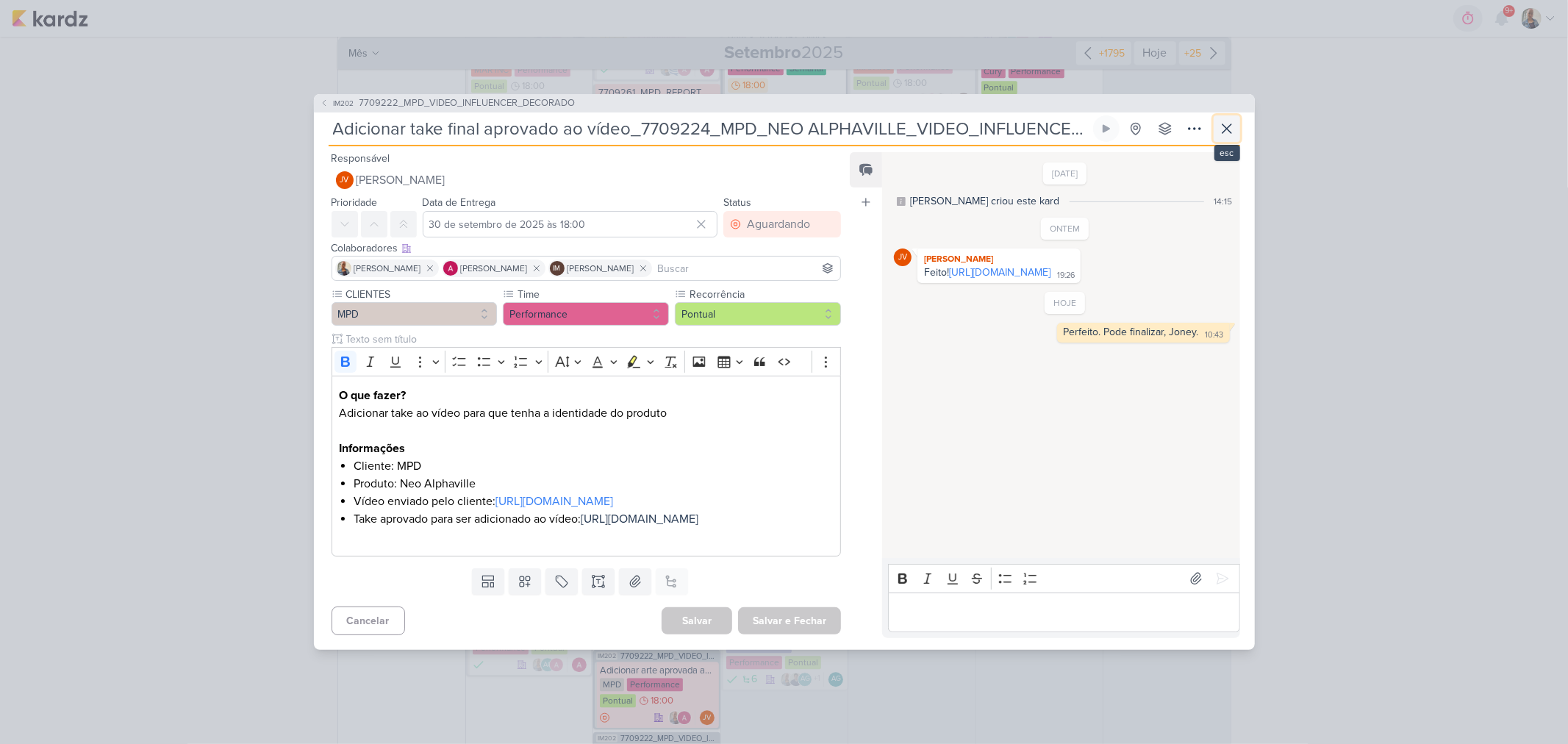
click at [1227, 120] on icon at bounding box center [1227, 128] width 18 height 18
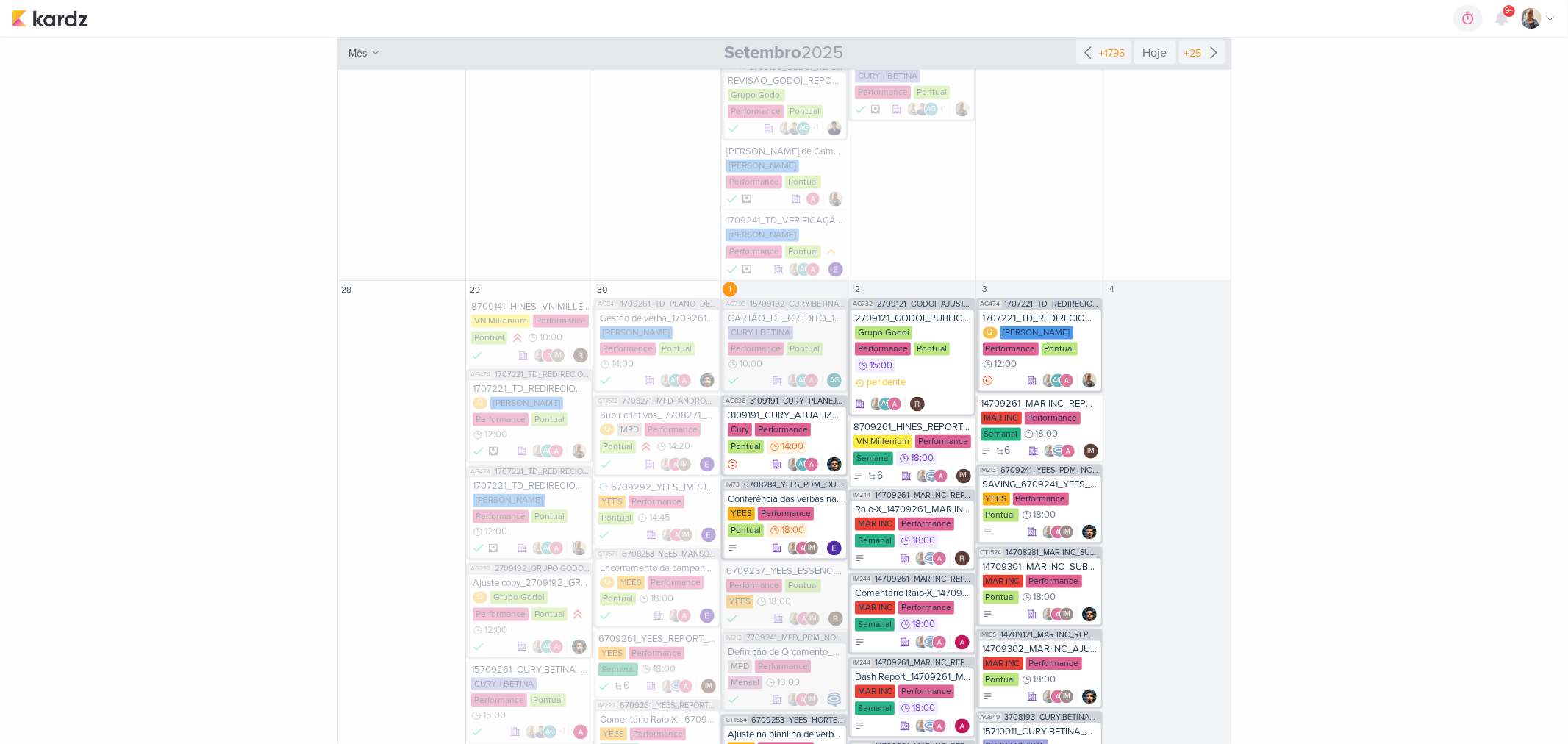
scroll to position [6899, 0]
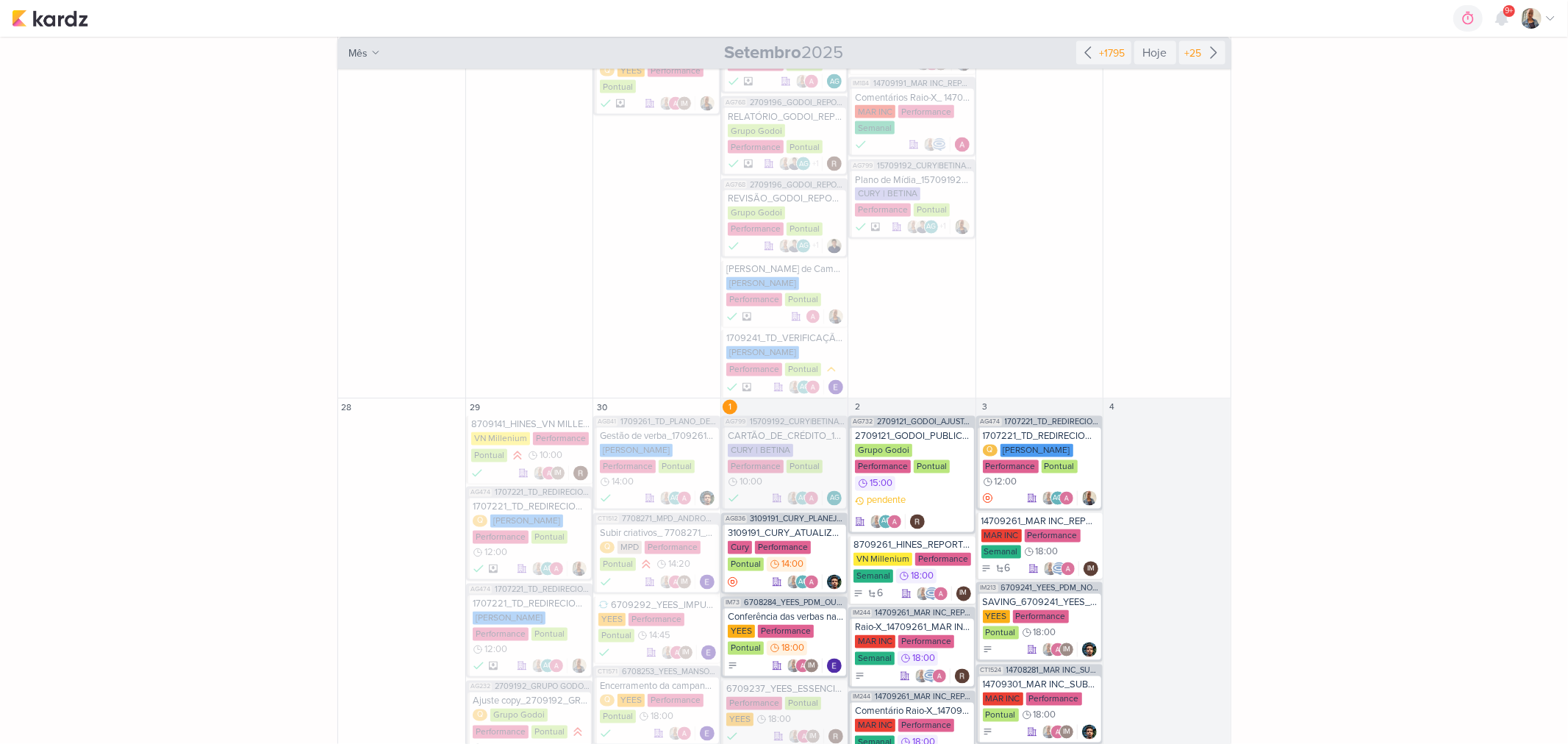
click at [813, 541] on div "Cury Performance Pontual 14:00" at bounding box center [786, 557] width 115 height 33
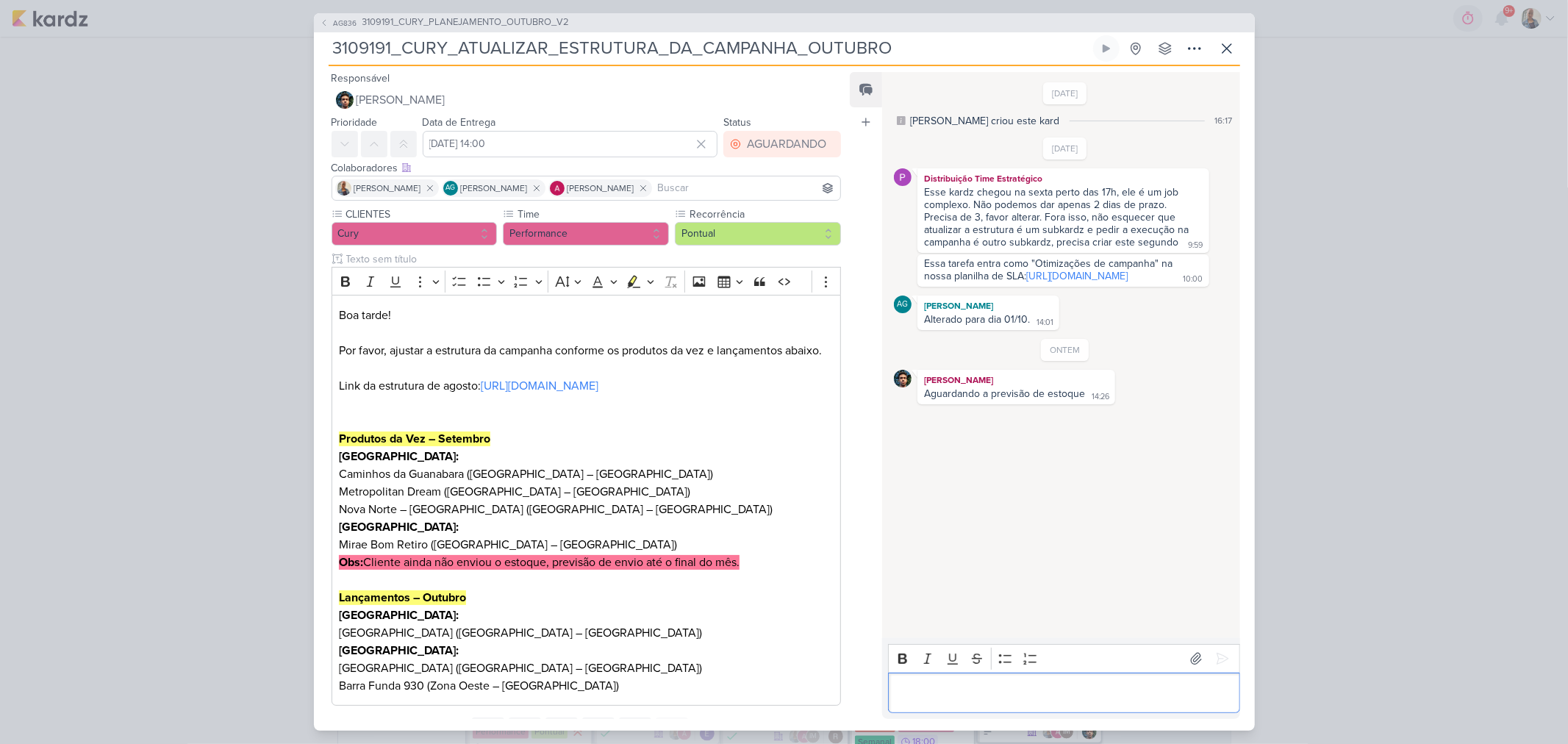
click at [986, 693] on p "Editor editing area: main" at bounding box center [1064, 692] width 336 height 18
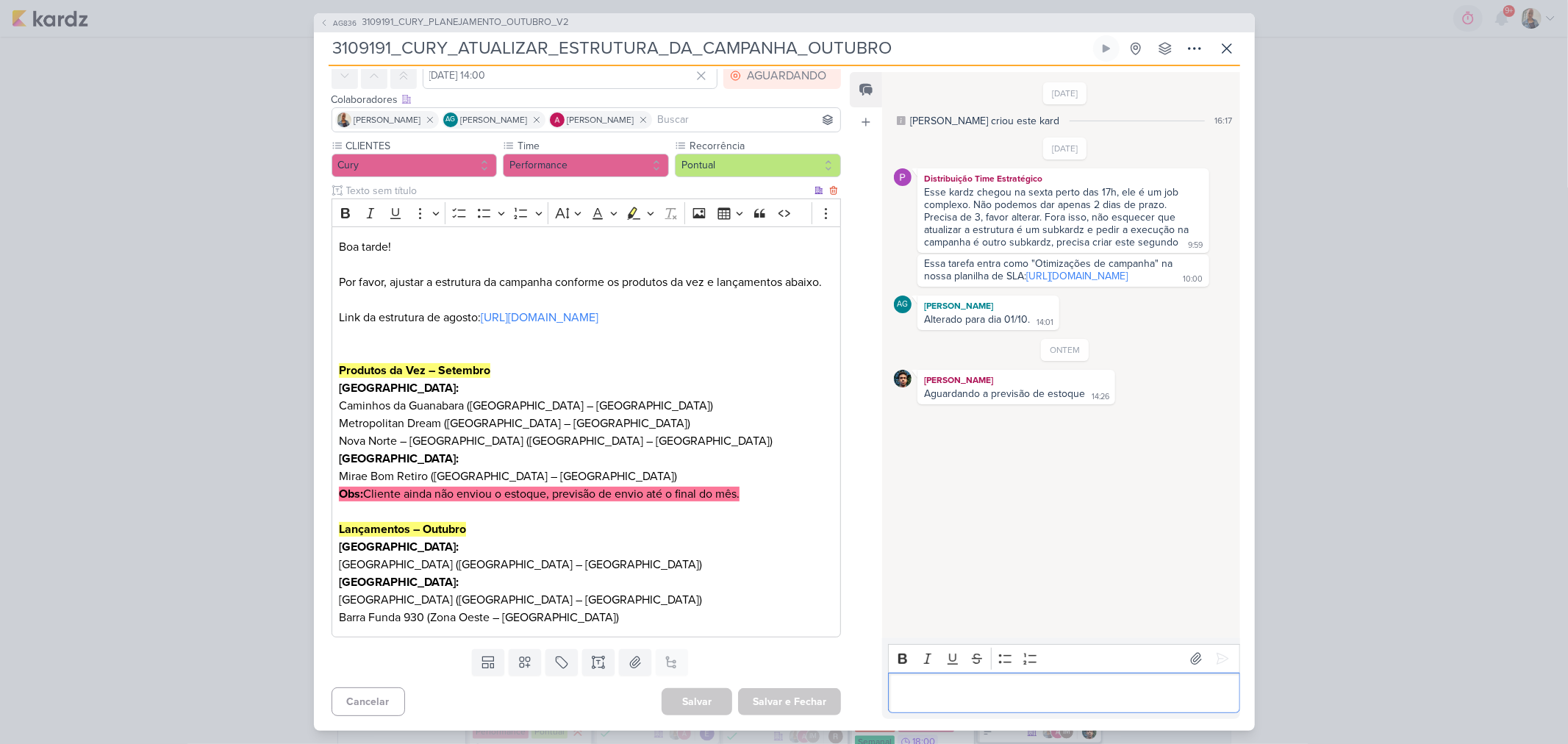
scroll to position [0, 0]
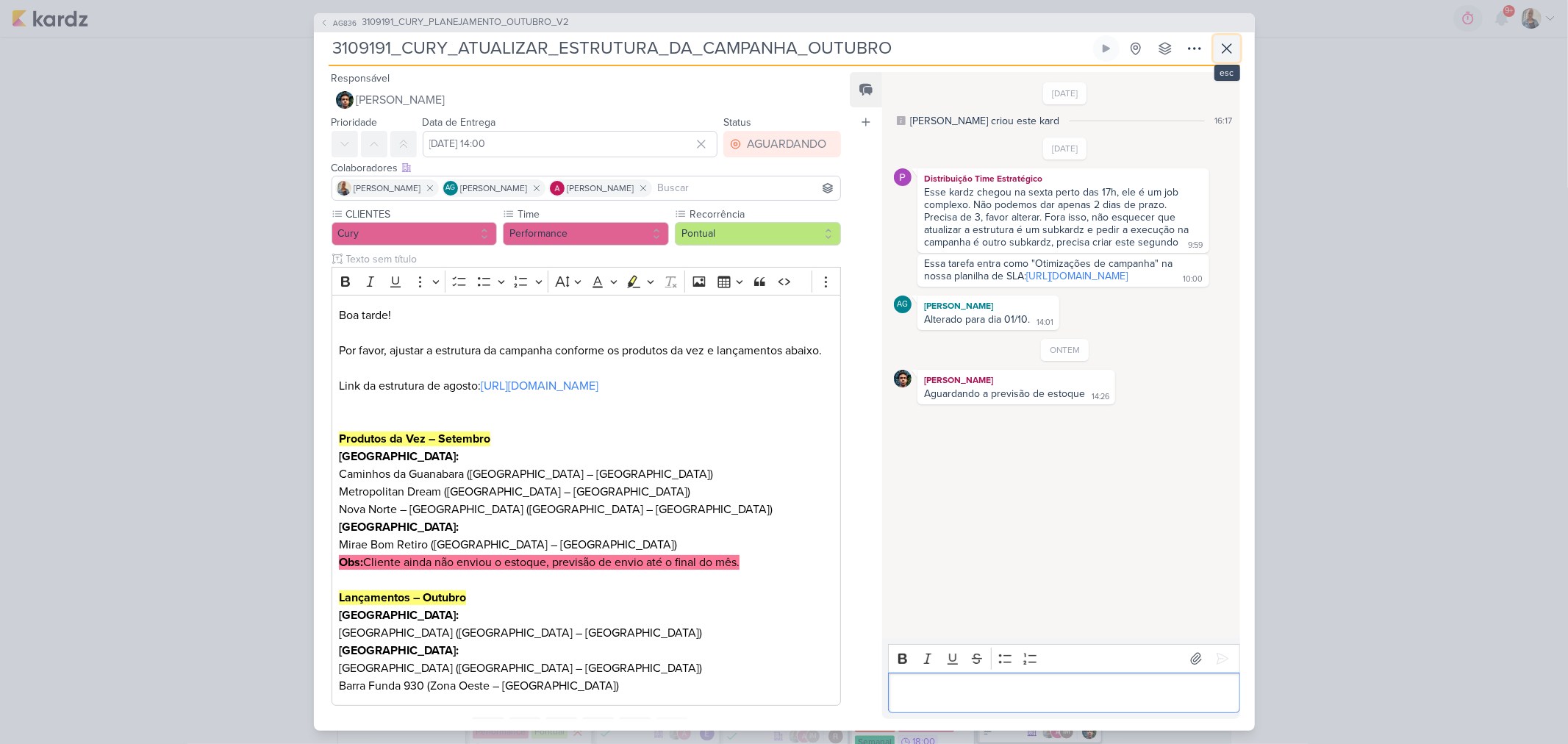
click at [1237, 49] on button at bounding box center [1227, 49] width 27 height 27
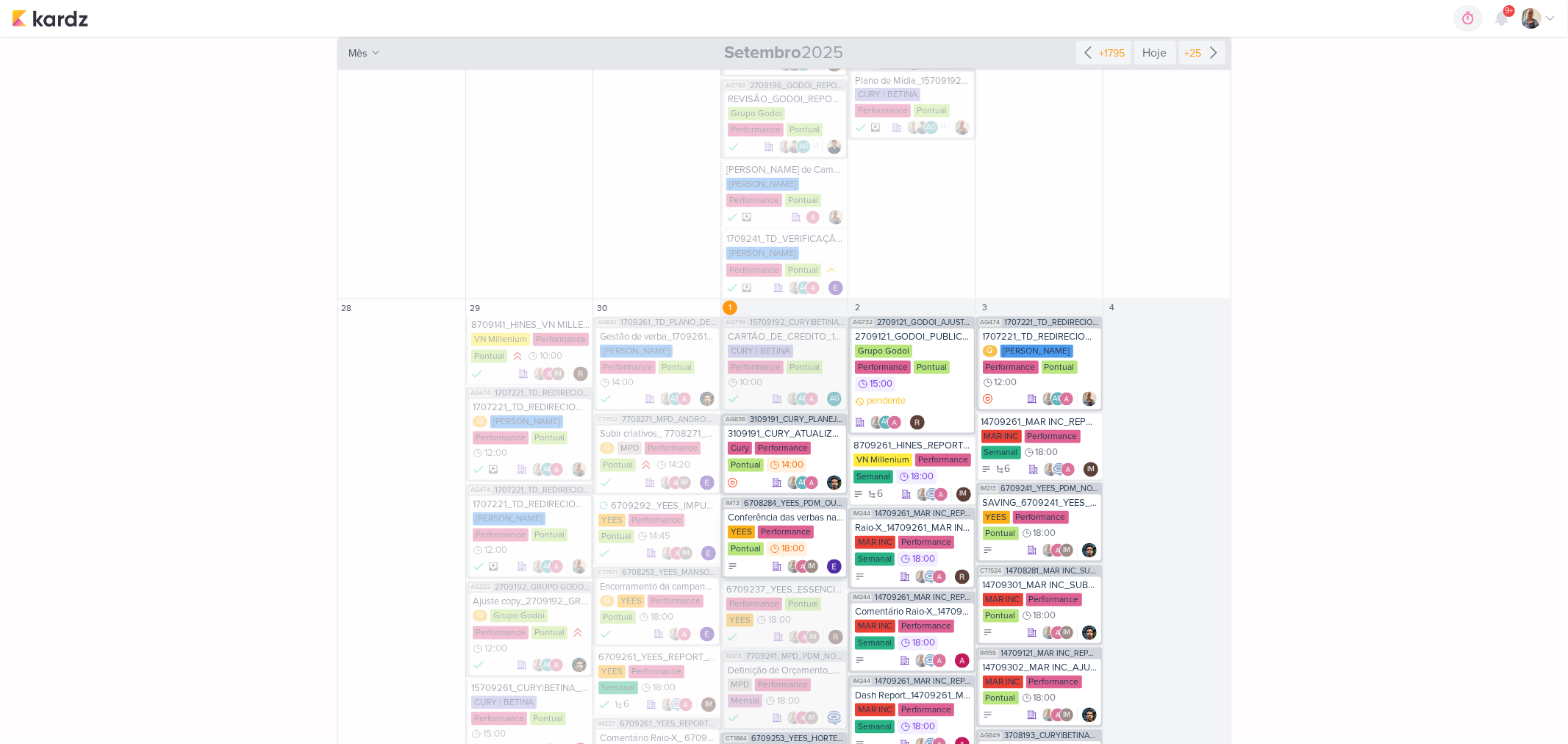
scroll to position [7062, 0]
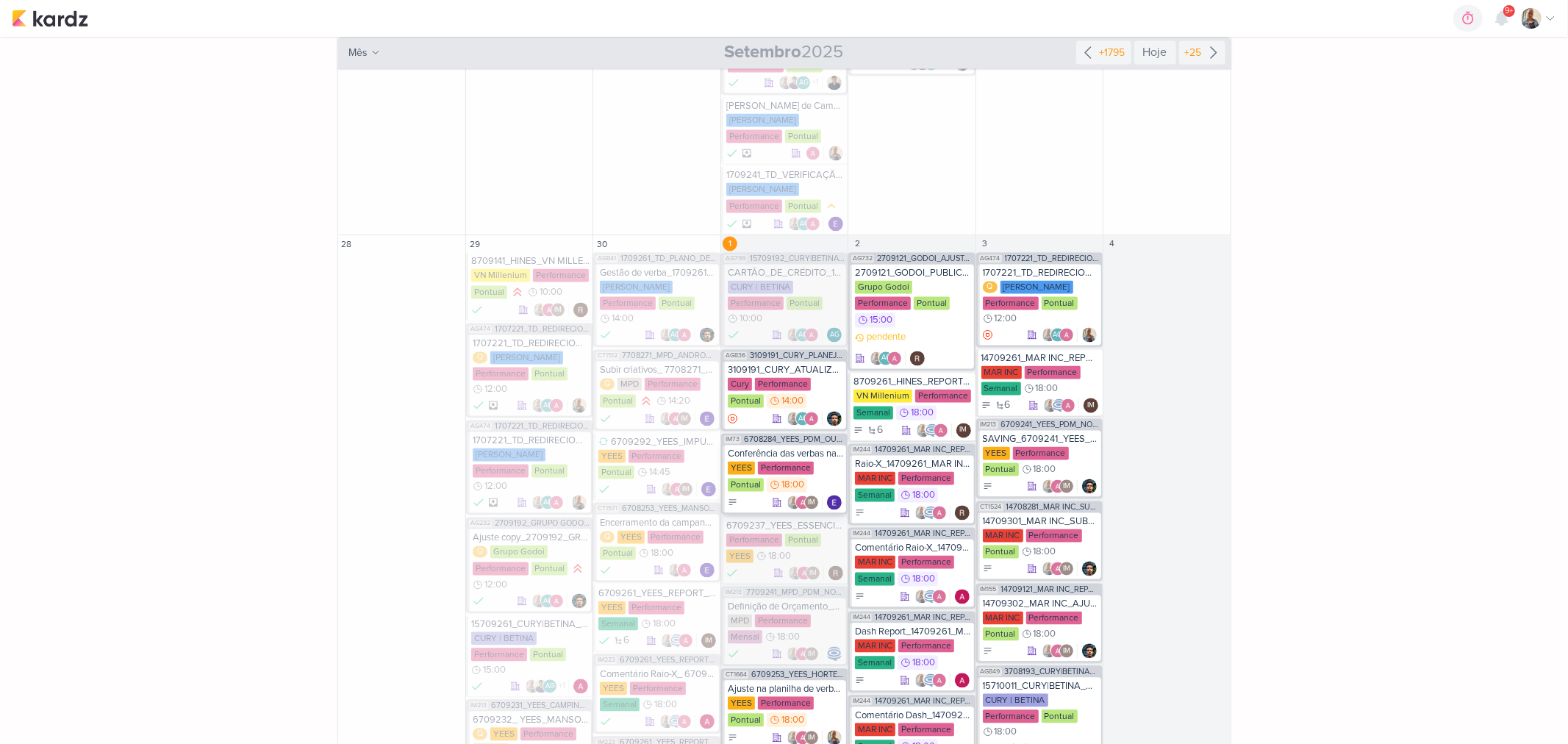
click at [809, 449] on div "Conferência das verbas nas plataformas_ 6708284_YEES_PDM_OUTUBRO" at bounding box center [786, 454] width 115 height 12
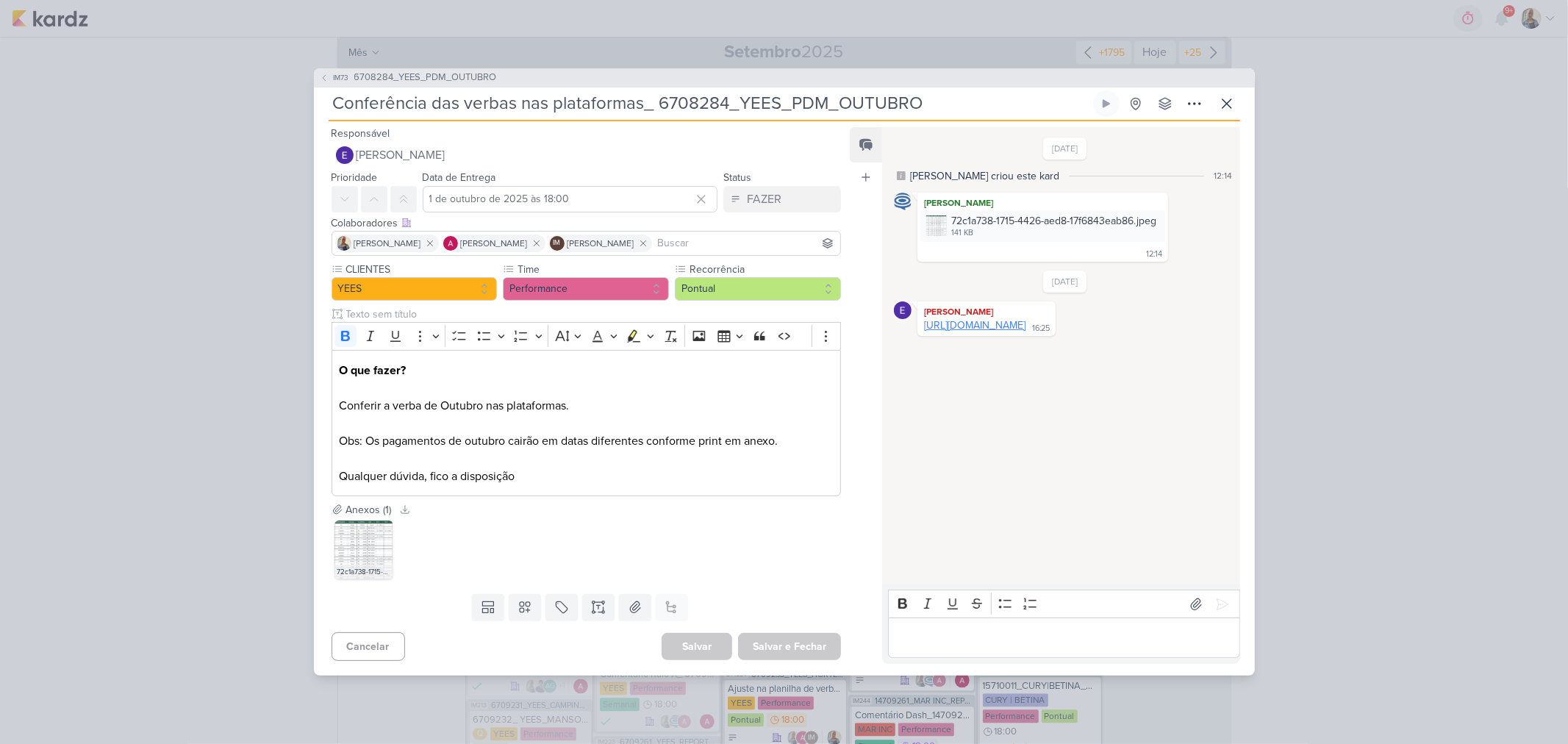
click at [1016, 331] on link "https://docs.google.com/spreadsheets/d/1qBmB73HynK8z-9XqzJcgG4yhwih6RIq2yIaXViA…" at bounding box center [975, 325] width 101 height 13
click at [937, 623] on div "Editor editing area: main" at bounding box center [1064, 638] width 351 height 40
click at [1227, 561] on div "23/9/25 Caroline criou este kard 12:14 Caroline Traven De Andrade 72c1a738-1715…" at bounding box center [1059, 347] width 356 height 438
click at [1225, 579] on button at bounding box center [1222, 587] width 23 height 23
click at [1232, 90] on button at bounding box center [1227, 104] width 27 height 27
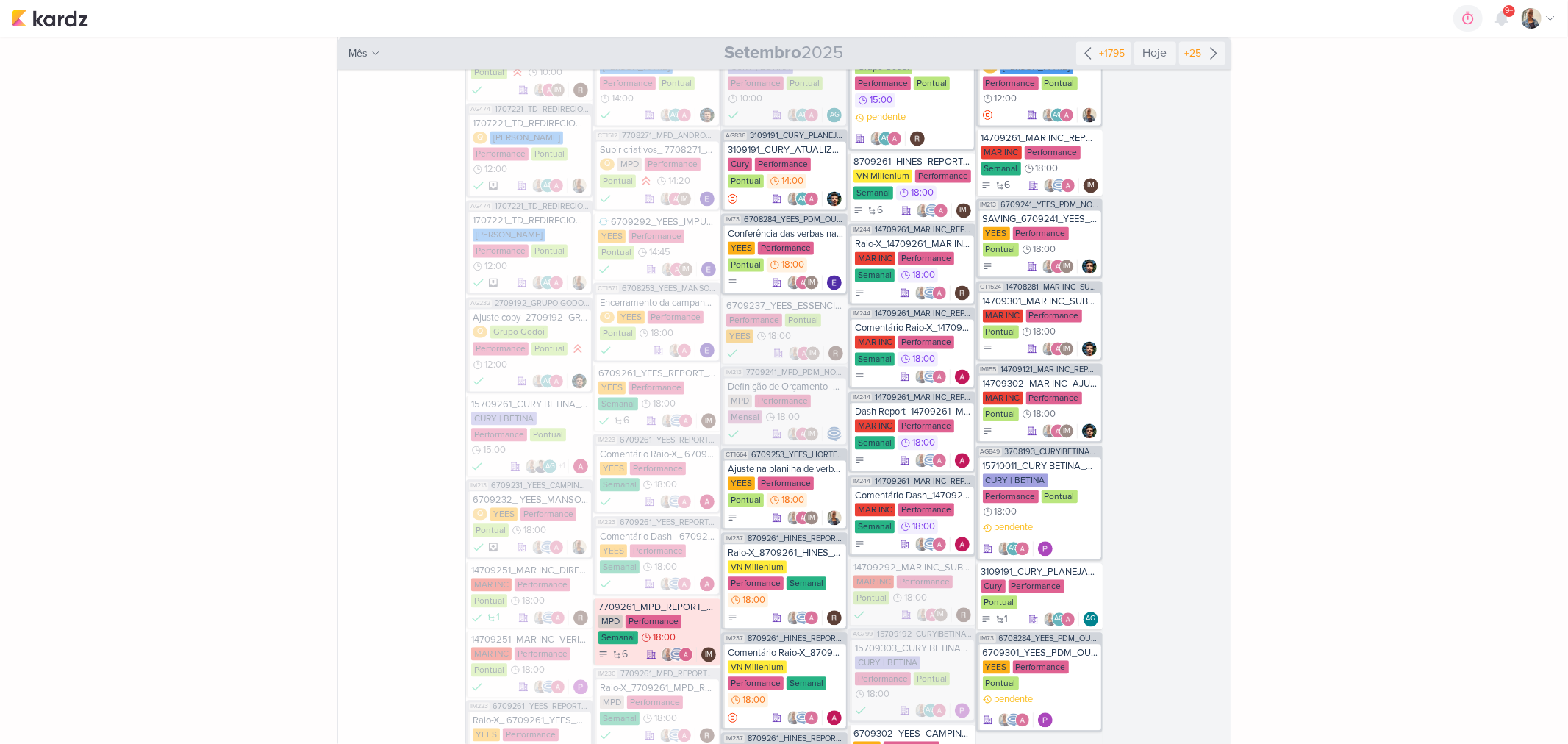
scroll to position [7307, 0]
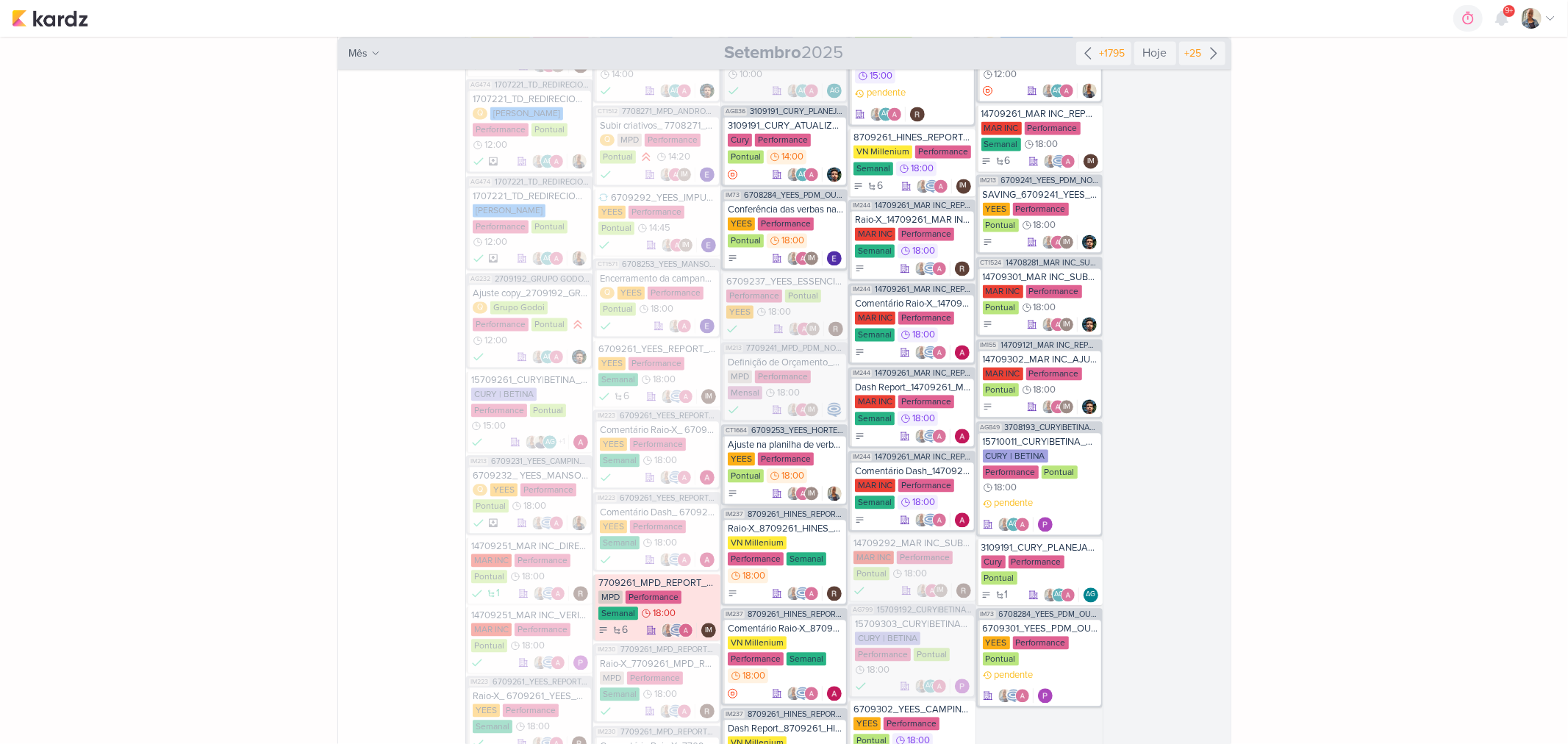
click at [818, 452] on div "YEES Performance Pontual 18:00" at bounding box center [786, 468] width 115 height 33
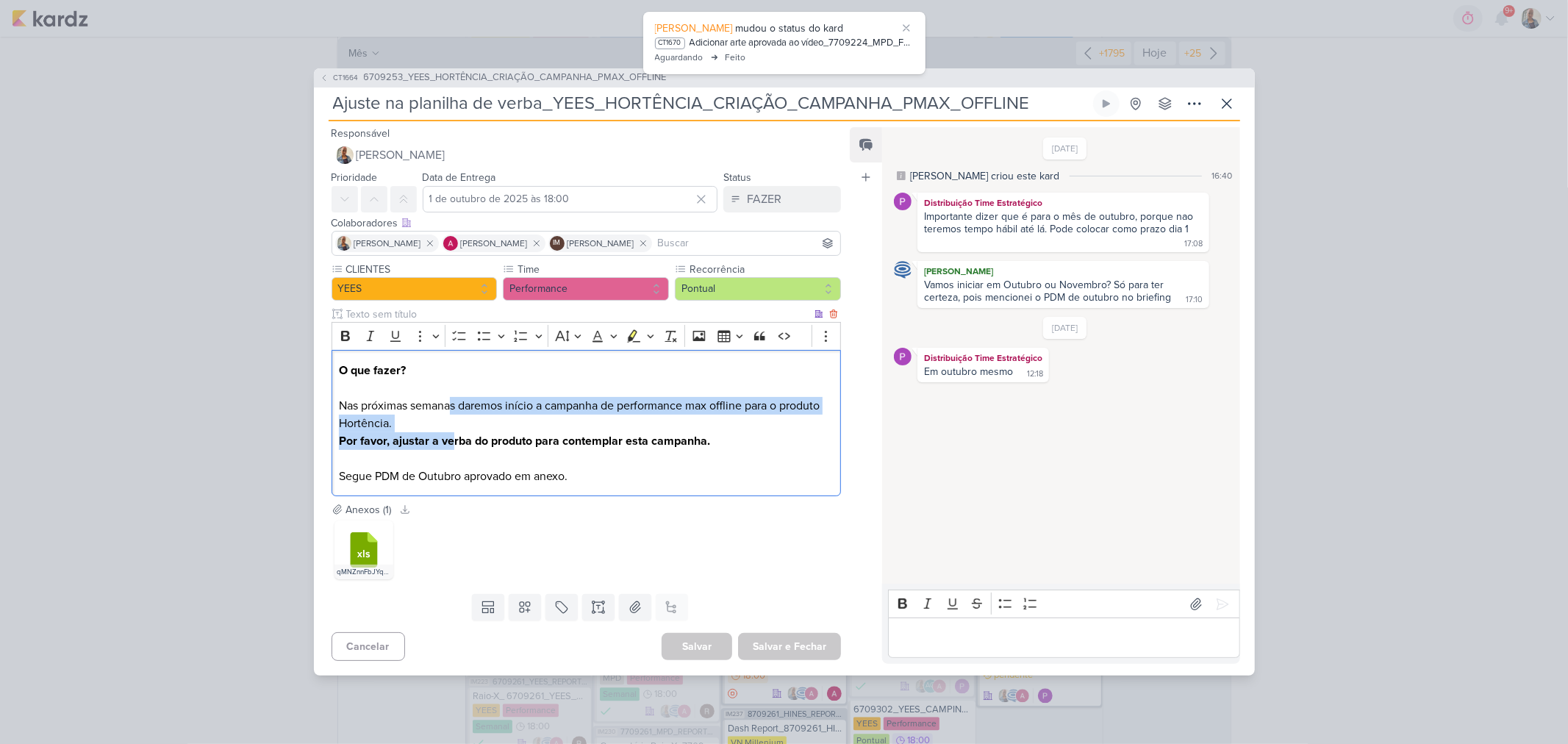
click at [452, 435] on p "O que fazer? Nas próximas semanas daremos início a campanha de performance max …" at bounding box center [586, 423] width 494 height 124
click at [574, 441] on strong "Por favor, ajustar a verba do produto para contemplar esta campanha." at bounding box center [525, 441] width 372 height 15
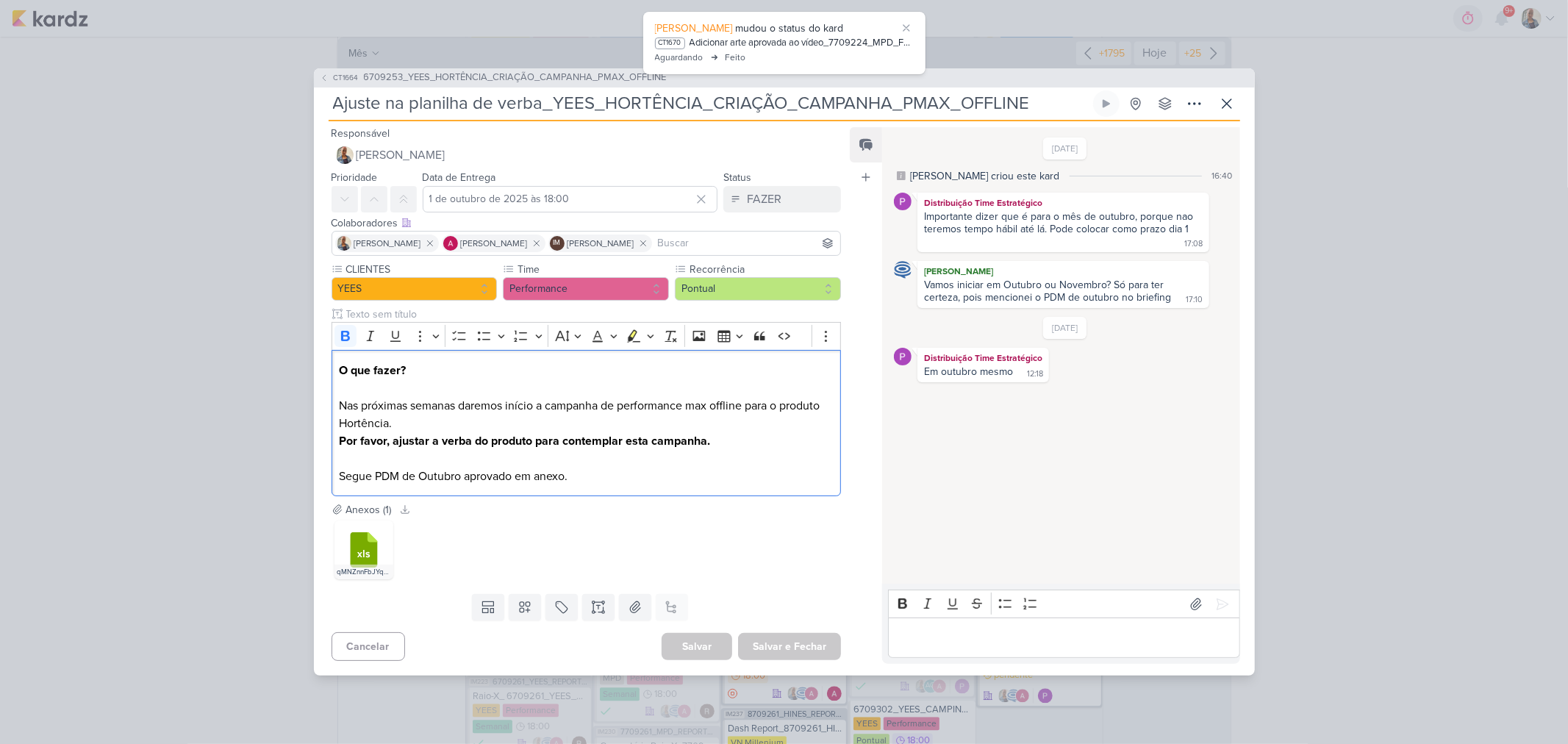
click at [1054, 636] on p "Editor editing area: main" at bounding box center [1064, 638] width 336 height 18
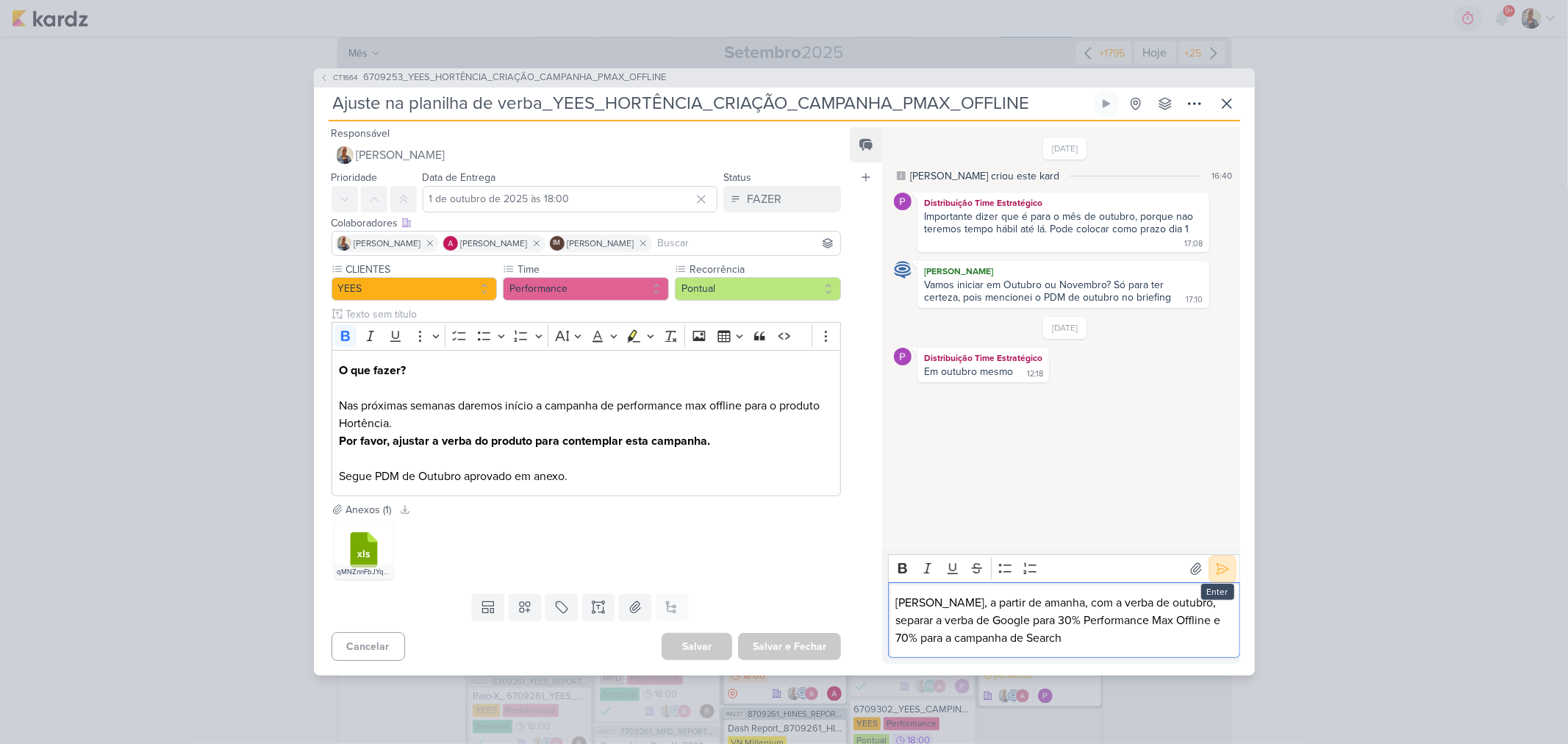
click at [1225, 567] on button at bounding box center [1222, 569] width 23 height 23
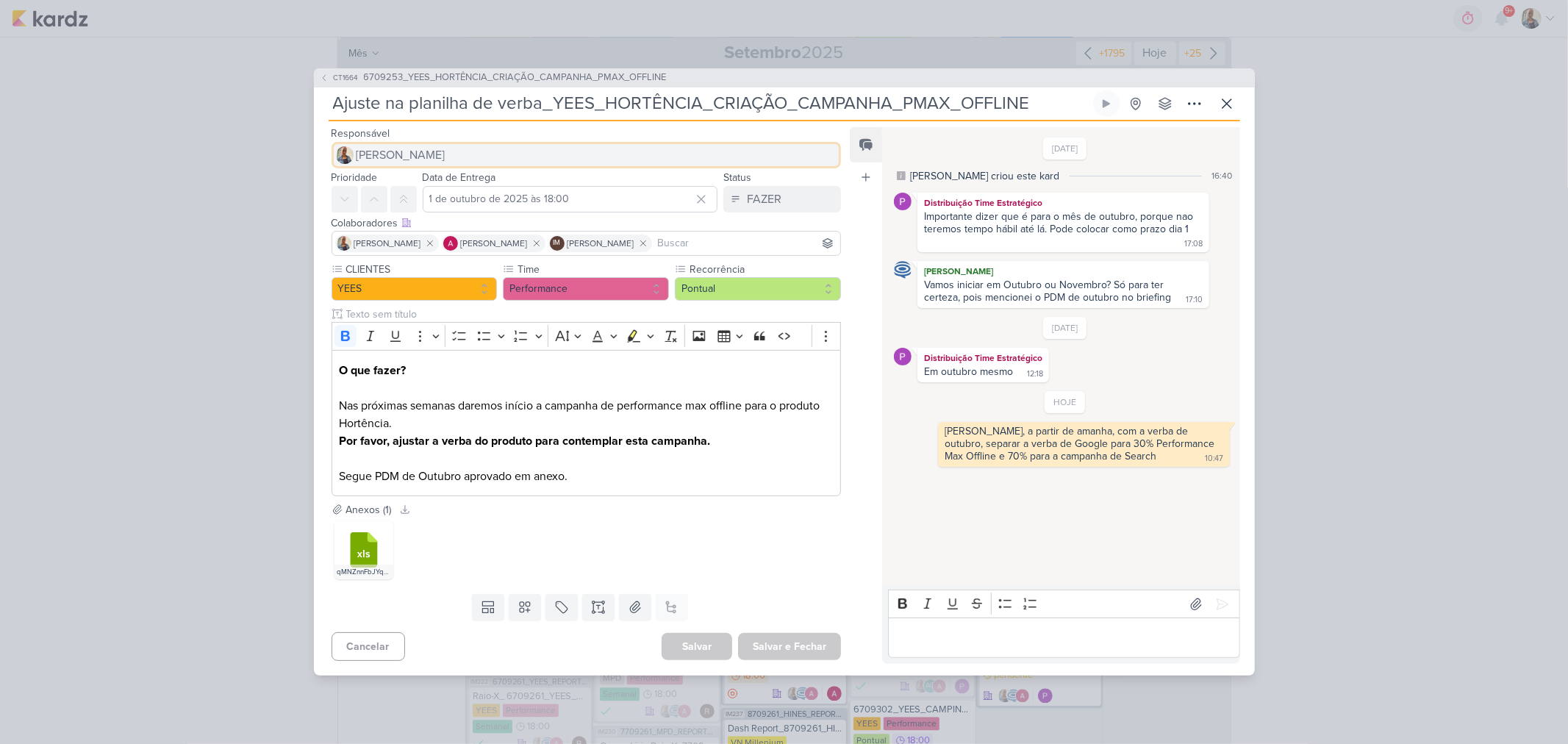
click at [406, 151] on span "[PERSON_NAME]" at bounding box center [401, 155] width 89 height 18
type input "ed"
click at [410, 179] on div "[PERSON_NAME]" at bounding box center [397, 183] width 78 height 15
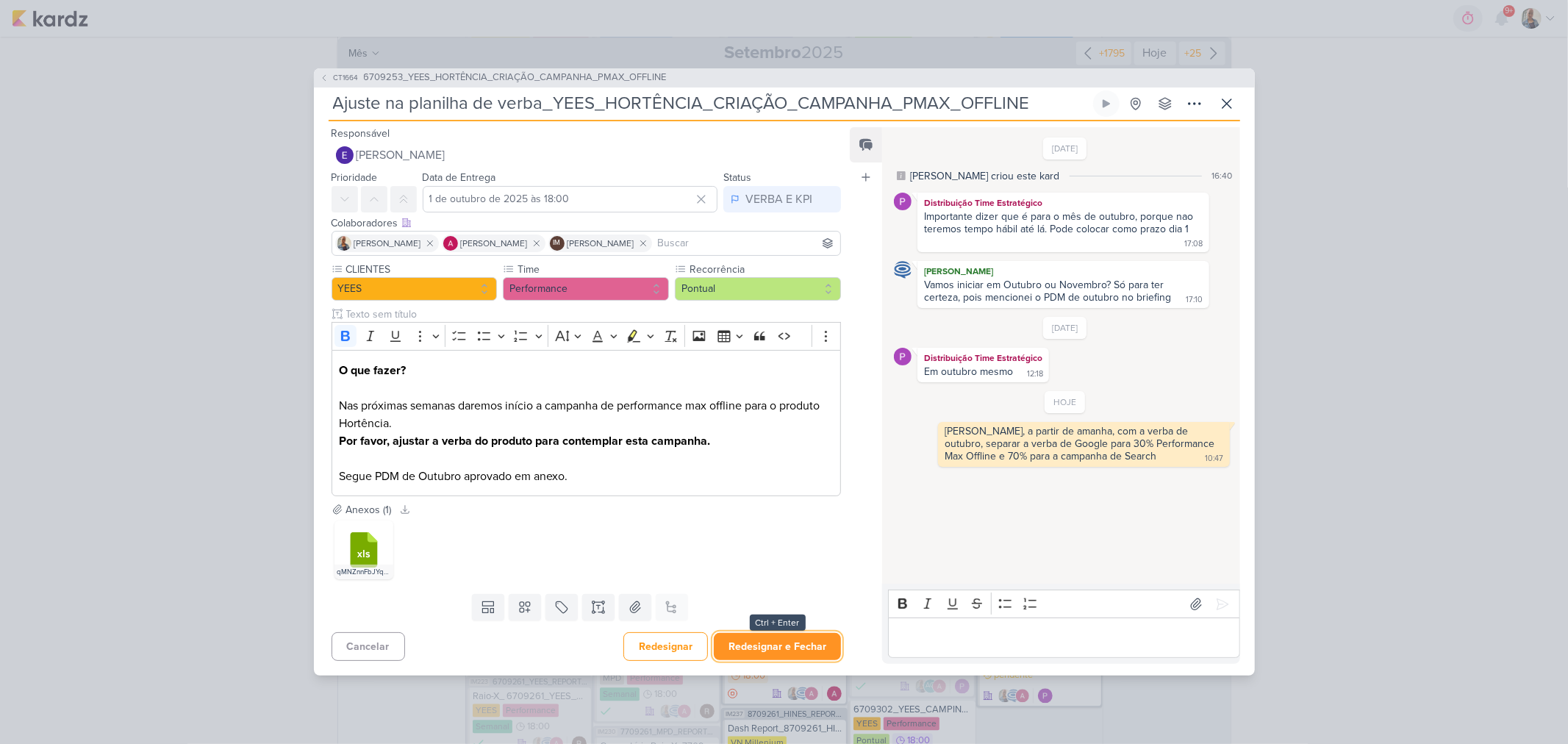
click at [792, 652] on button "Redesignar e Fechar" at bounding box center [777, 647] width 127 height 28
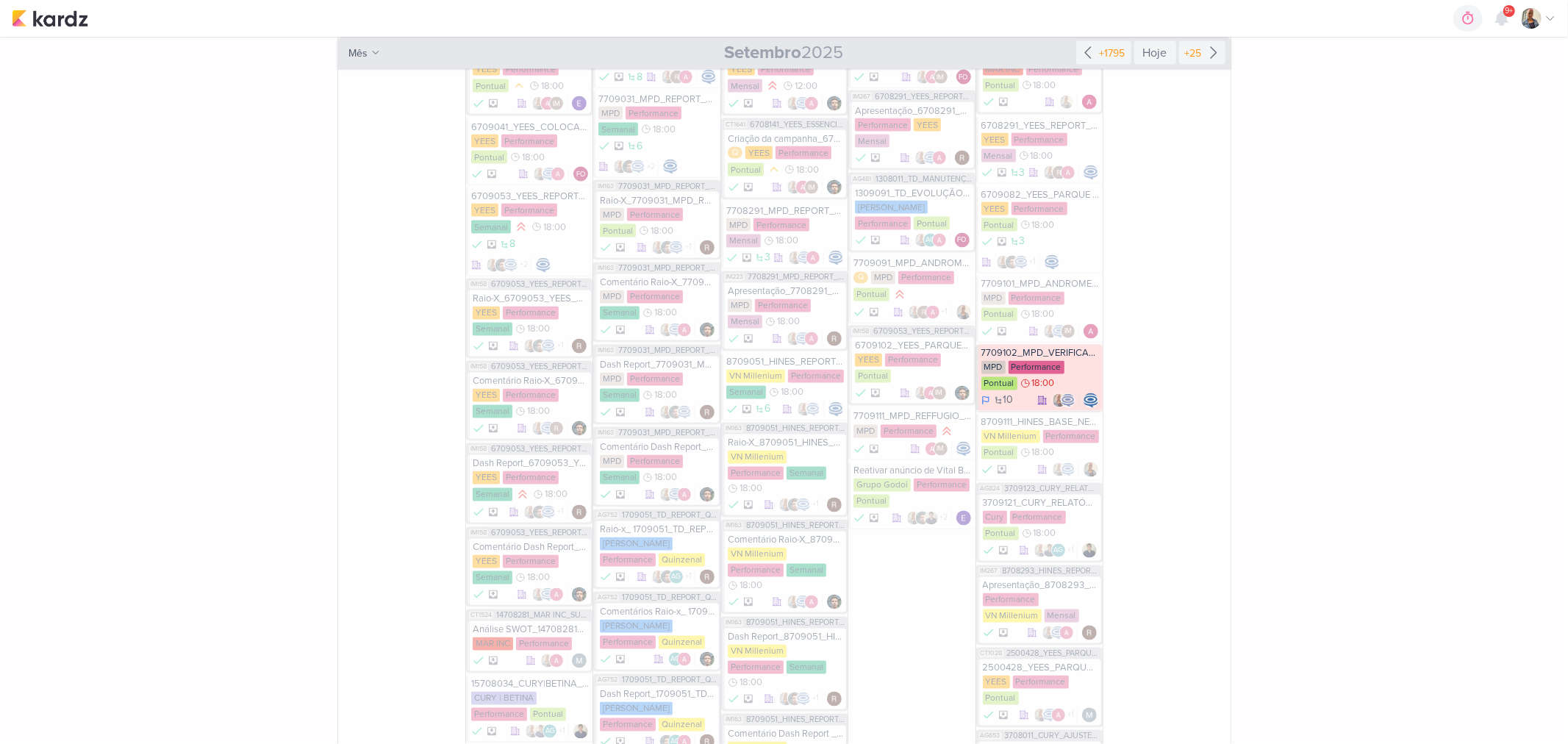
scroll to position [2124, 0]
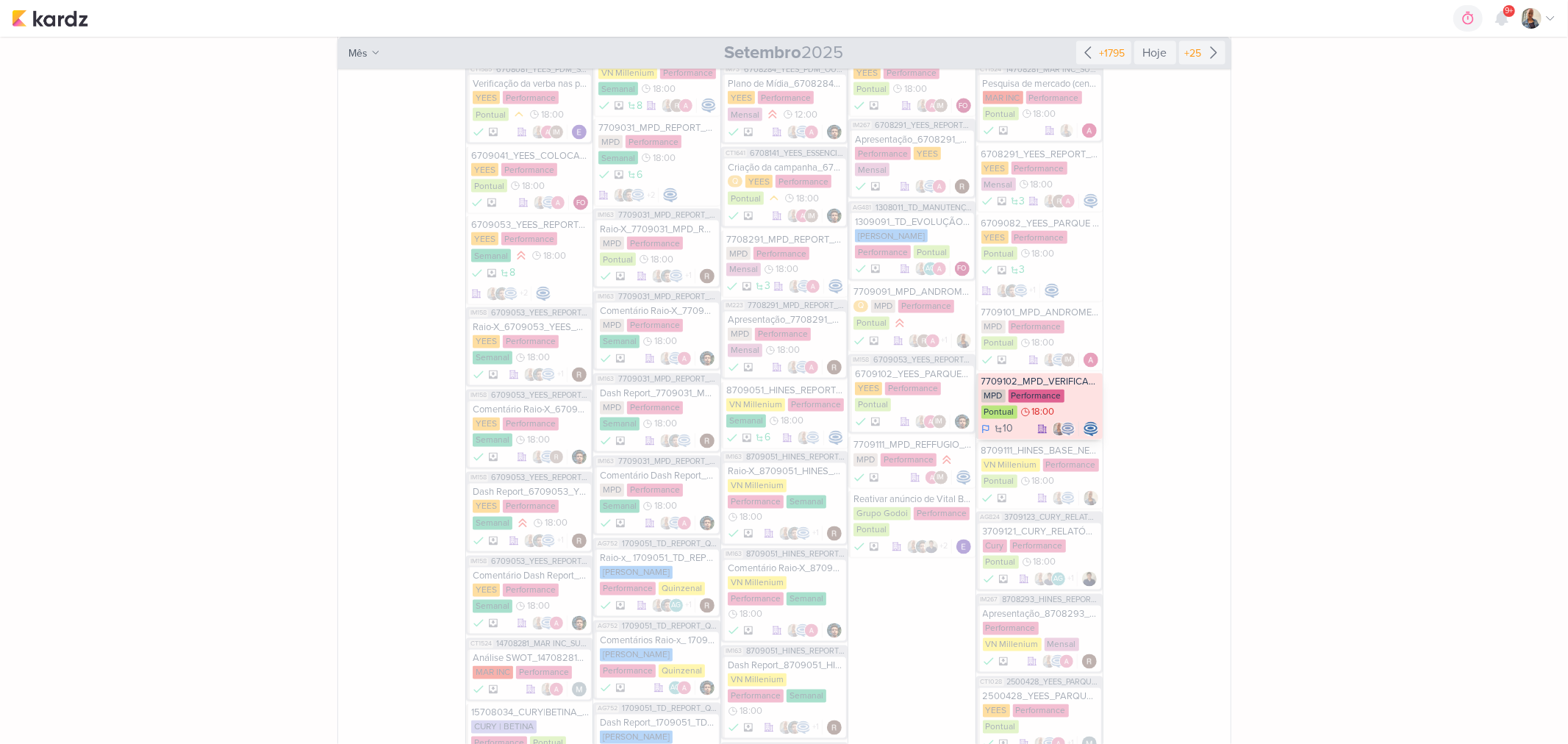
click at [1056, 395] on div "MPD Performance Pontual 18:00" at bounding box center [1040, 405] width 118 height 31
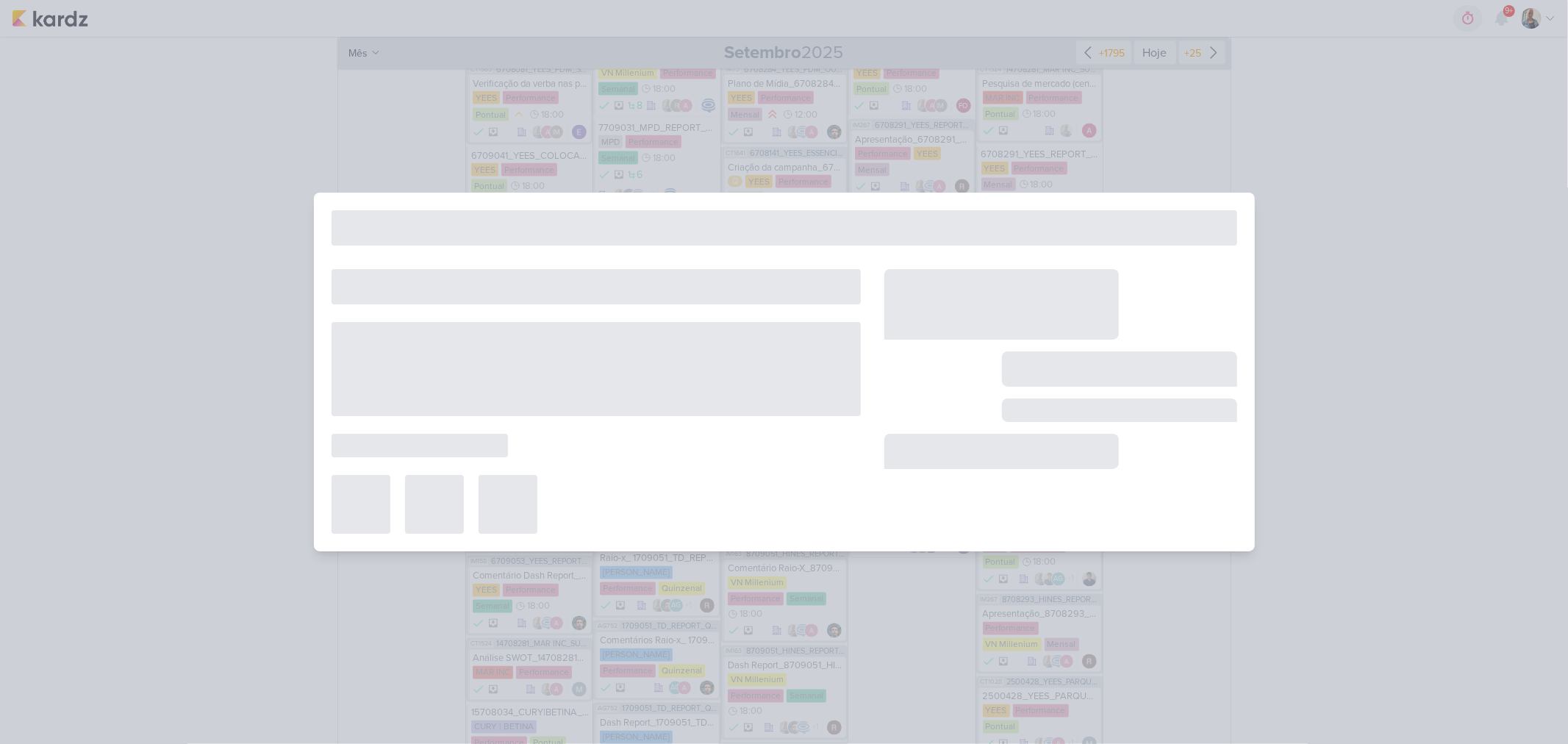
type input "7709102_MPD_VERIFICAÇÃO_CRIATIVOS_ATUAIS"
type input "12 de setembro de 2025 às 18:00"
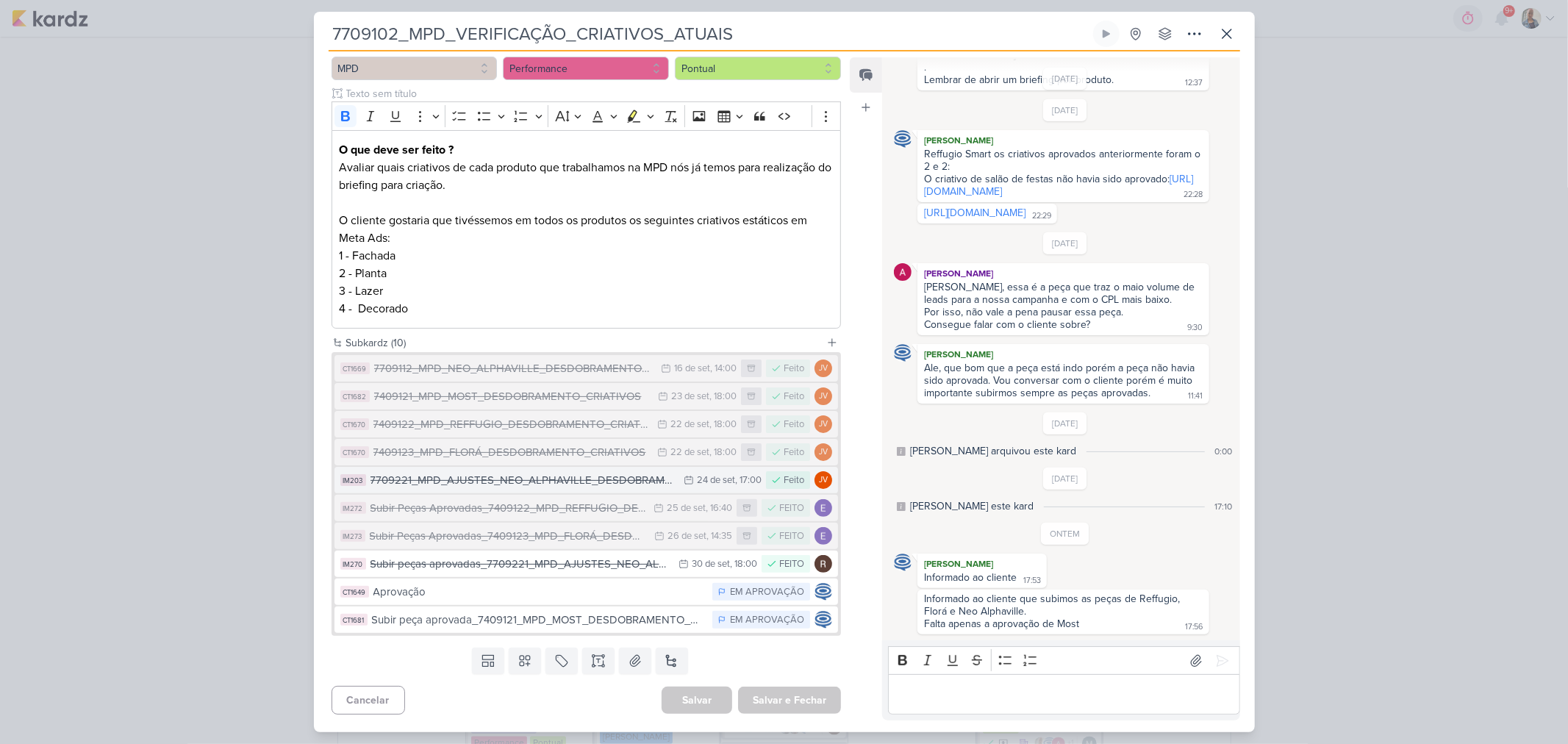
scroll to position [0, 0]
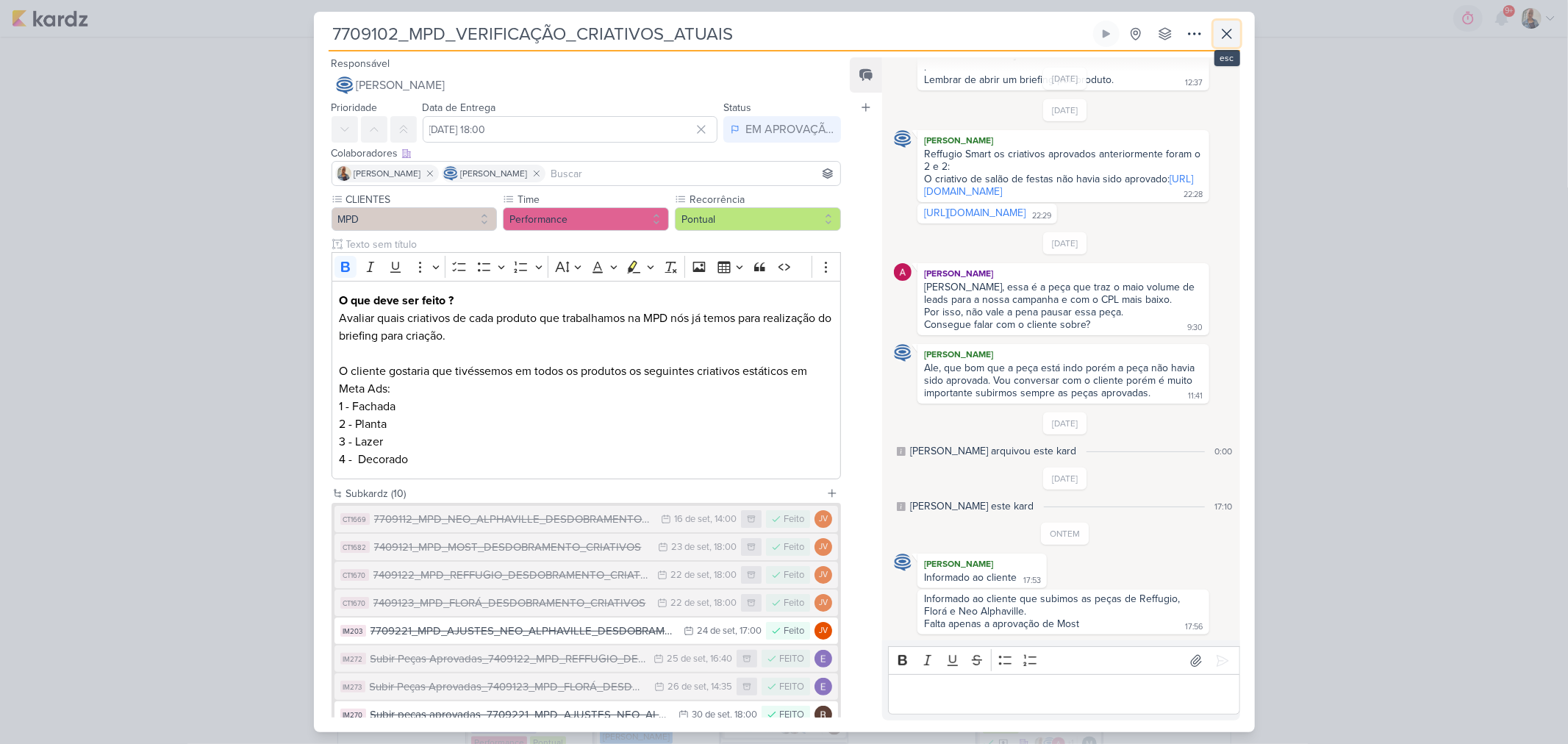
click at [1232, 34] on icon at bounding box center [1227, 33] width 18 height 18
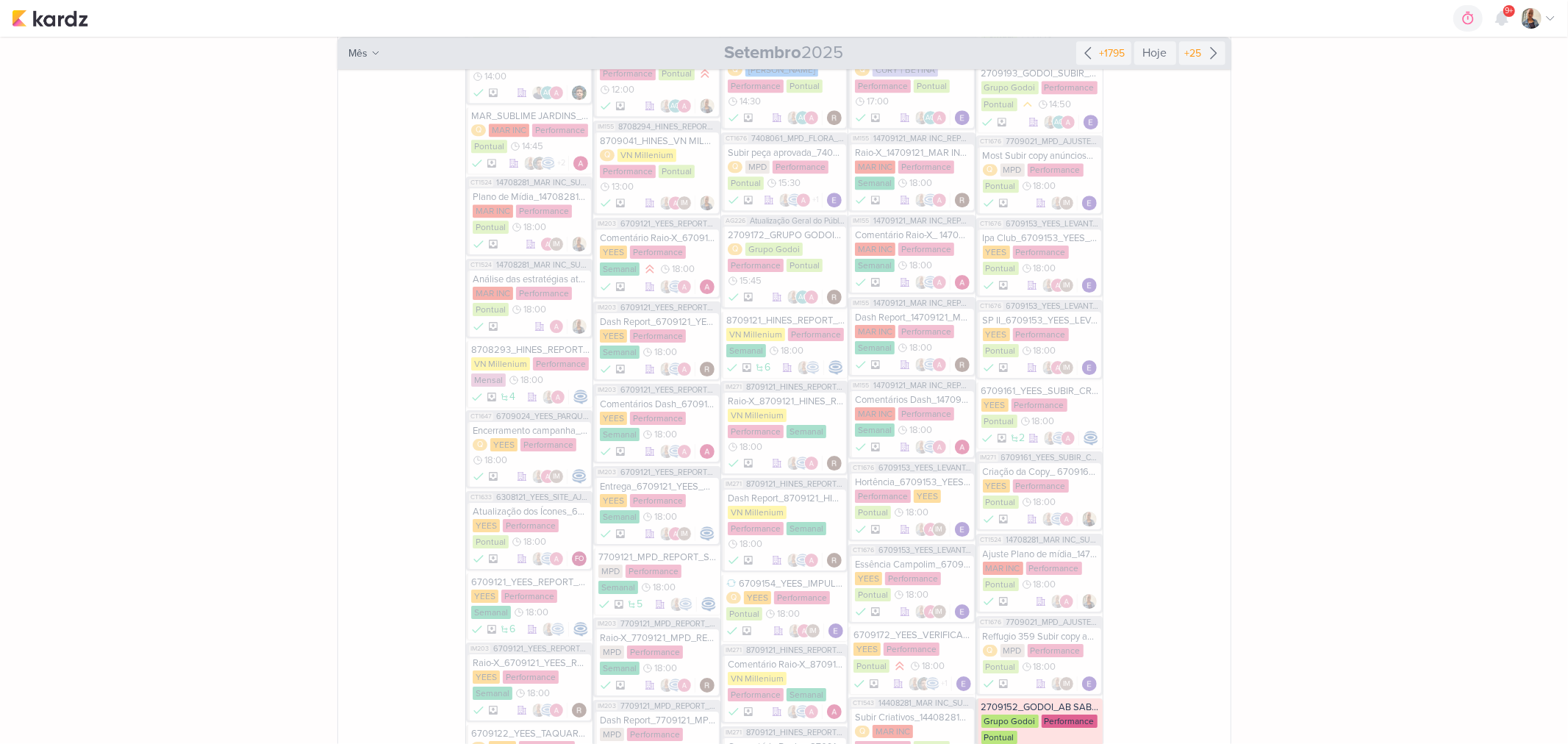
scroll to position [4330, 0]
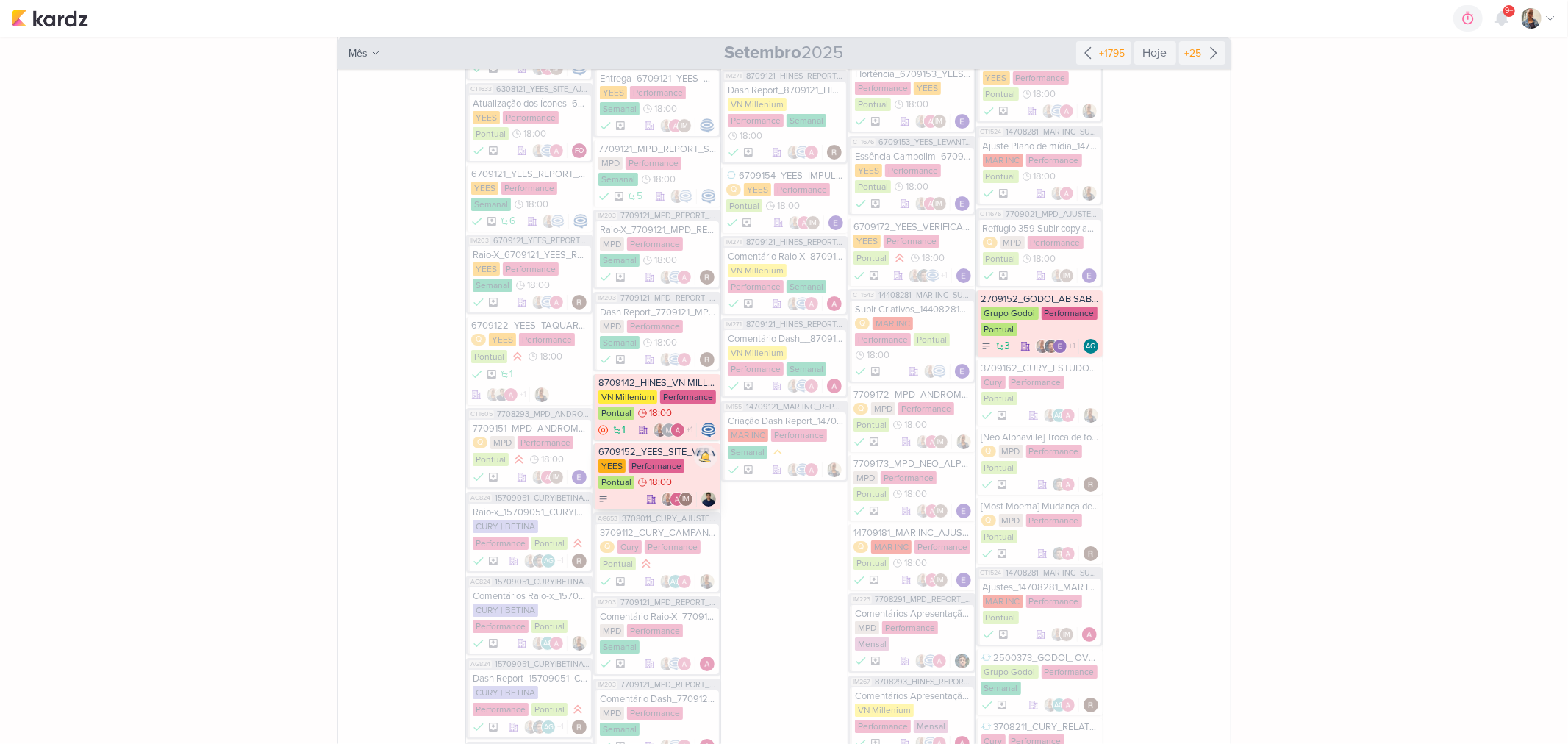
click at [696, 459] on div "YEES Performance Pontual 18:00" at bounding box center [657, 475] width 118 height 31
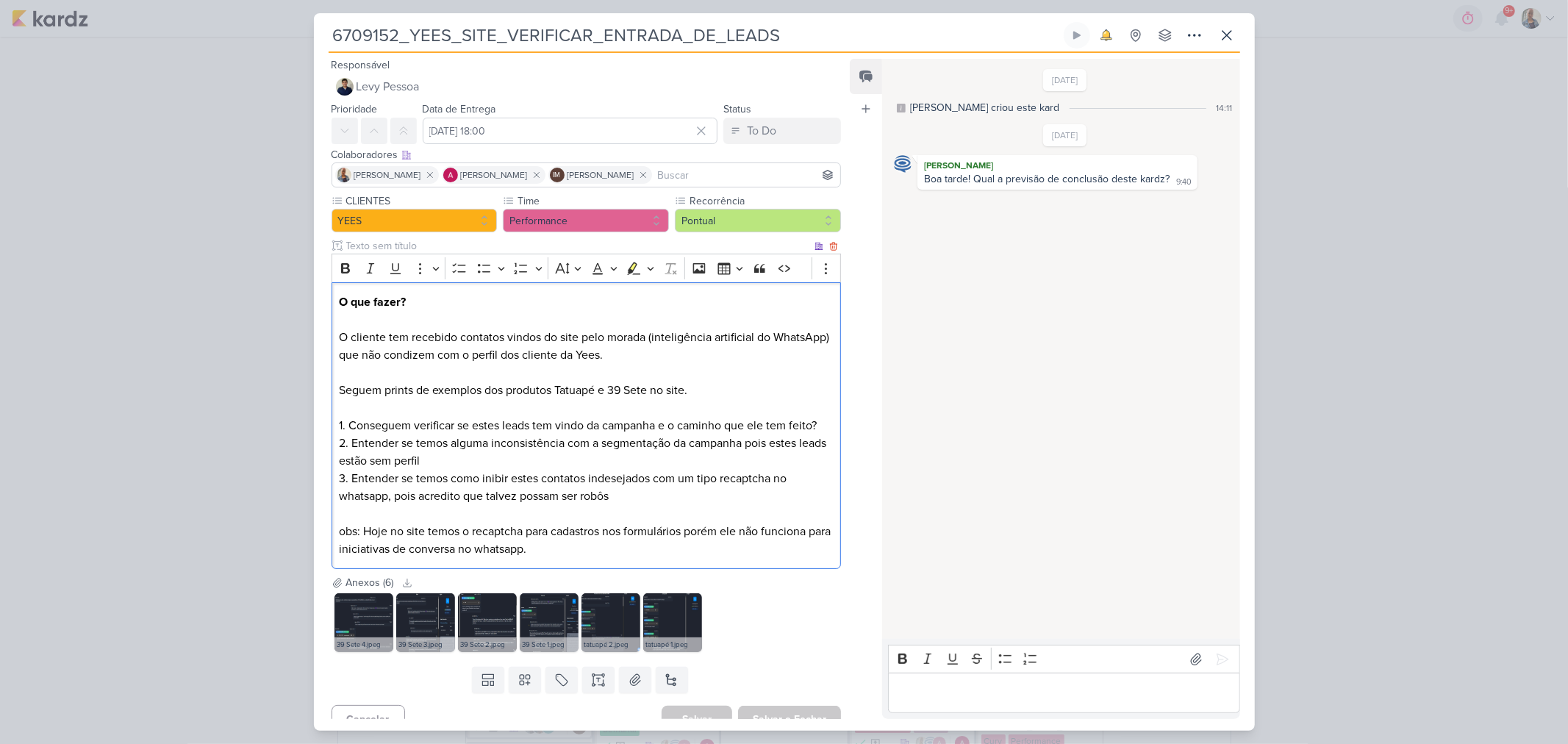
drag, startPoint x: 640, startPoint y: 396, endPoint x: 840, endPoint y: 430, distance: 202.9
click at [840, 430] on div "CLIENTES YEES Time" at bounding box center [581, 384] width 534 height 382
click at [587, 442] on p "O que fazer? O cliente tem recebido contatos vindos do site pelo morada (inteli…" at bounding box center [586, 426] width 494 height 264
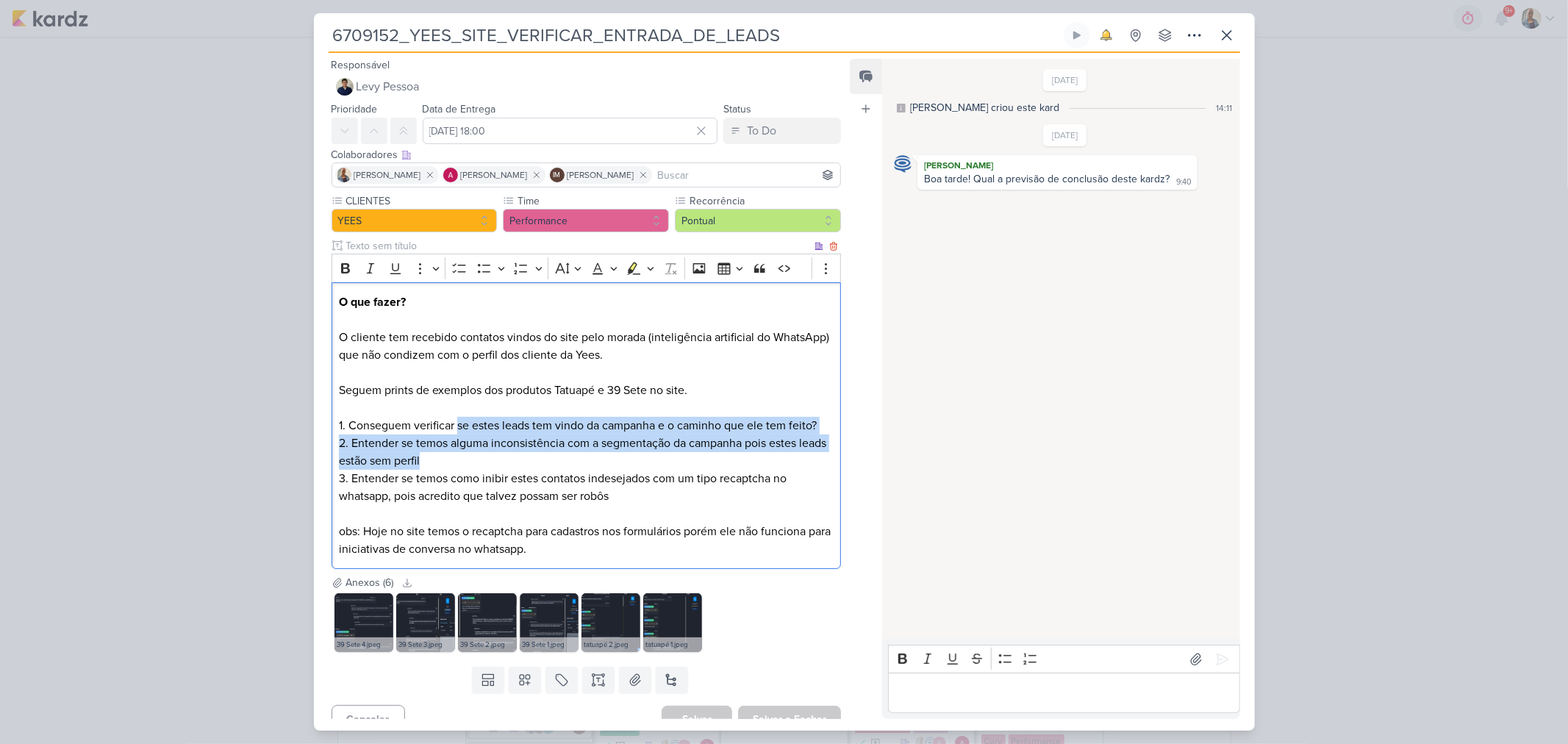
drag, startPoint x: 460, startPoint y: 430, endPoint x: 797, endPoint y: 458, distance: 338.2
click at [797, 458] on p "O que fazer? O cliente tem recebido contatos vindos do site pelo morada (inteli…" at bounding box center [586, 426] width 494 height 264
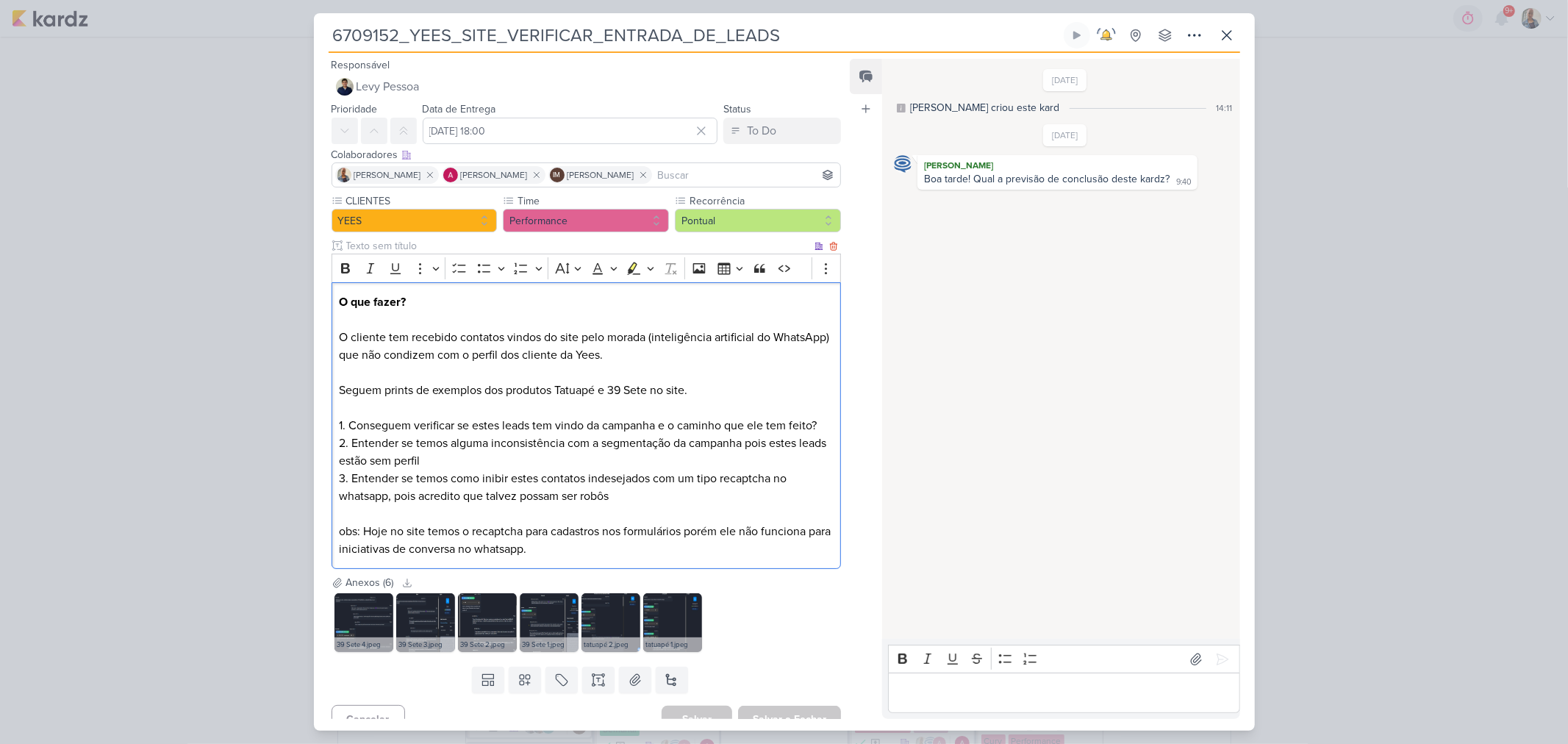
click at [737, 481] on p "O que fazer? O cliente tem recebido contatos vindos do site pelo morada (inteli…" at bounding box center [586, 426] width 494 height 264
drag, startPoint x: 420, startPoint y: 452, endPoint x: 818, endPoint y: 484, distance: 399.3
click at [818, 484] on p "O que fazer? O cliente tem recebido contatos vindos do site pelo morada (inteli…" at bounding box center [586, 426] width 494 height 264
click at [605, 496] on p "O que fazer? O cliente tem recebido contatos vindos do site pelo morada (inteli…" at bounding box center [586, 426] width 494 height 264
click at [1006, 697] on p "Editor editing area: main" at bounding box center [1064, 693] width 336 height 18
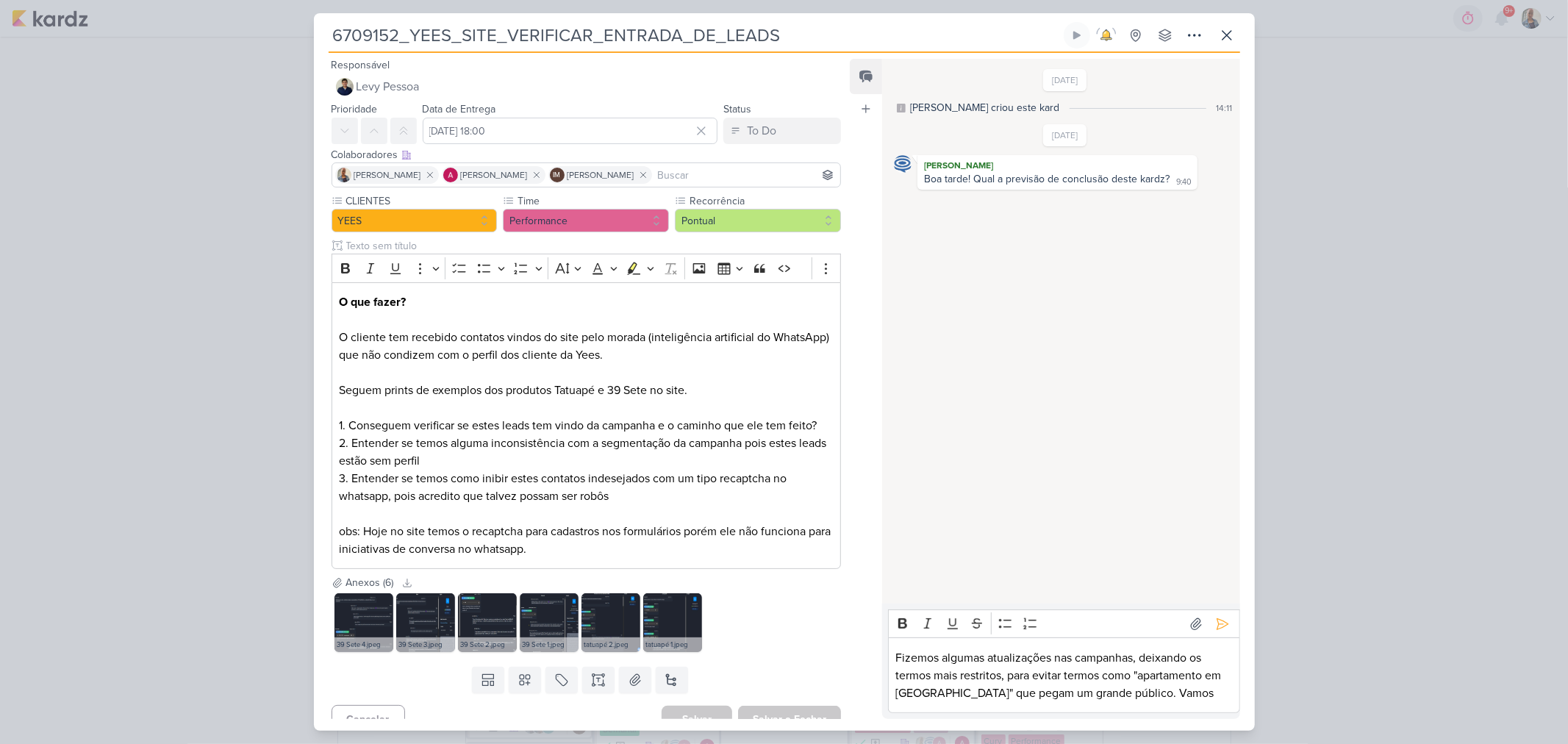
click at [1173, 700] on p "Fizemos algumas atualizações nas campanhas, deixando os termos mais restritos, …" at bounding box center [1064, 675] width 336 height 53
click at [1222, 608] on icon at bounding box center [1223, 607] width 15 height 15
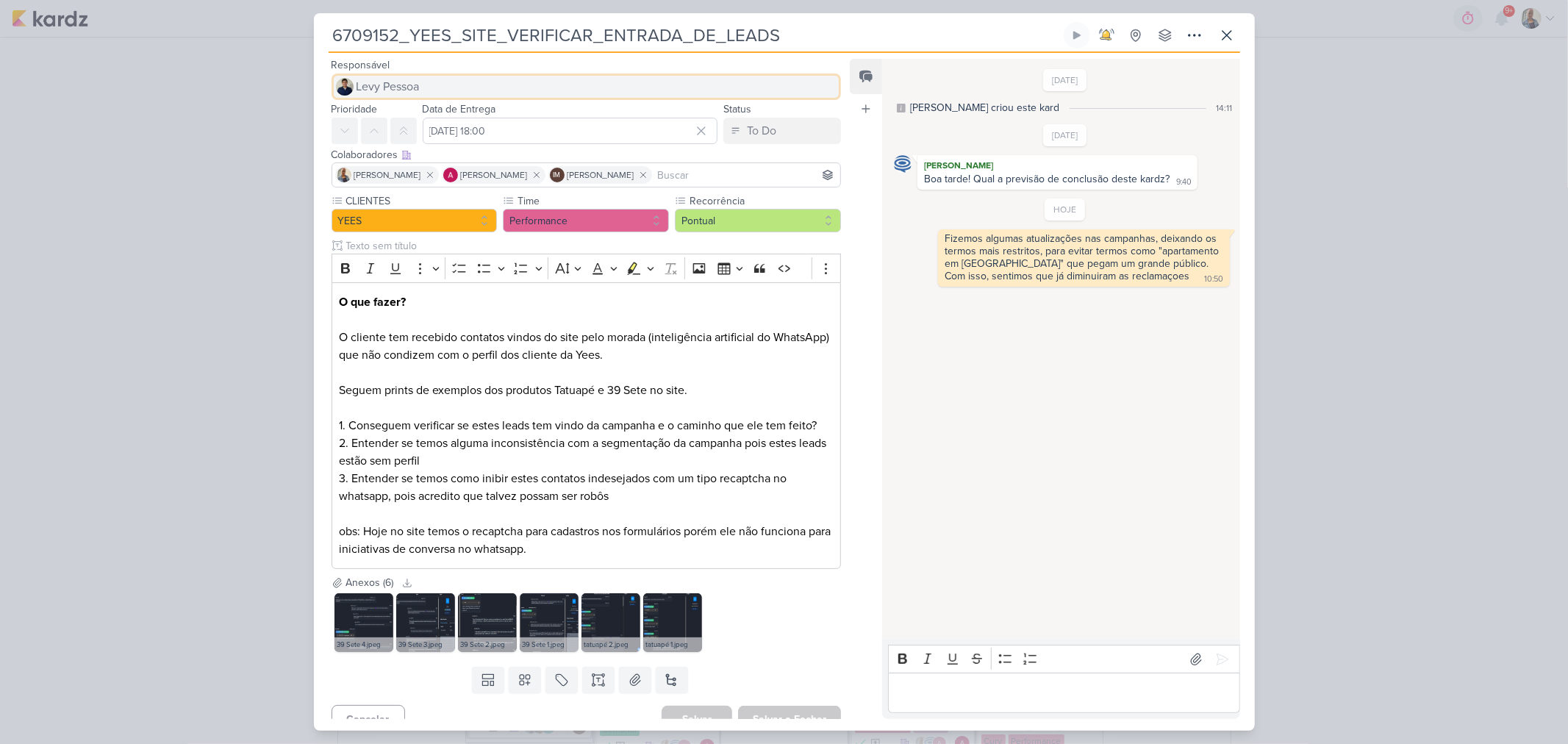
click at [494, 85] on button "Levy Pessoa" at bounding box center [587, 87] width 510 height 27
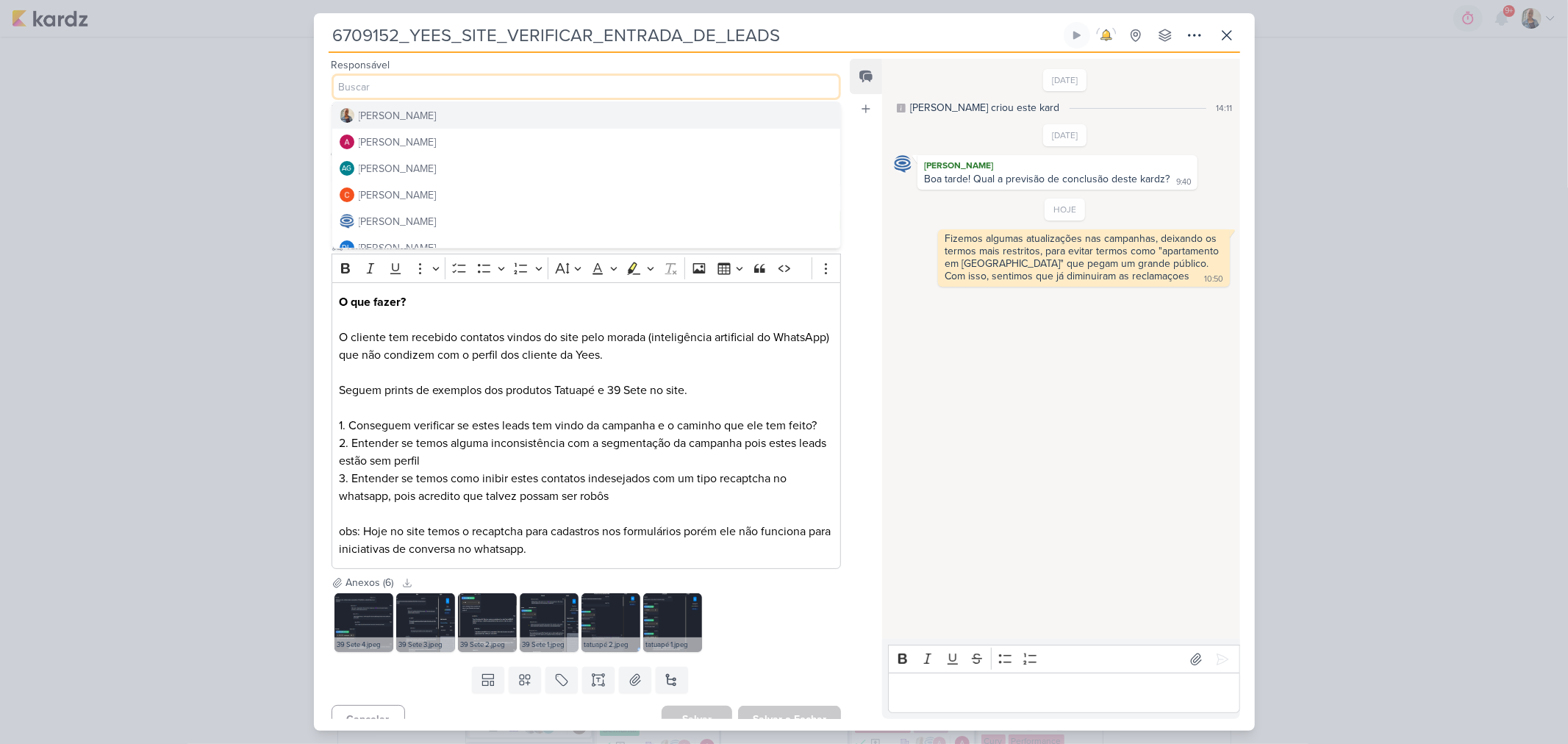
click at [495, 118] on button "[PERSON_NAME]" at bounding box center [587, 115] width 509 height 27
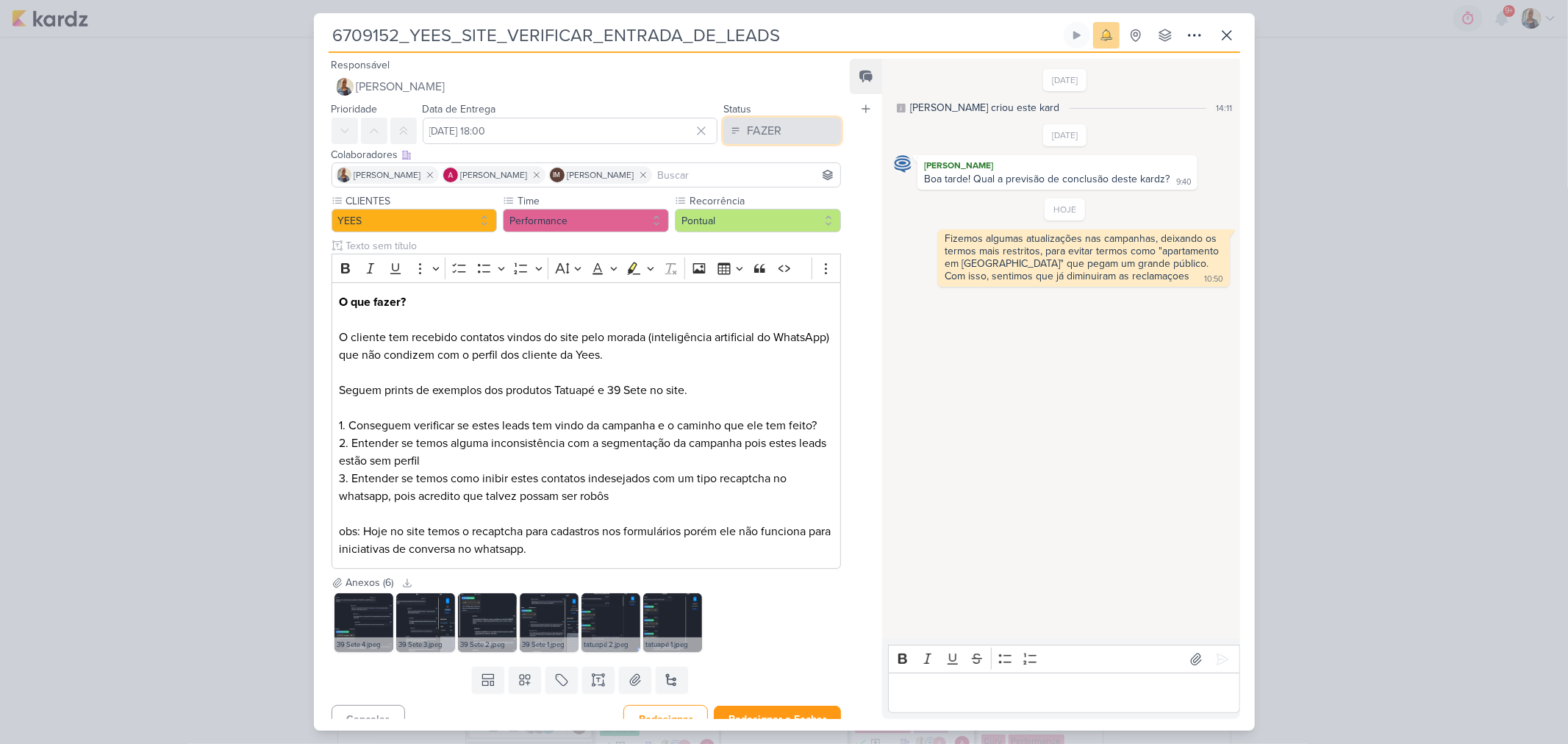
click at [771, 136] on div "FAZER" at bounding box center [764, 131] width 34 height 18
click at [759, 244] on div "FEITO" at bounding box center [752, 237] width 28 height 15
click at [959, 703] on div "Editor editing area: main" at bounding box center [1064, 693] width 351 height 40
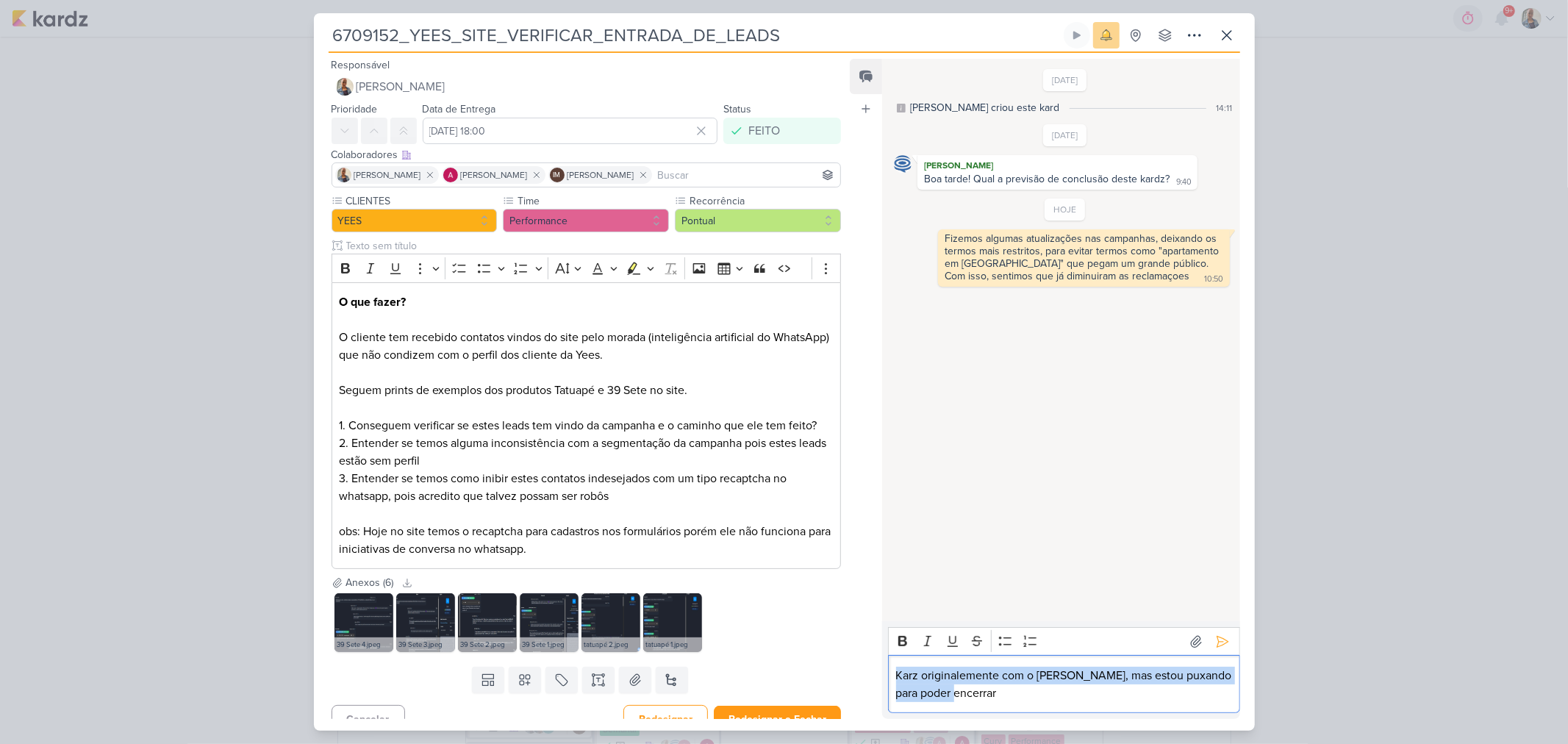
drag, startPoint x: 1010, startPoint y: 691, endPoint x: 879, endPoint y: 674, distance: 132.1
click at [879, 674] on div "Feed Atrelar email Solte o email para atrelar ao kard 15/9/25 Caroline criou es…" at bounding box center [1045, 388] width 390 height 660
copy p "Karz originalemente com o Levy, mas estou puxando para poder encerrar"
click at [1217, 650] on button at bounding box center [1222, 642] width 23 height 23
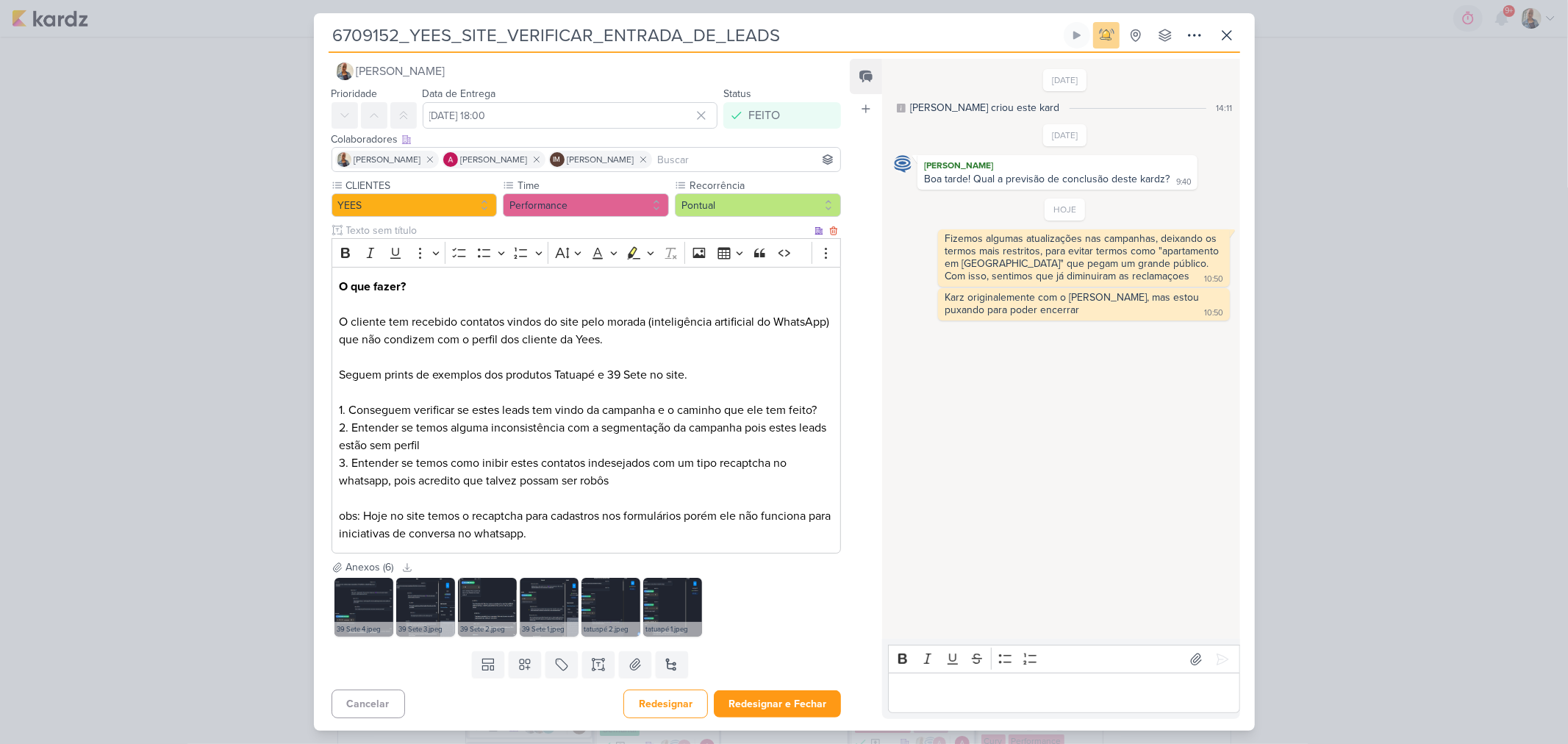
scroll to position [18, 0]
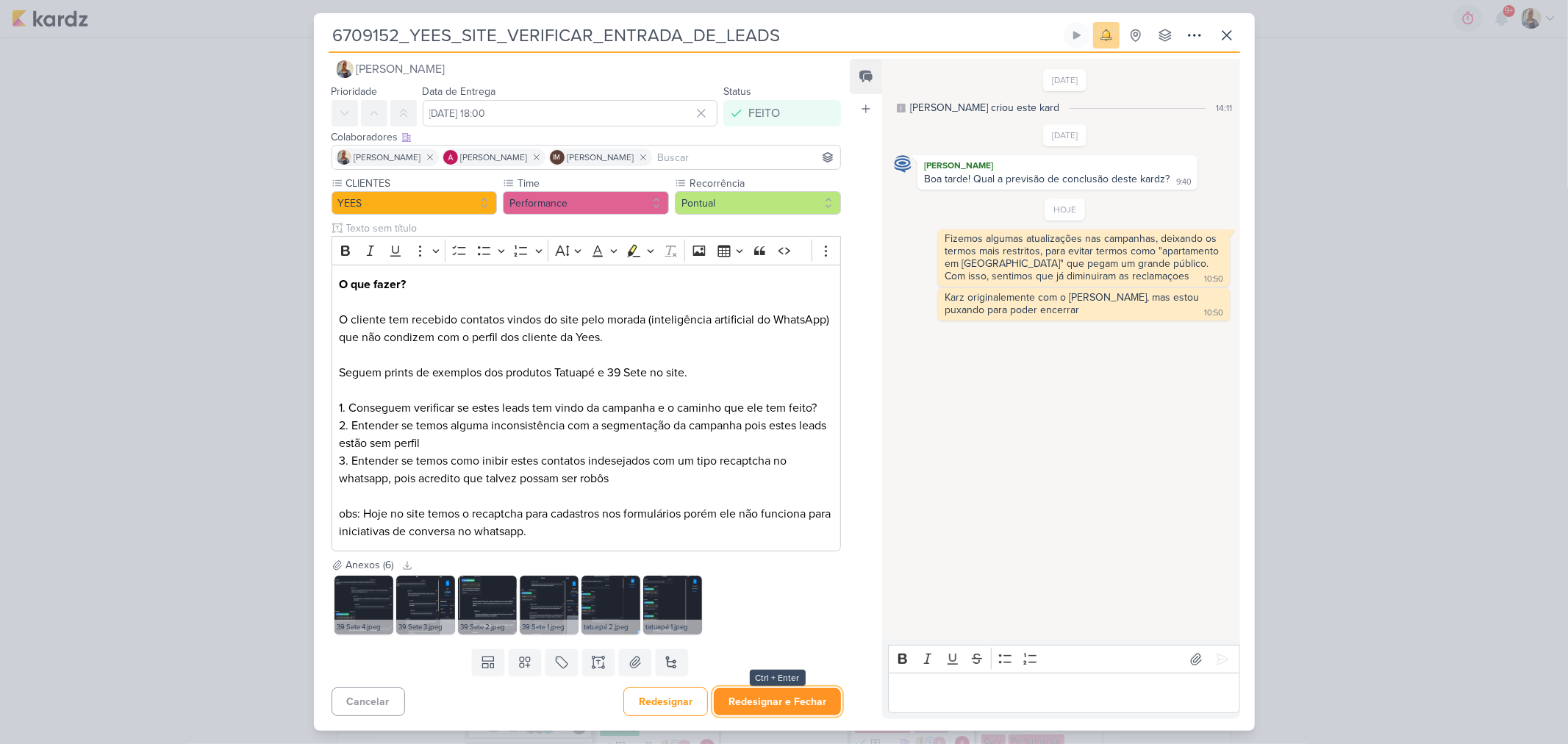
click at [810, 692] on button "Redesignar e Fechar" at bounding box center [777, 701] width 127 height 28
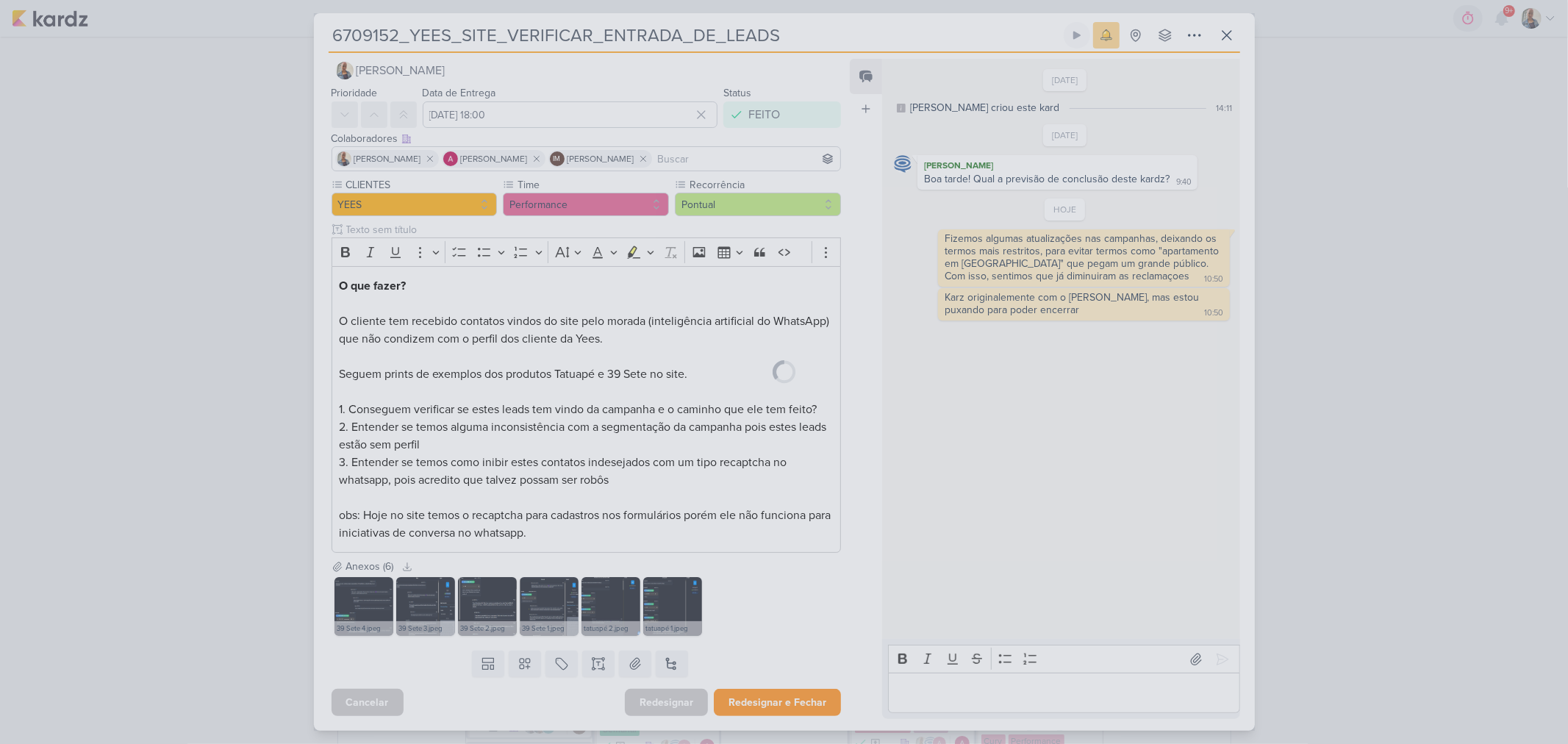
scroll to position [16, 0]
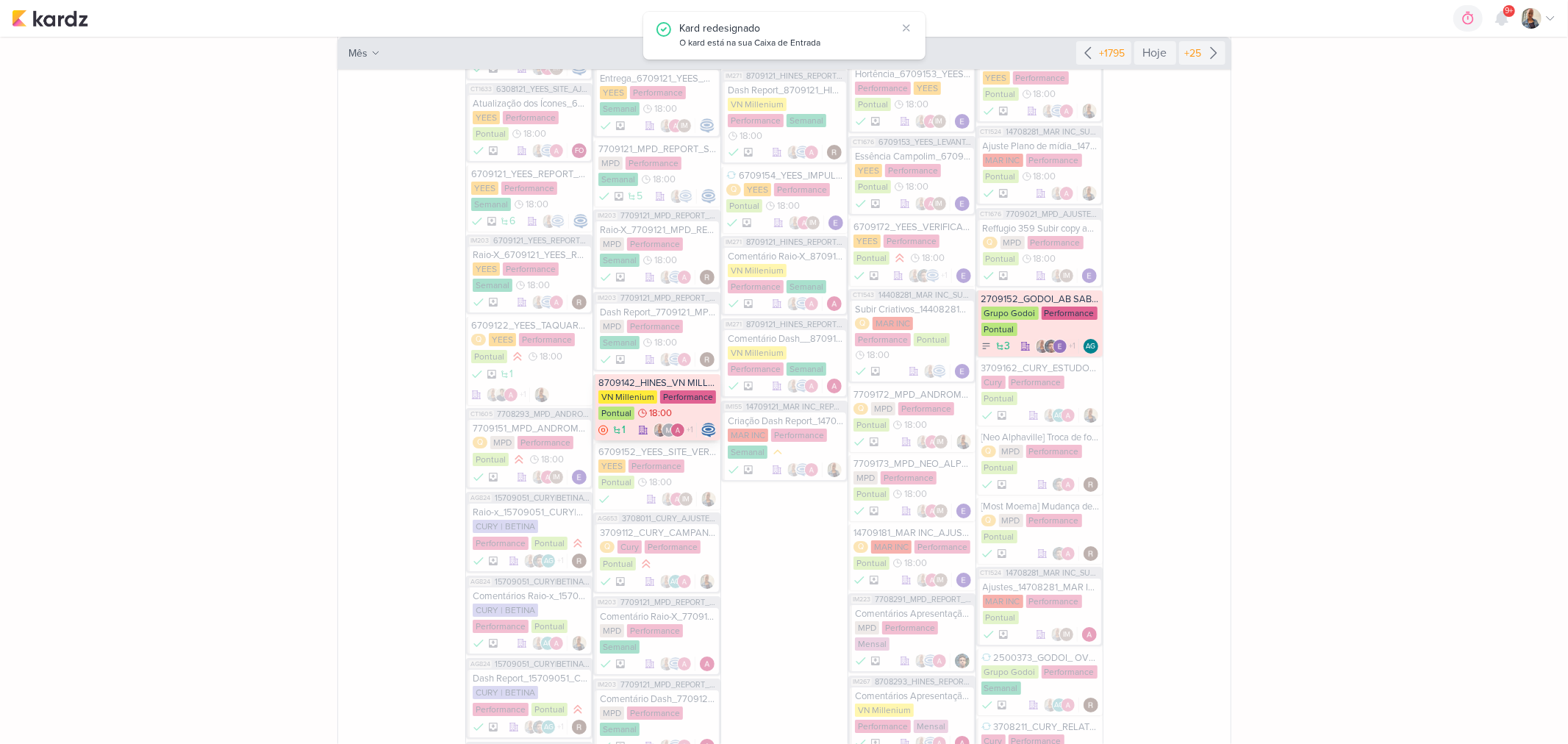
click at [679, 391] on div "VN Millenium Performance Pontual 18:00" at bounding box center [657, 406] width 118 height 31
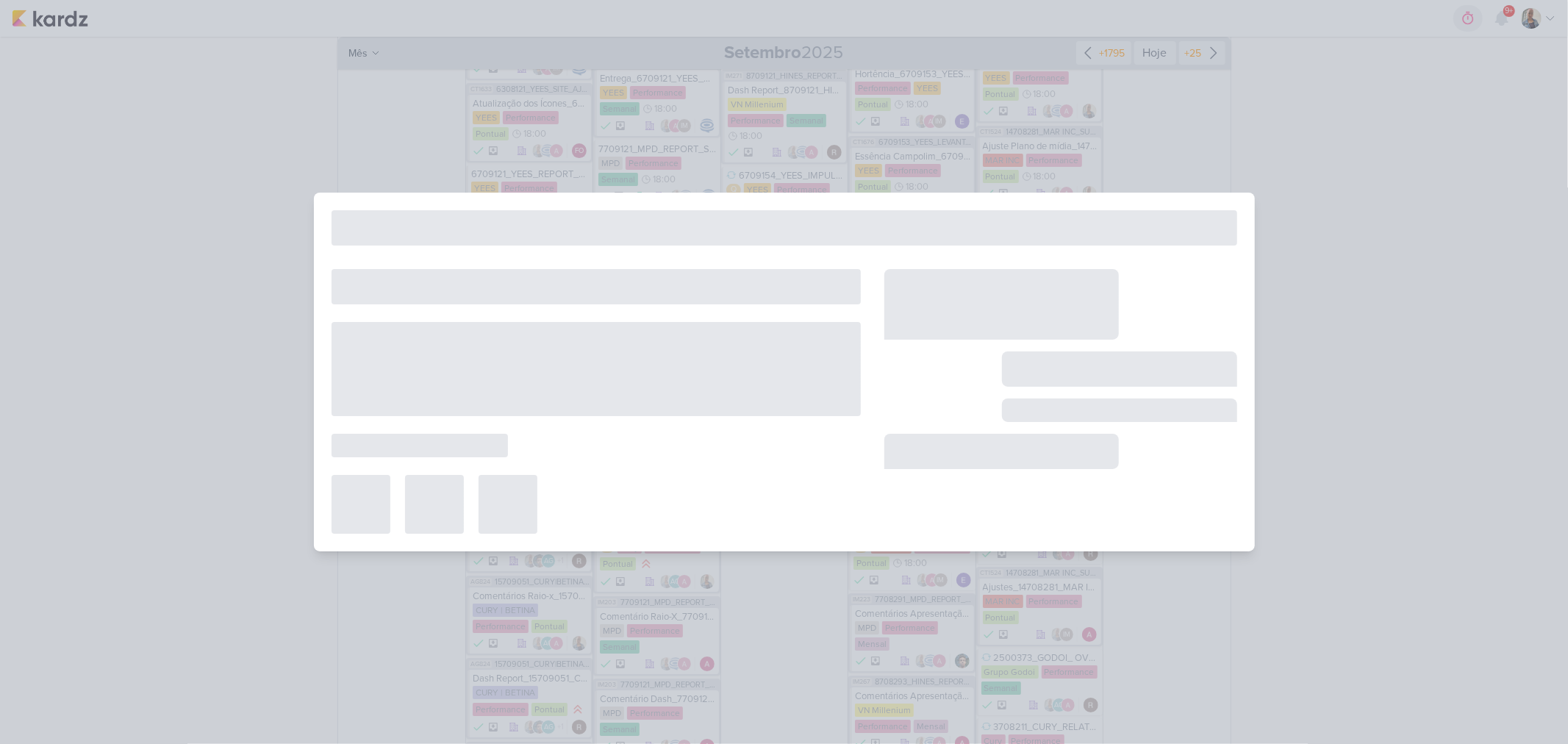
type input "8709142_HINES_VN MILLENNIUM_CRIAÇÃO_LP"
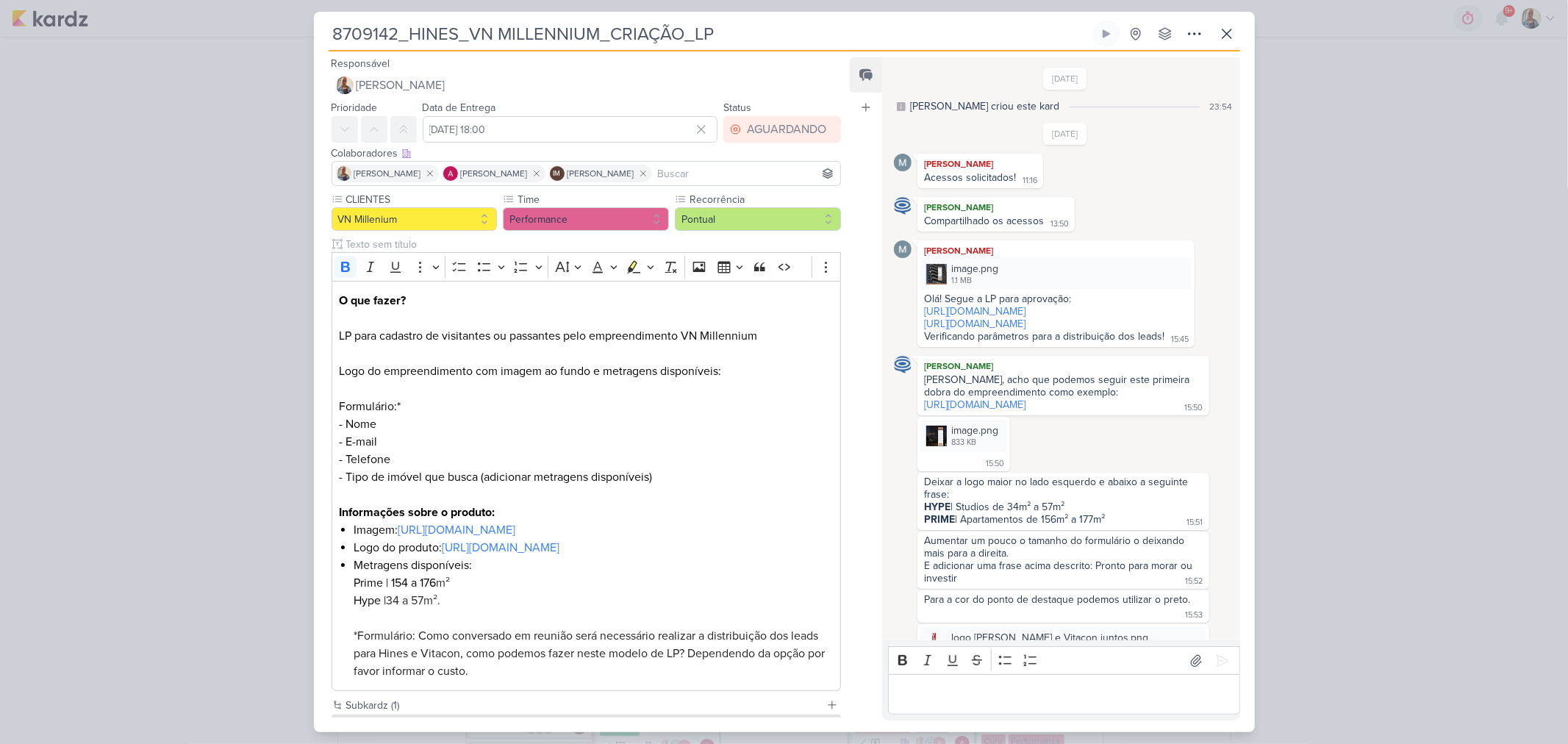
scroll to position [1016, 0]
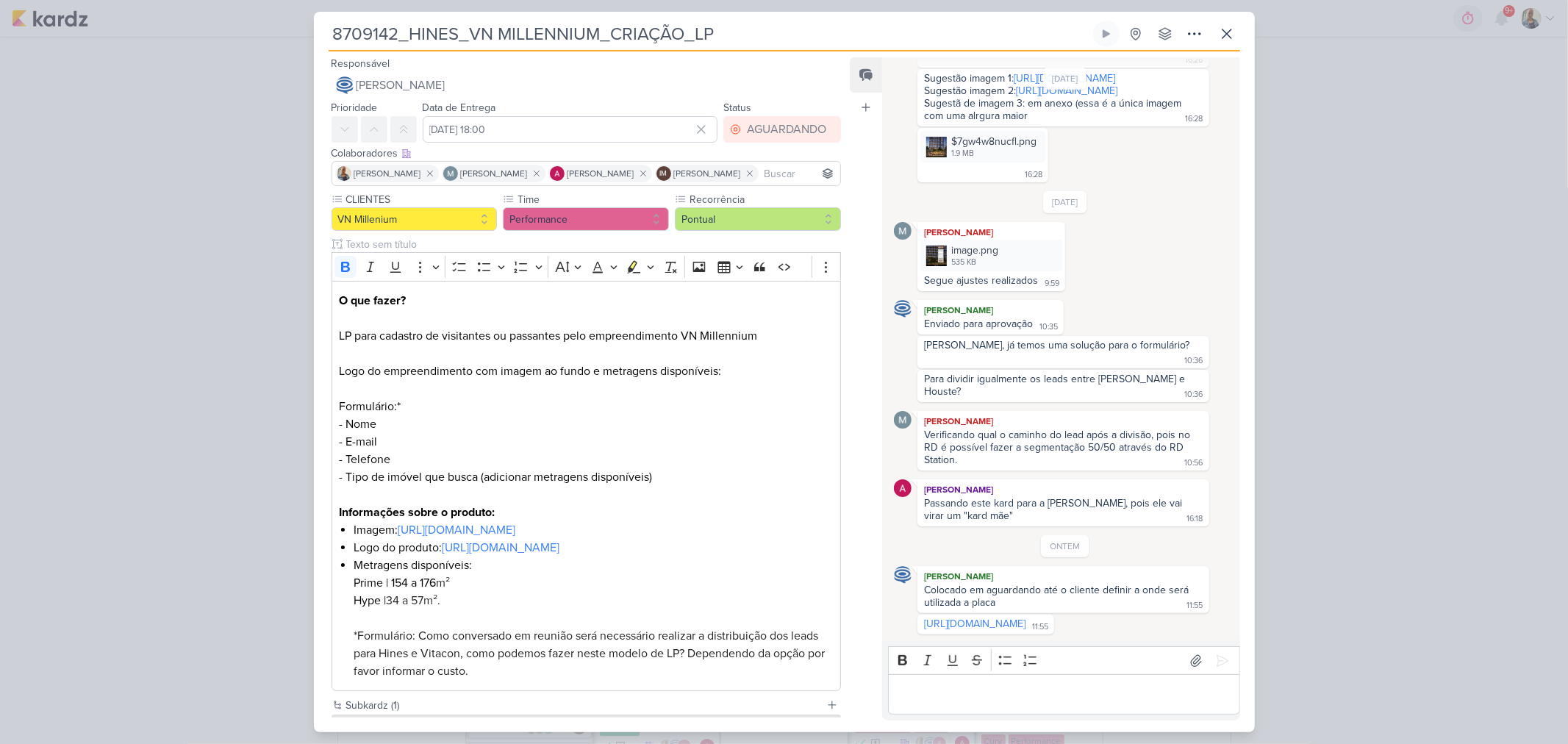
click at [1025, 695] on p "Editor editing area: main" at bounding box center [1064, 695] width 336 height 18
click at [1211, 667] on button at bounding box center [1222, 661] width 23 height 23
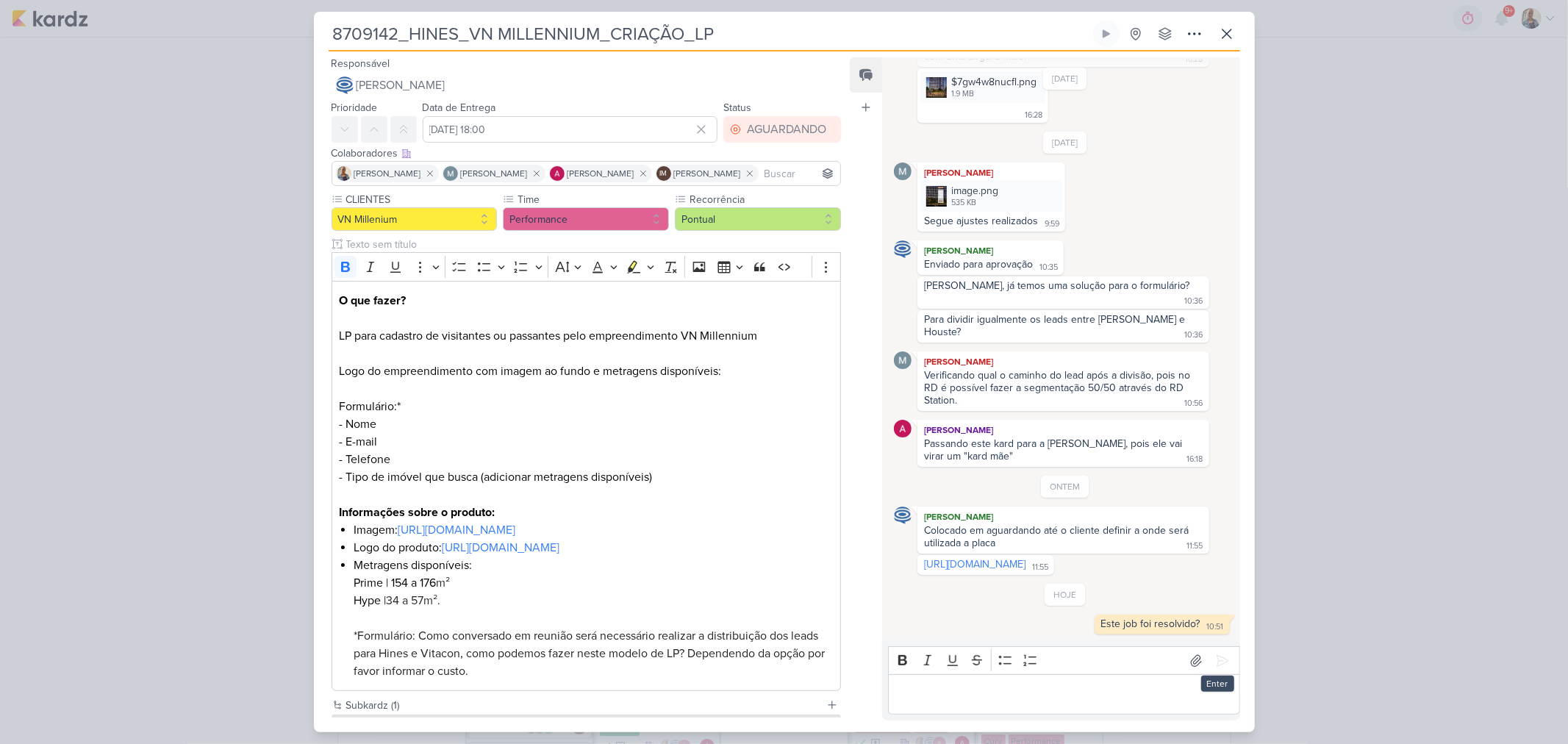
scroll to position [1075, 0]
click at [1222, 26] on icon at bounding box center [1227, 33] width 18 height 18
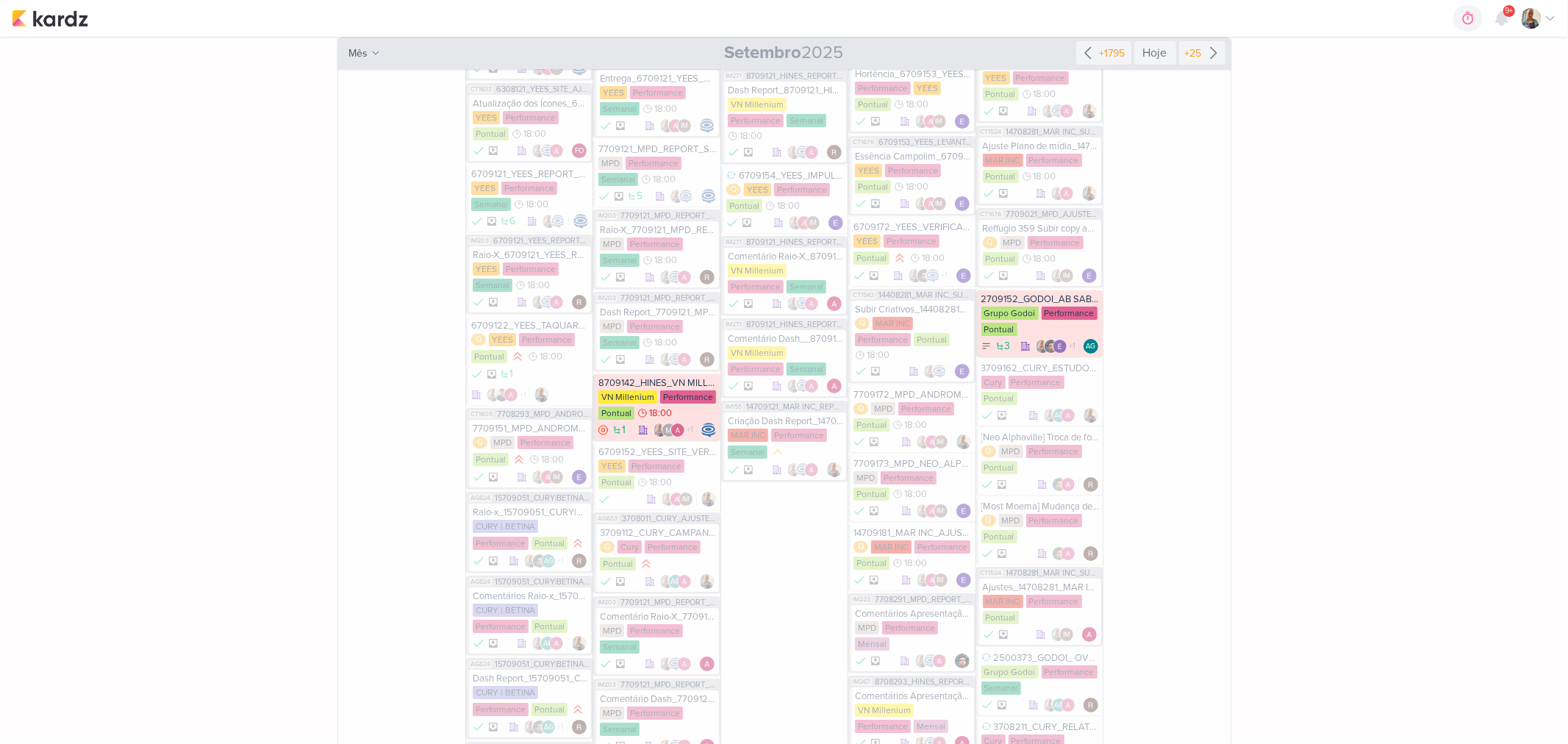
click at [1027, 306] on div "Grupo Godoi Performance Pontual" at bounding box center [1040, 321] width 118 height 31
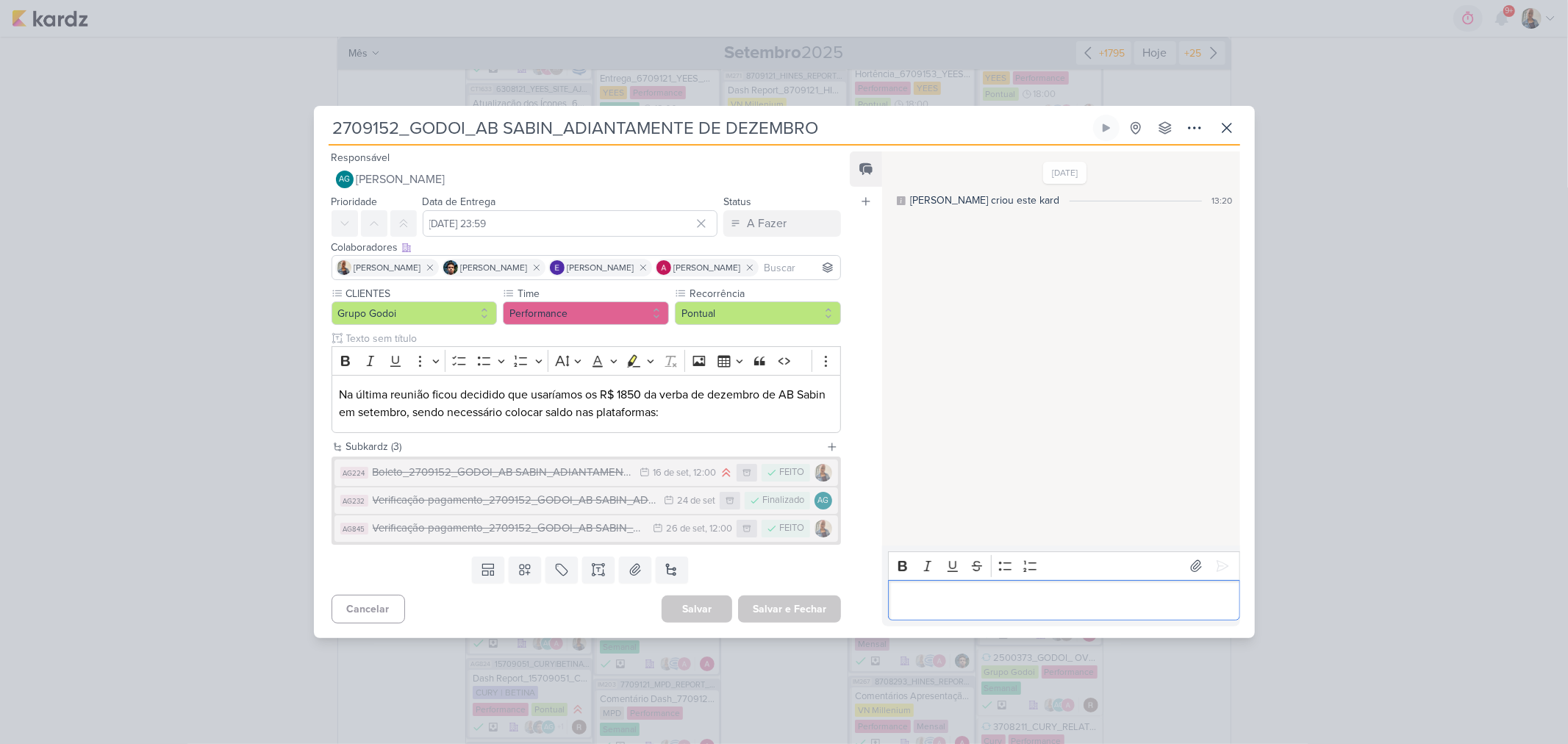
click at [980, 592] on p "Editor editing area: main" at bounding box center [1064, 600] width 336 height 18
click at [1219, 120] on icon at bounding box center [1227, 127] width 18 height 18
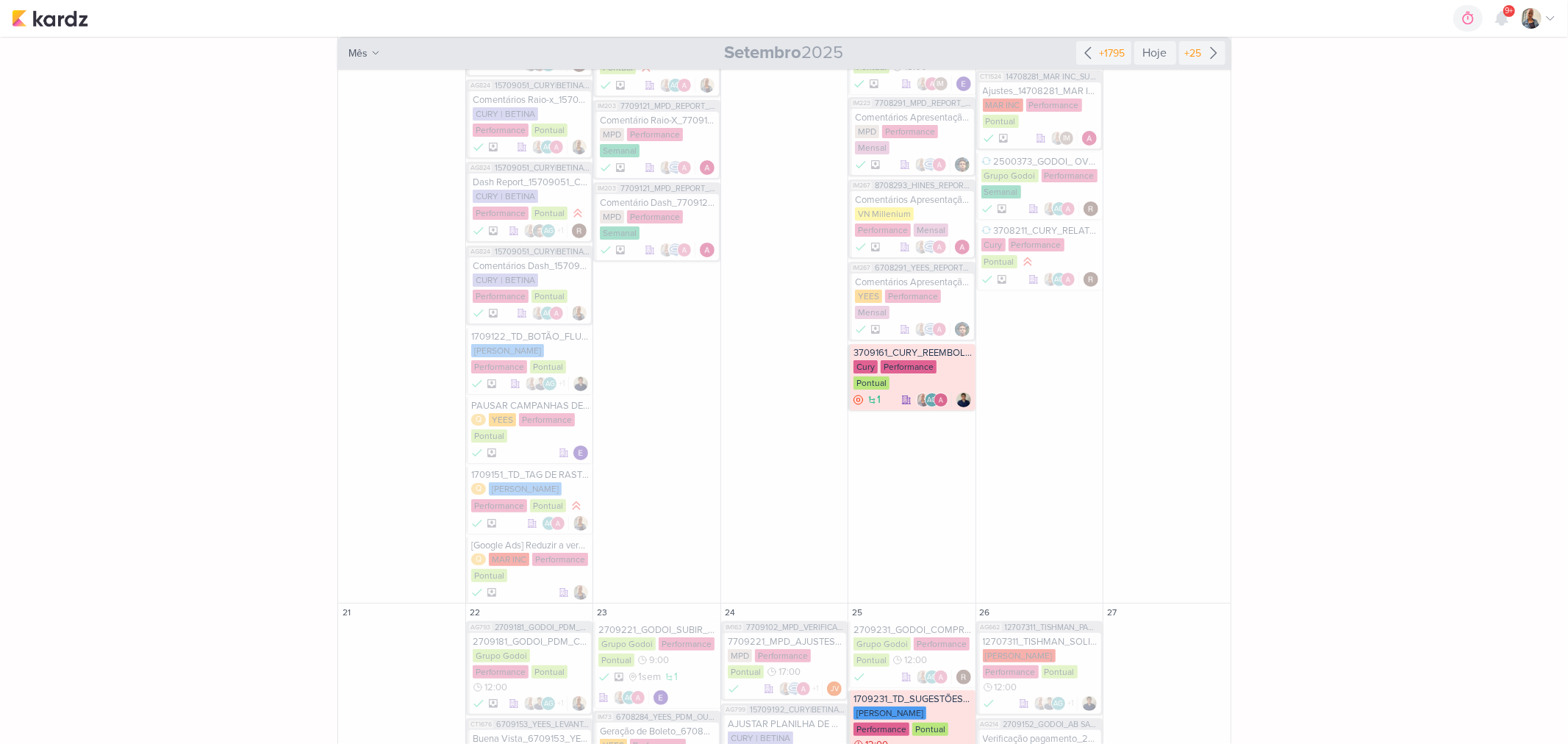
scroll to position [4903, 0]
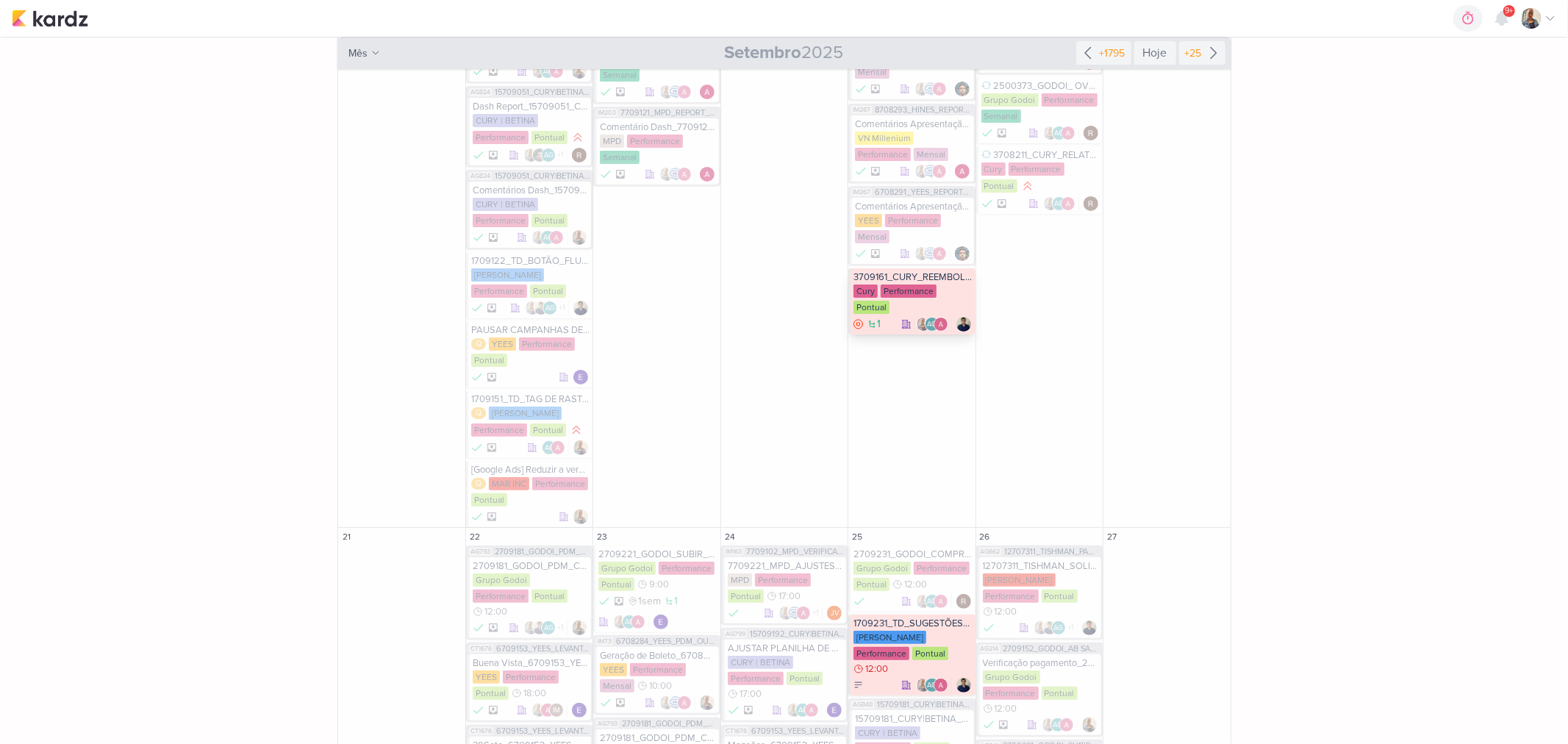
click at [951, 285] on div "Cury Performance Pontual" at bounding box center [912, 300] width 118 height 31
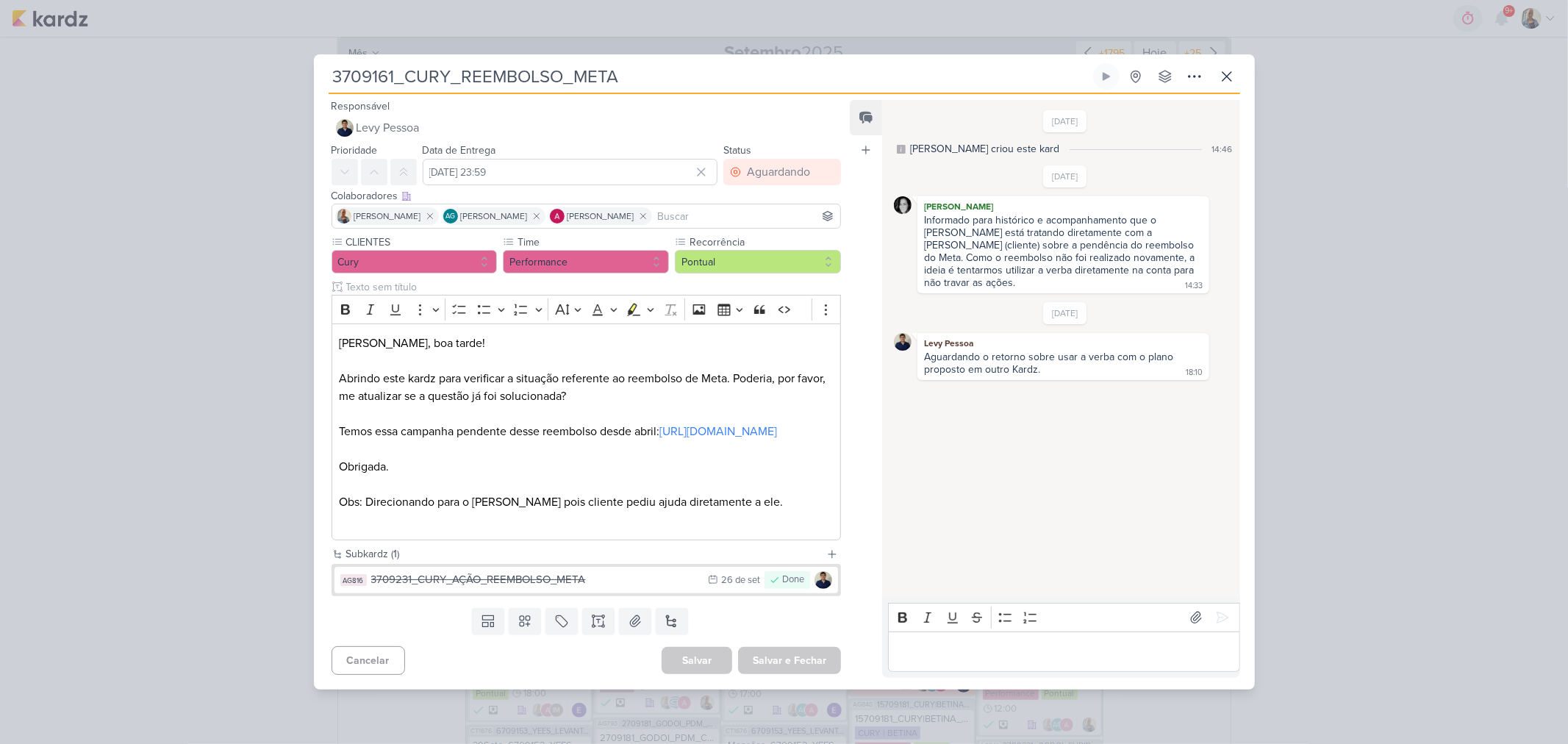
click at [1283, 479] on div "3709161_CURY_REEMBOLSO_META Criado por Aline" at bounding box center [784, 372] width 1568 height 744
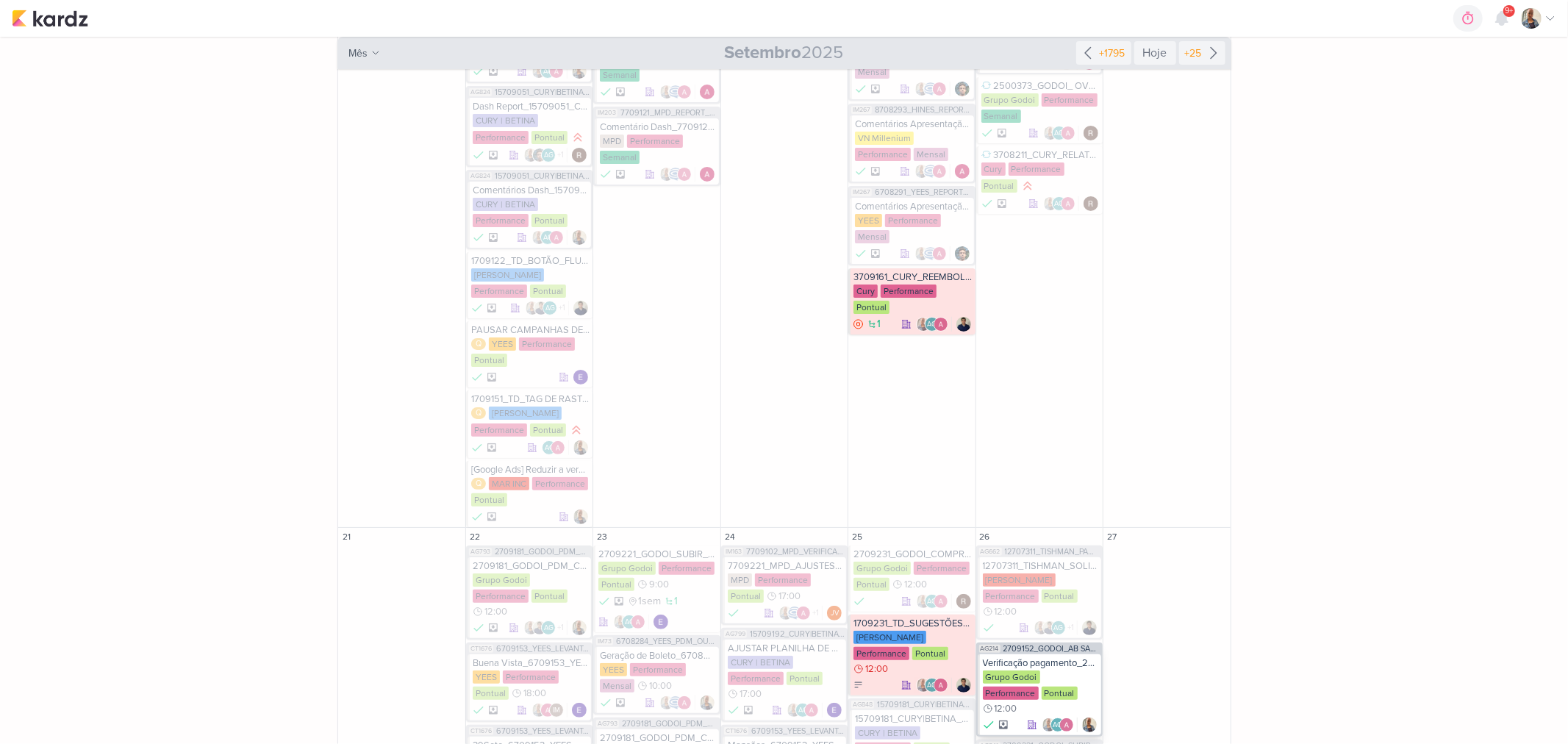
scroll to position [5066, 0]
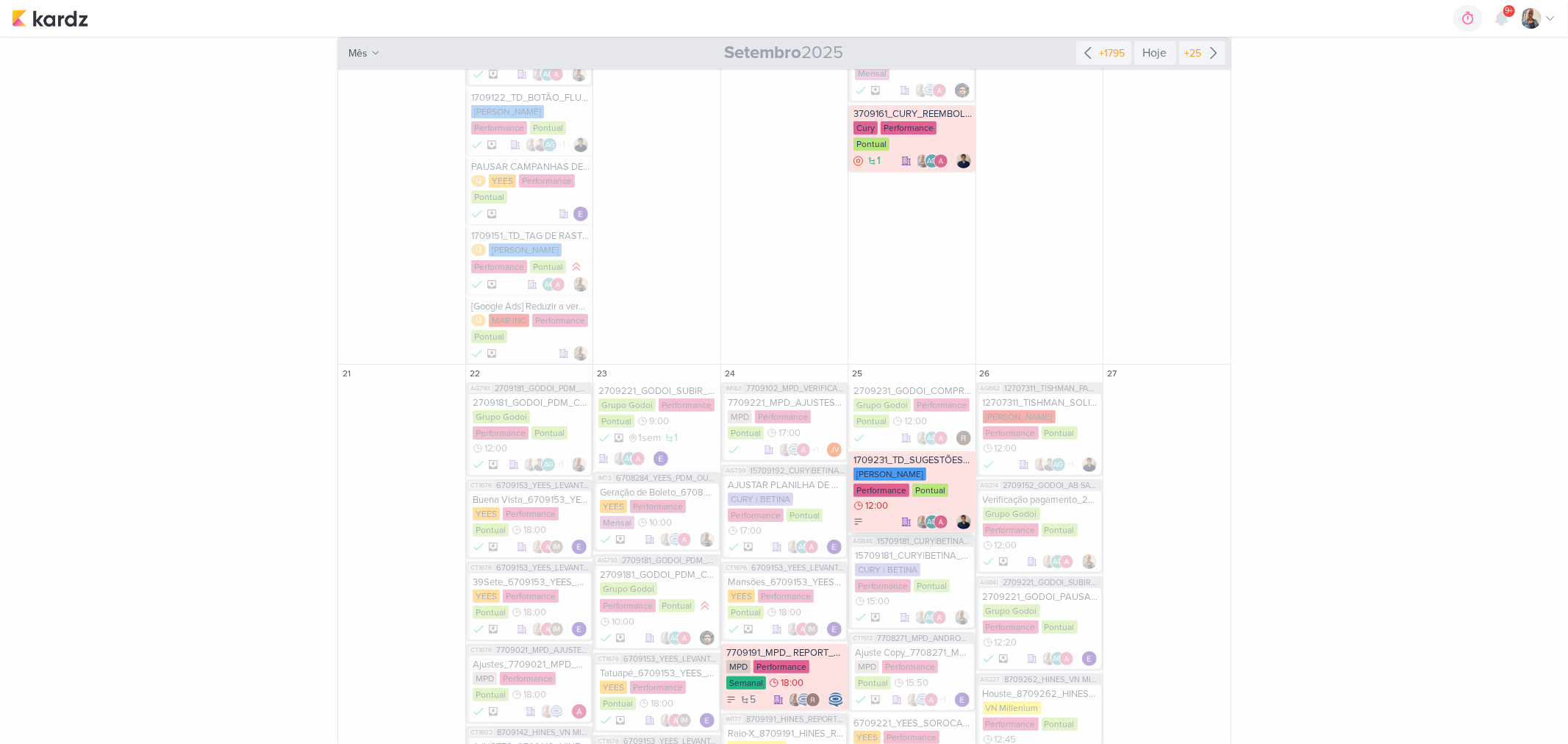
click at [924, 468] on div "Teixeira Duarte Performance Pontual 12:00" at bounding box center [912, 490] width 118 height 45
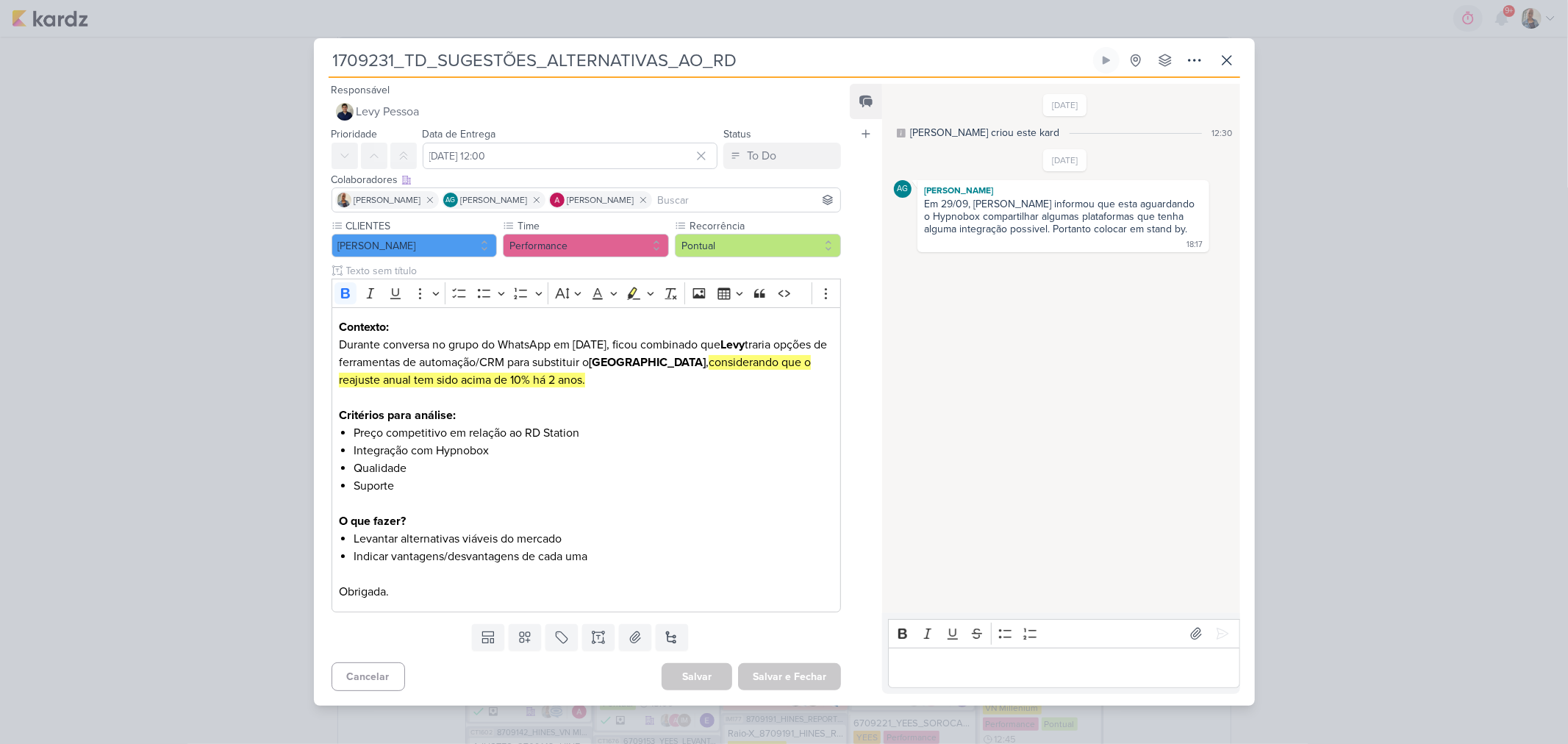
click at [1262, 289] on div "1709231_TD_SUGESTÕES_ALTERNATIVAS_AO_RD Criado por Aline" at bounding box center [784, 372] width 1568 height 744
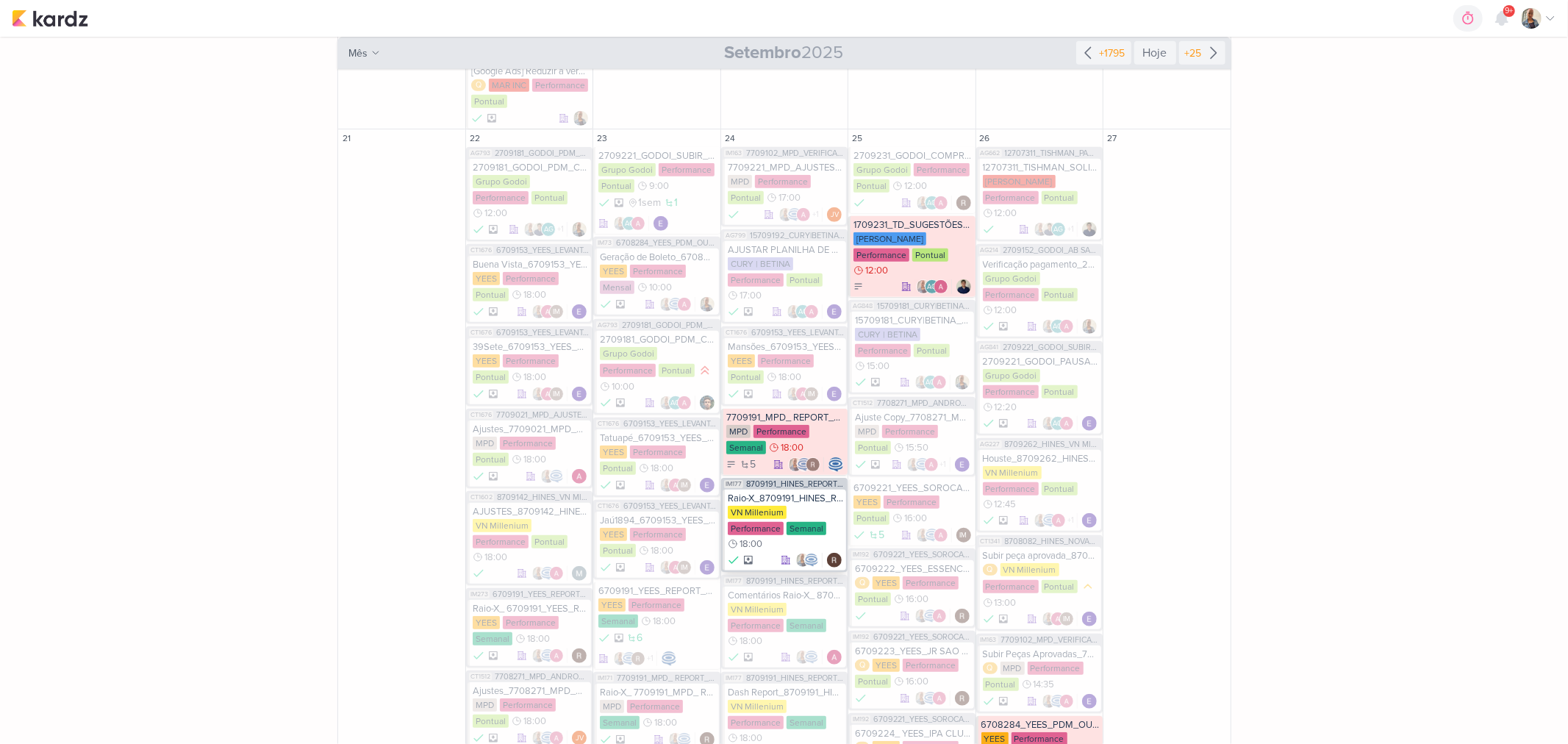
scroll to position [5311, 0]
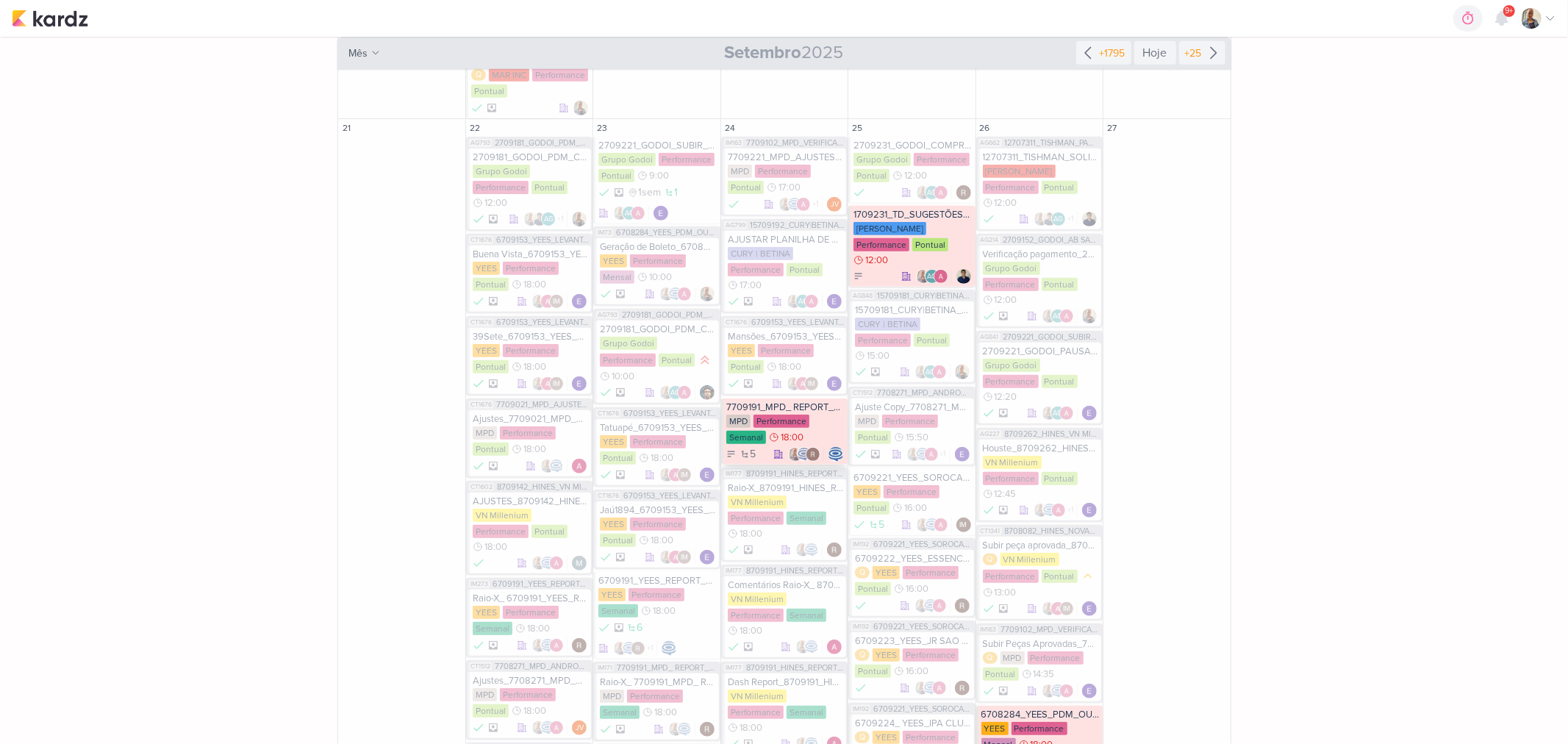
click at [806, 402] on div "7709191_MPD_ REPORT_SEMANAL_24.09" at bounding box center [785, 408] width 118 height 12
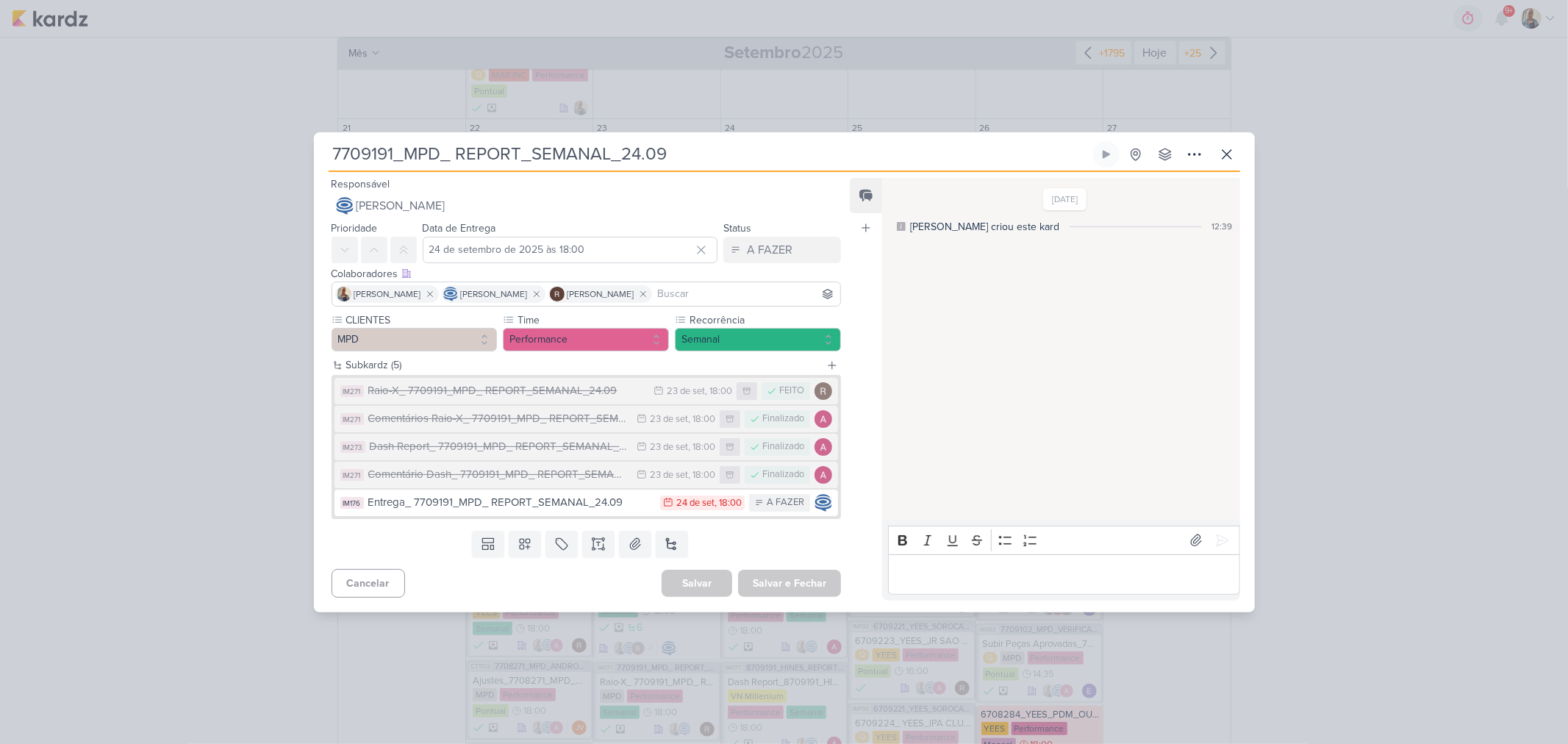
click at [1060, 577] on p "Editor editing area: main" at bounding box center [1064, 574] width 336 height 18
click at [1216, 546] on icon at bounding box center [1223, 541] width 15 height 15
click at [1373, 510] on div "7709191_MPD_ REPORT_SEMANAL_24.09 Criado por Isabella" at bounding box center [784, 372] width 1568 height 744
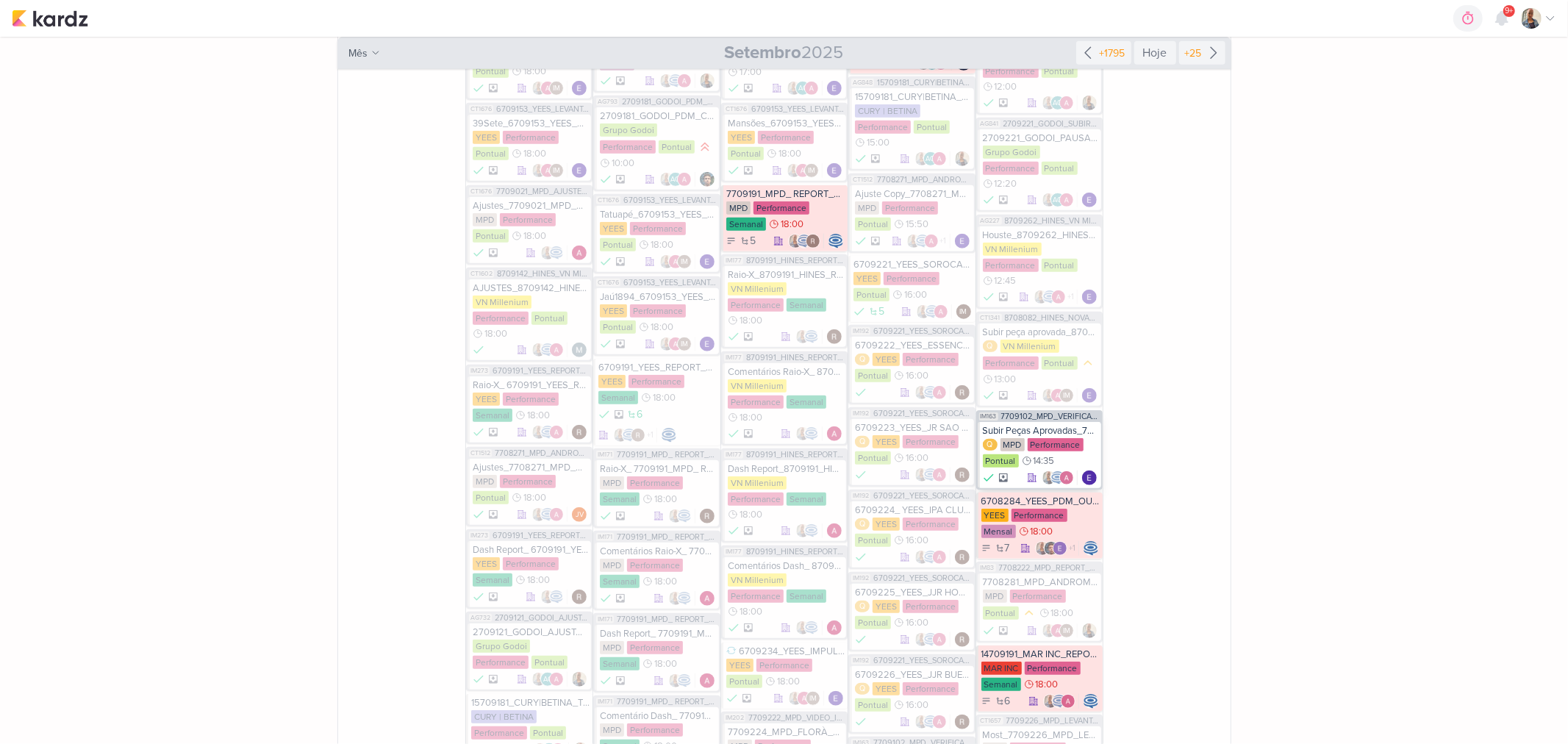
scroll to position [5556, 0]
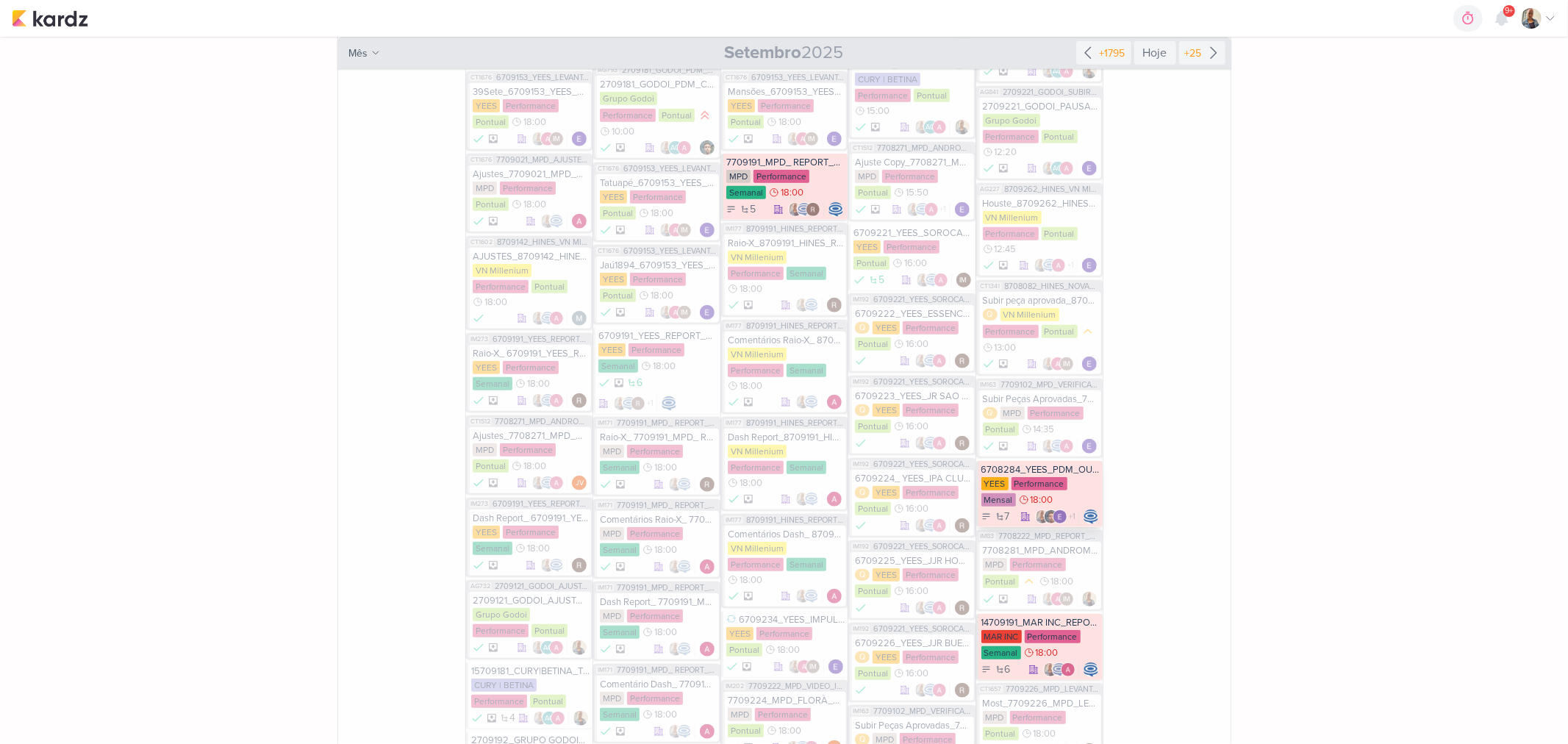
click at [1076, 477] on div "YEES Performance Mensal 18:00" at bounding box center [1040, 492] width 118 height 31
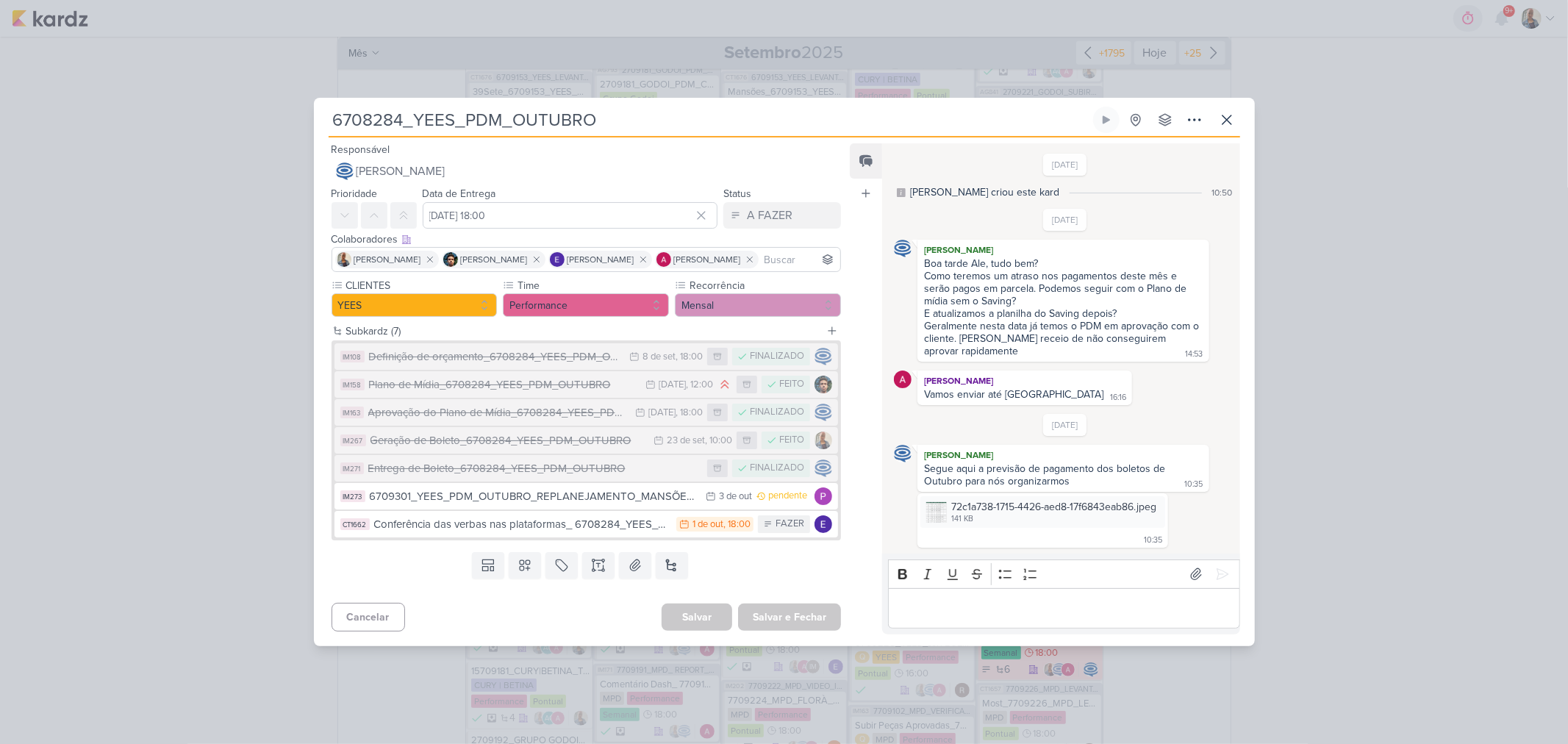
click at [1291, 449] on div "6708284_YEES_PDM_OUTUBRO Criado por Isabella" at bounding box center [784, 372] width 1568 height 744
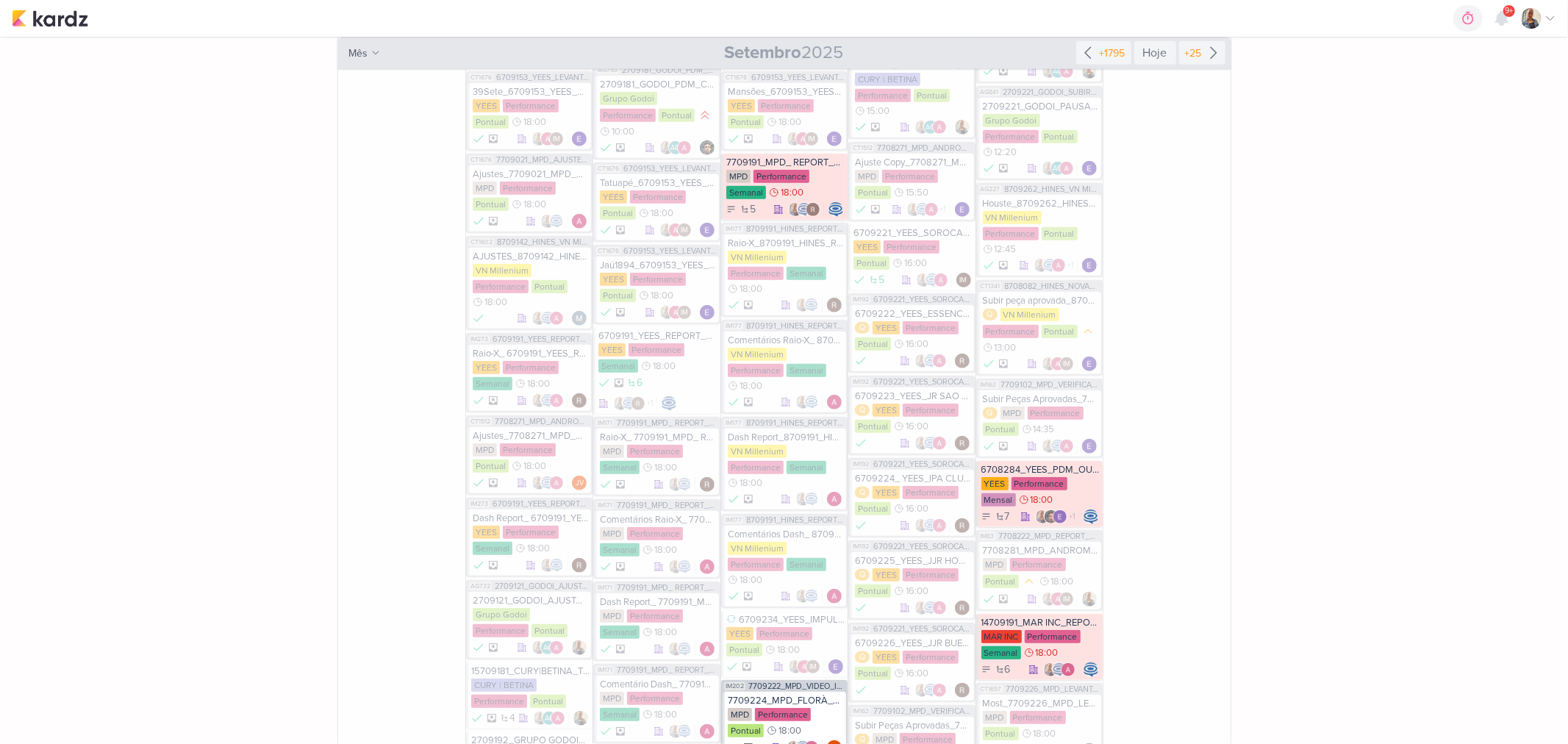
scroll to position [5801, 0]
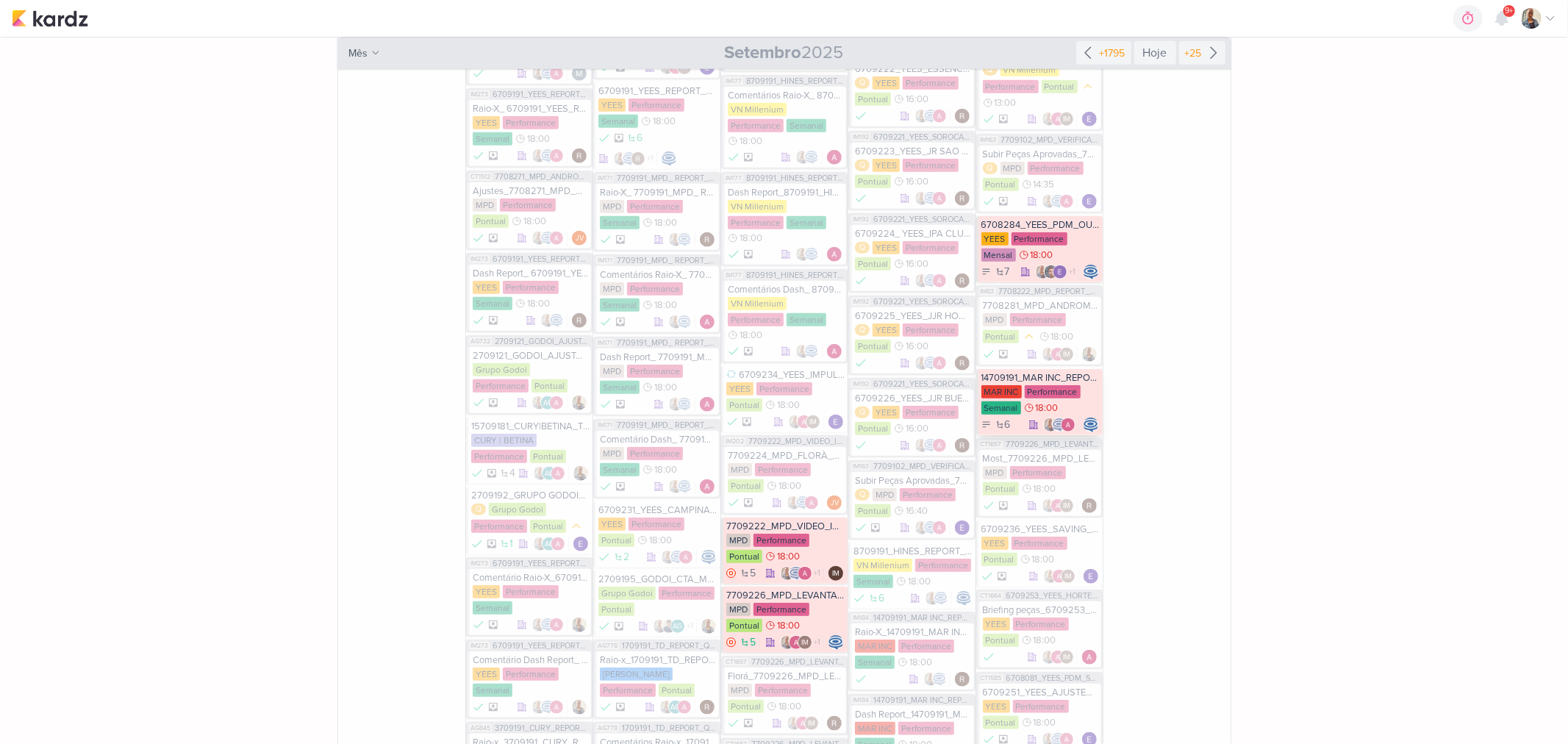
click at [1045, 372] on div "14709191_MAR INC_REPORT_SEMANAL_26.09" at bounding box center [1040, 378] width 118 height 12
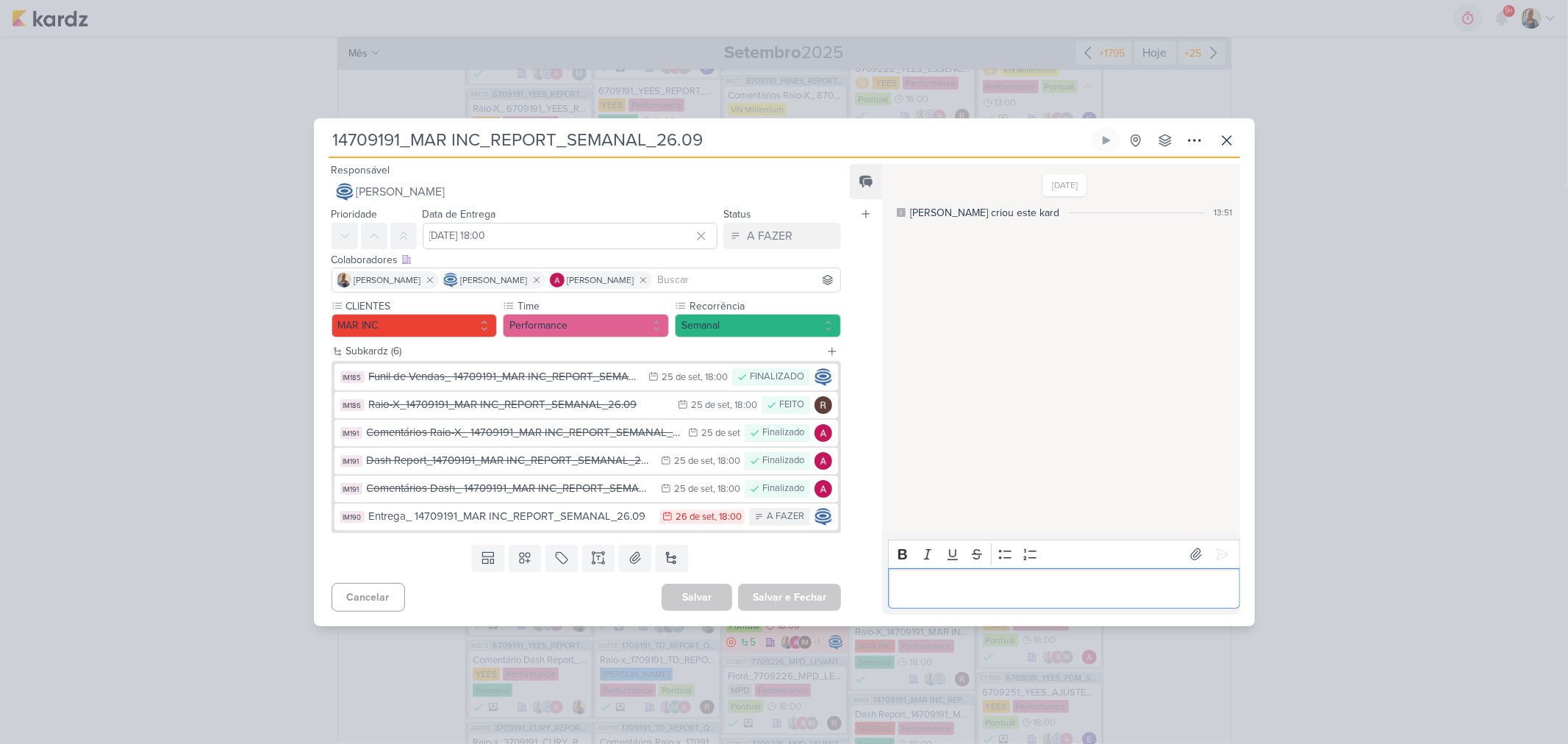
click at [919, 601] on div "Editor editing area: main" at bounding box center [1064, 588] width 351 height 40
click at [1464, 487] on div "14709191_MAR INC_REPORT_SEMANAL_26.09 Criado por Isabella" at bounding box center [784, 372] width 1568 height 744
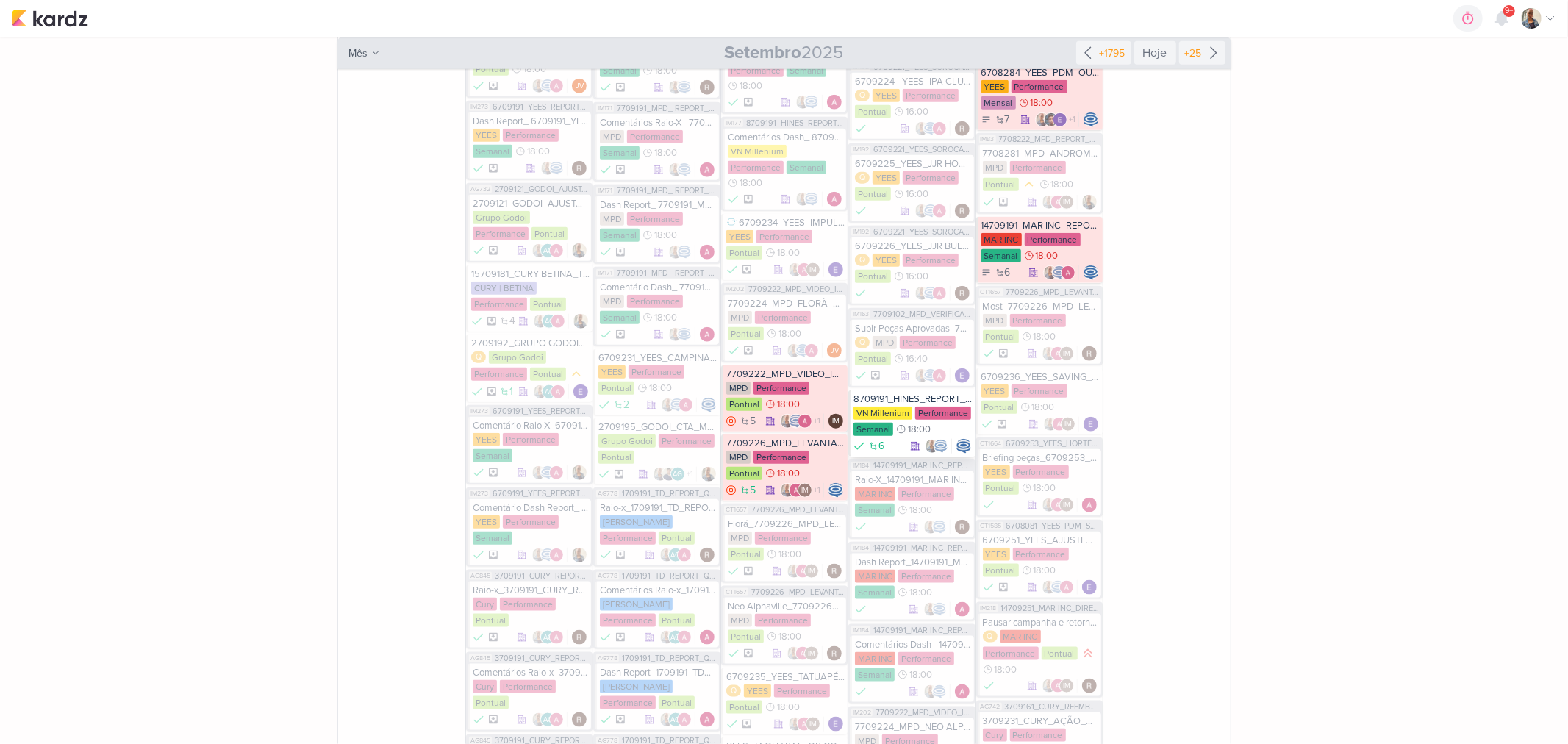
scroll to position [5965, 0]
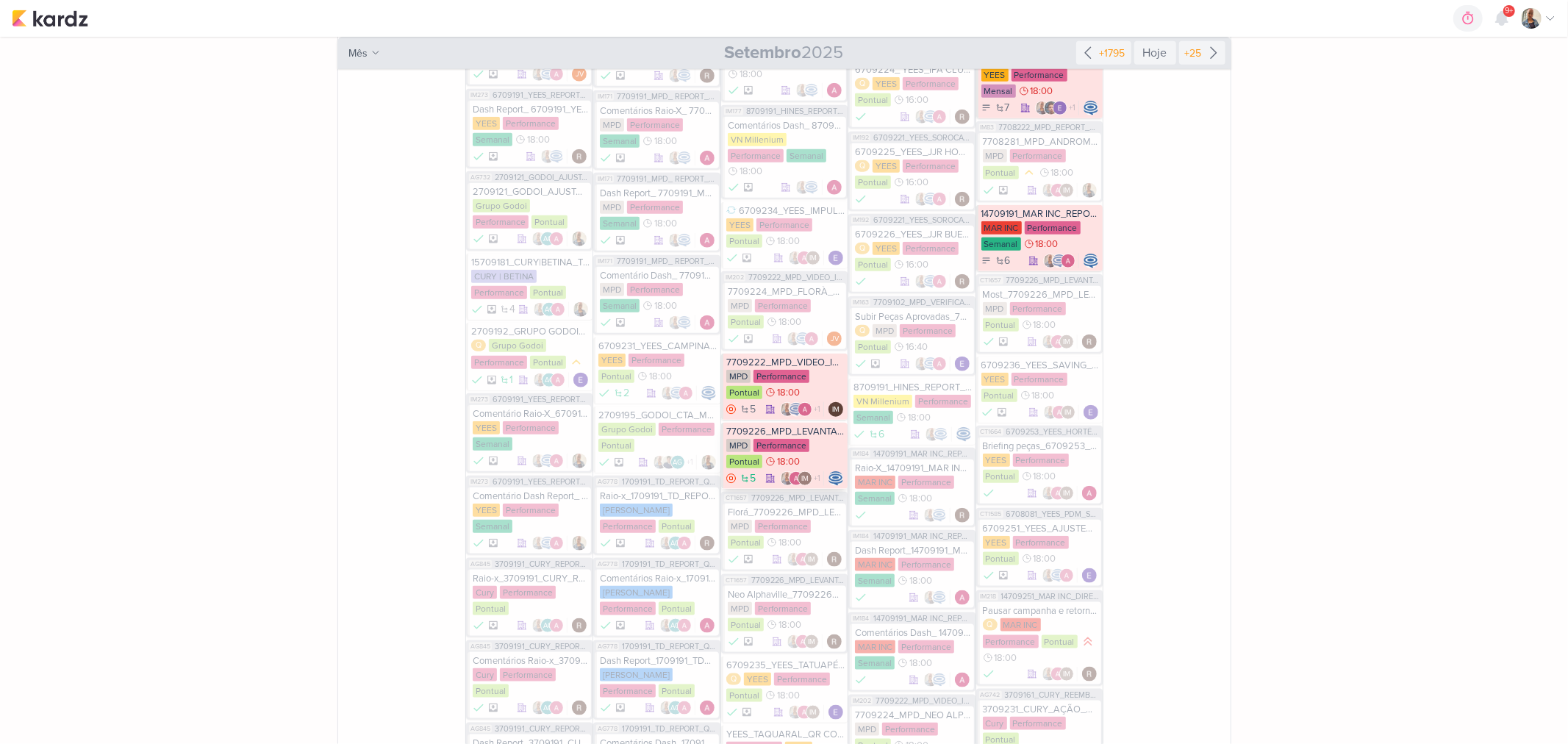
click at [799, 439] on div "MPD Performance Pontual 18:00" at bounding box center [785, 454] width 118 height 31
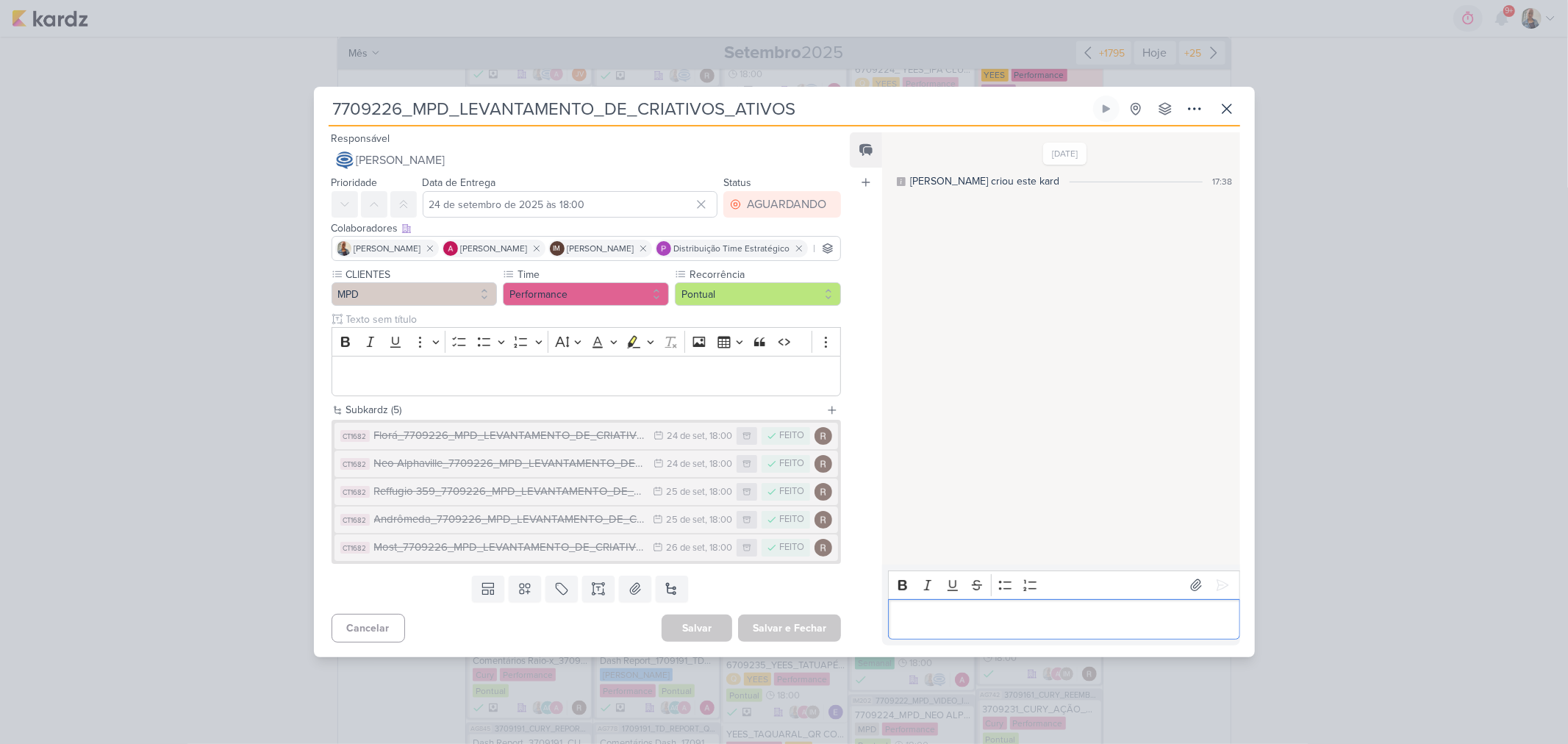
click at [957, 613] on div "Editor editing area: main" at bounding box center [1064, 619] width 351 height 40
click at [1358, 446] on div "7709226_MPD_LEVANTAMENTO_DE_CRIATIVOS_ATIVOS" at bounding box center [784, 372] width 1568 height 744
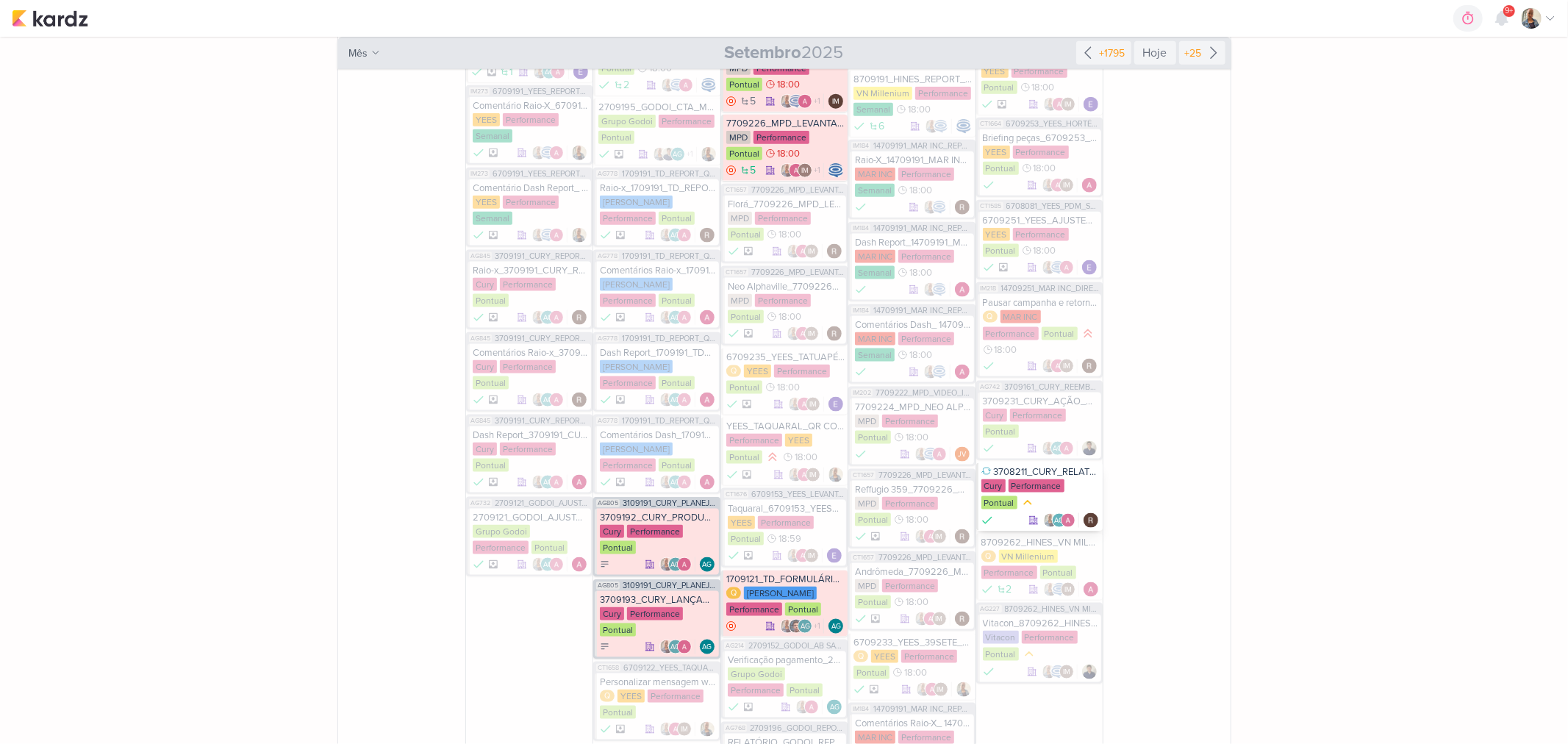
scroll to position [6292, 0]
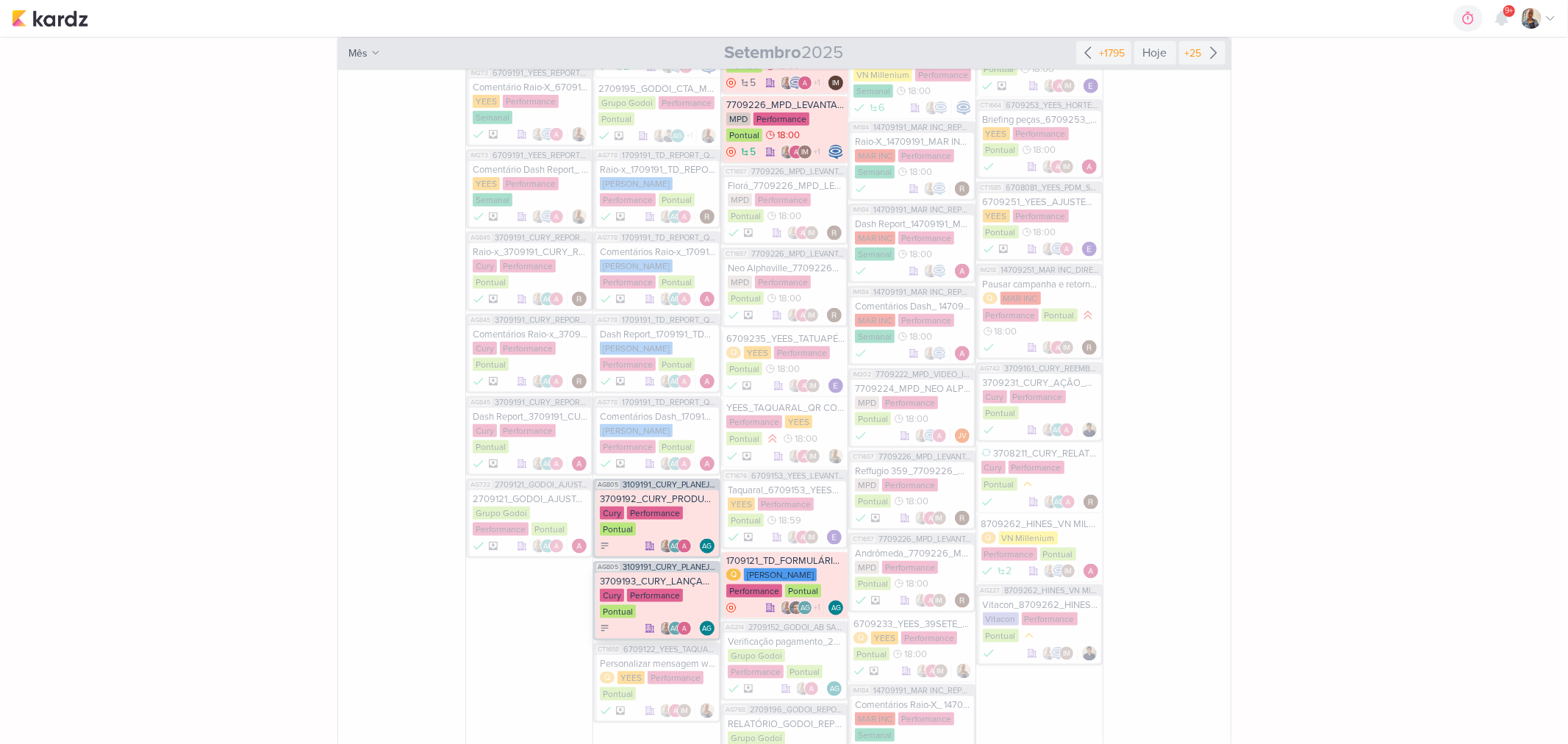
click at [691, 589] on div "Cury Performance Pontual" at bounding box center [658, 604] width 115 height 31
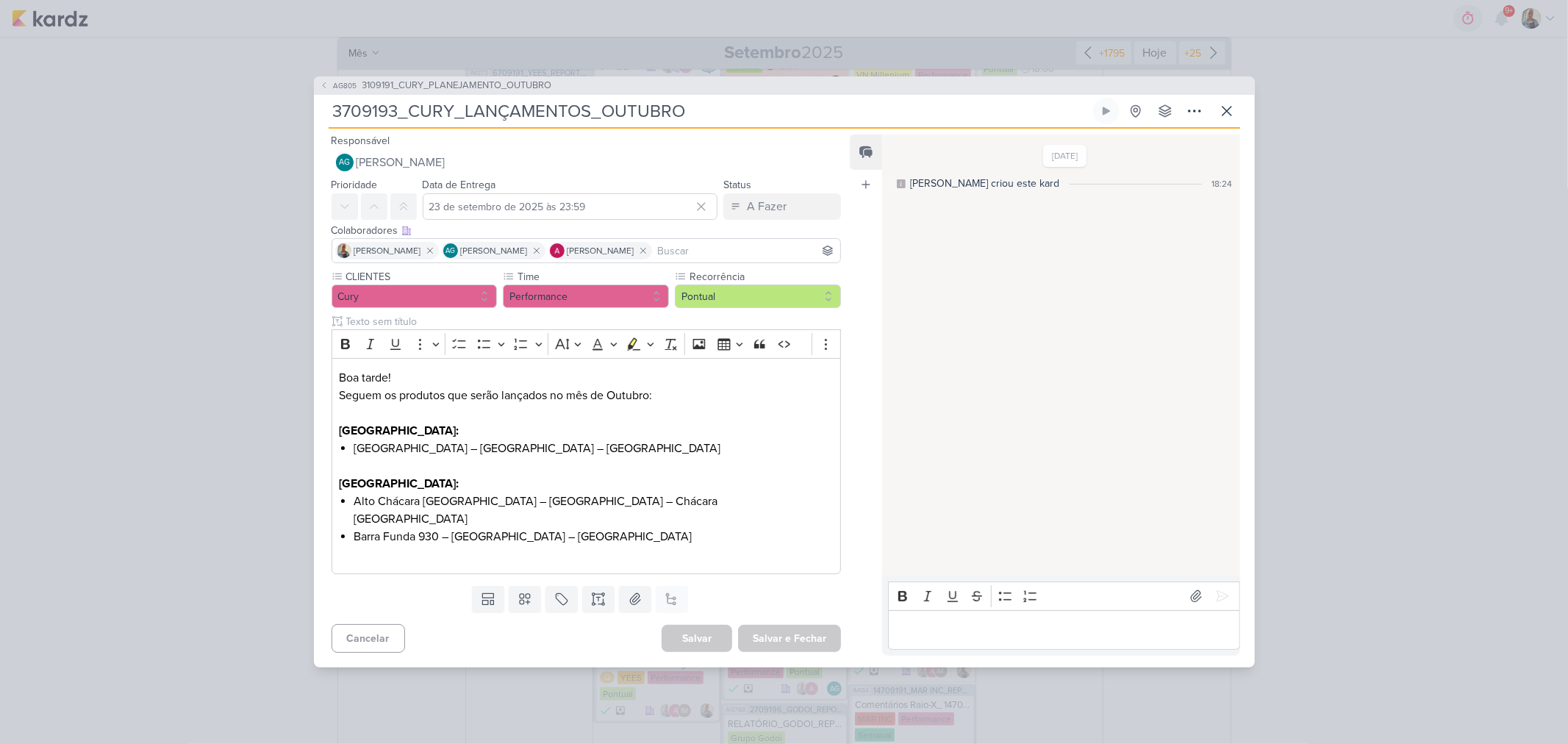
click at [1042, 625] on p "Editor editing area: main" at bounding box center [1064, 630] width 336 height 18
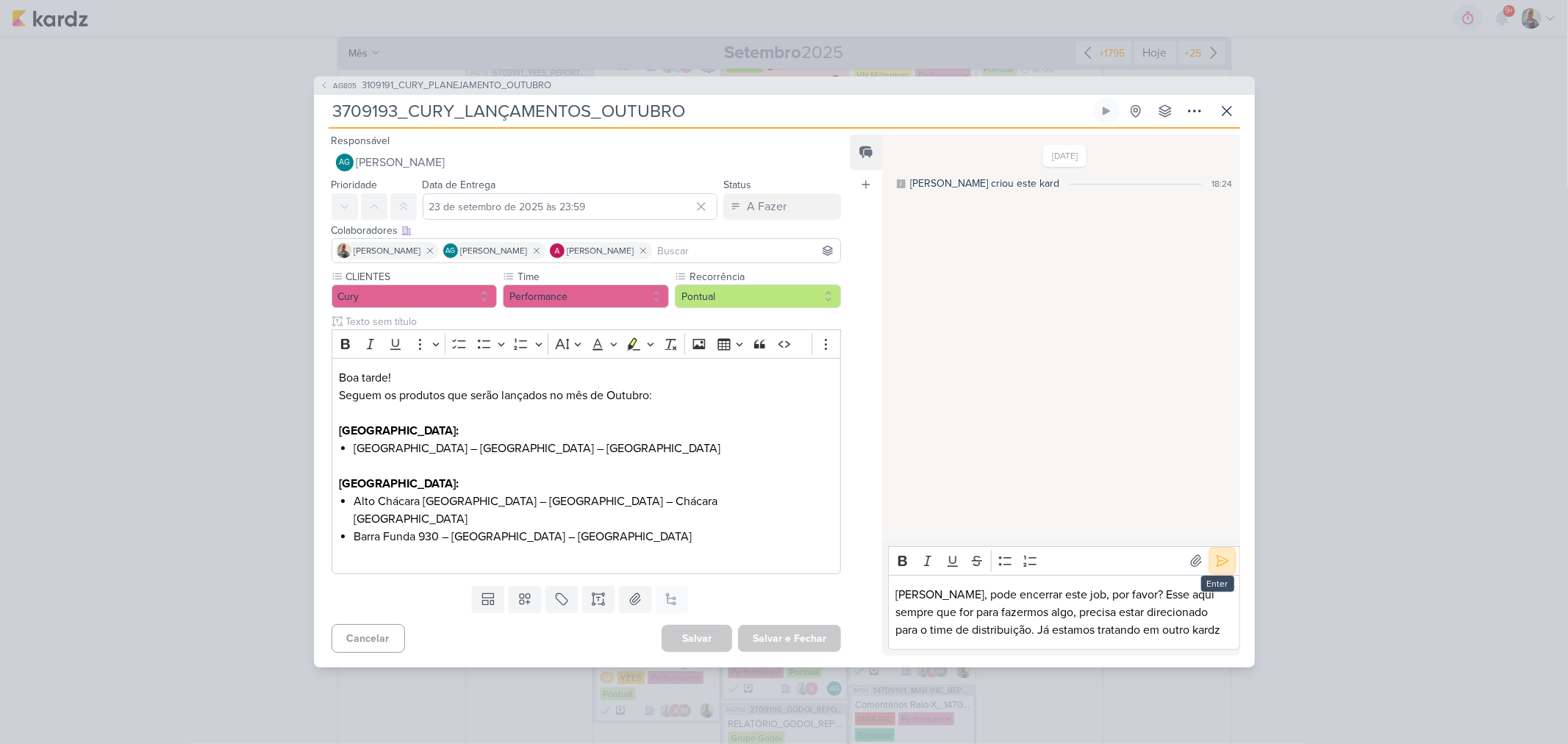
click at [1216, 554] on icon at bounding box center [1223, 562] width 15 height 15
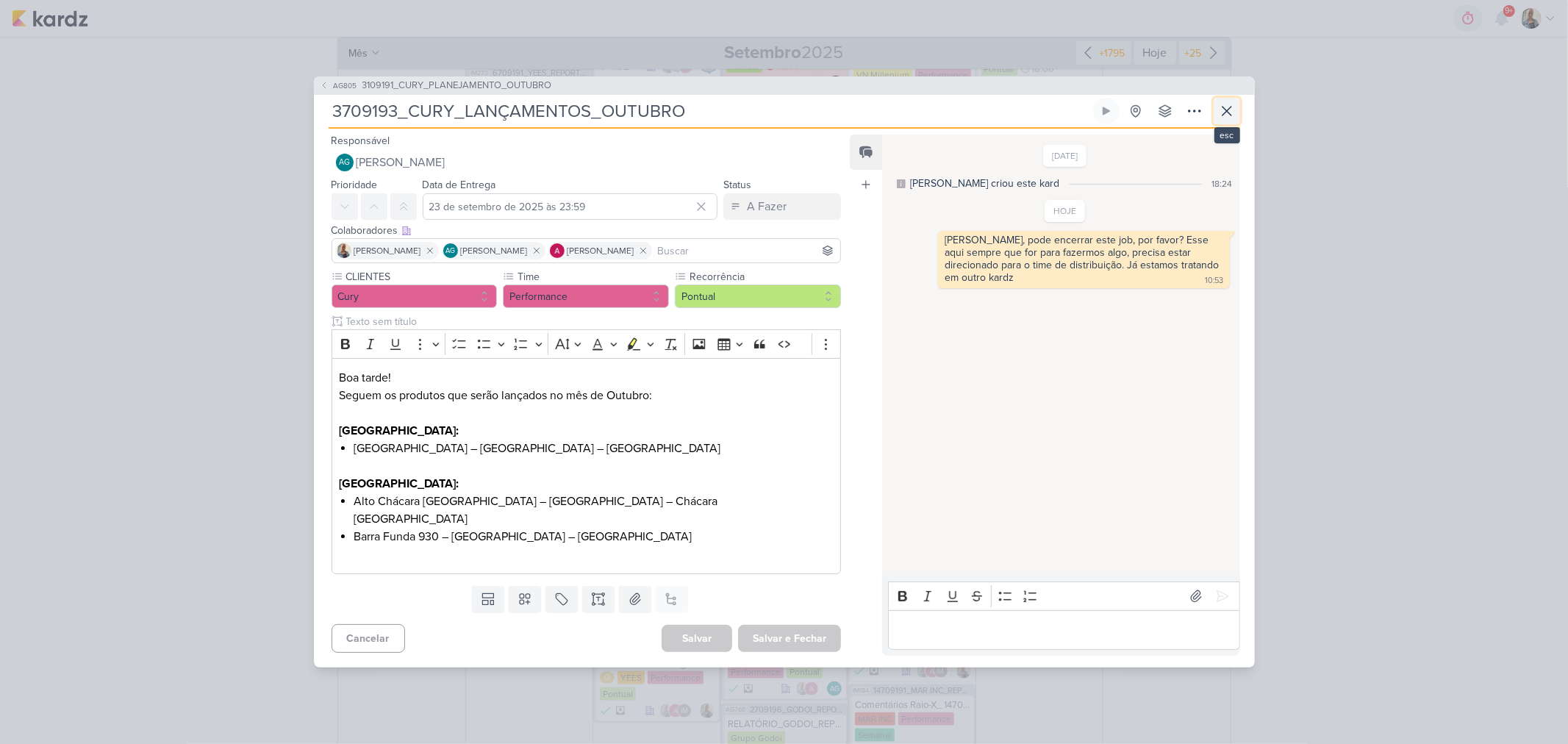
click at [1234, 114] on icon at bounding box center [1227, 110] width 18 height 18
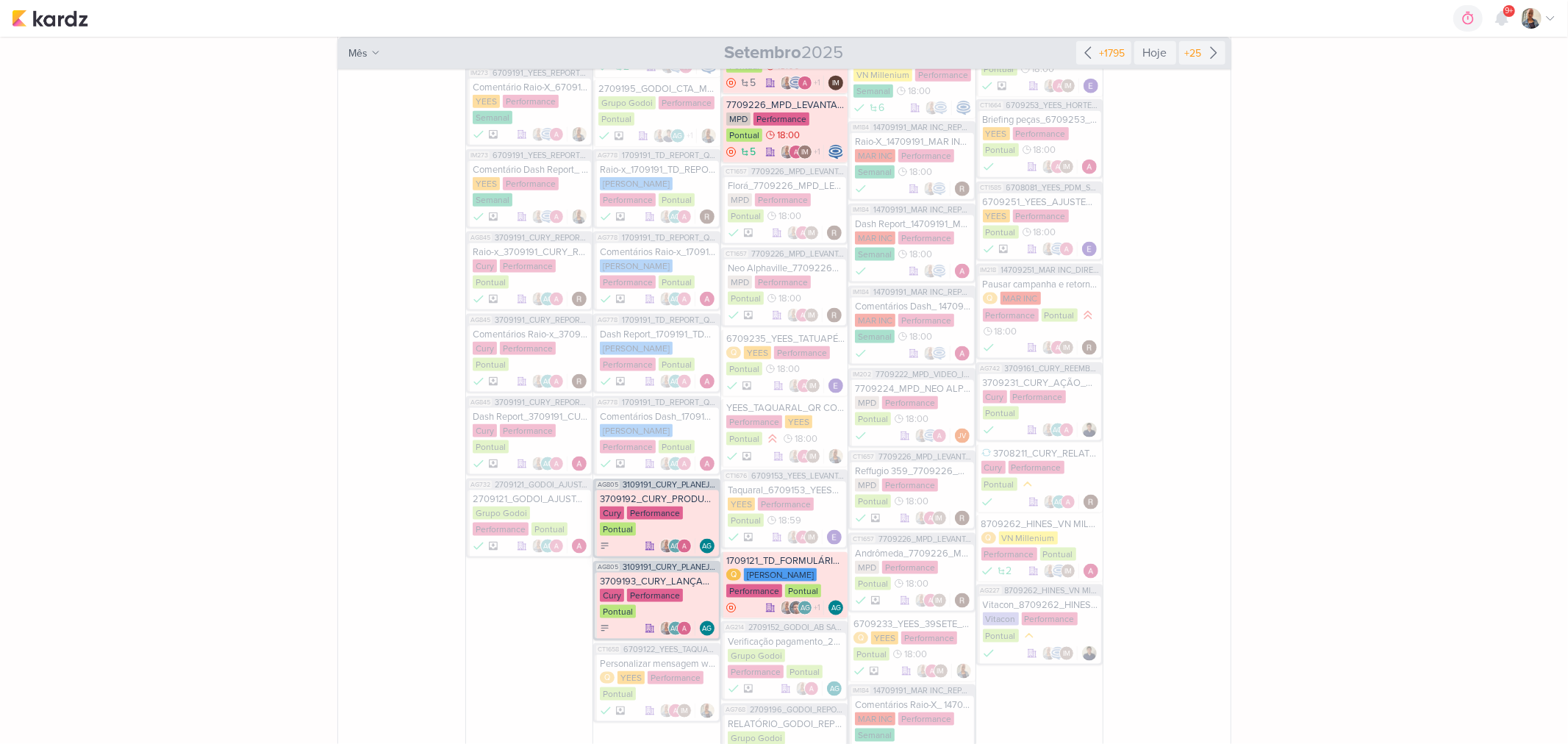
click at [701, 494] on div "3709192_CURY_PRODUTOS_DA_VEZ_SETEMBRO" at bounding box center [658, 500] width 115 height 12
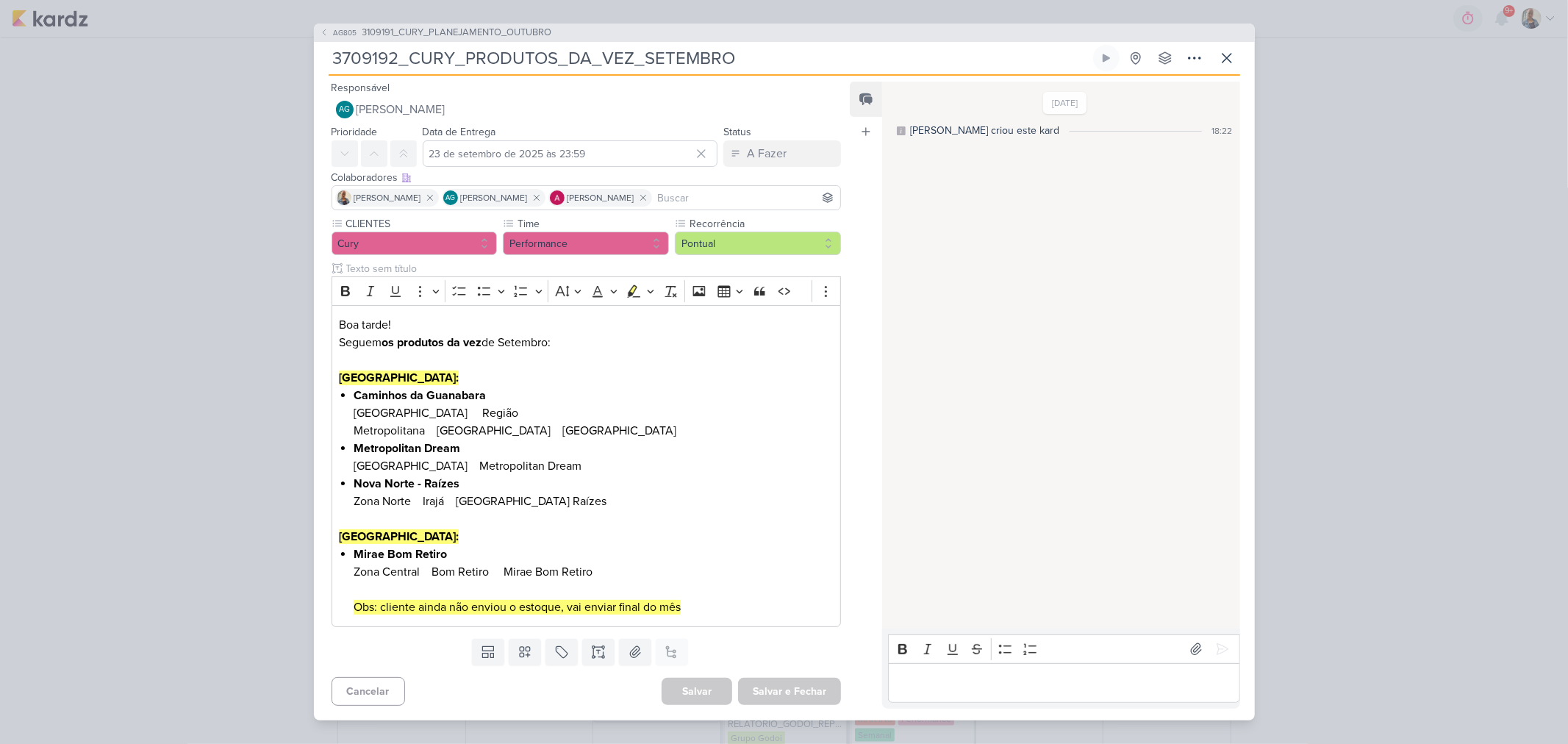
click at [1335, 460] on div "AG805 3109191_CURY_PLANEJAMENTO_OUTUBRO 3709192_CURY_PRODUTOS_DA_VEZ_SETEMBRO" at bounding box center [784, 372] width 1568 height 744
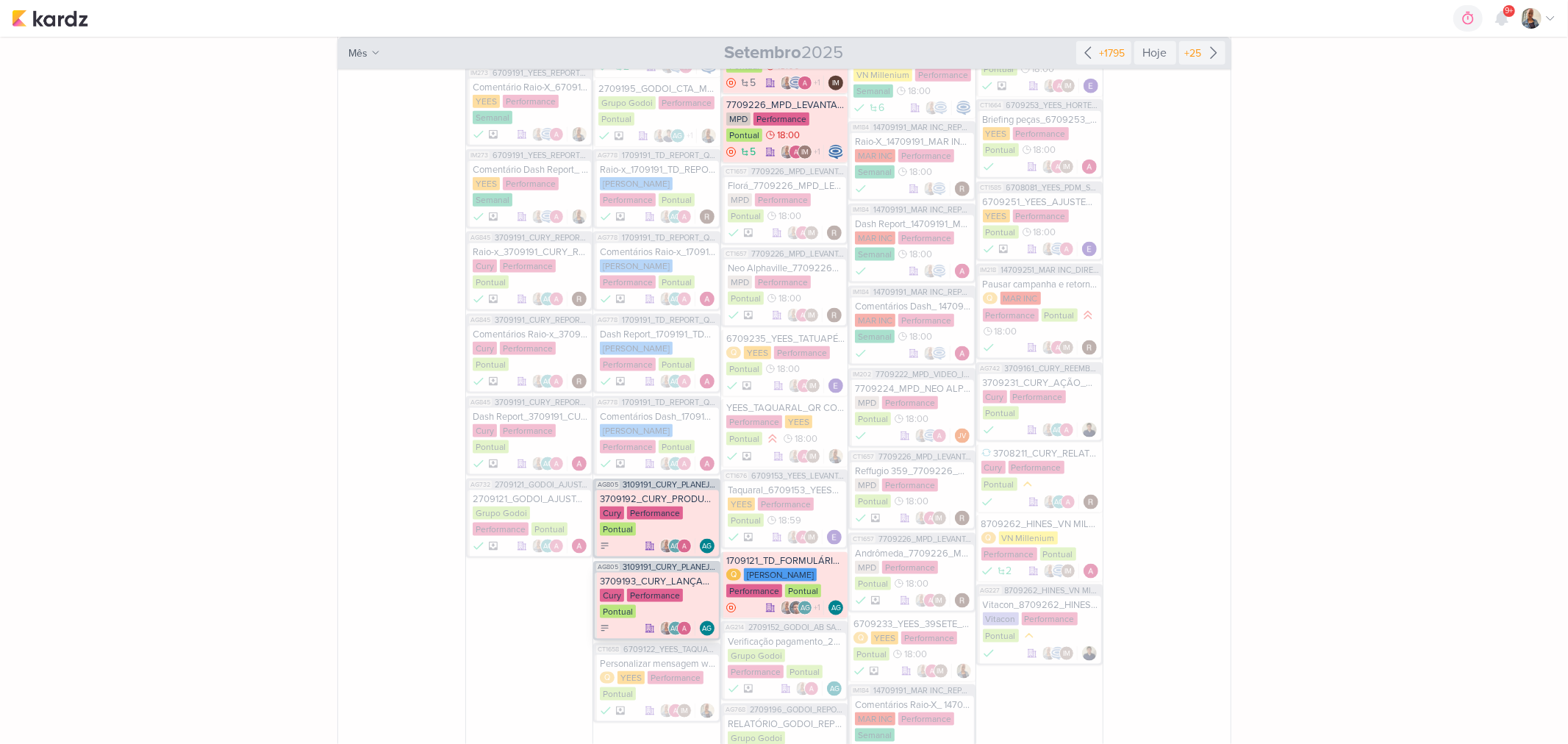
click at [705, 589] on div "Cury Performance Pontual" at bounding box center [658, 604] width 115 height 31
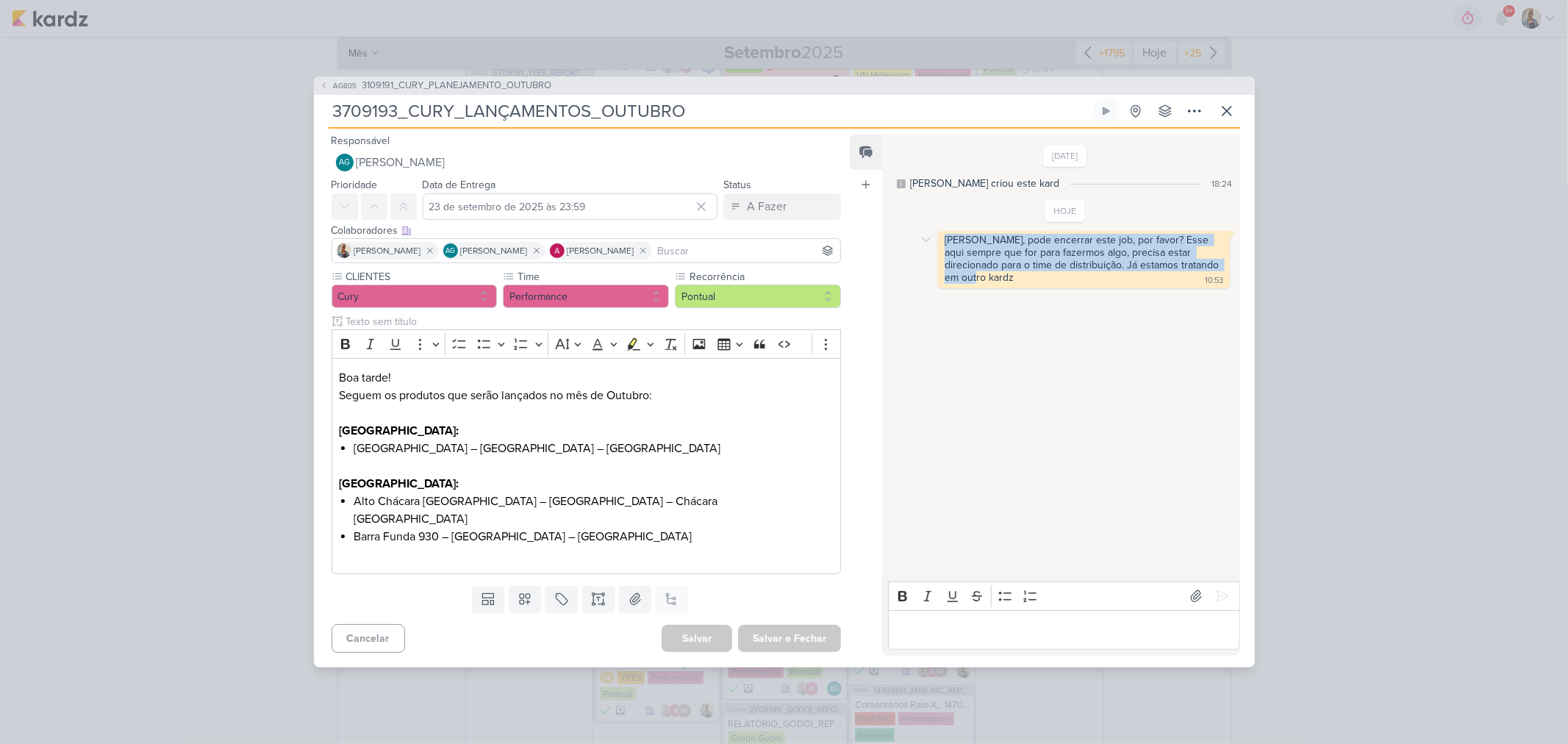
drag, startPoint x: 1208, startPoint y: 269, endPoint x: 944, endPoint y: 248, distance: 264.8
click at [944, 248] on div "Aline, pode encerrar este job, por favor? Esse aqui sempre que for para fazermo…" at bounding box center [1084, 259] width 285 height 52
copy div "Aline, pode encerrar este job, por favor? Esse aqui sempre que for para fazermo…"
click at [1325, 396] on div "AG805 3109191_CURY_PLANEJAMENTO_OUTUBRO 3709193_CURY_LANÇAMENTOS_OUTUBRO" at bounding box center [784, 372] width 1568 height 744
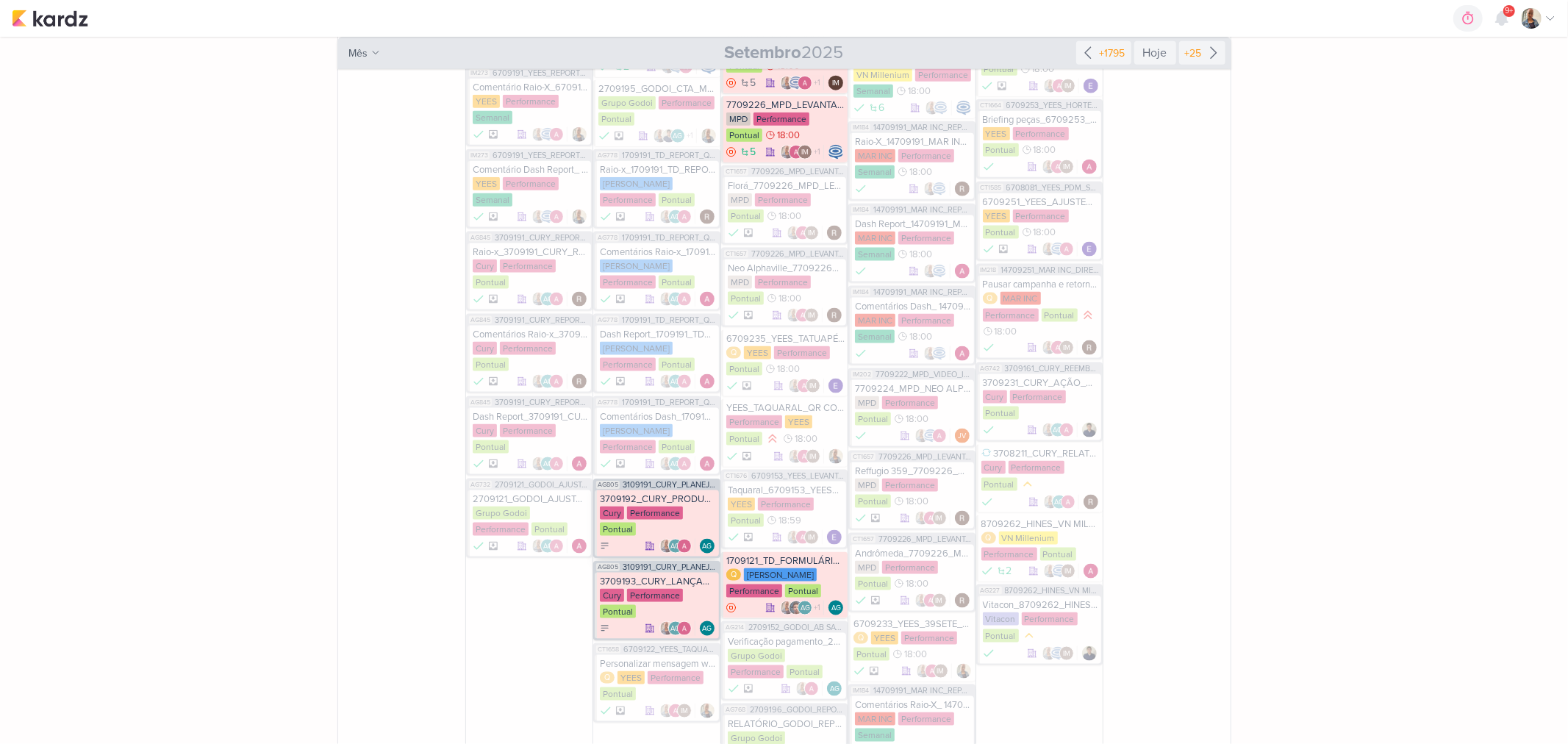
click at [706, 506] on div "Cury Performance Pontual" at bounding box center [658, 521] width 115 height 31
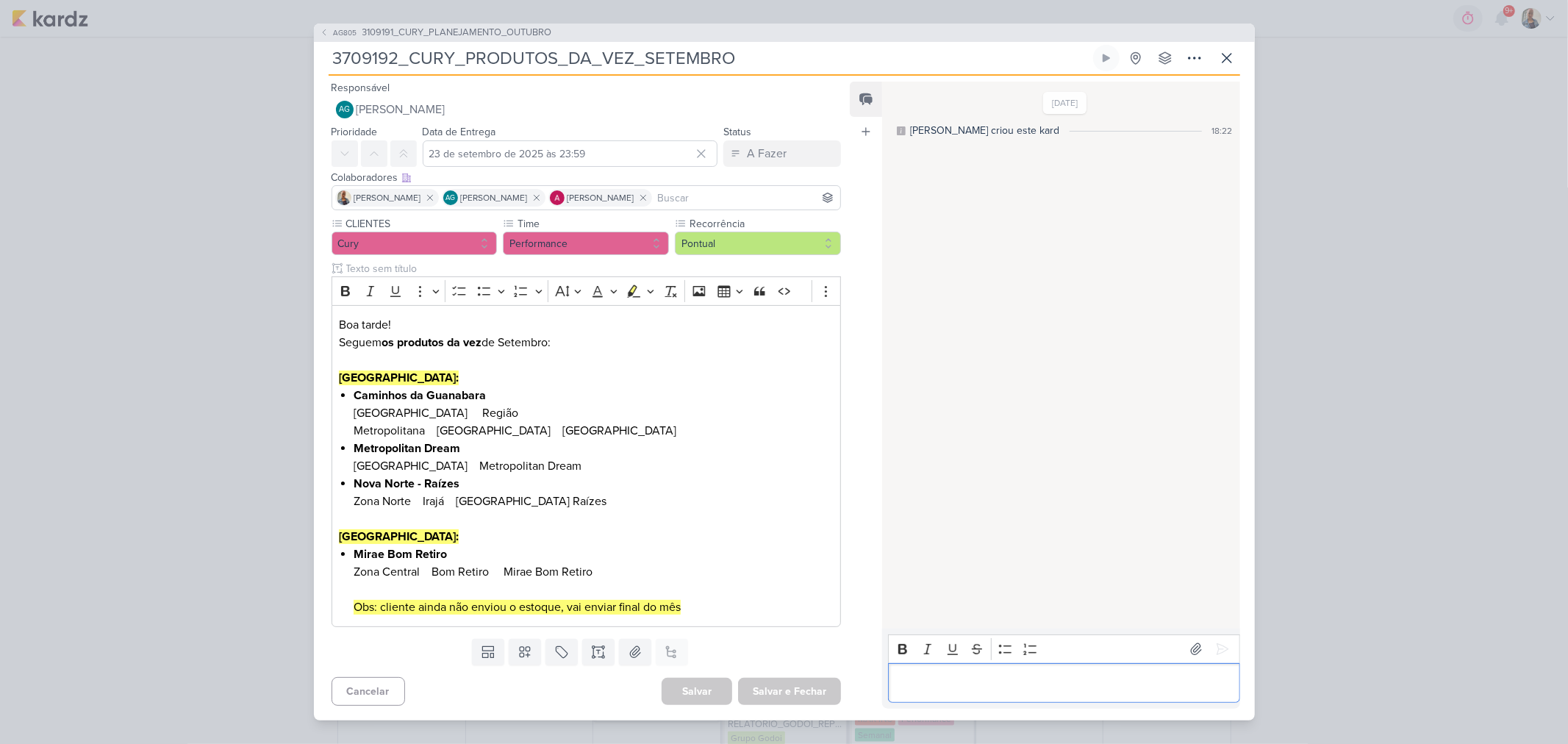
click at [997, 675] on p "Editor editing area: main" at bounding box center [1064, 683] width 336 height 18
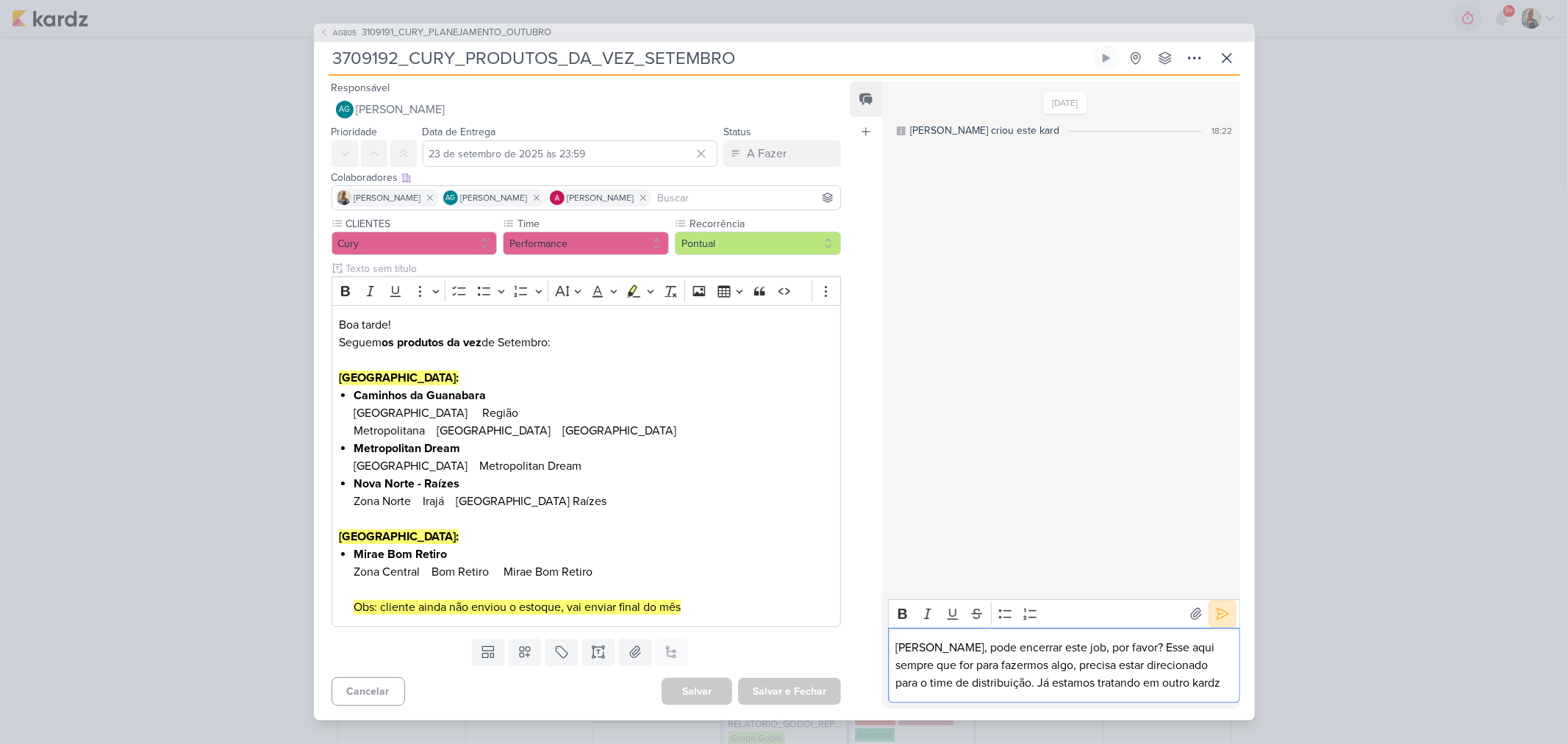
click at [1216, 608] on icon at bounding box center [1223, 614] width 15 height 15
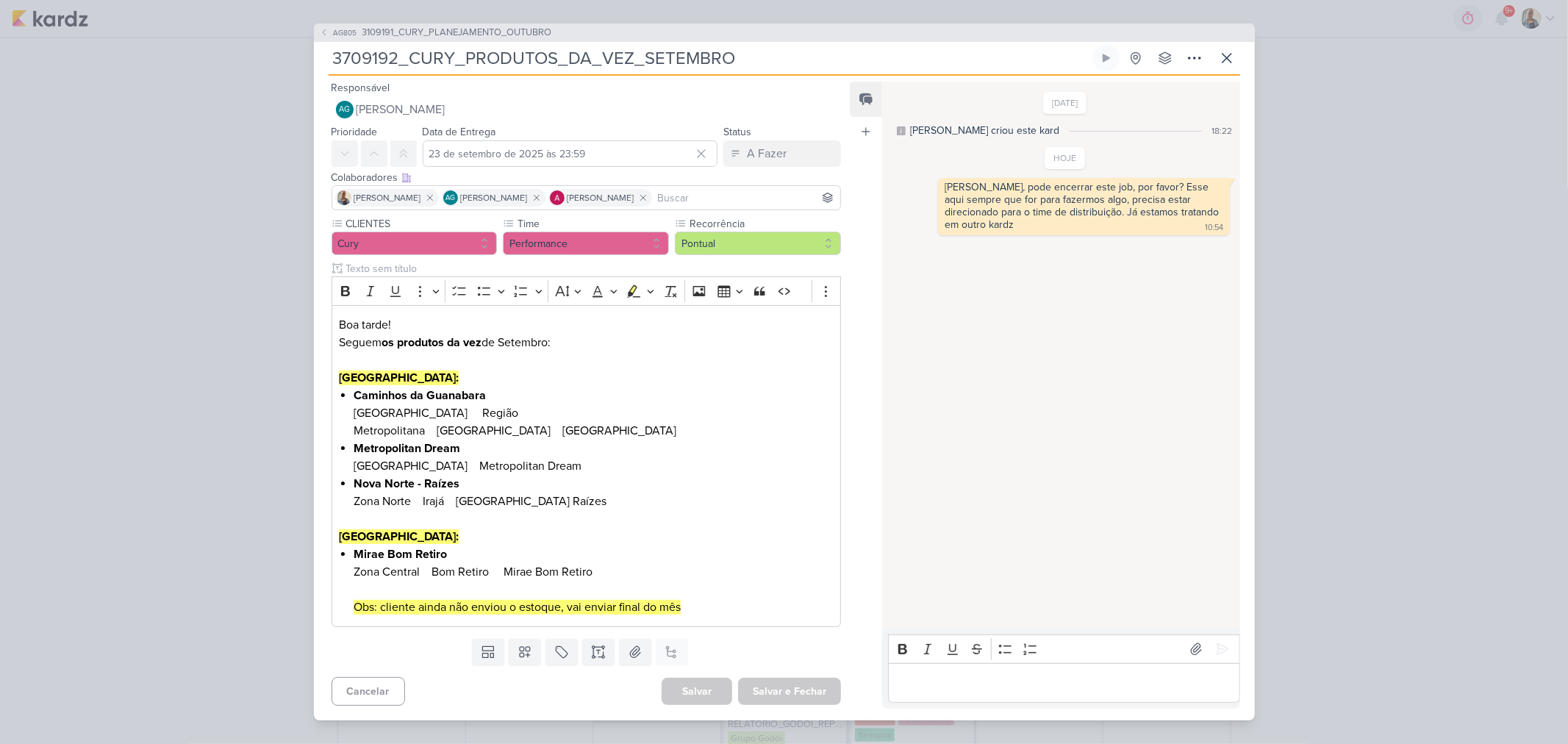
click at [1369, 428] on div "AG805 3109191_CURY_PLANEJAMENTO_OUTUBRO 3709192_CURY_PRODUTOS_DA_VEZ_SETEMBRO" at bounding box center [784, 372] width 1568 height 744
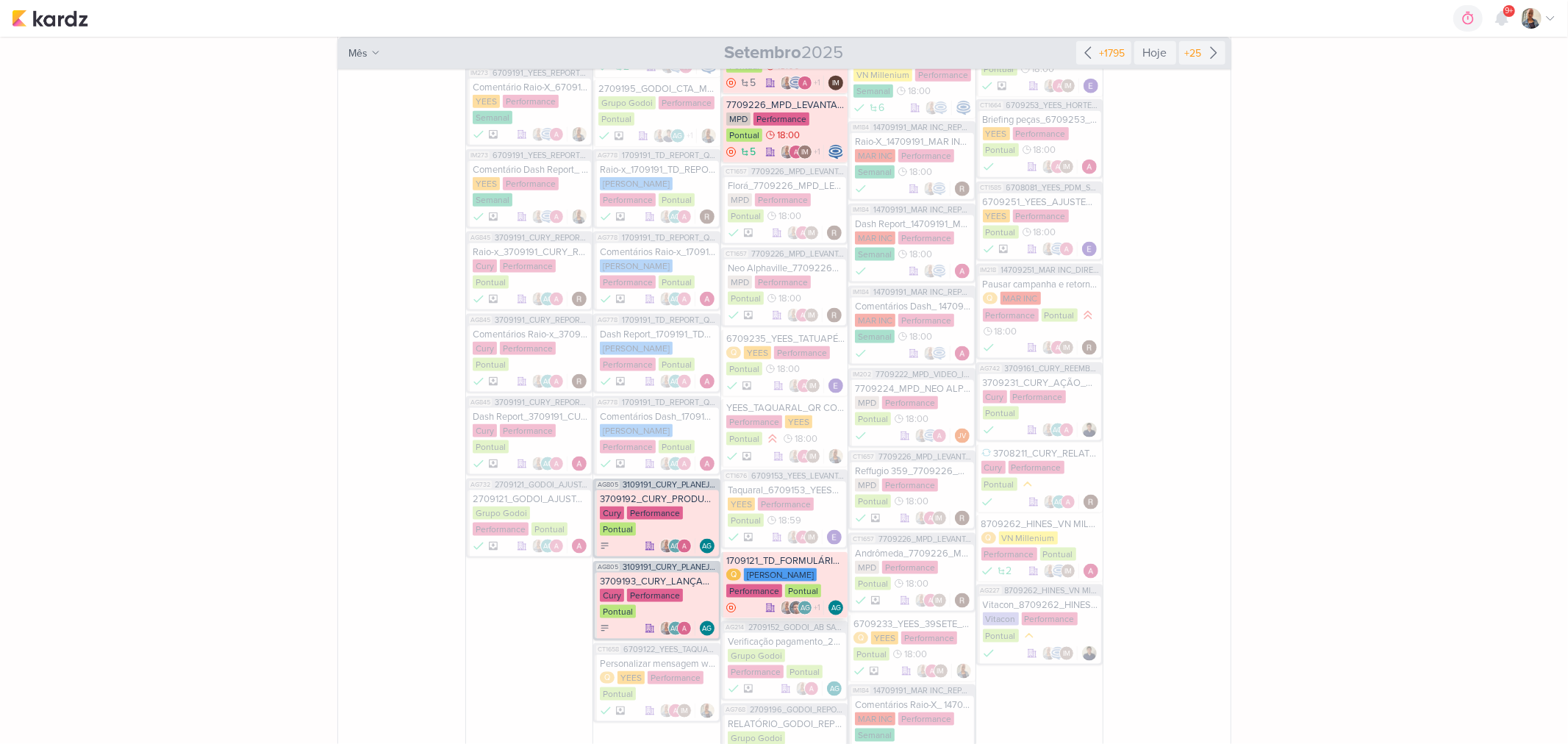
click at [829, 568] on div "Q Teixeira Duarte Performance Pontual" at bounding box center [785, 583] width 118 height 31
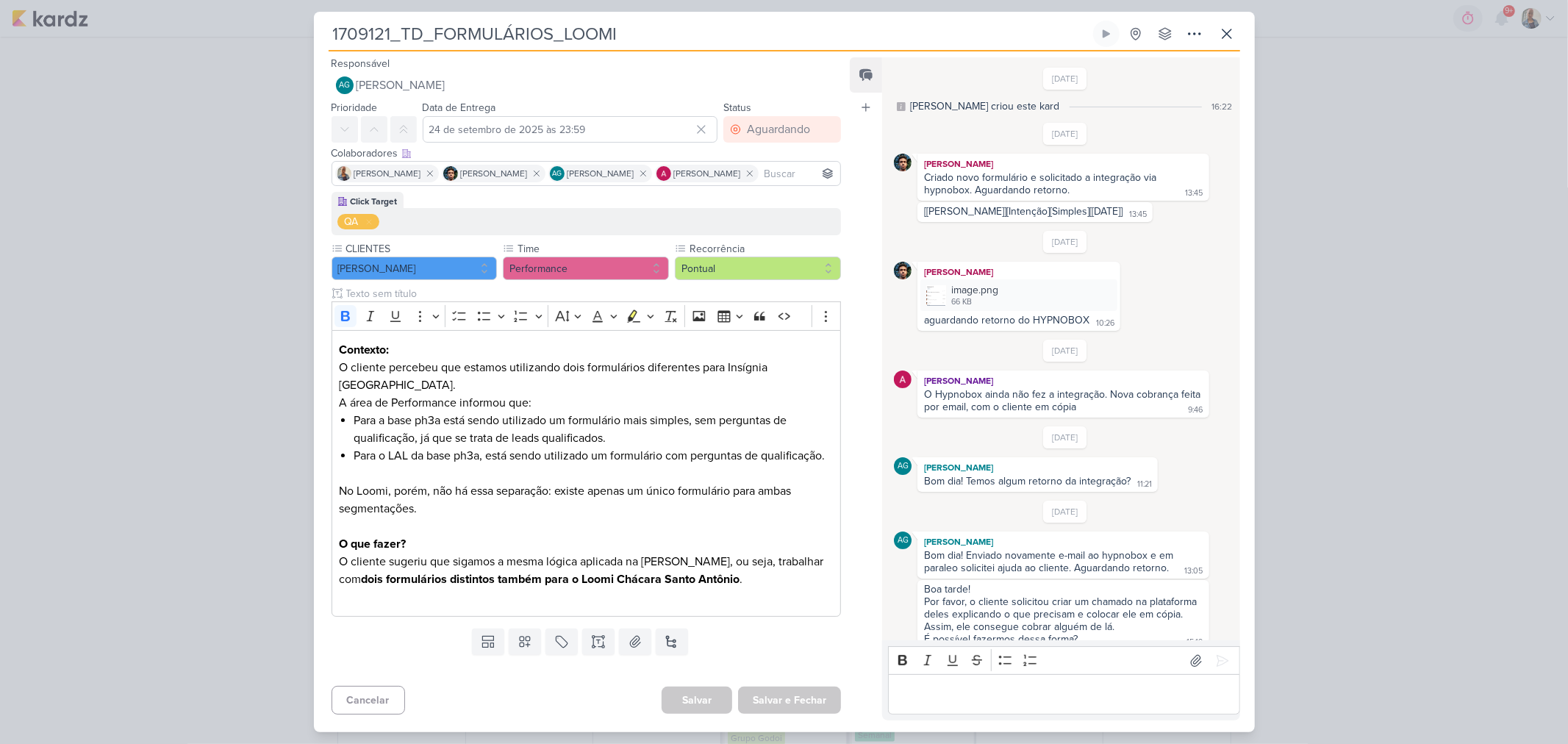
scroll to position [206, 0]
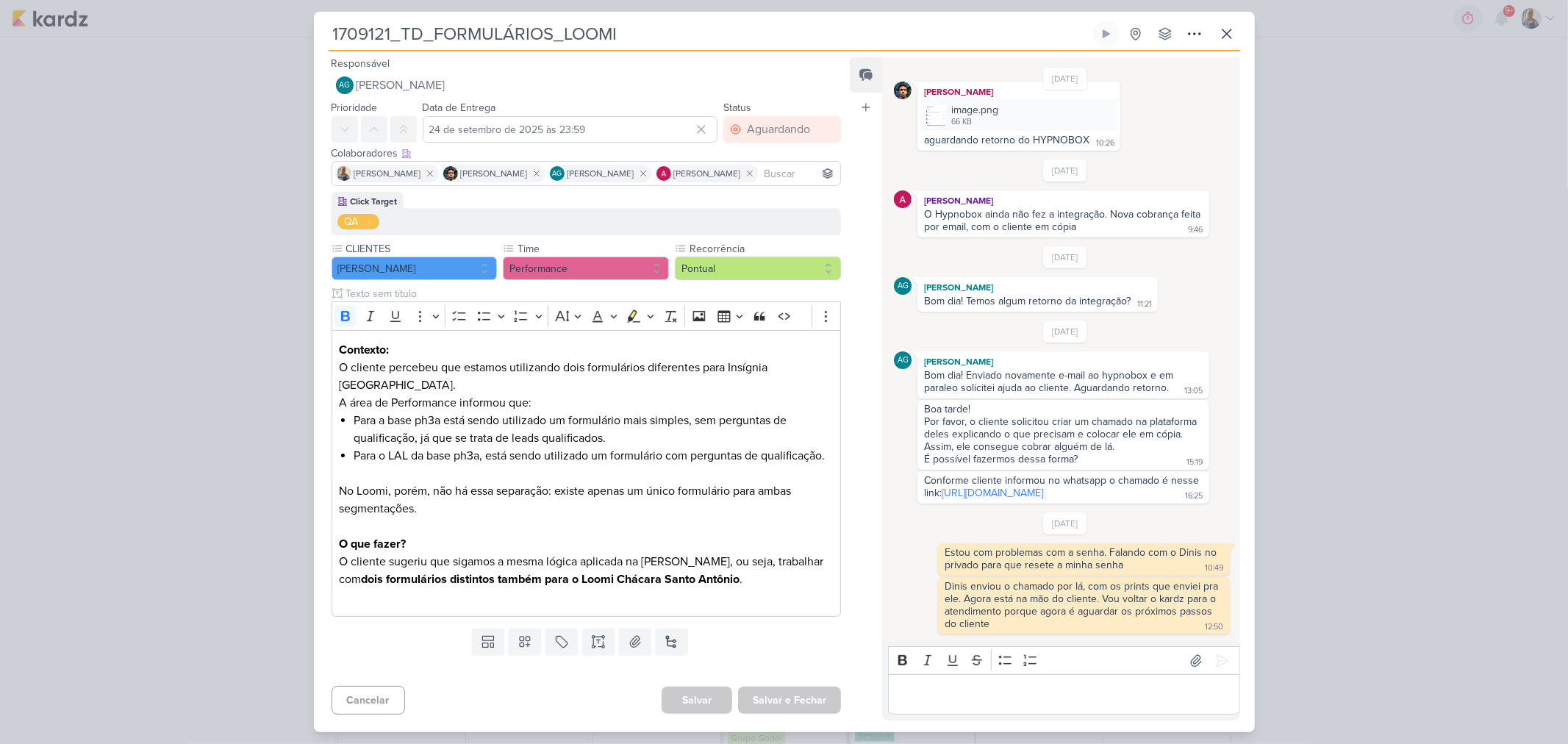
click at [1340, 453] on div "1709121_TD_FORMULÁRIOS_LOOMI Criado por Aline" at bounding box center [784, 372] width 1568 height 744
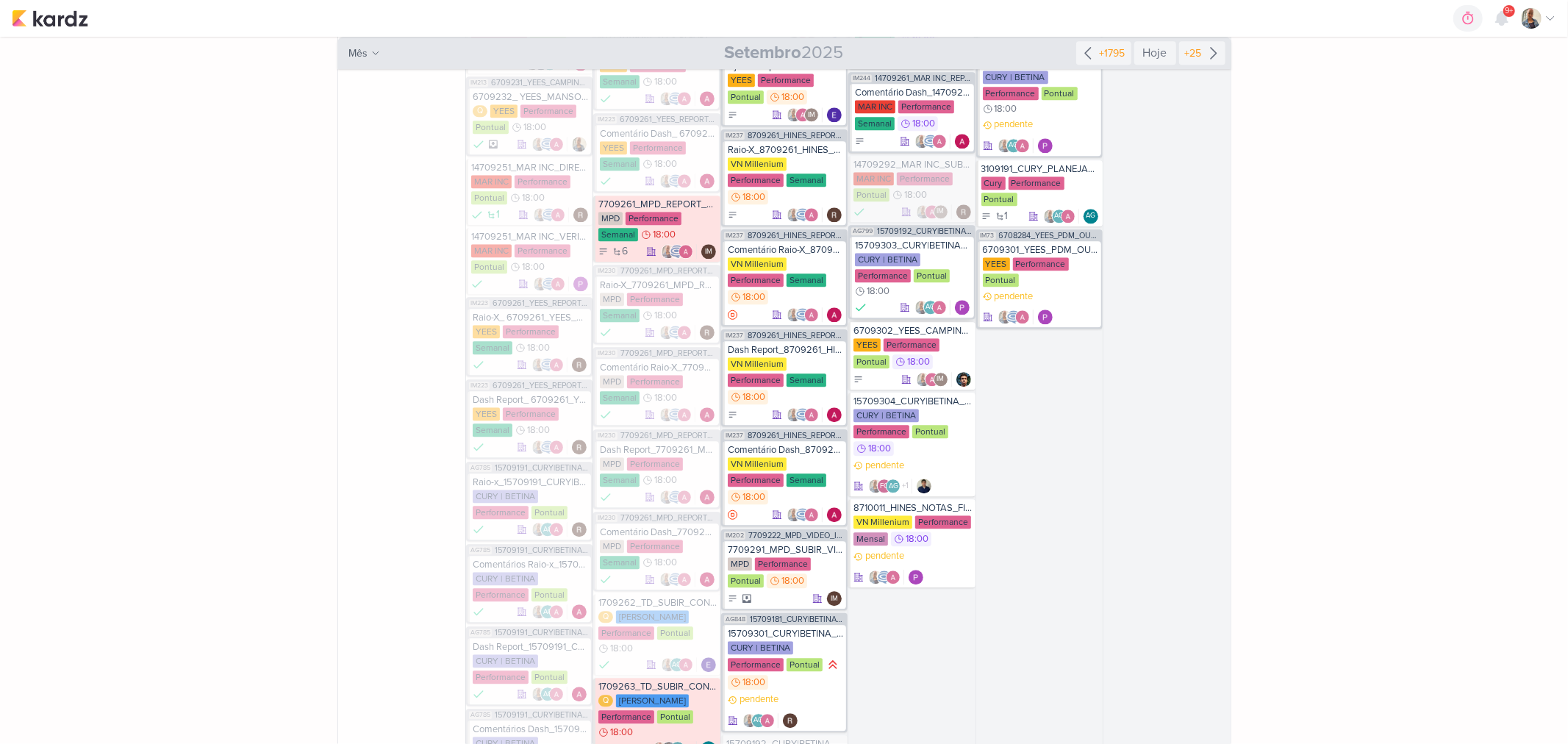
scroll to position [7599, 0]
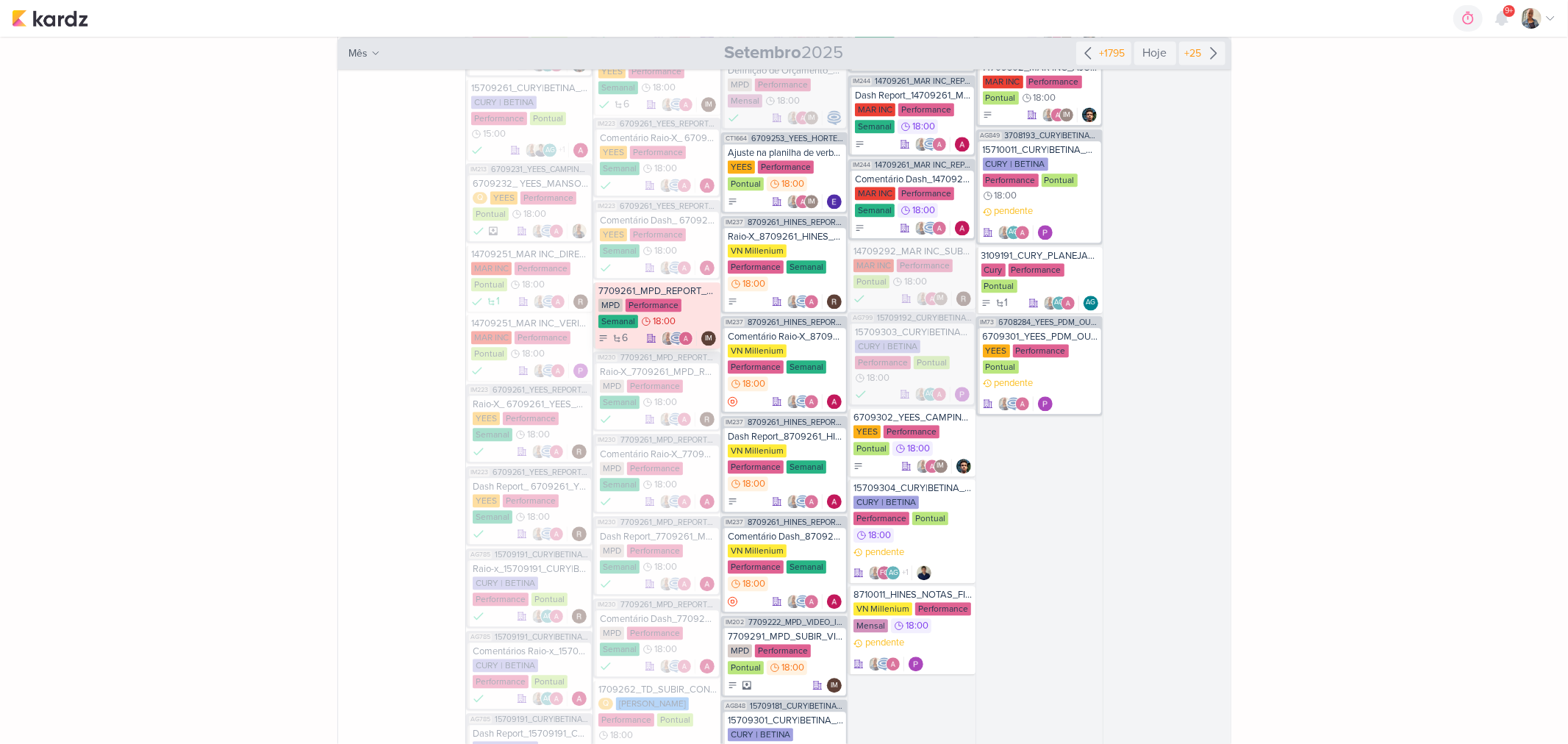
click at [691, 299] on div "MPD Performance Semanal 18:00" at bounding box center [657, 314] width 118 height 31
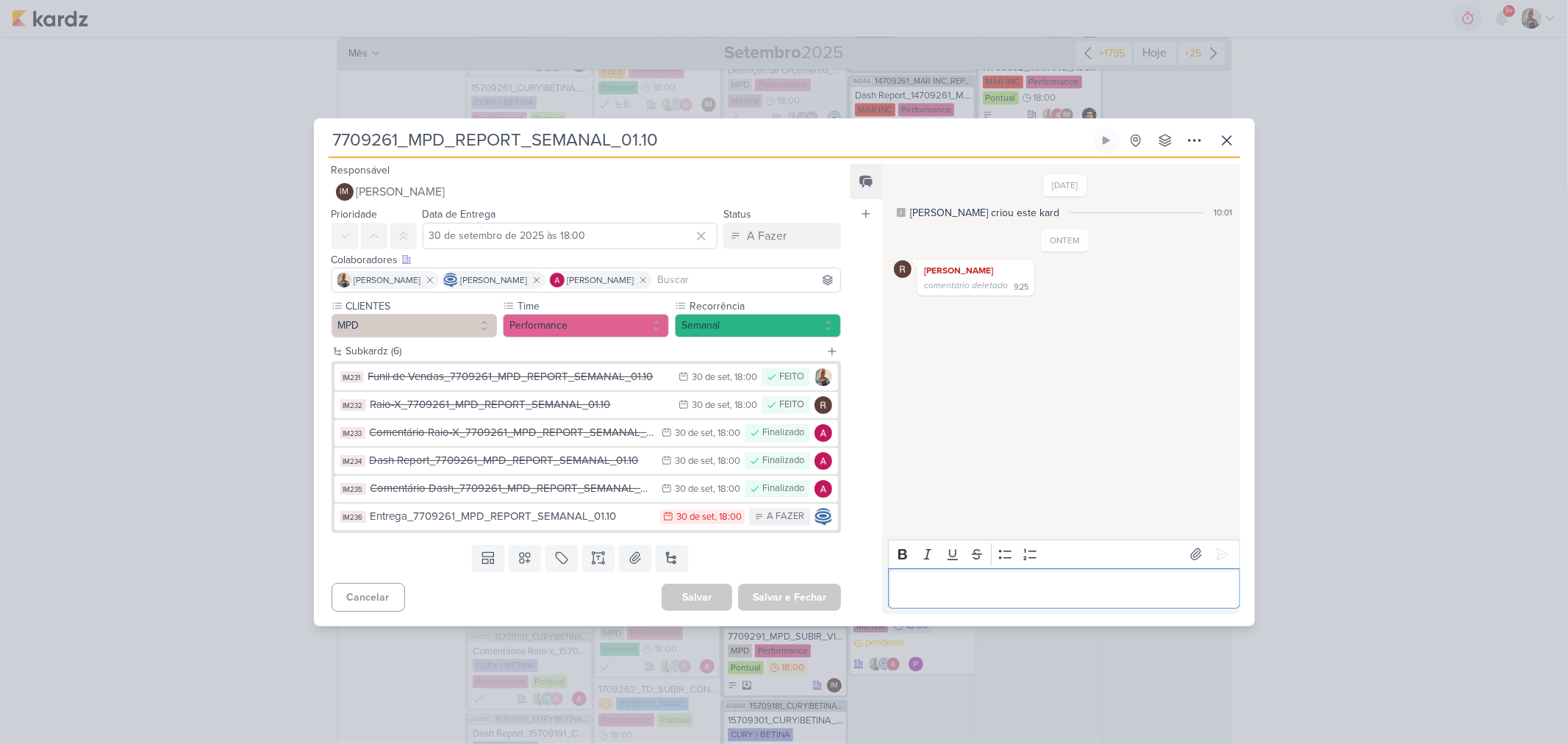
click at [1153, 600] on div "Editor editing area: main" at bounding box center [1064, 588] width 351 height 40
click at [1476, 479] on div "7709261_MPD_REPORT_SEMANAL_01.10 Criado por Isabella" at bounding box center [784, 372] width 1568 height 744
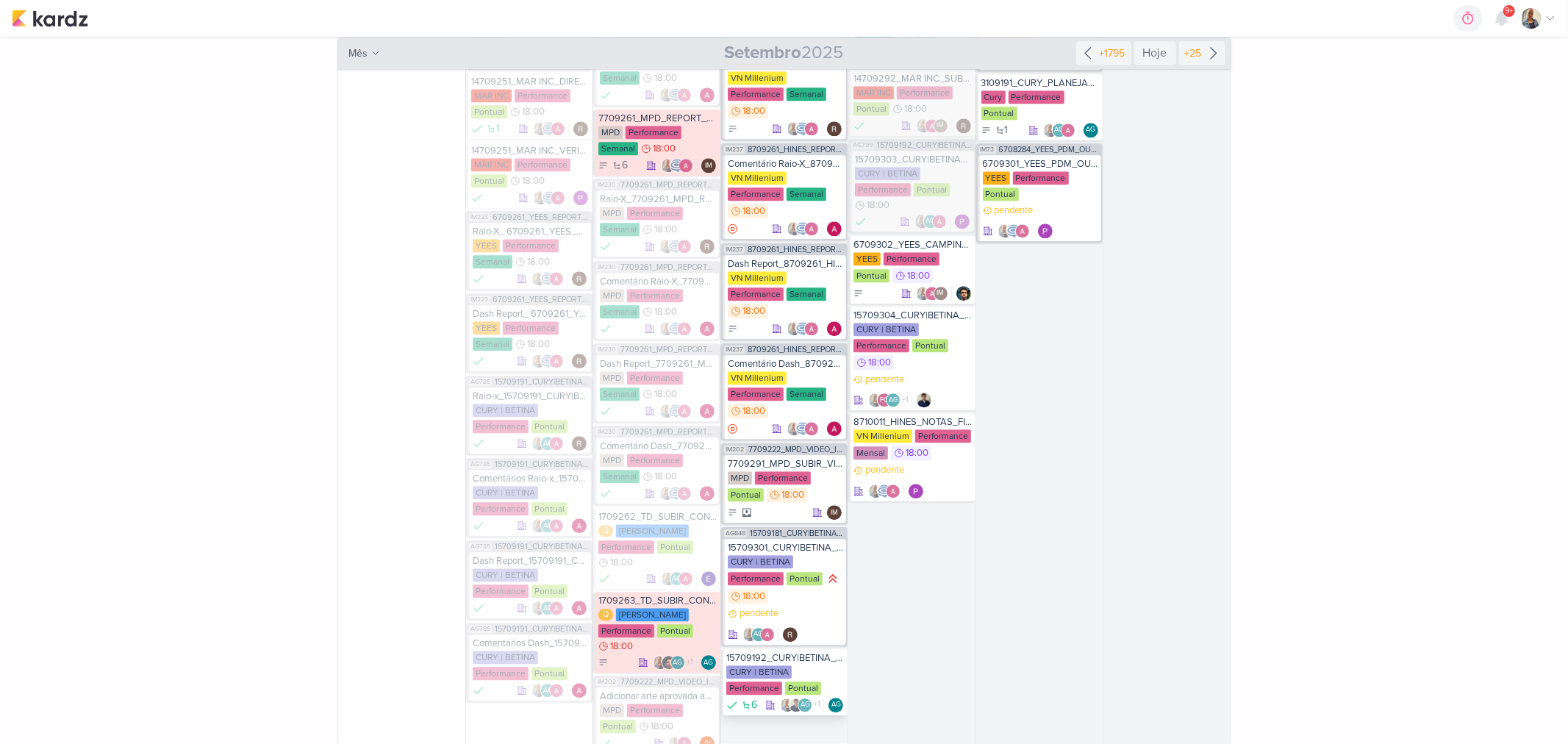
scroll to position [7797, 0]
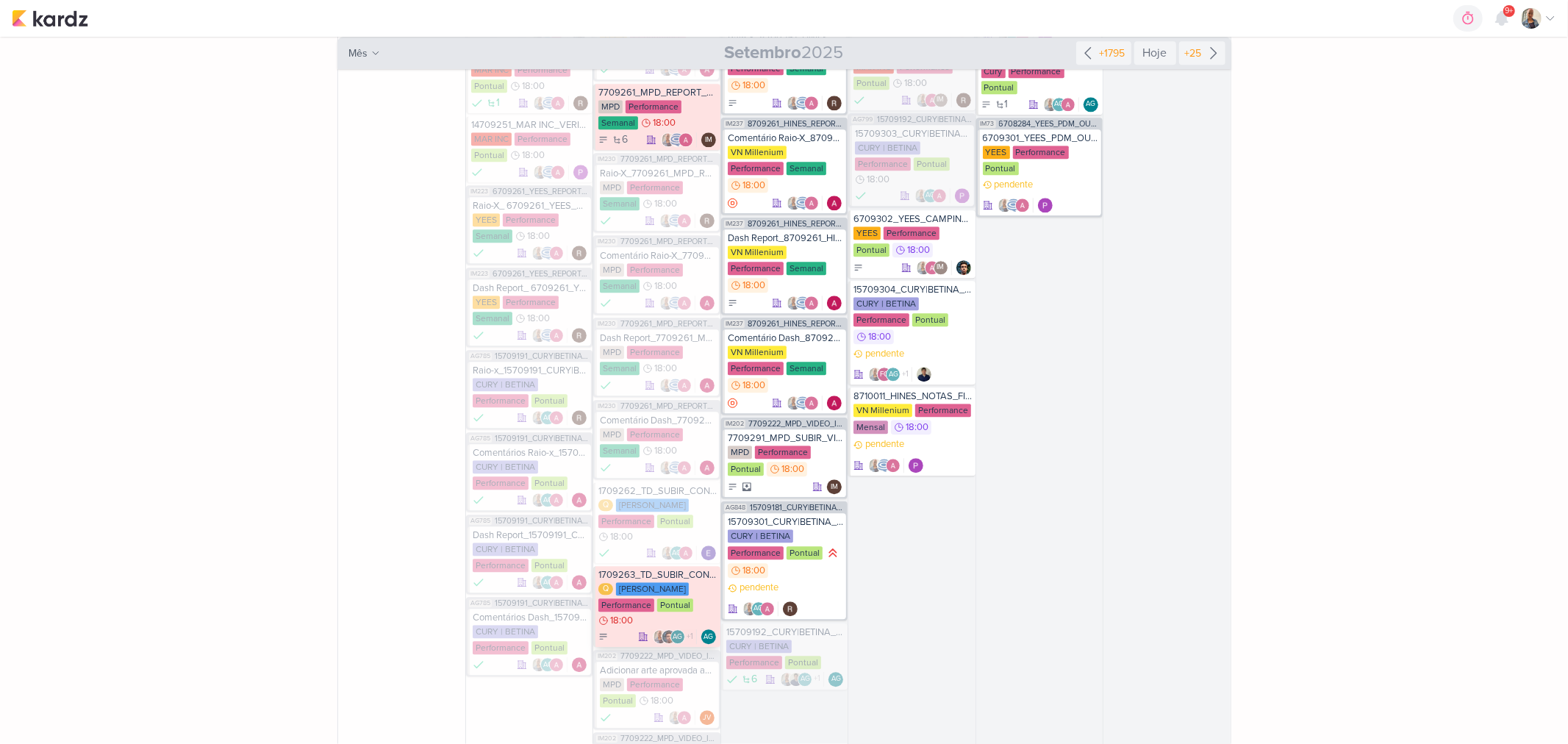
click at [696, 582] on div "Q Teixeira Duarte Performance Pontual 18:00" at bounding box center [657, 605] width 118 height 45
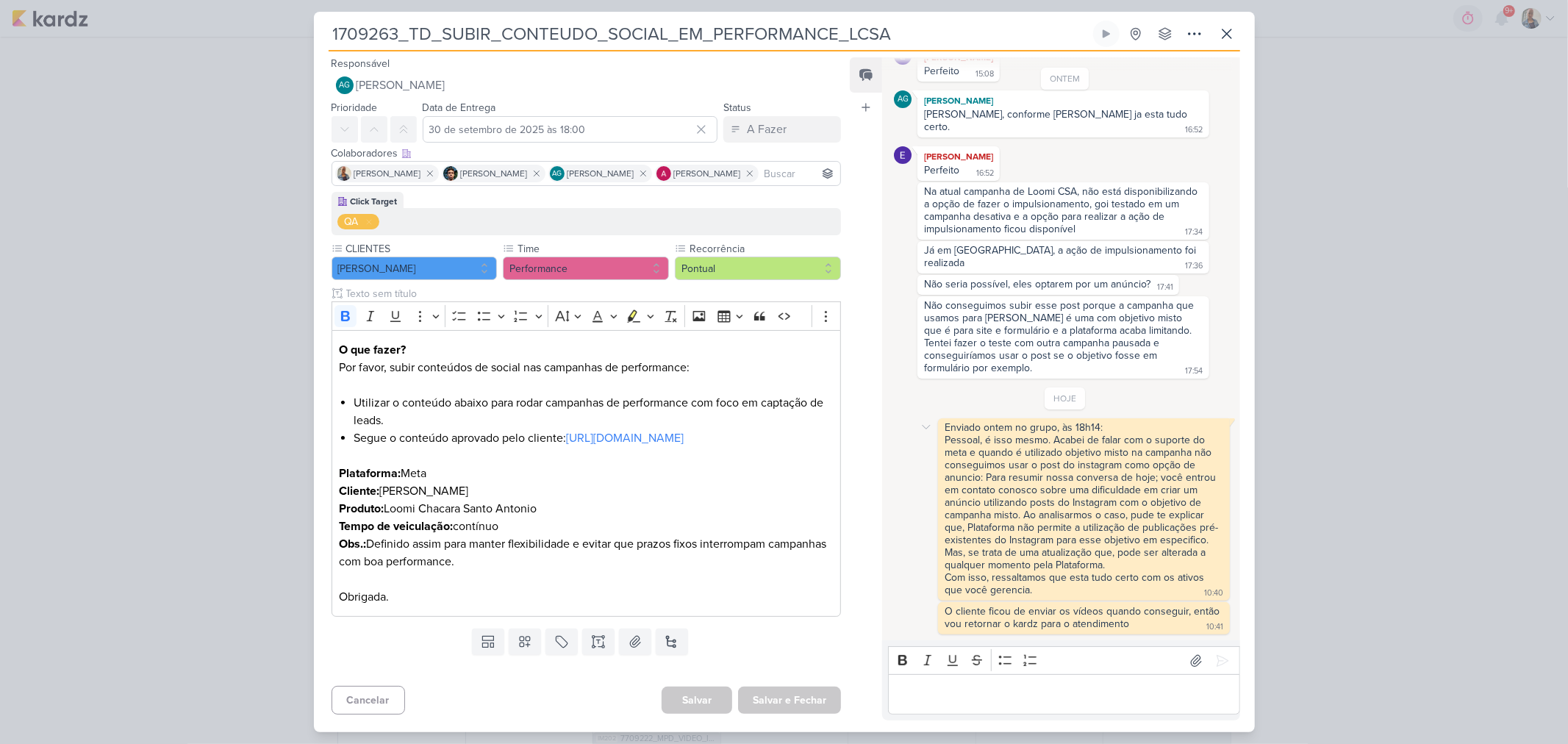
scroll to position [226, 0]
click at [1403, 331] on div "1709263_TD_SUBIR_CONTEUDO_SOCIAL_EM_PERFORMANCE_LCSA" at bounding box center [784, 372] width 1568 height 744
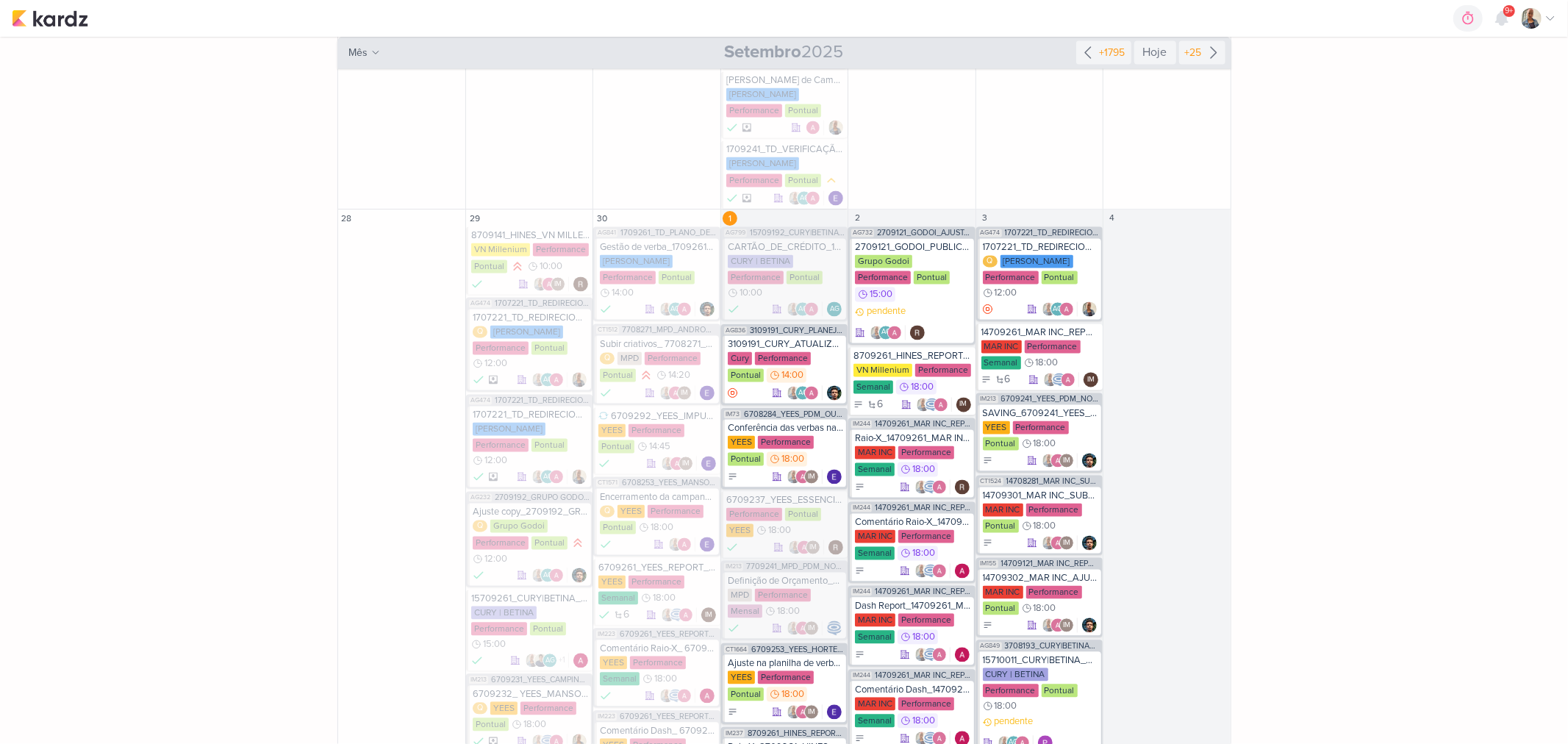
scroll to position [7062, 0]
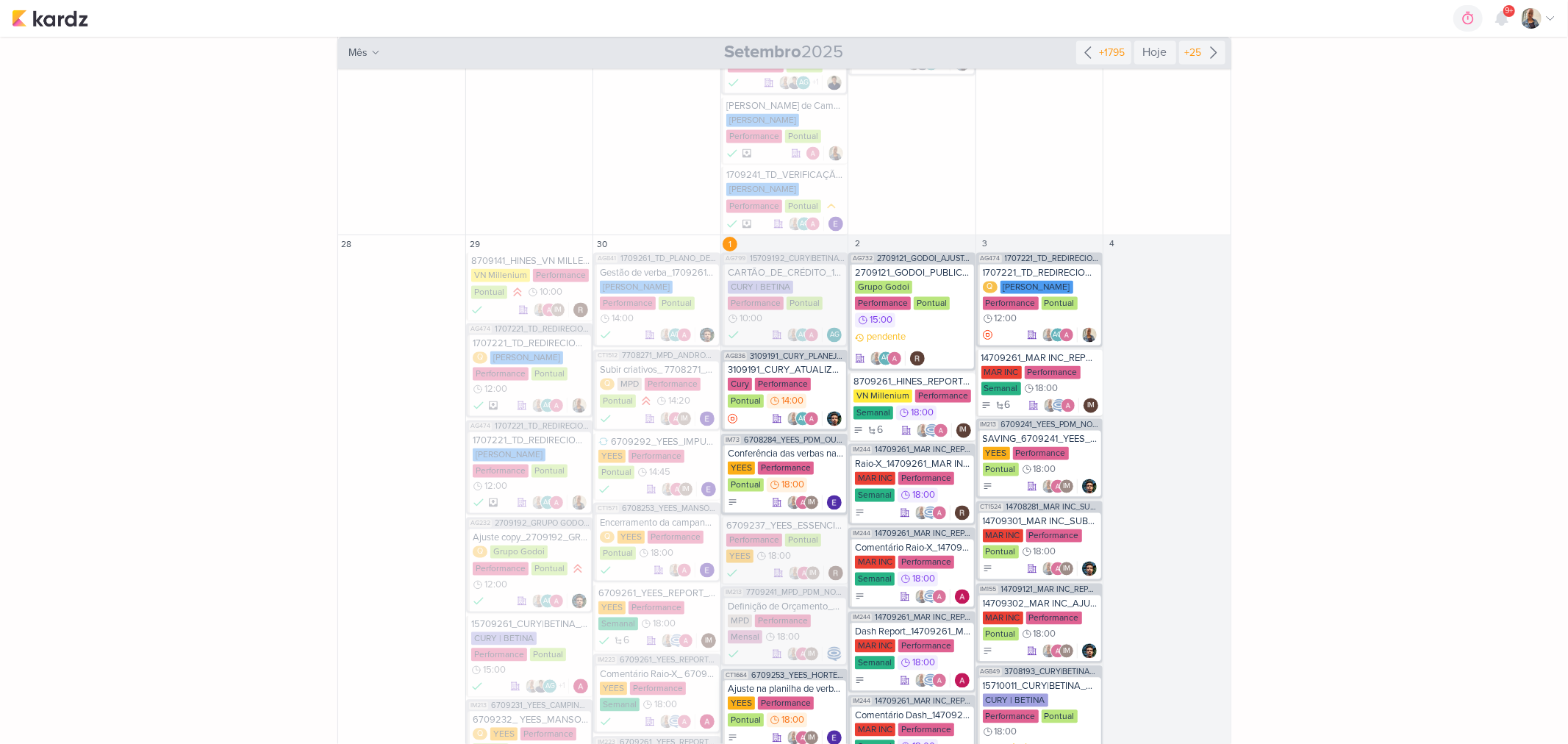
click at [822, 697] on div "YEES Performance Pontual 18:00" at bounding box center [786, 713] width 115 height 33
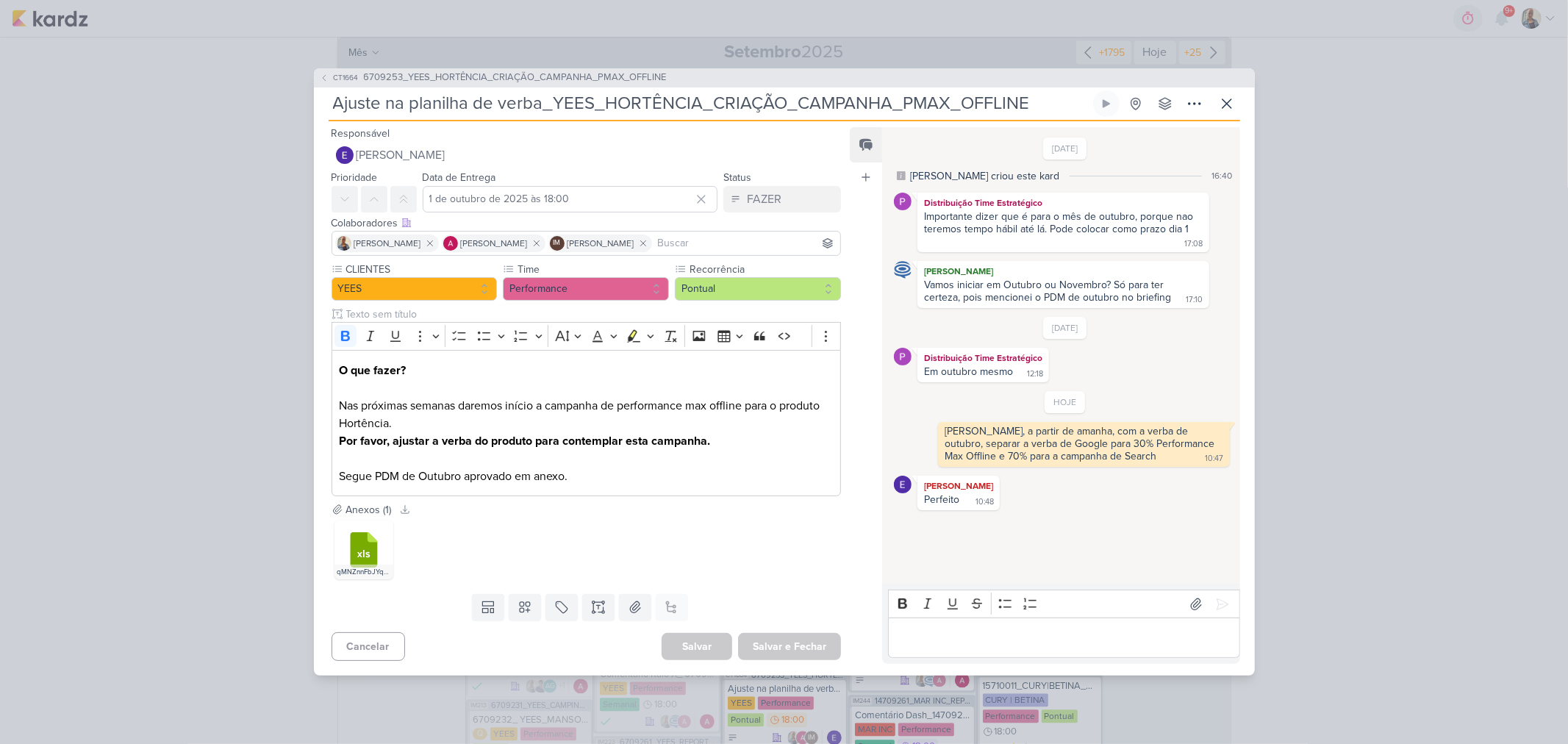
click at [1006, 644] on p "Editor editing area: main" at bounding box center [1064, 638] width 336 height 18
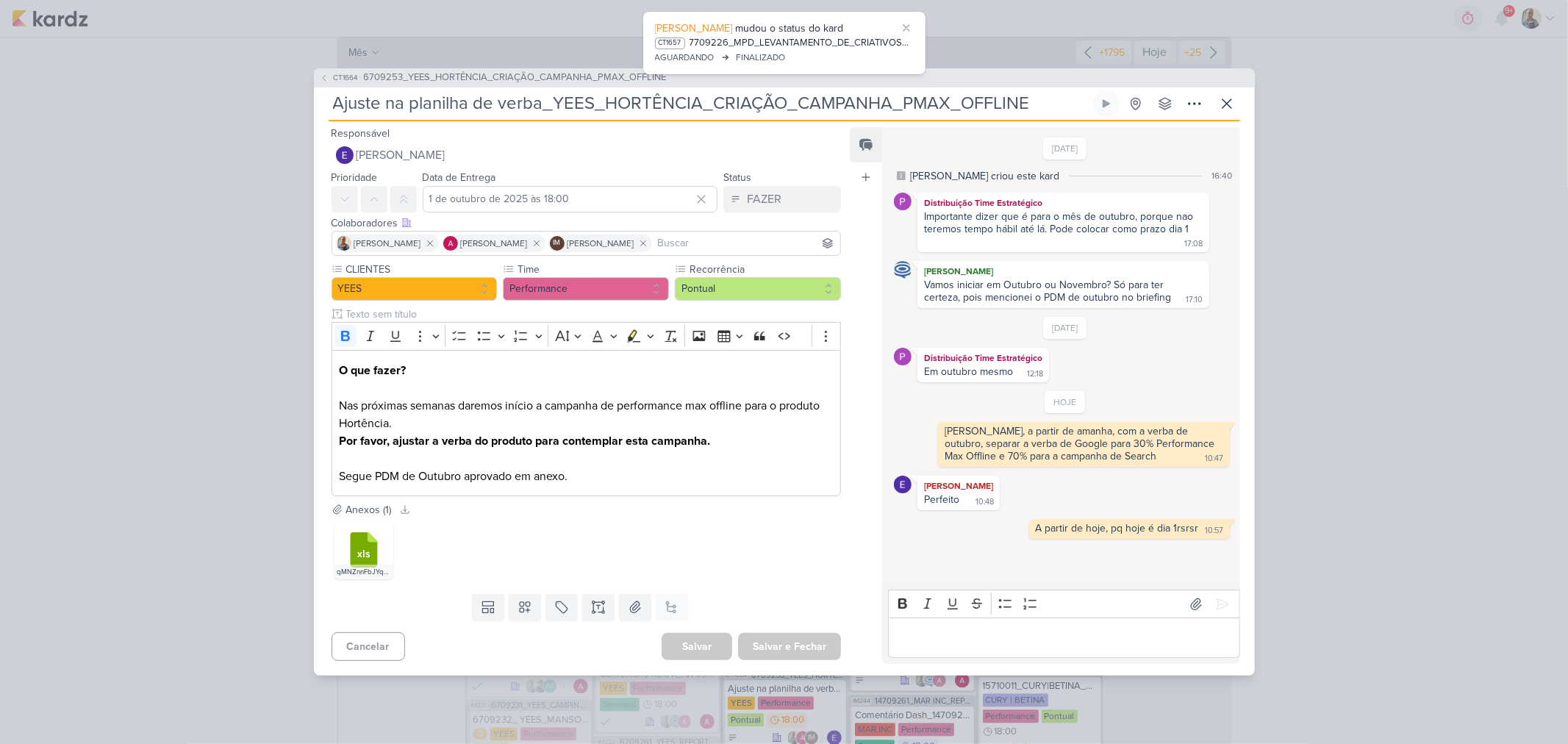
click at [1273, 433] on div "CT1664 6709253_YEES_HORTÊNCIA_CRIAÇÃO_CAMPANHA_PMAX_OFFLINE Ajuste na planilha …" at bounding box center [784, 372] width 1568 height 744
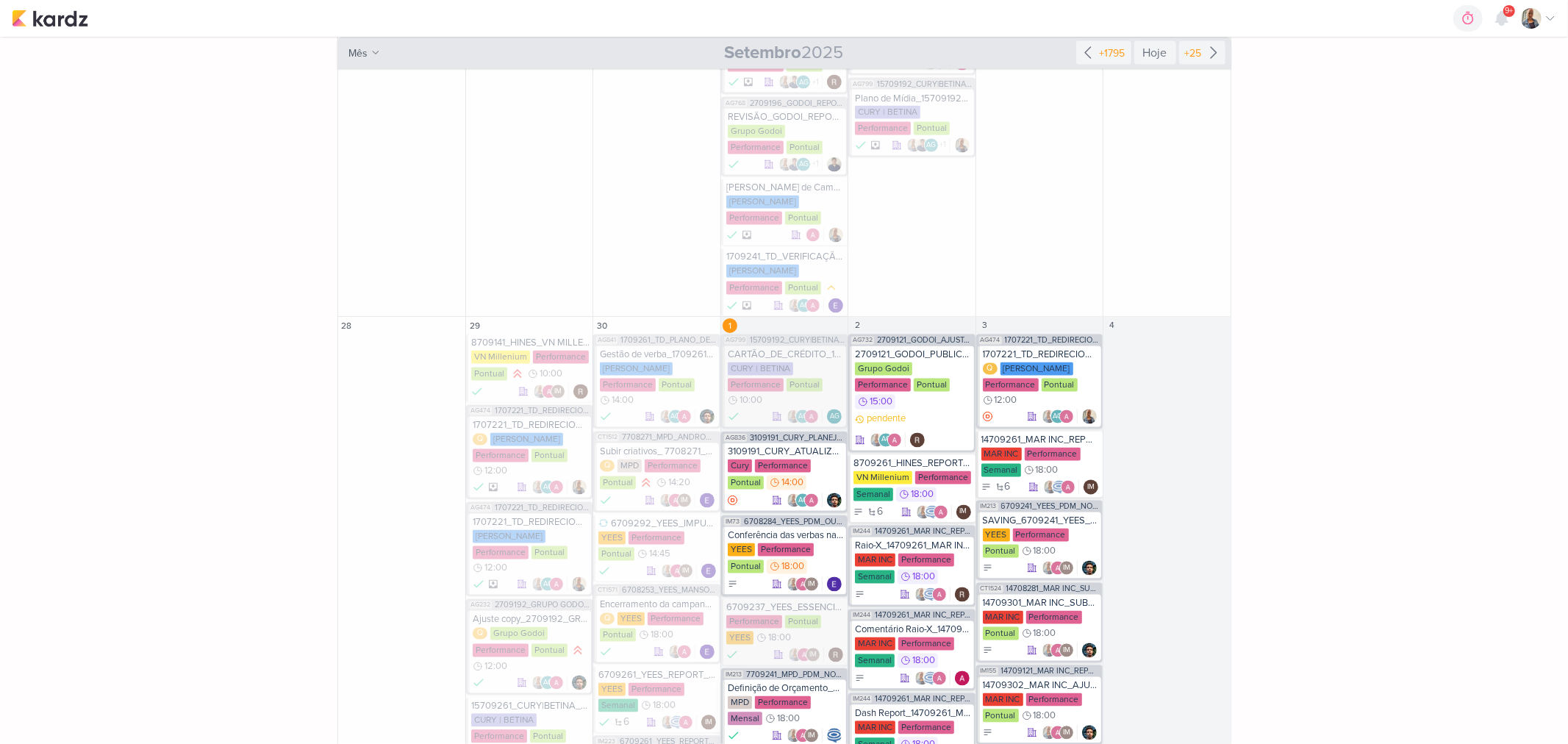
scroll to position [6817, 0]
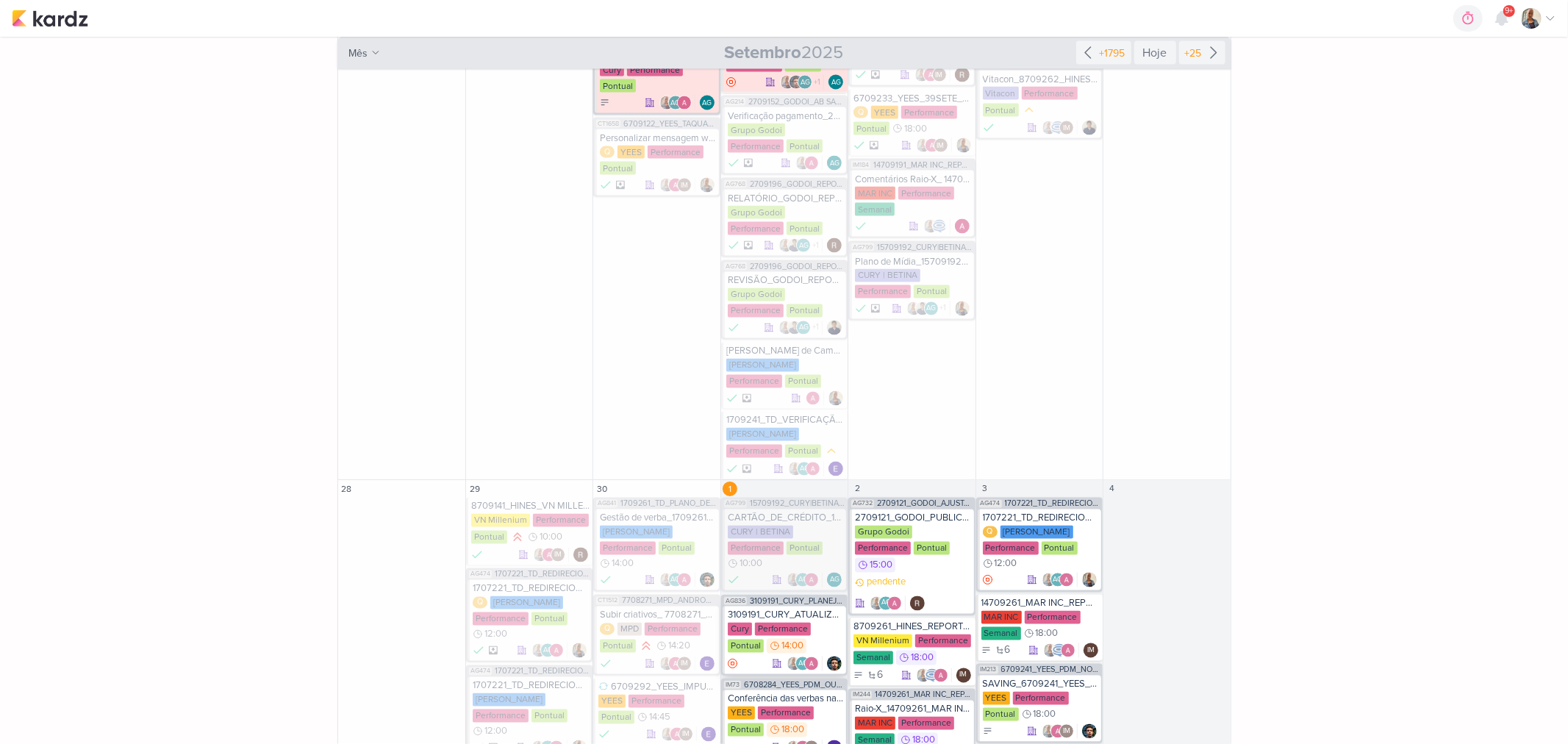
click at [825, 623] on div "Cury Performance Pontual 14:00" at bounding box center [786, 639] width 115 height 33
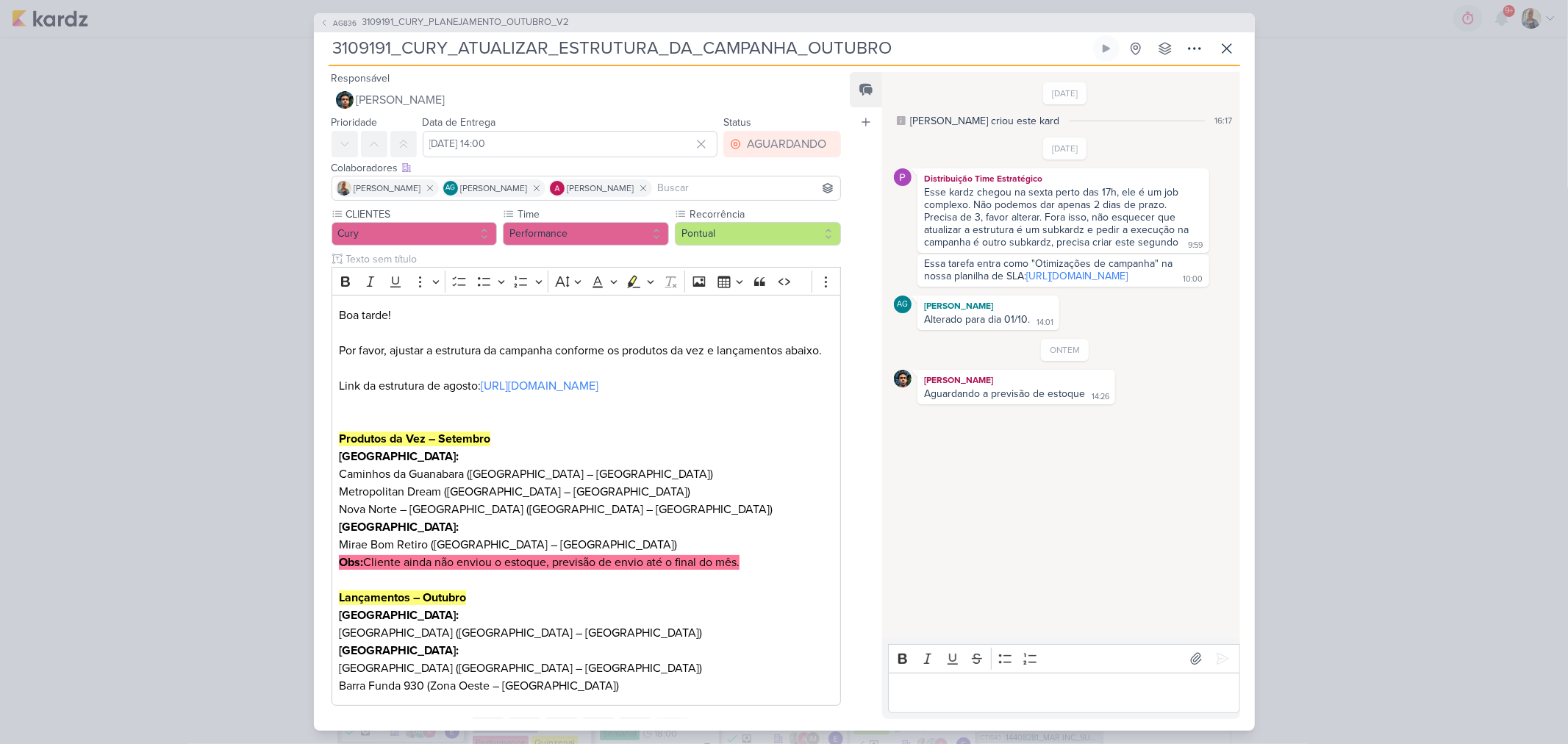
scroll to position [6817, 0]
click at [1289, 447] on div "AG836 3109191_CURY_PLANEJAMENTO_OUTUBRO_V2 3109191_CURY_ATUALIZAR_ESTRUTURA_DA_…" at bounding box center [784, 372] width 1568 height 744
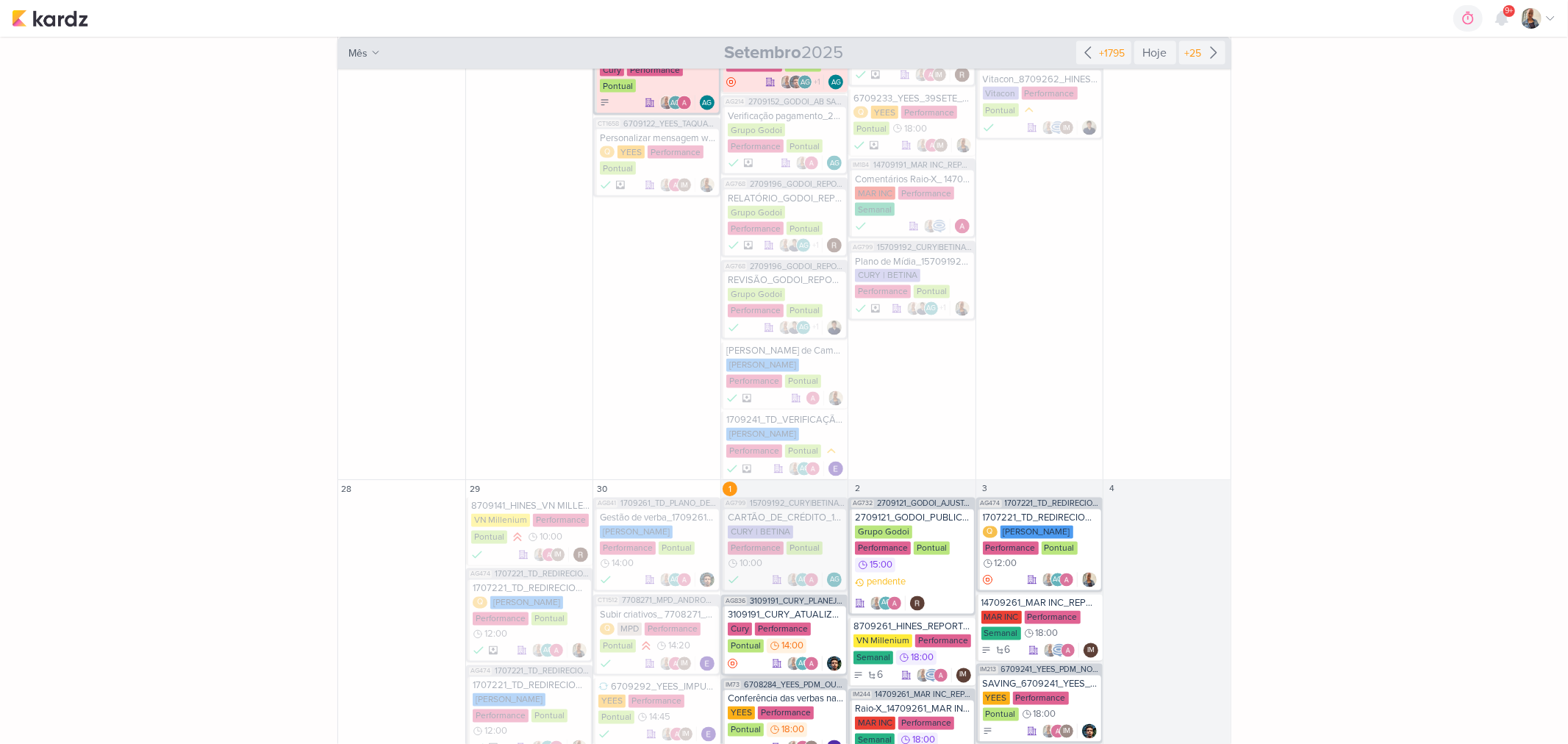
click at [817, 623] on div "Cury Performance Pontual 14:00" at bounding box center [786, 639] width 115 height 33
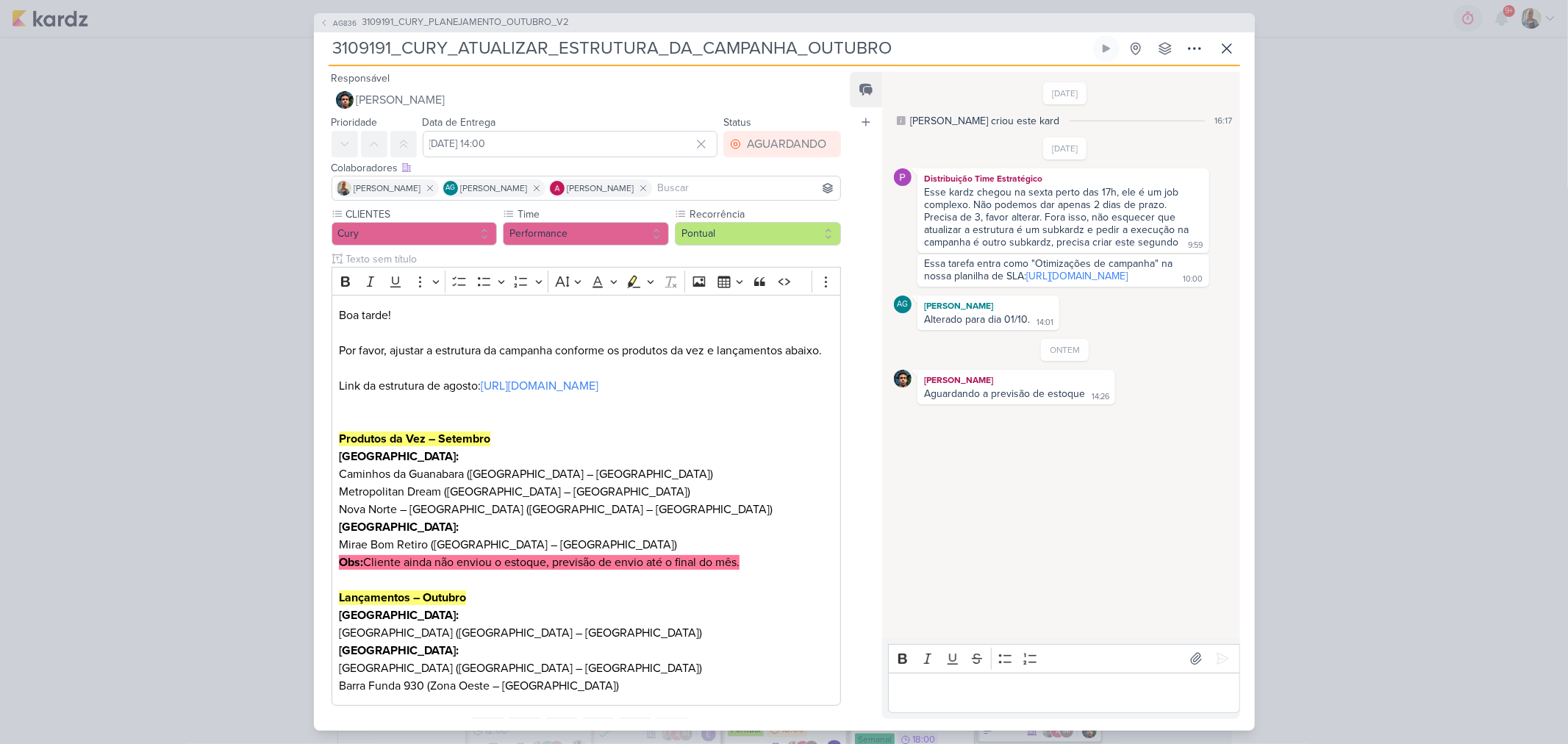
click at [1022, 685] on p "Editor editing area: main" at bounding box center [1064, 692] width 336 height 18
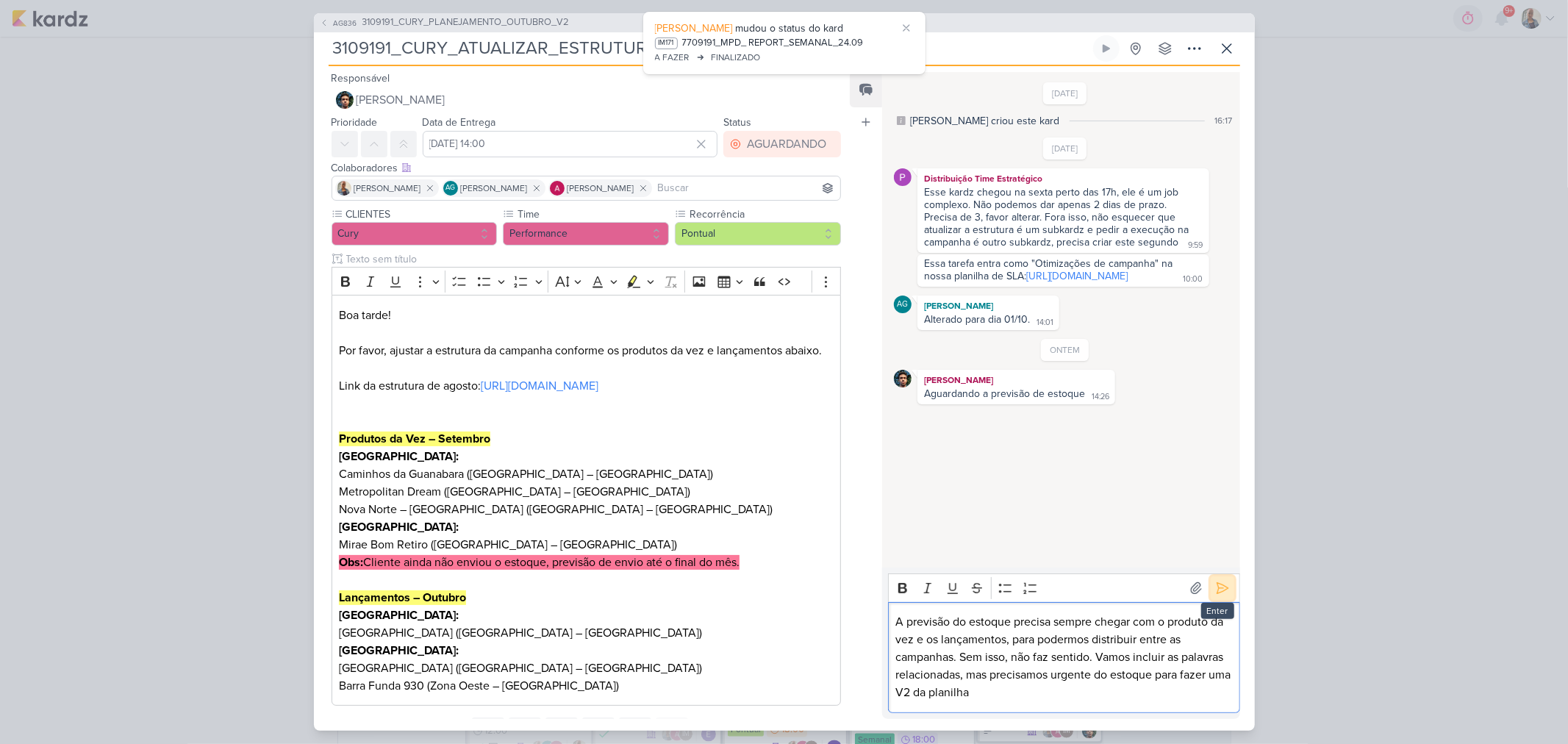
click at [1216, 585] on icon at bounding box center [1223, 588] width 15 height 15
